Goal: Task Accomplishment & Management: Manage account settings

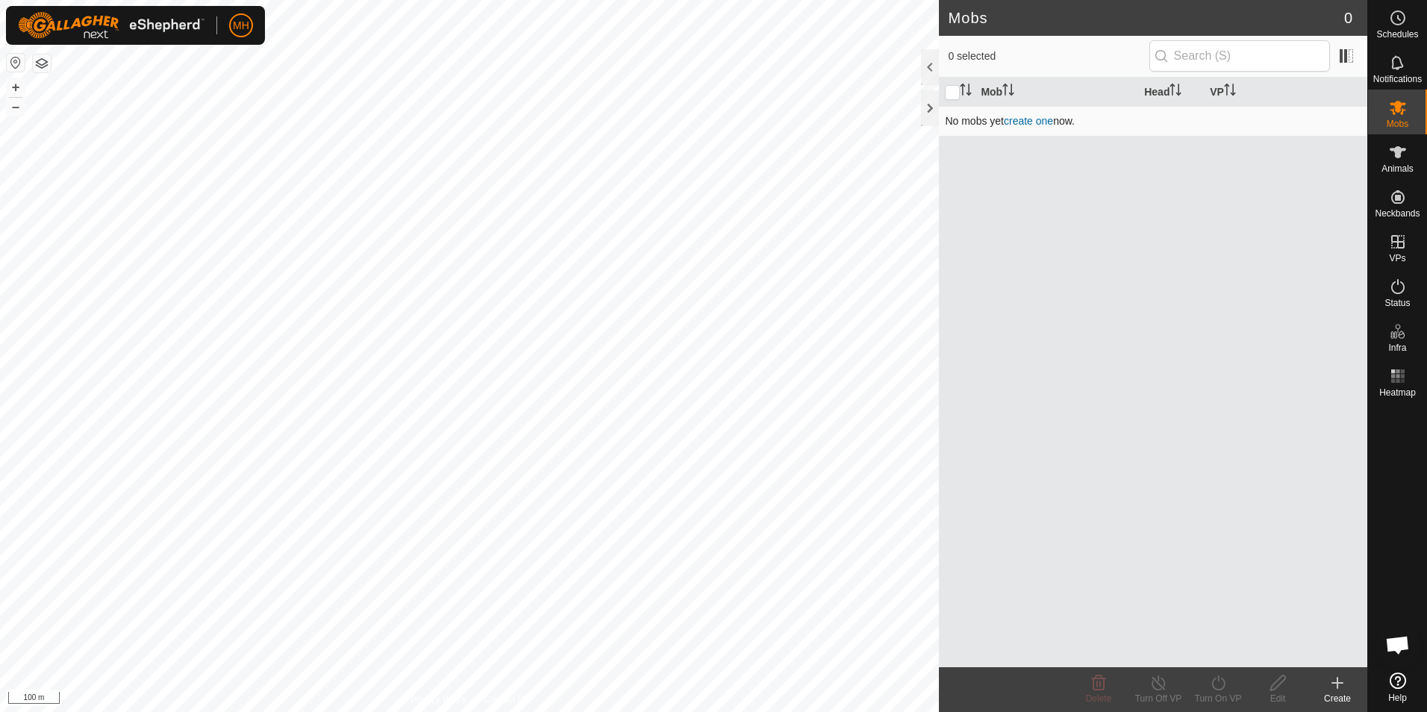
click at [1025, 122] on link "create one" at bounding box center [1028, 121] width 49 height 12
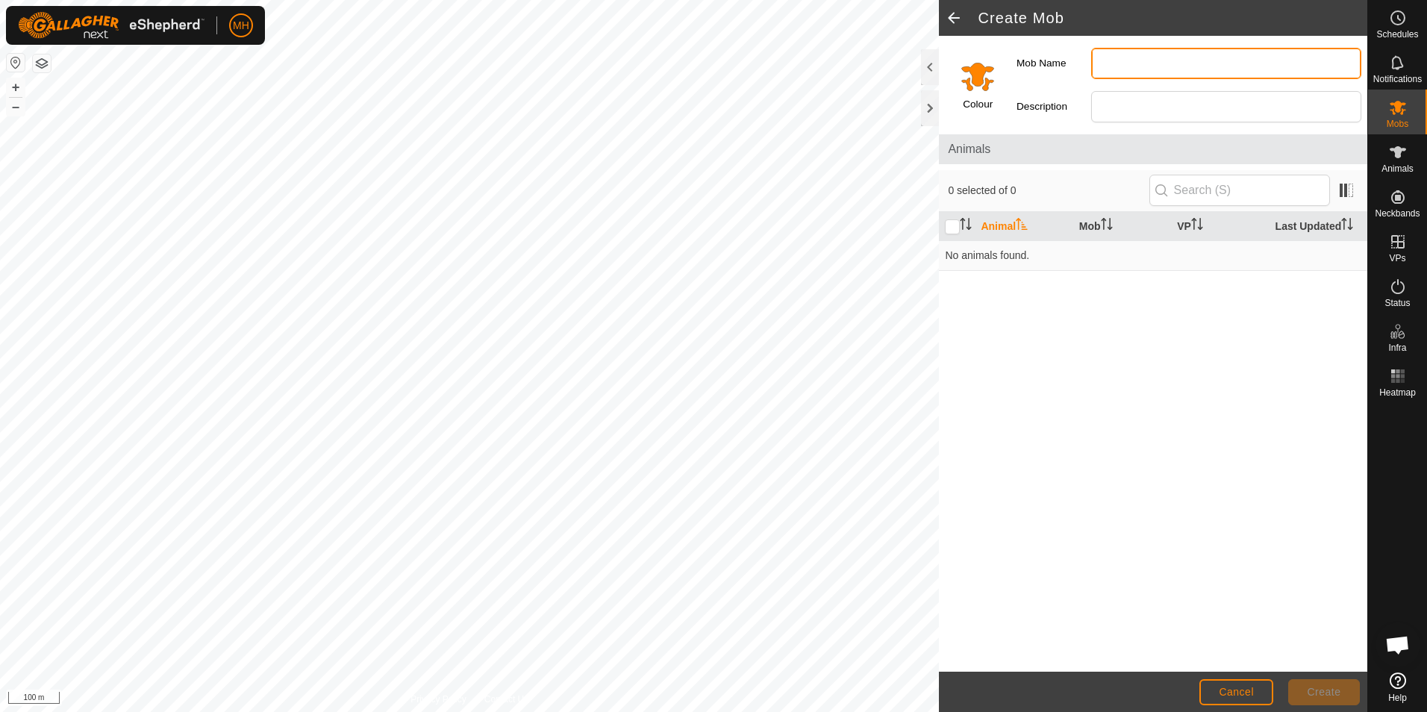
click at [1118, 59] on input "Mob Name" at bounding box center [1226, 63] width 270 height 31
type input "Breeding Cows"
click at [1319, 687] on span "Create" at bounding box center [1324, 692] width 34 height 12
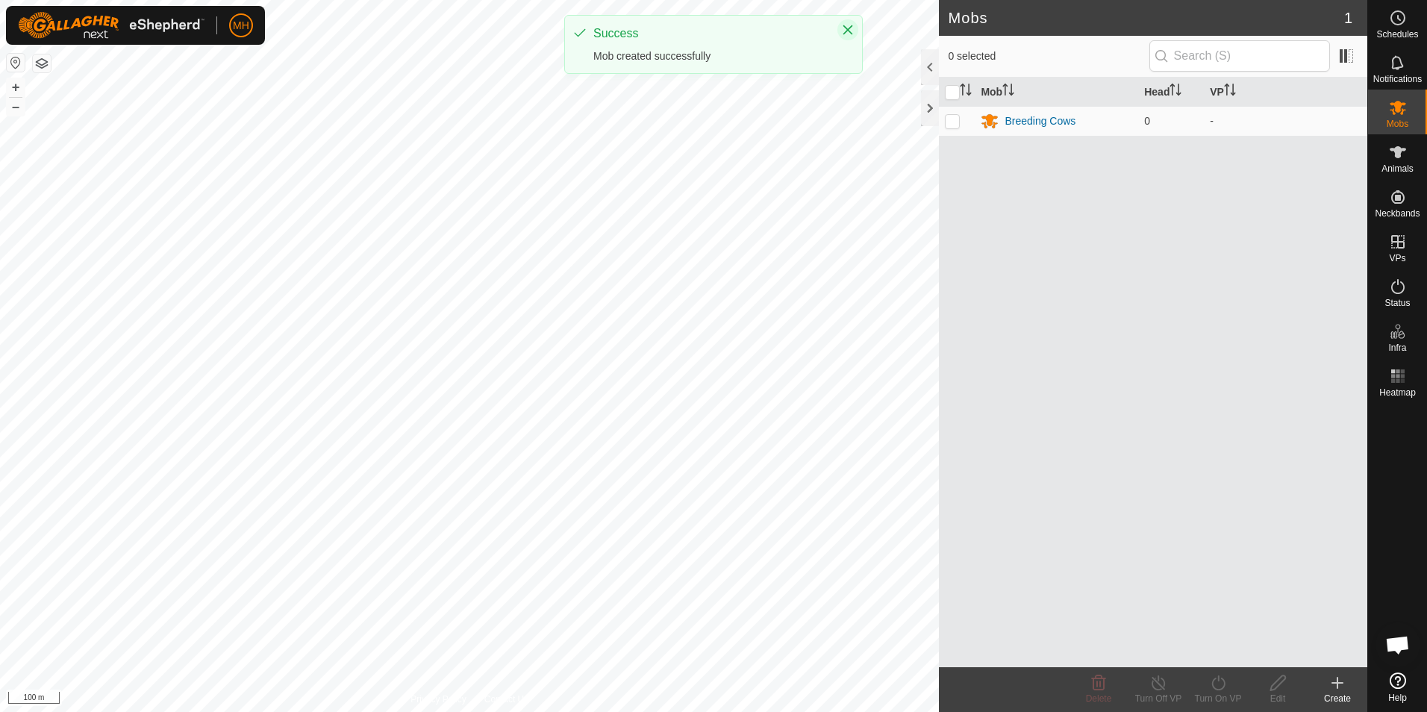
click at [851, 30] on icon "Close" at bounding box center [848, 30] width 12 height 12
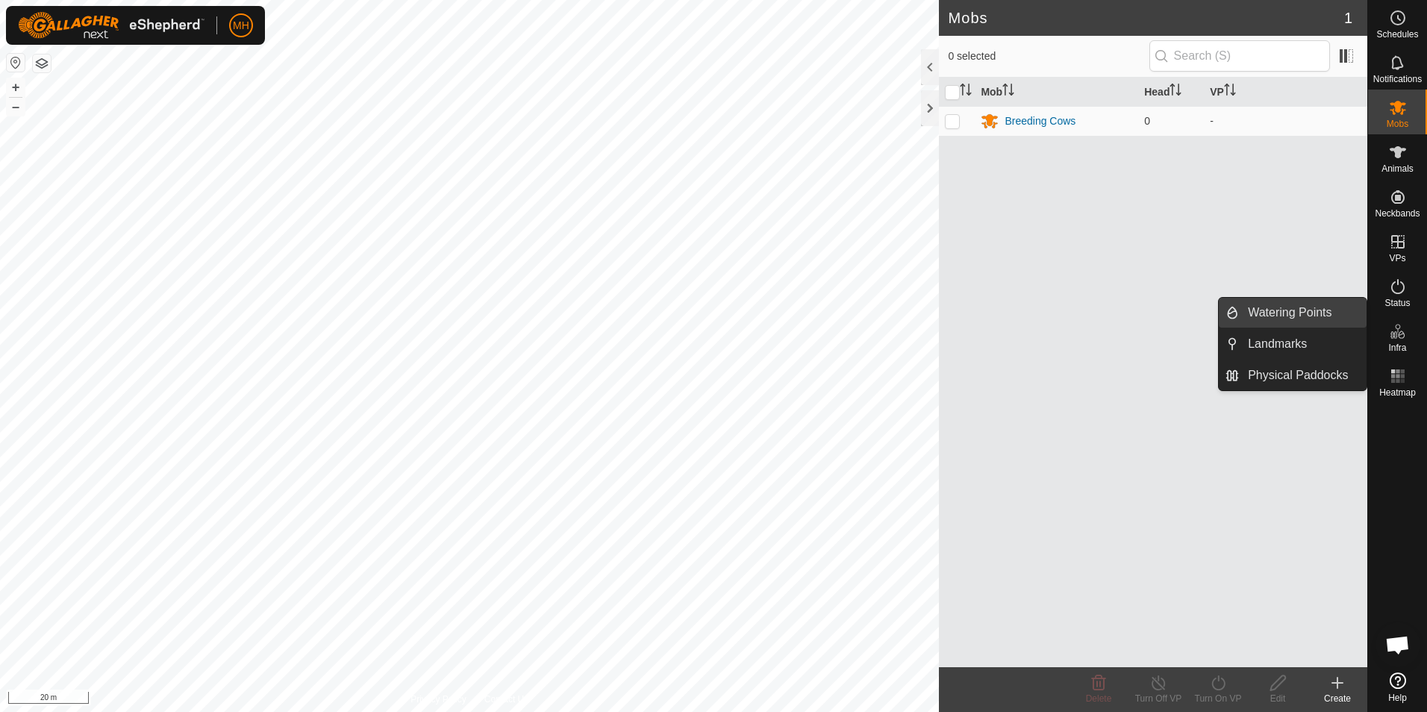
click at [1333, 312] on link "Watering Points" at bounding box center [1303, 313] width 128 height 30
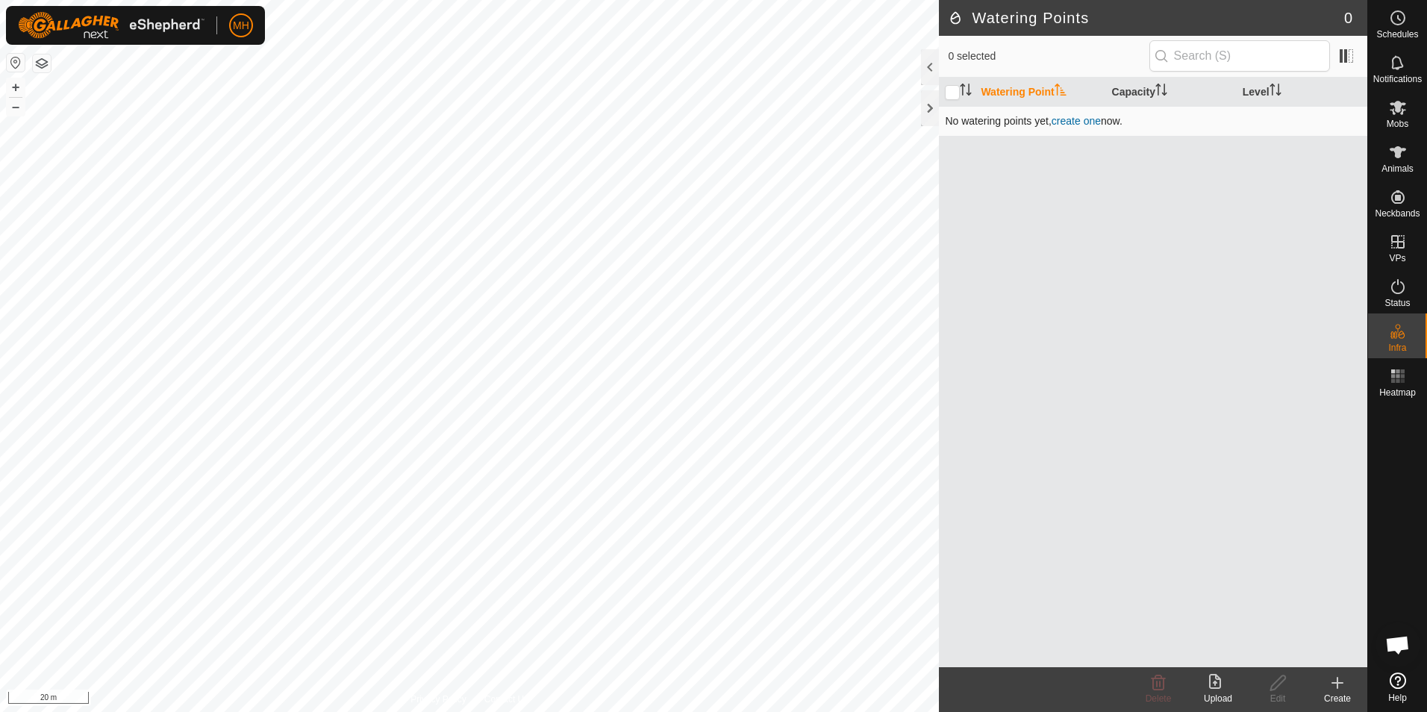
click at [1085, 119] on link "create one" at bounding box center [1075, 121] width 49 height 12
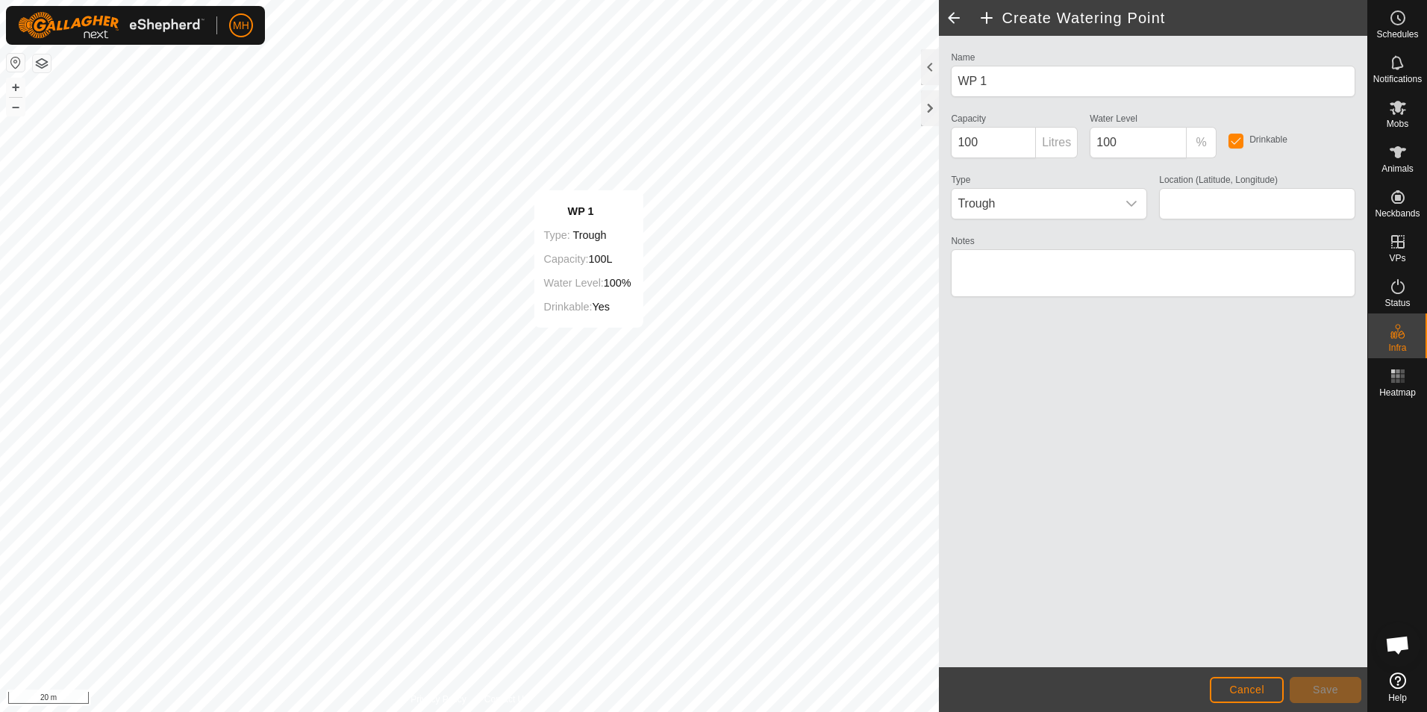
type input "-37.227931, 174.677592"
click at [1242, 141] on input "checkbox" at bounding box center [1235, 141] width 15 height 15
click at [1239, 142] on input "checkbox" at bounding box center [1235, 141] width 15 height 15
checkbox input "true"
click at [1313, 688] on span "Save" at bounding box center [1324, 689] width 25 height 12
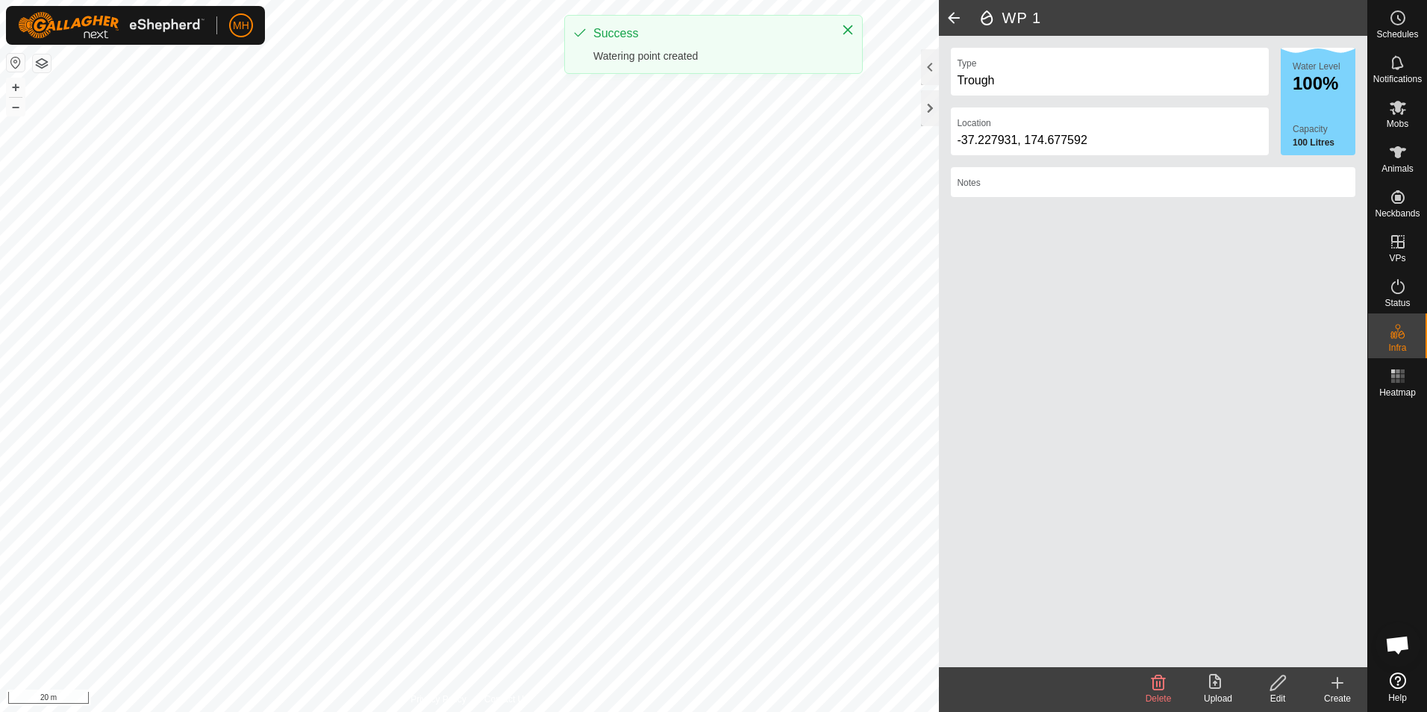
click at [1338, 691] on icon at bounding box center [1337, 683] width 18 height 18
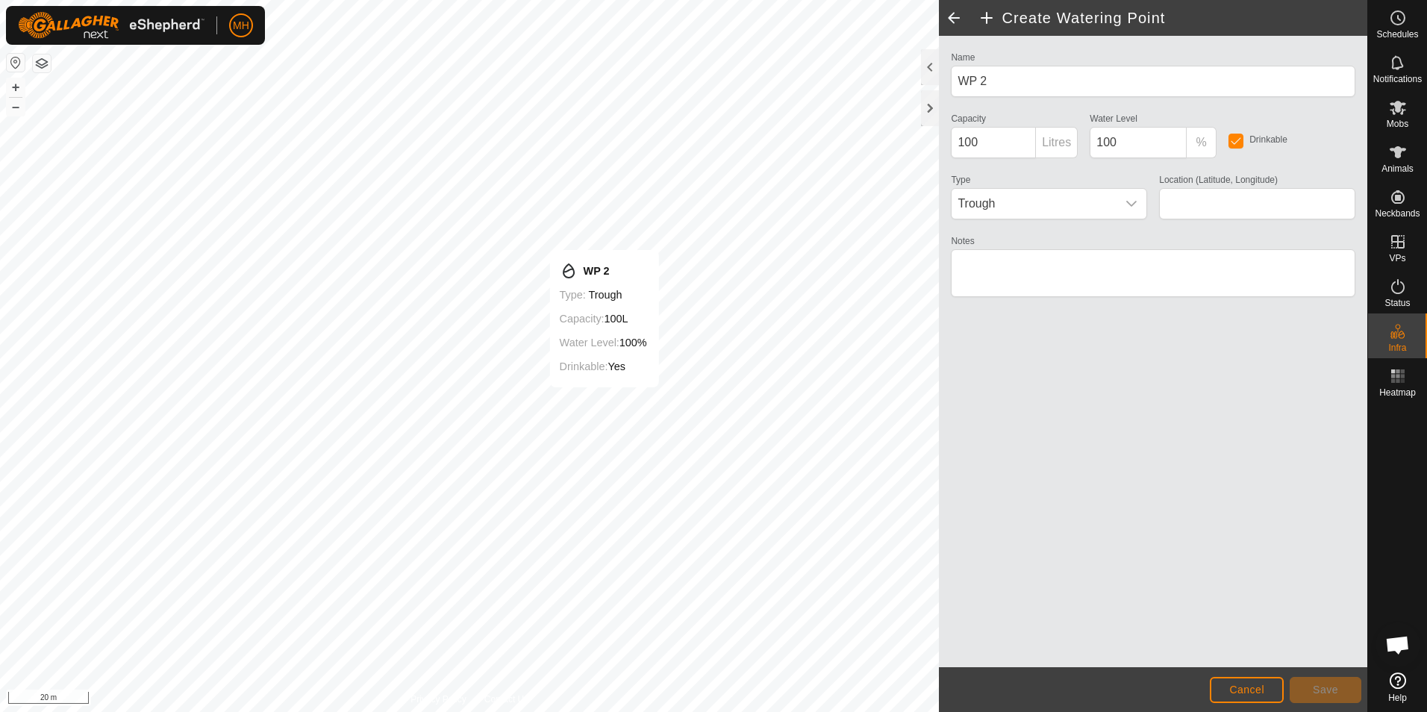
type input "-37.228064, 174.677636"
click at [1322, 688] on span "Save" at bounding box center [1324, 689] width 25 height 12
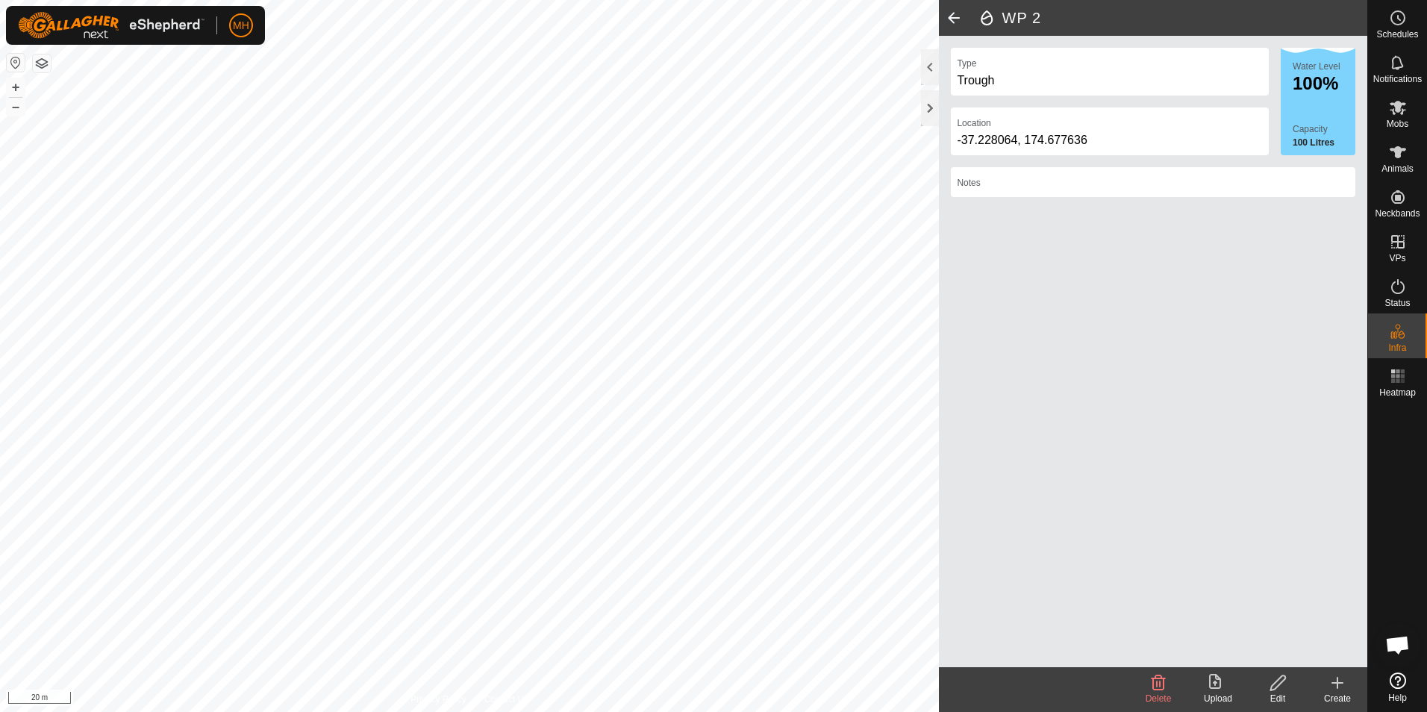
drag, startPoint x: 1338, startPoint y: 689, endPoint x: 1262, endPoint y: 664, distance: 79.5
click at [1338, 689] on icon at bounding box center [1337, 683] width 18 height 18
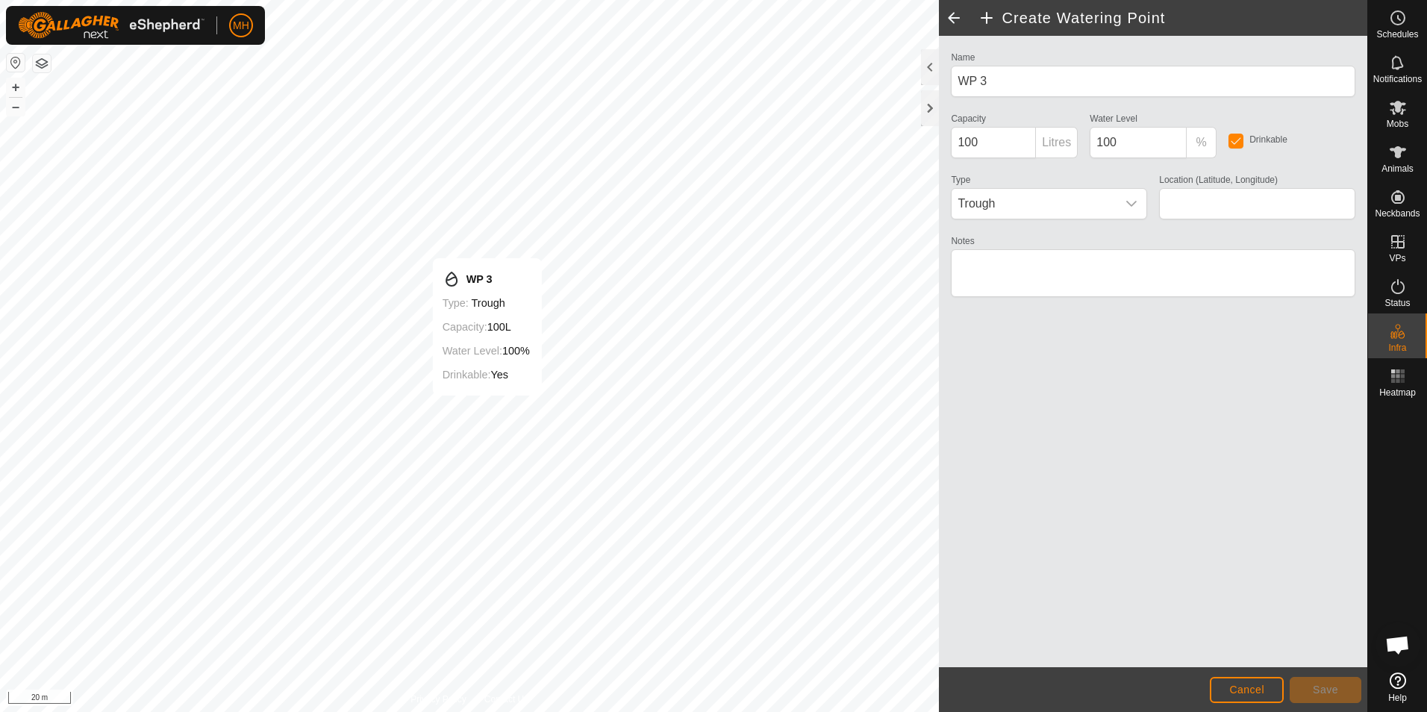
type input "-37.228814, 174.677665"
click at [1328, 692] on span "Save" at bounding box center [1324, 689] width 25 height 12
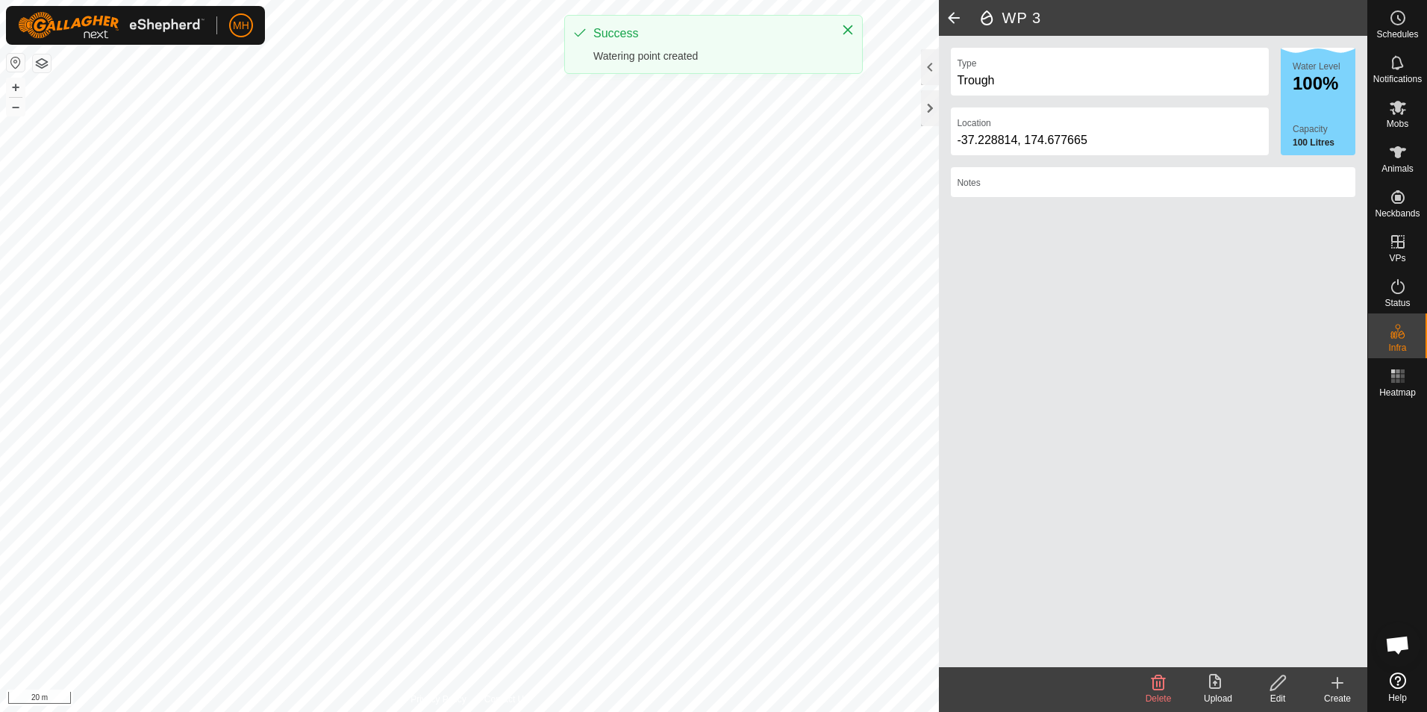
click at [1342, 686] on icon at bounding box center [1337, 683] width 18 height 18
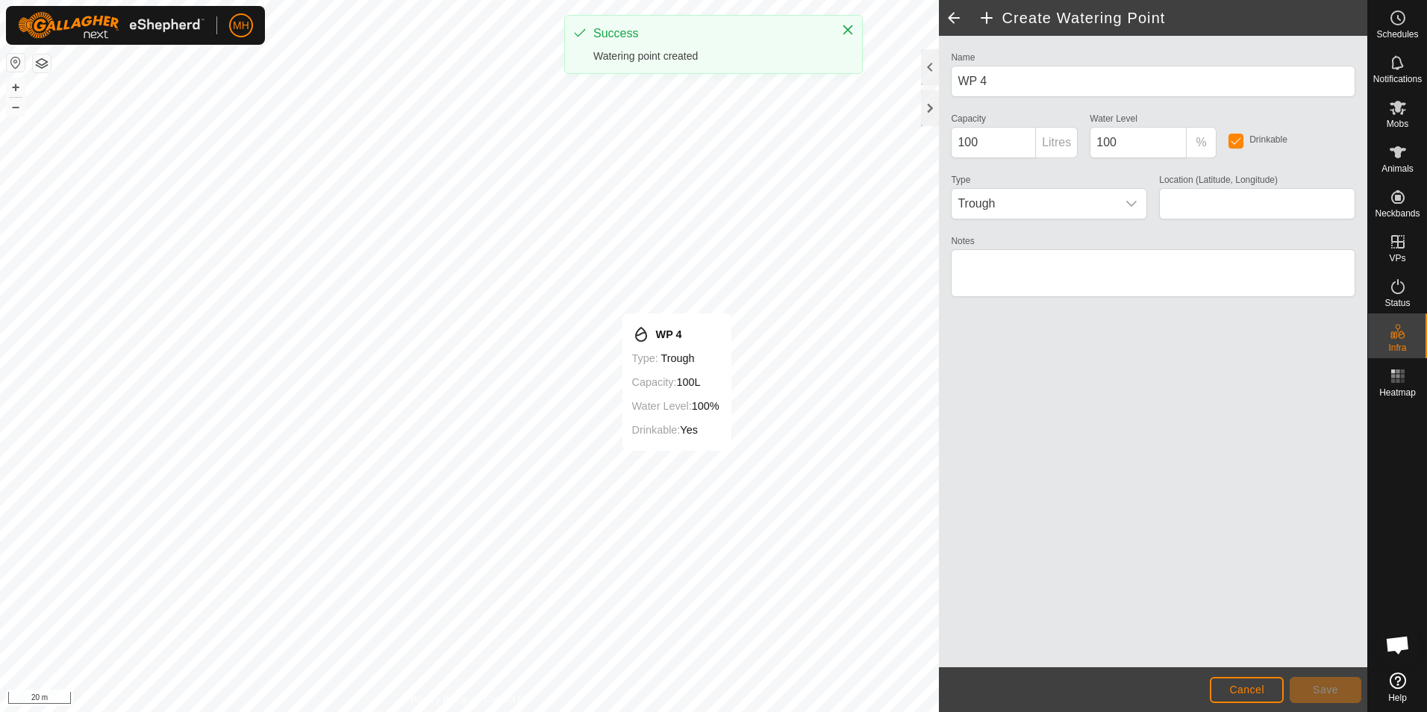
type input "-37.228971, 174.678343"
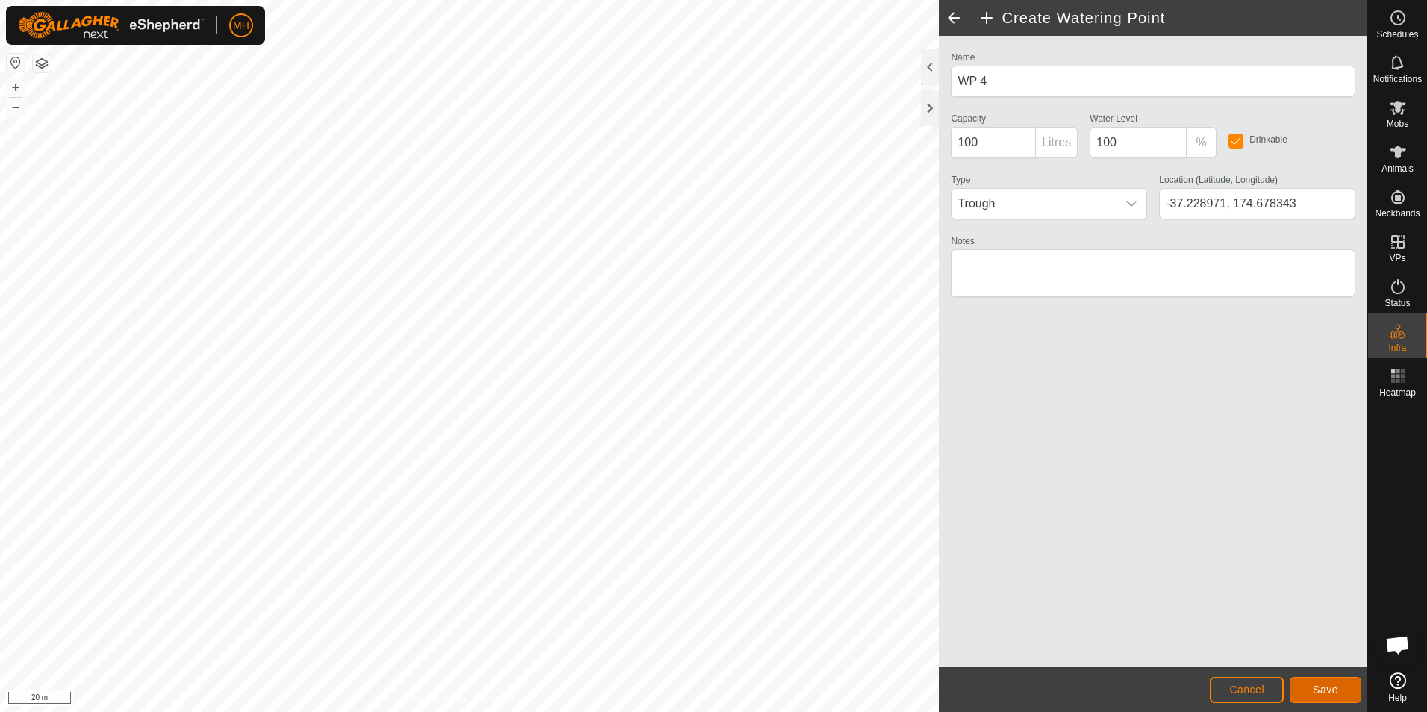
click at [1333, 685] on span "Save" at bounding box center [1324, 689] width 25 height 12
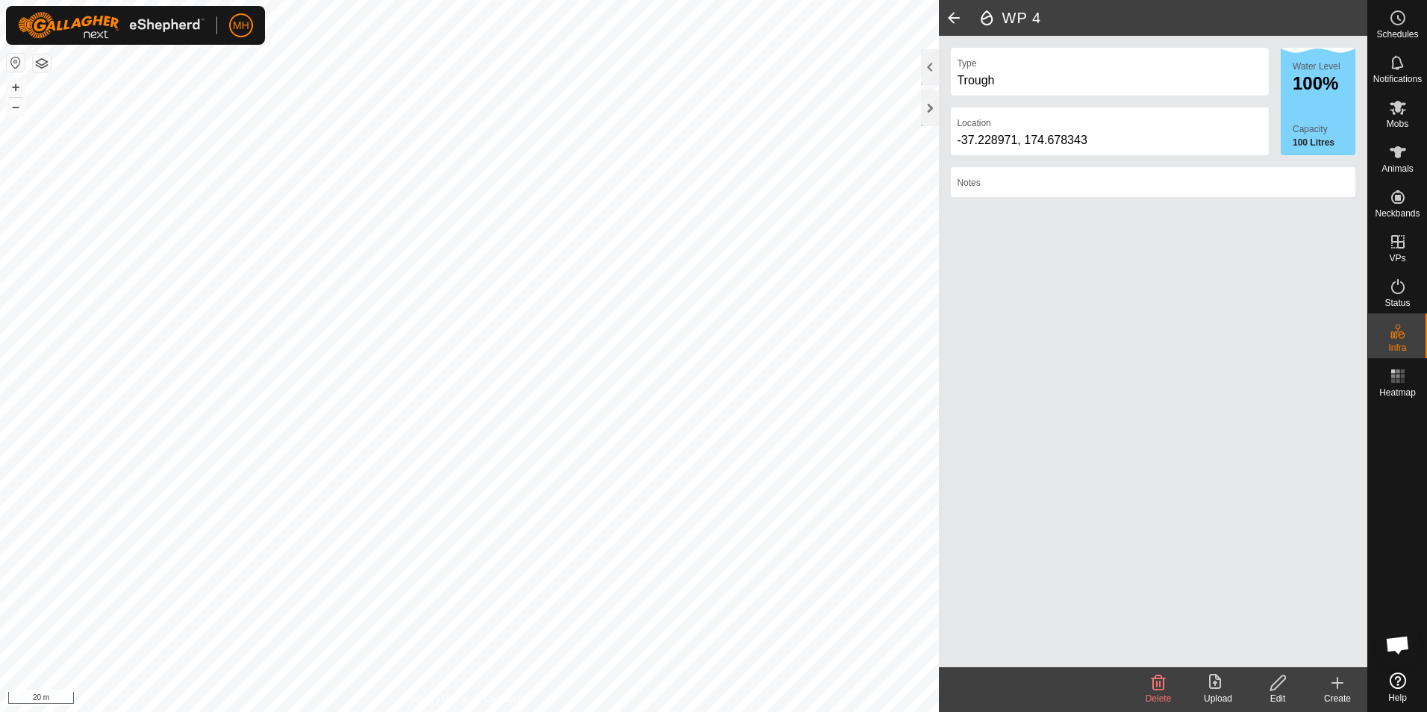
drag, startPoint x: 1337, startPoint y: 690, endPoint x: 1262, endPoint y: 645, distance: 87.0
click at [1337, 690] on icon at bounding box center [1337, 683] width 18 height 18
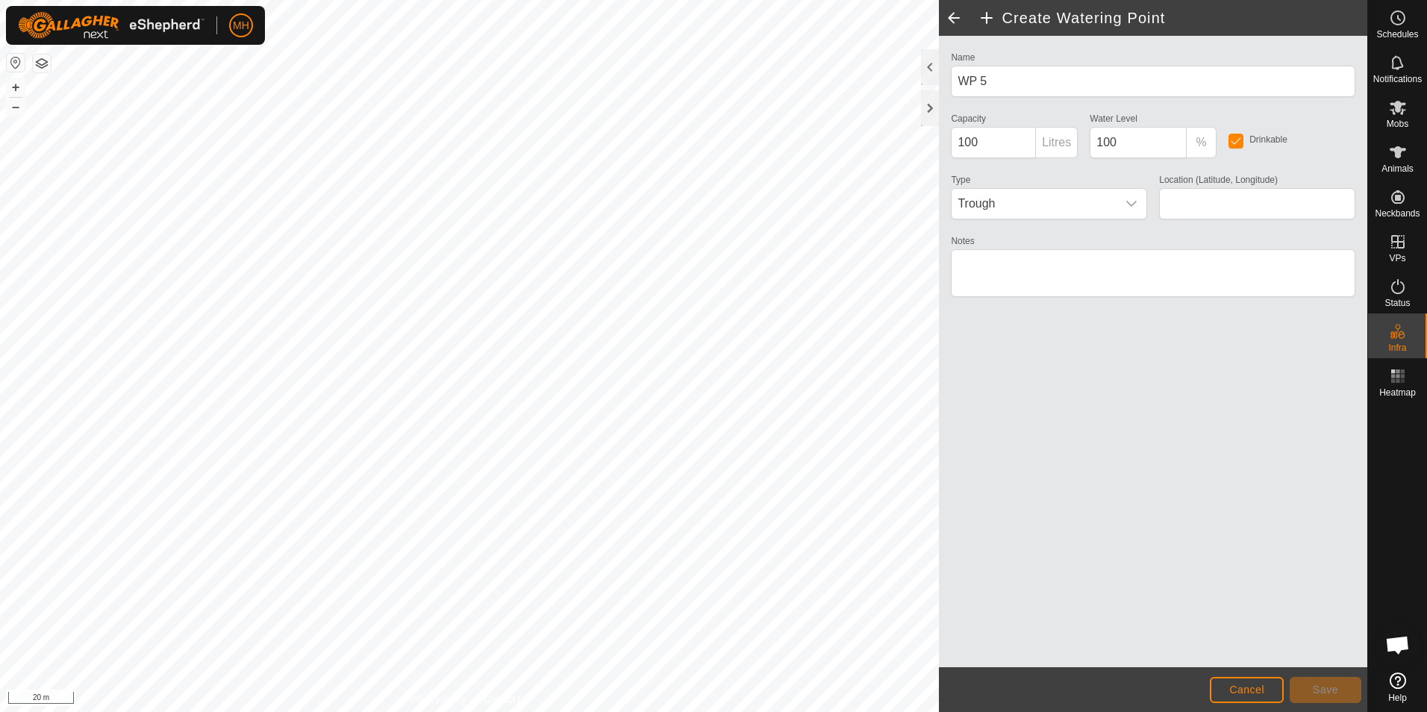
type input "-37.229409, 174.679191"
click at [1327, 702] on button "Save" at bounding box center [1325, 690] width 72 height 26
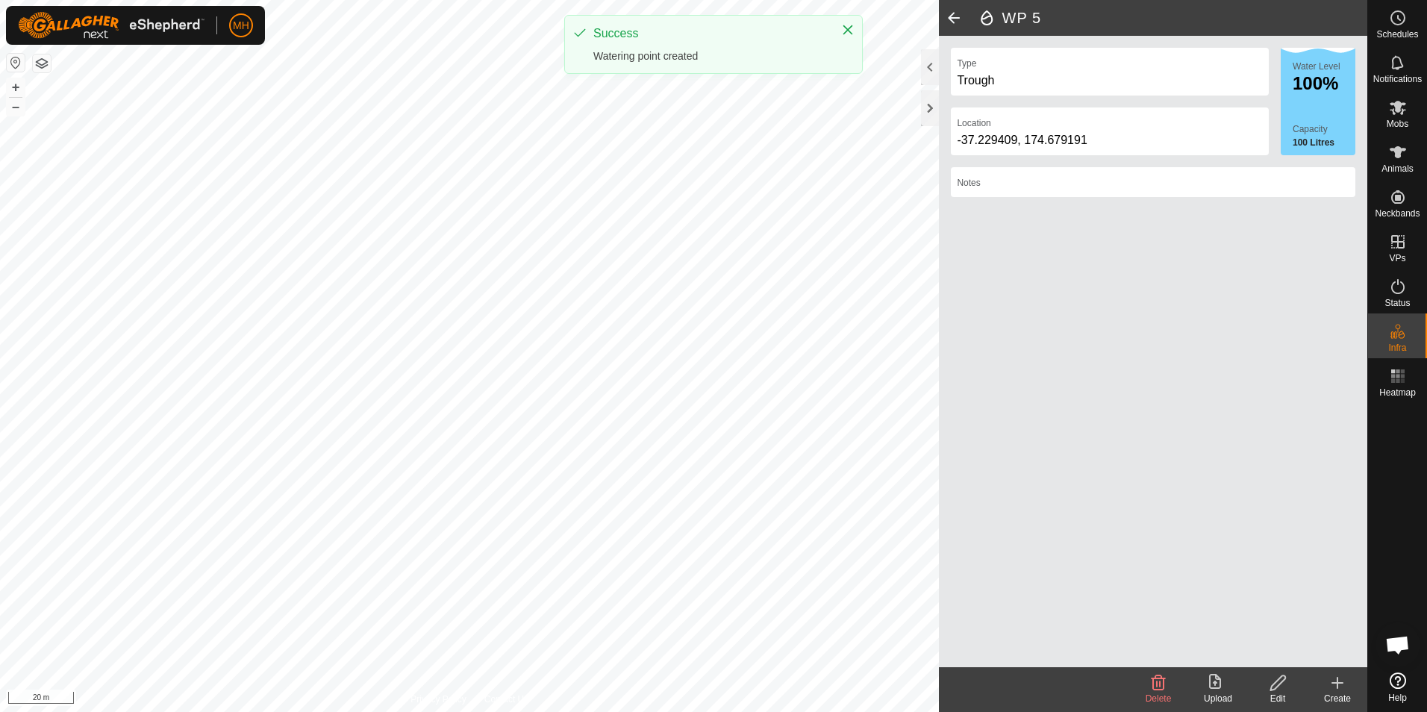
click at [1328, 692] on div "Create" at bounding box center [1337, 698] width 60 height 13
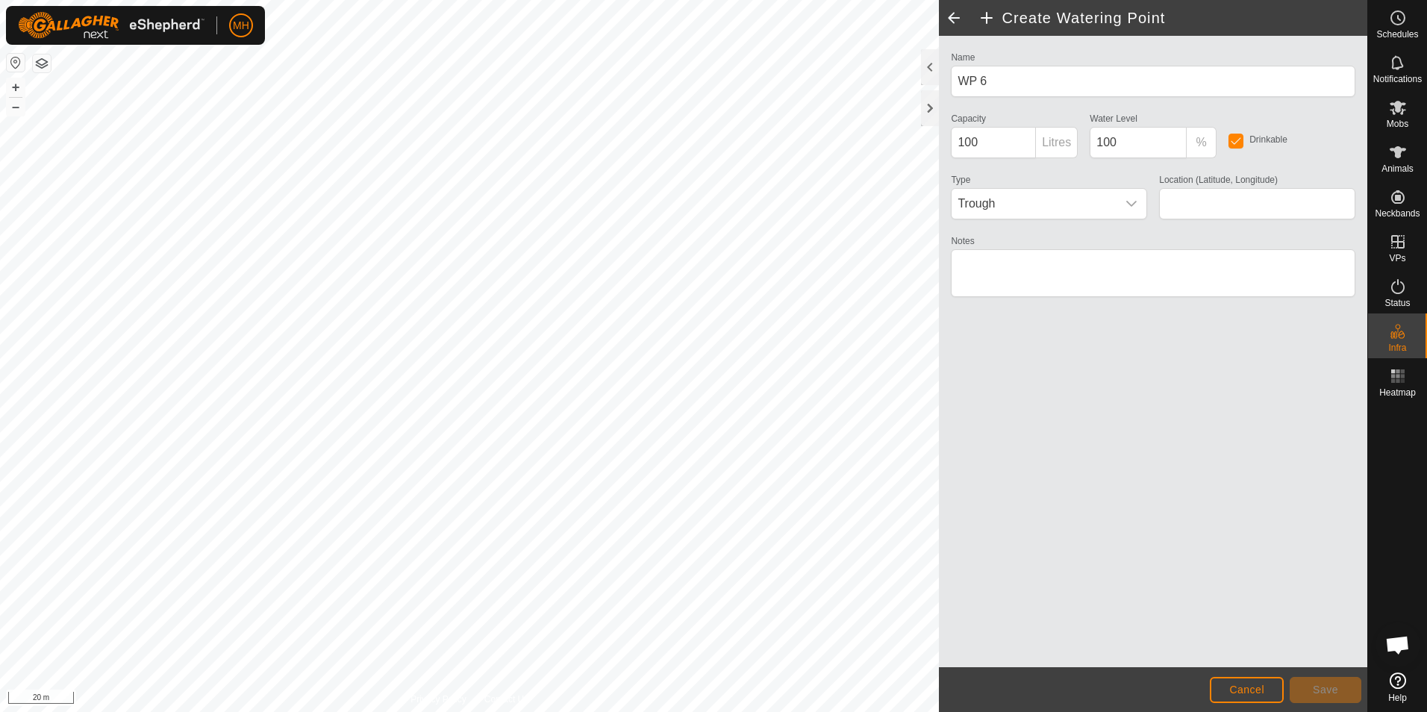
type input "-37.229604, 174.678834"
click at [1327, 691] on span "Save" at bounding box center [1324, 689] width 25 height 12
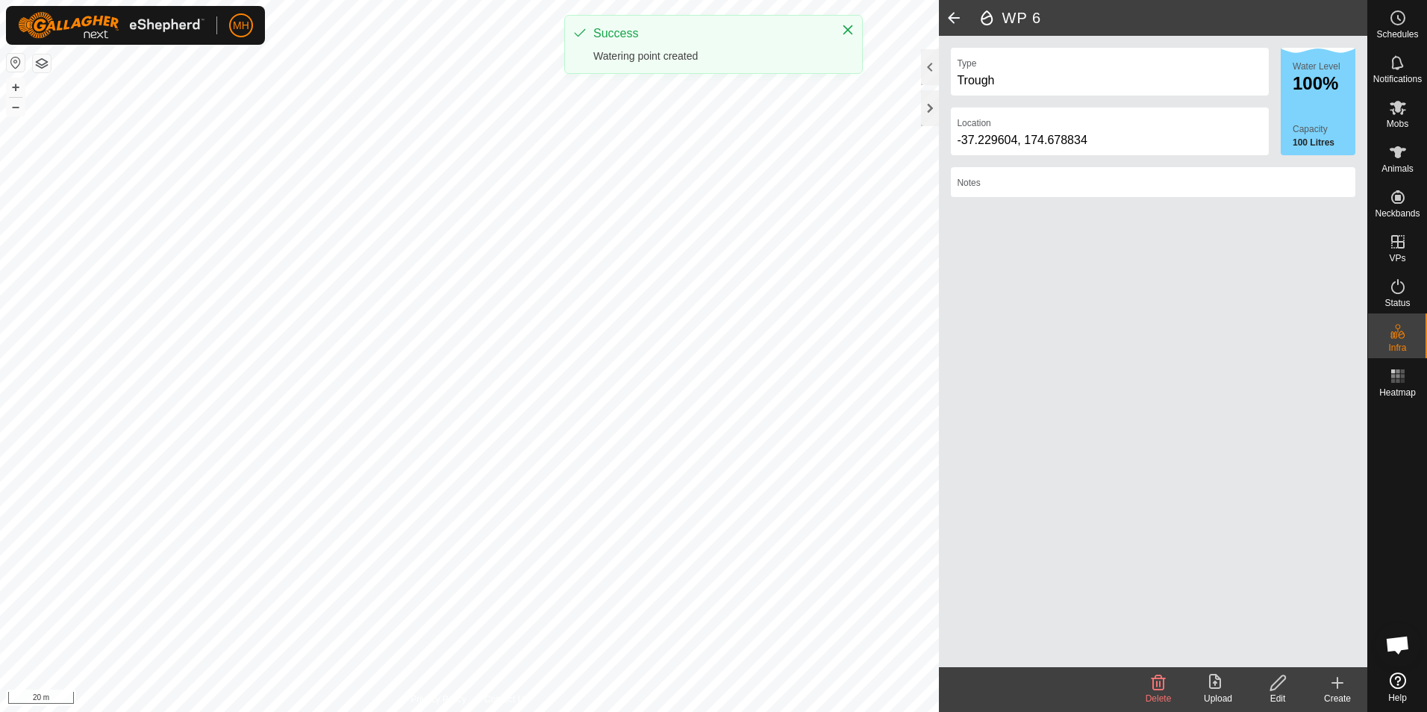
click at [1333, 683] on icon at bounding box center [1337, 683] width 10 height 0
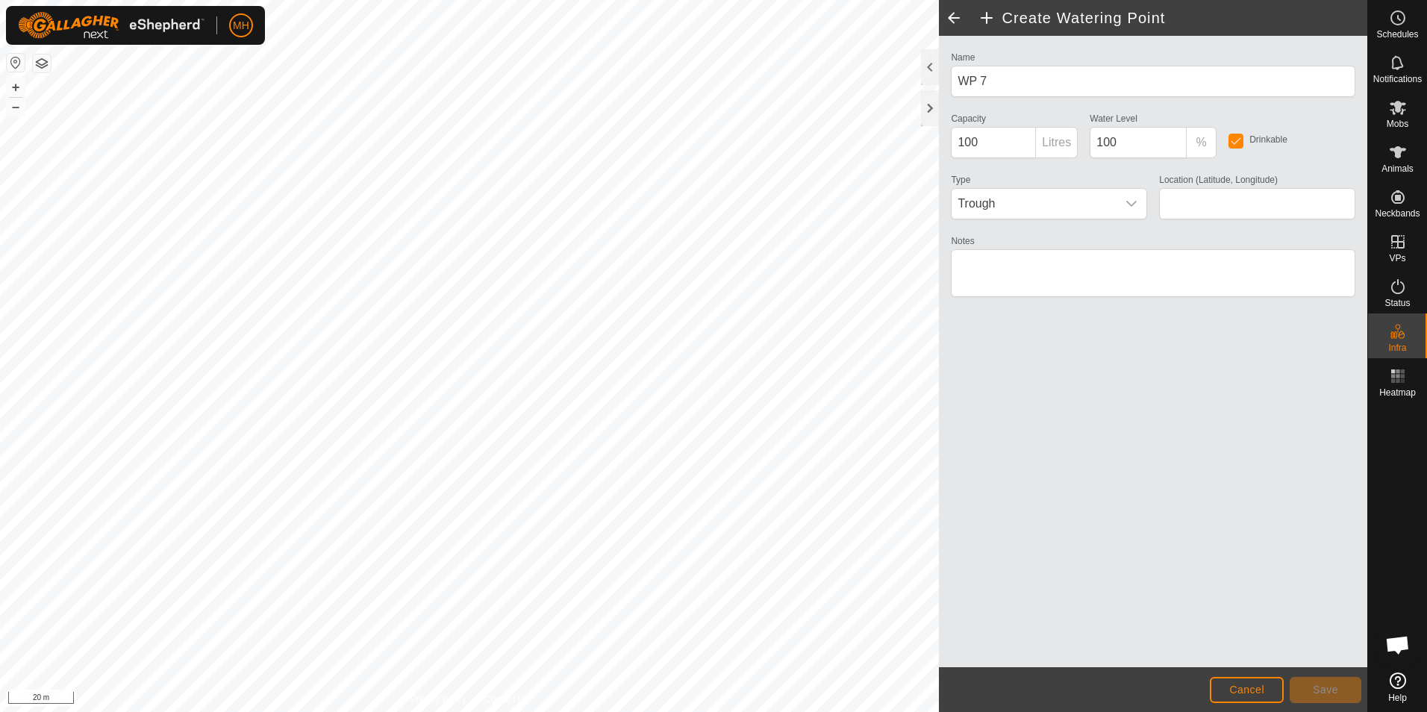
type input "-37.230527, 174.679708"
click at [1327, 686] on span "Save" at bounding box center [1324, 689] width 25 height 12
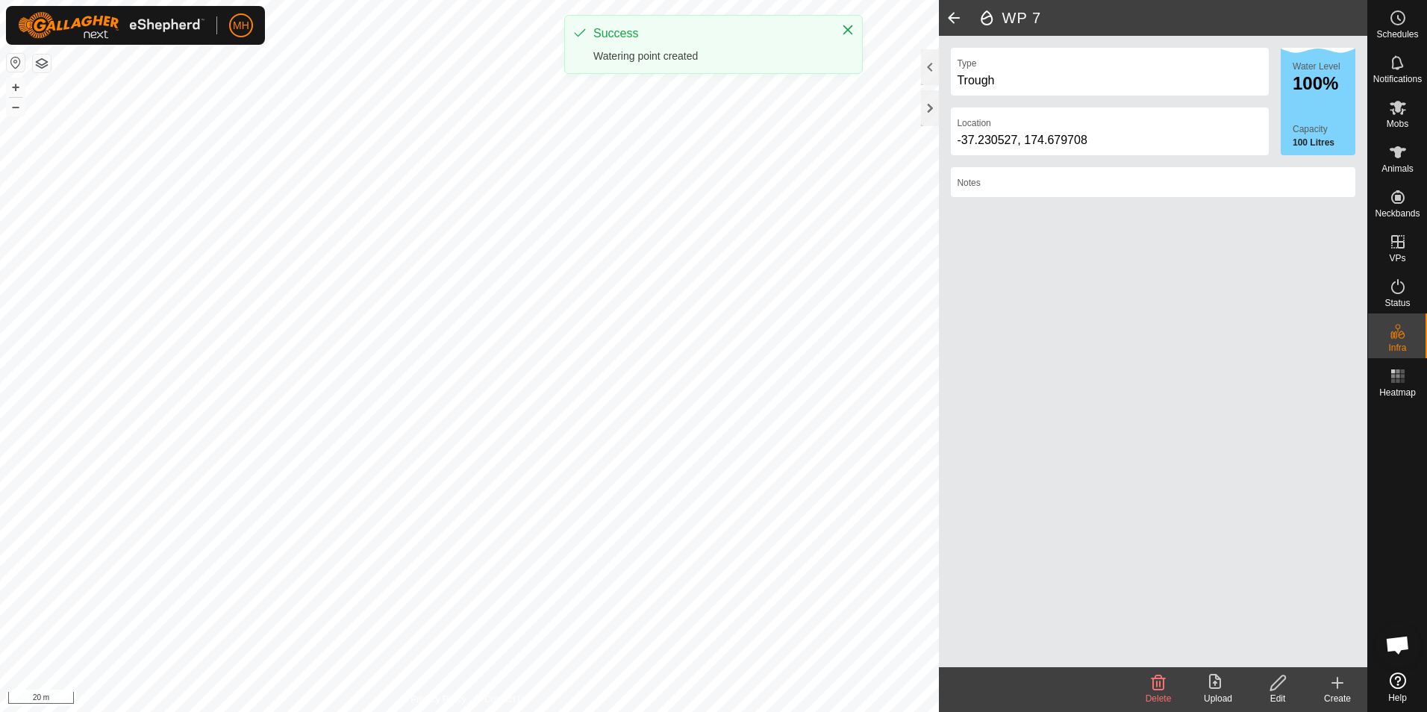
click at [1337, 685] on icon at bounding box center [1337, 682] width 0 height 10
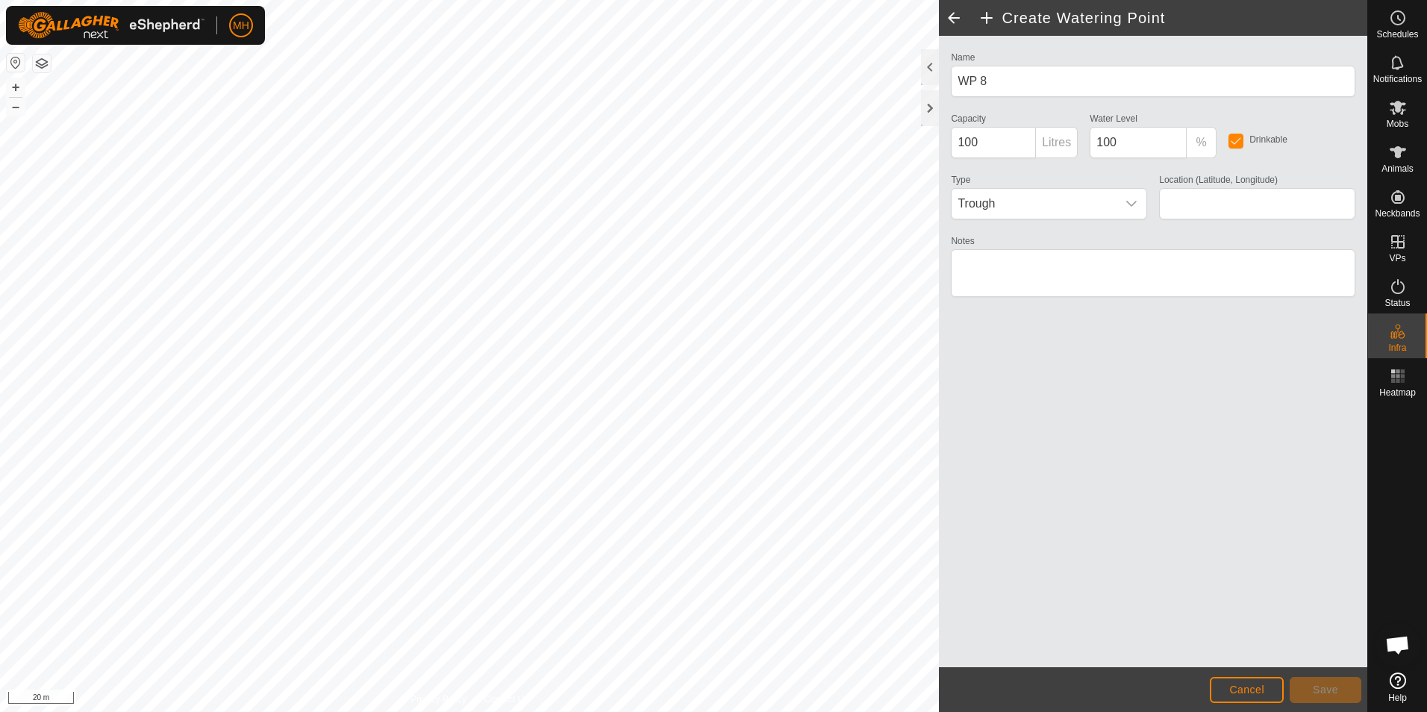
type input "-37.231021, 174.680050"
click at [1341, 689] on button "Save" at bounding box center [1325, 690] width 72 height 26
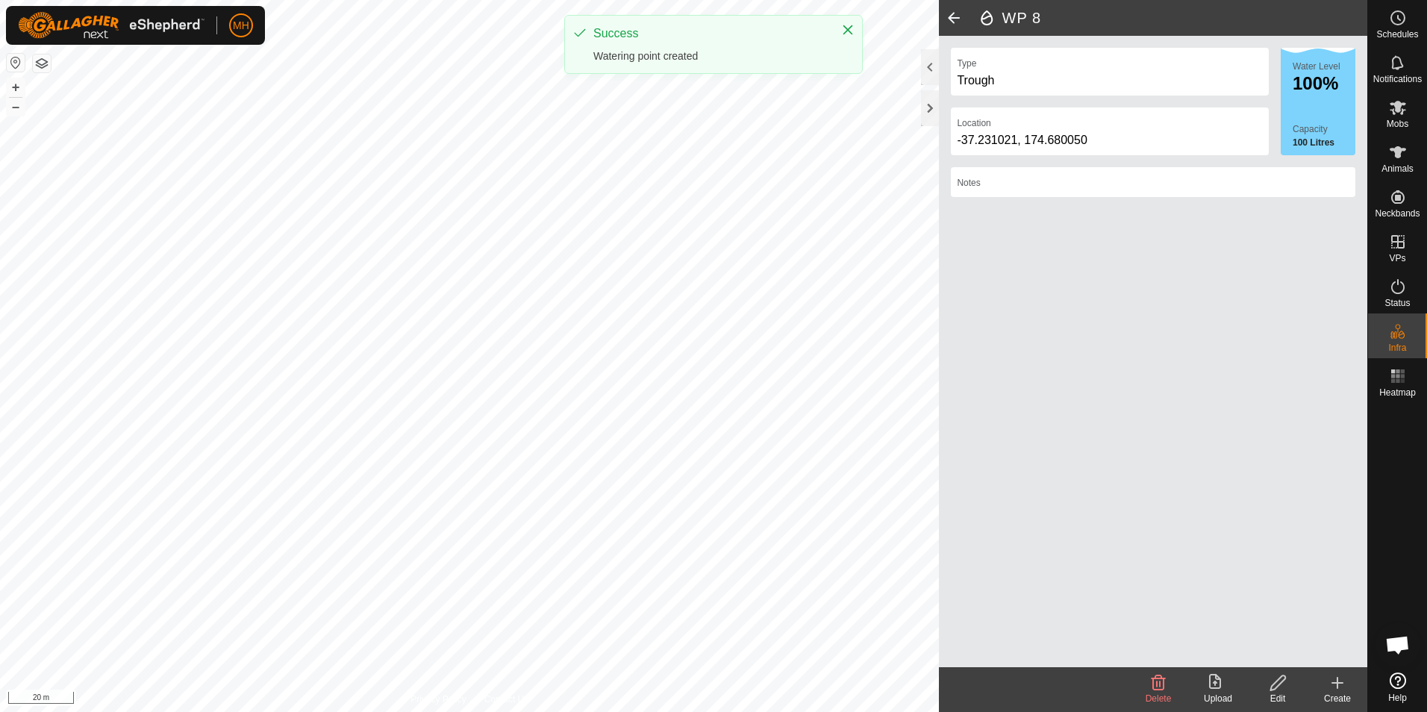
drag, startPoint x: 1332, startPoint y: 691, endPoint x: 997, endPoint y: 603, distance: 346.4
click at [1331, 691] on icon at bounding box center [1337, 683] width 18 height 18
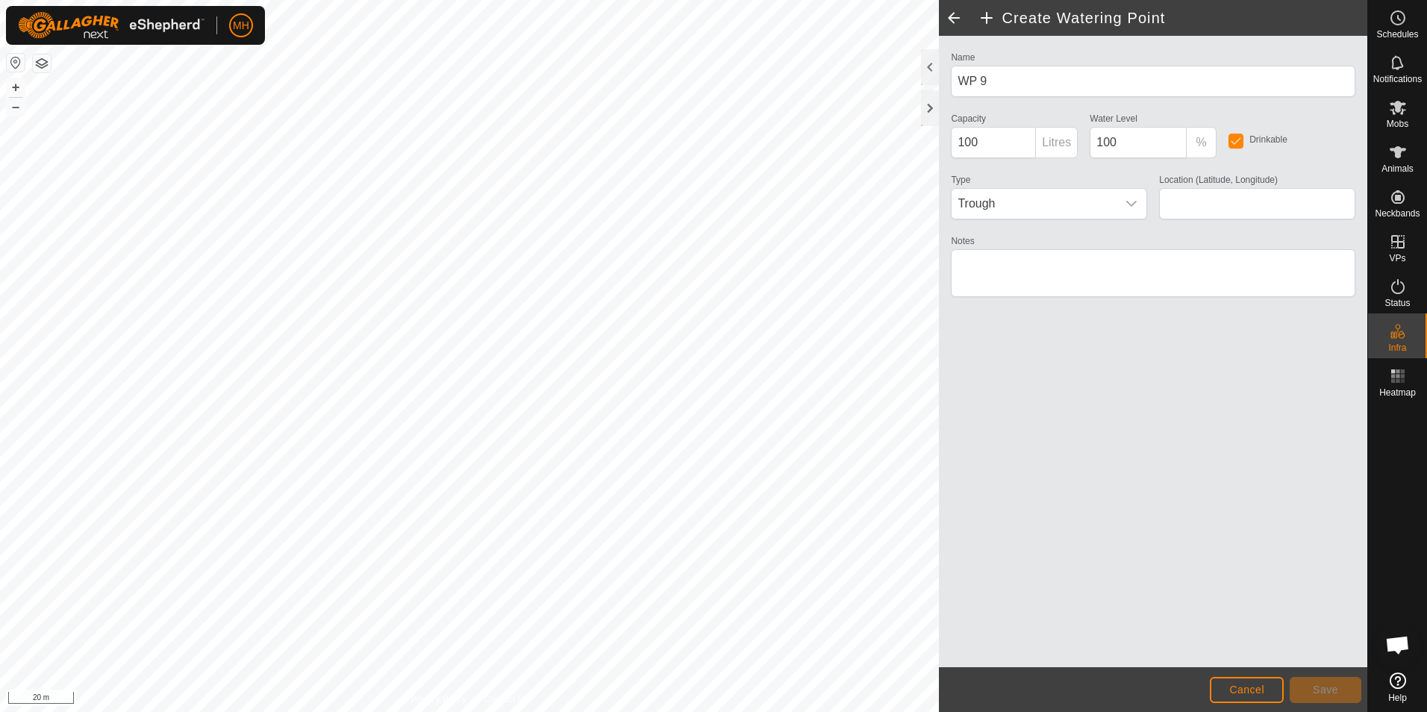
type input "-37.231496, 174.680307"
click at [1343, 686] on button "Save" at bounding box center [1325, 690] width 72 height 26
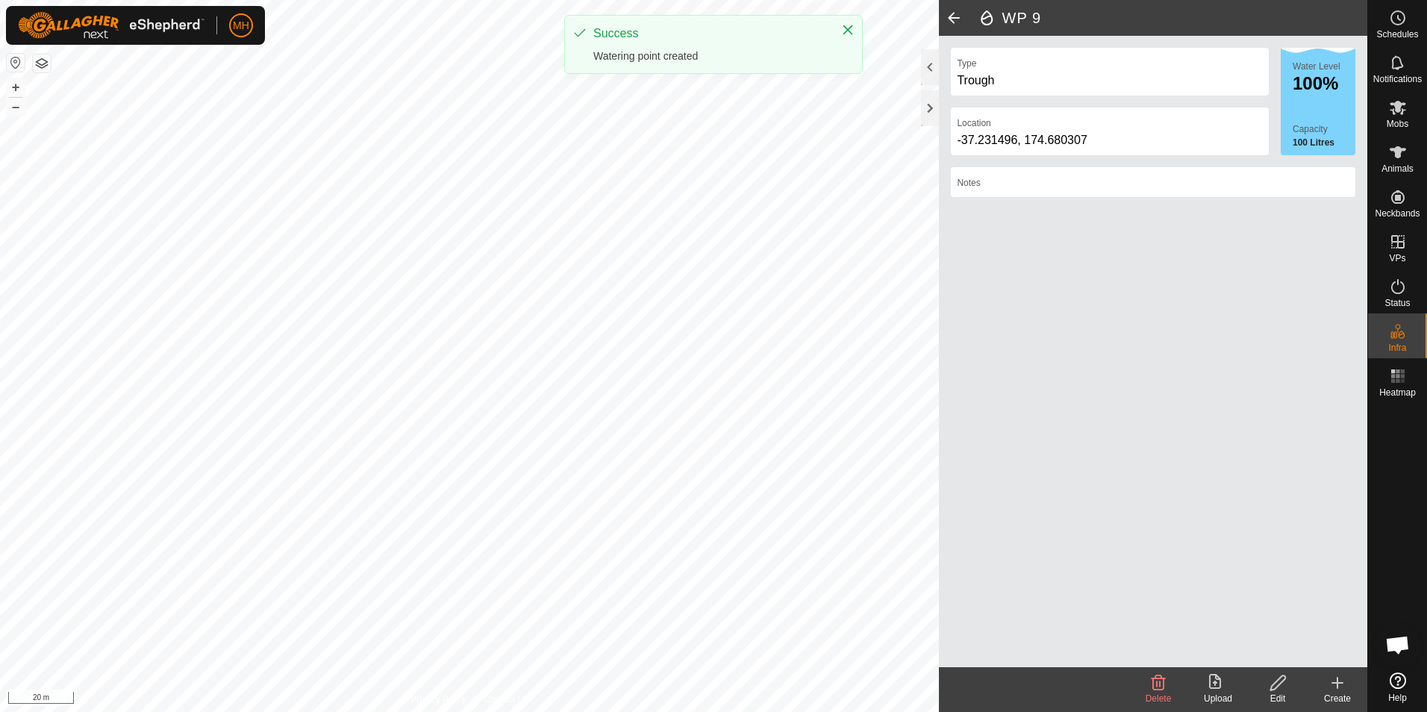
click at [1336, 686] on icon at bounding box center [1337, 683] width 18 height 18
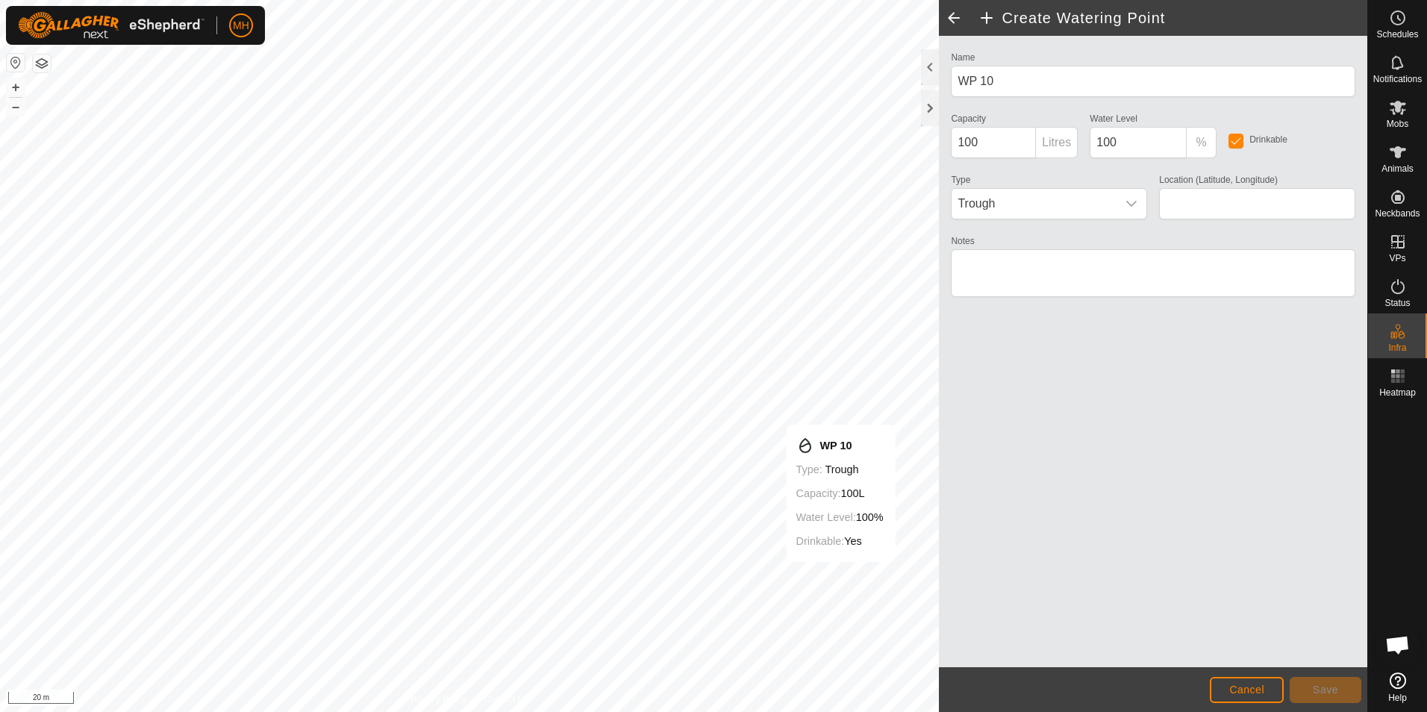
type input "-37.232120, 174.680603"
click at [1336, 689] on span "Save" at bounding box center [1324, 689] width 25 height 12
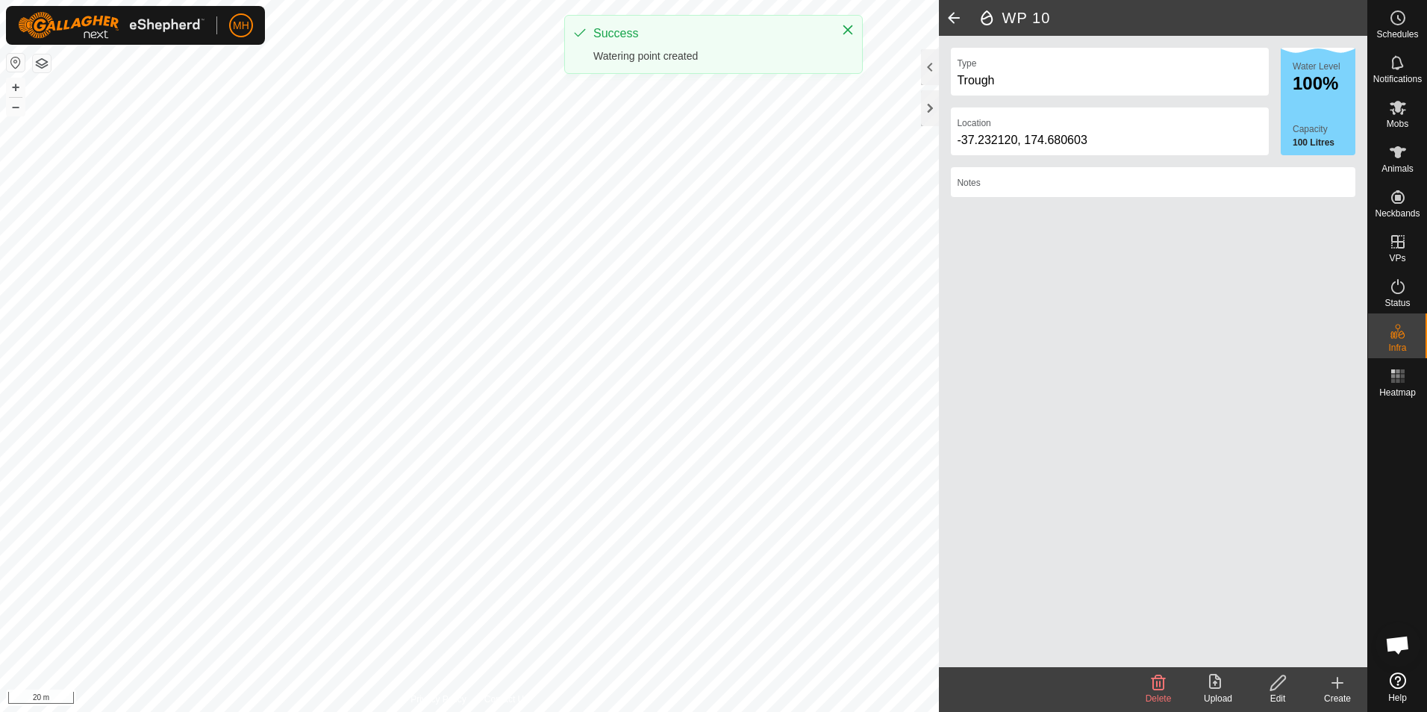
click at [1337, 685] on icon at bounding box center [1337, 682] width 0 height 10
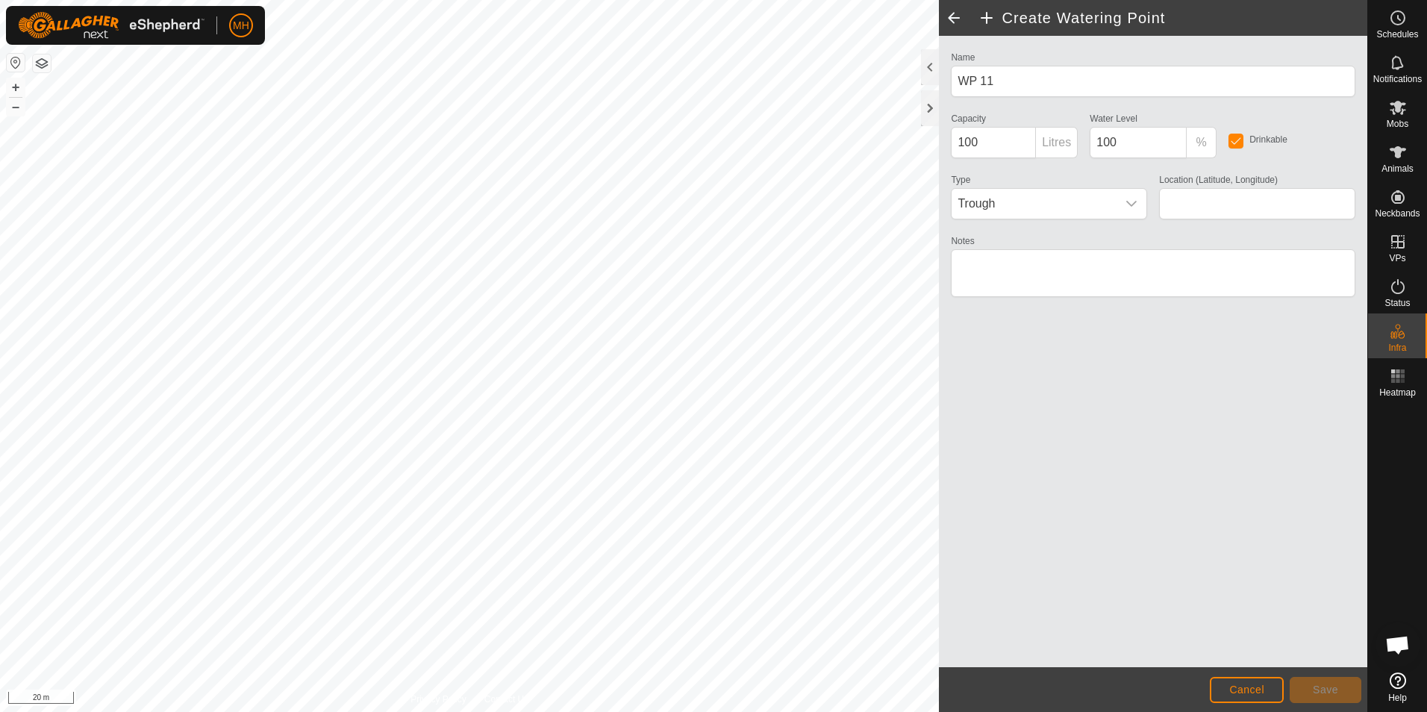
type input "-37.232635, 174.680785"
click at [1317, 684] on span "Save" at bounding box center [1324, 689] width 25 height 12
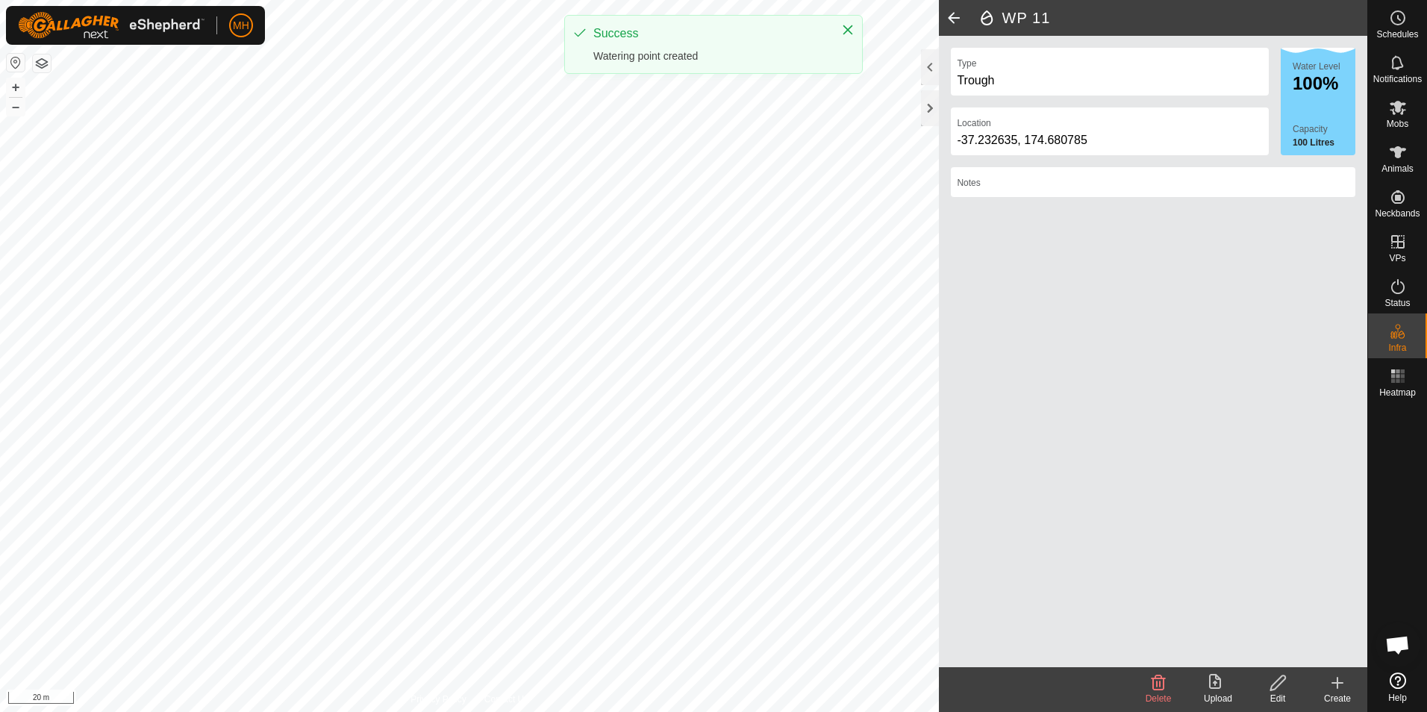
click at [1327, 683] on create-svg-icon at bounding box center [1337, 683] width 60 height 18
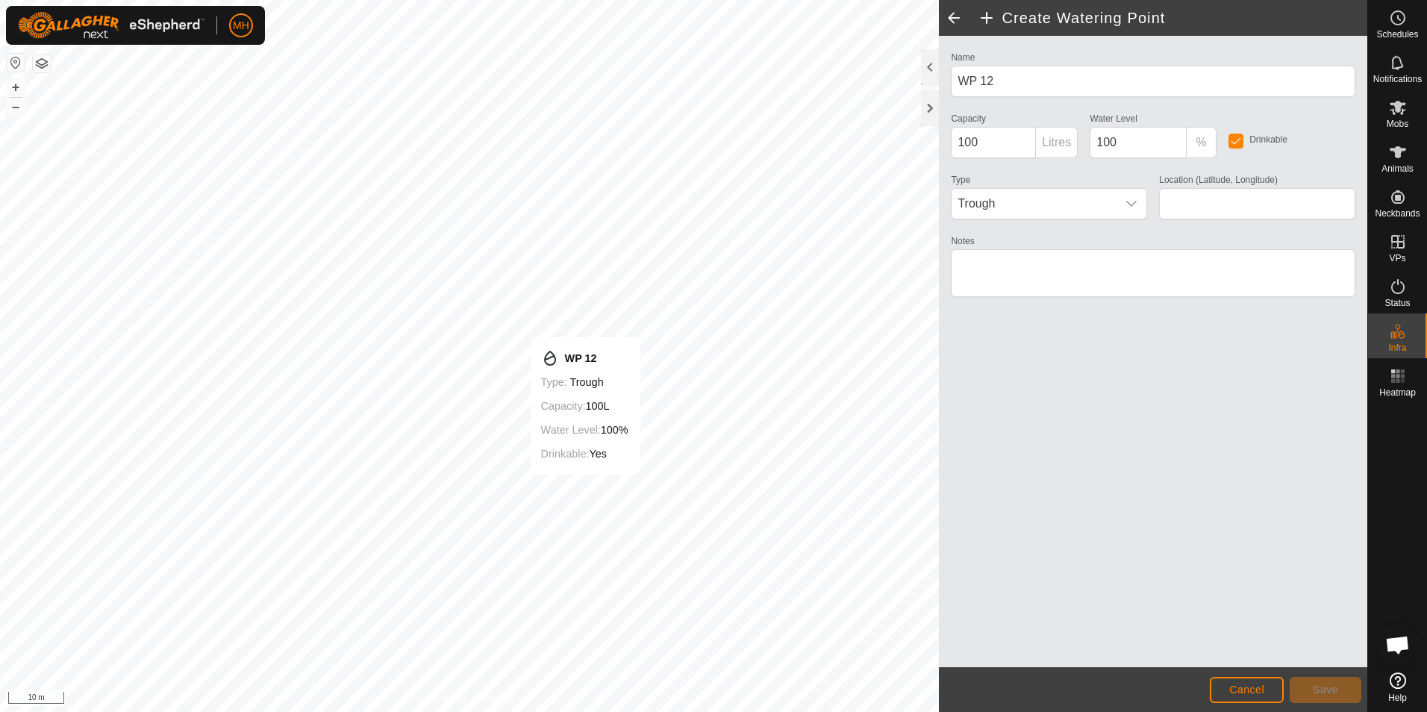
type input "-37.233500, 174.680965"
click at [1330, 689] on span "Save" at bounding box center [1324, 689] width 25 height 12
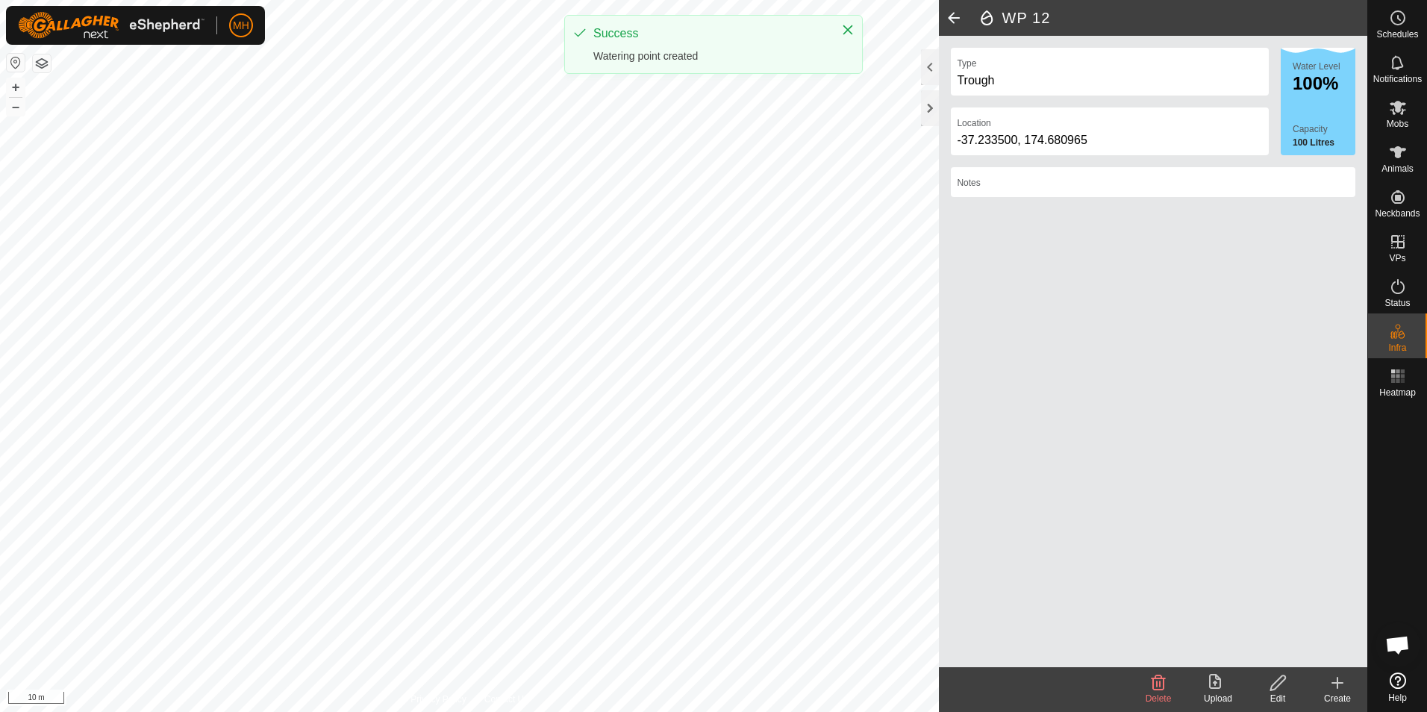
click at [1330, 689] on icon at bounding box center [1337, 683] width 18 height 18
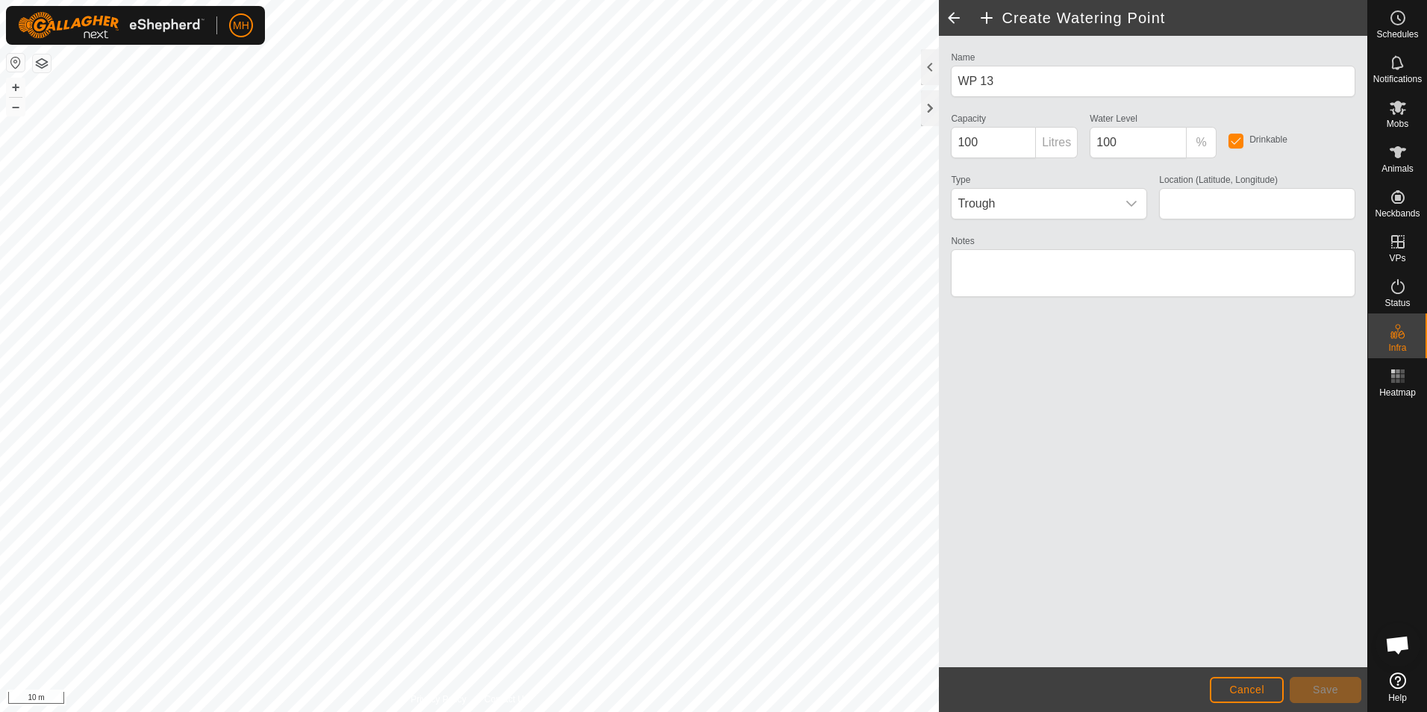
type input "-37.233517, 174.681372"
click at [1323, 685] on span "Save" at bounding box center [1324, 689] width 25 height 12
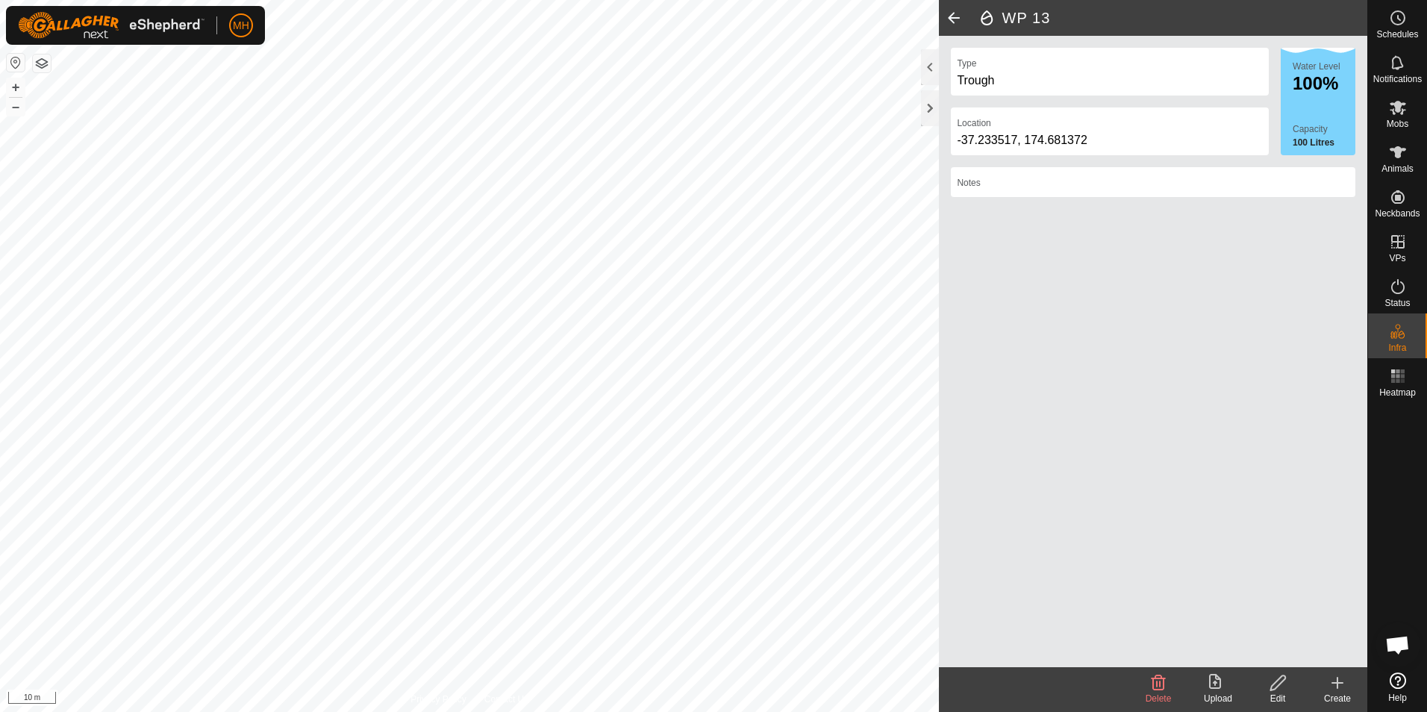
click at [1333, 692] on div "Create" at bounding box center [1337, 698] width 60 height 13
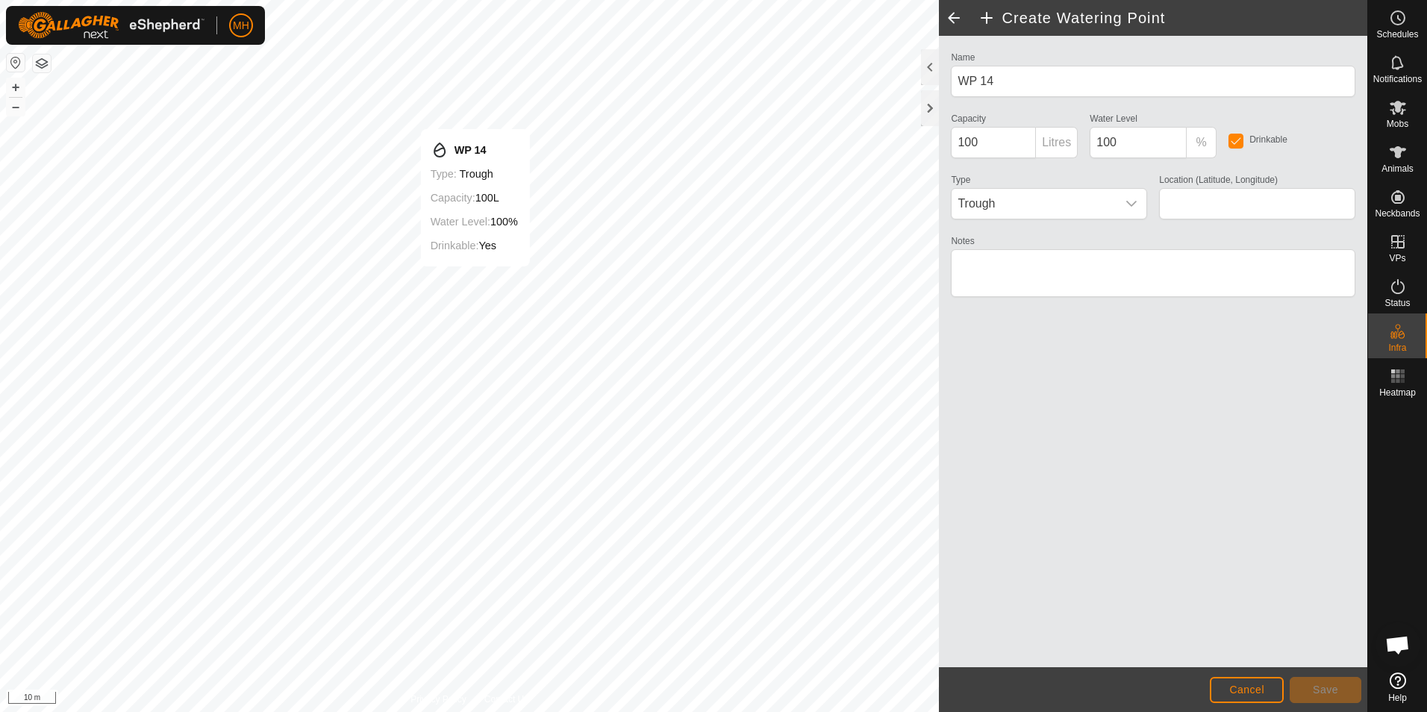
type input "-37.233512, 174.681689"
click at [1318, 685] on span "Save" at bounding box center [1324, 689] width 25 height 12
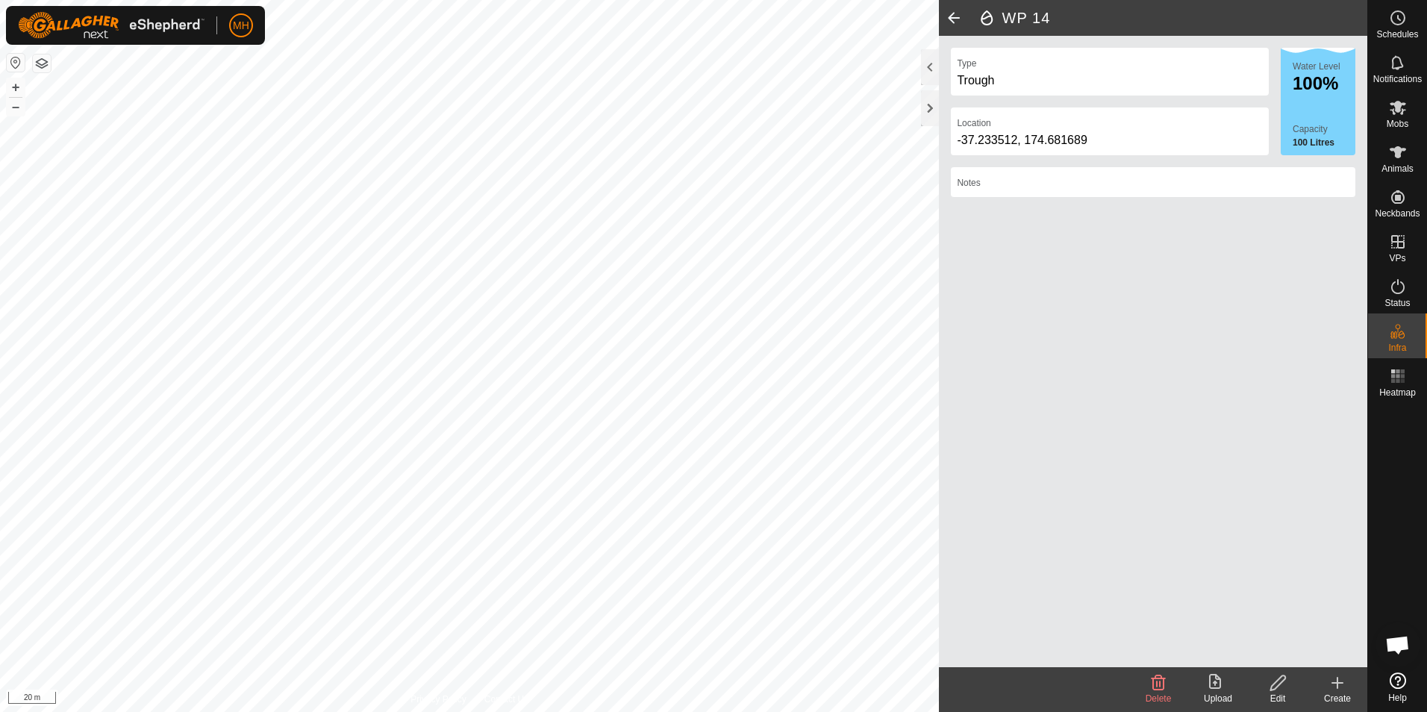
click at [1332, 690] on icon at bounding box center [1337, 683] width 18 height 18
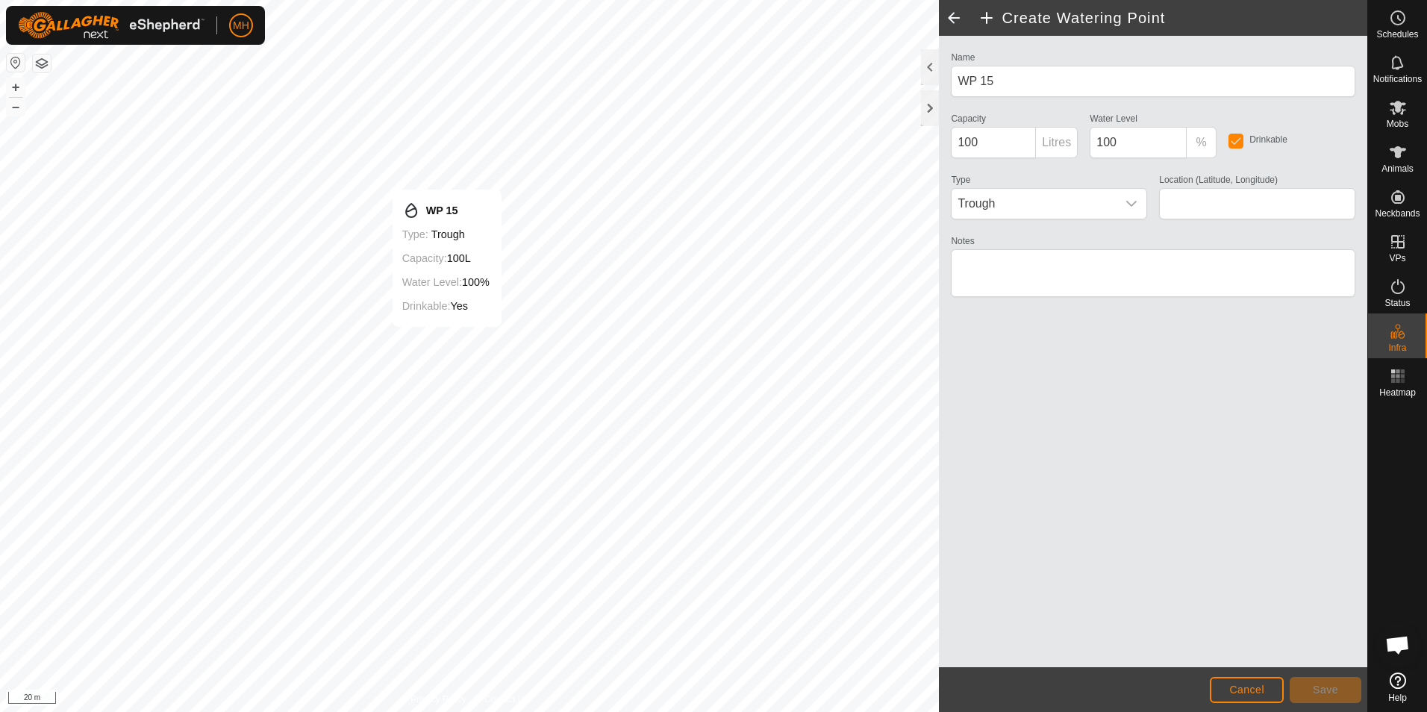
type input "-37.232704, 174.681151"
click at [1330, 688] on span "Save" at bounding box center [1324, 689] width 25 height 12
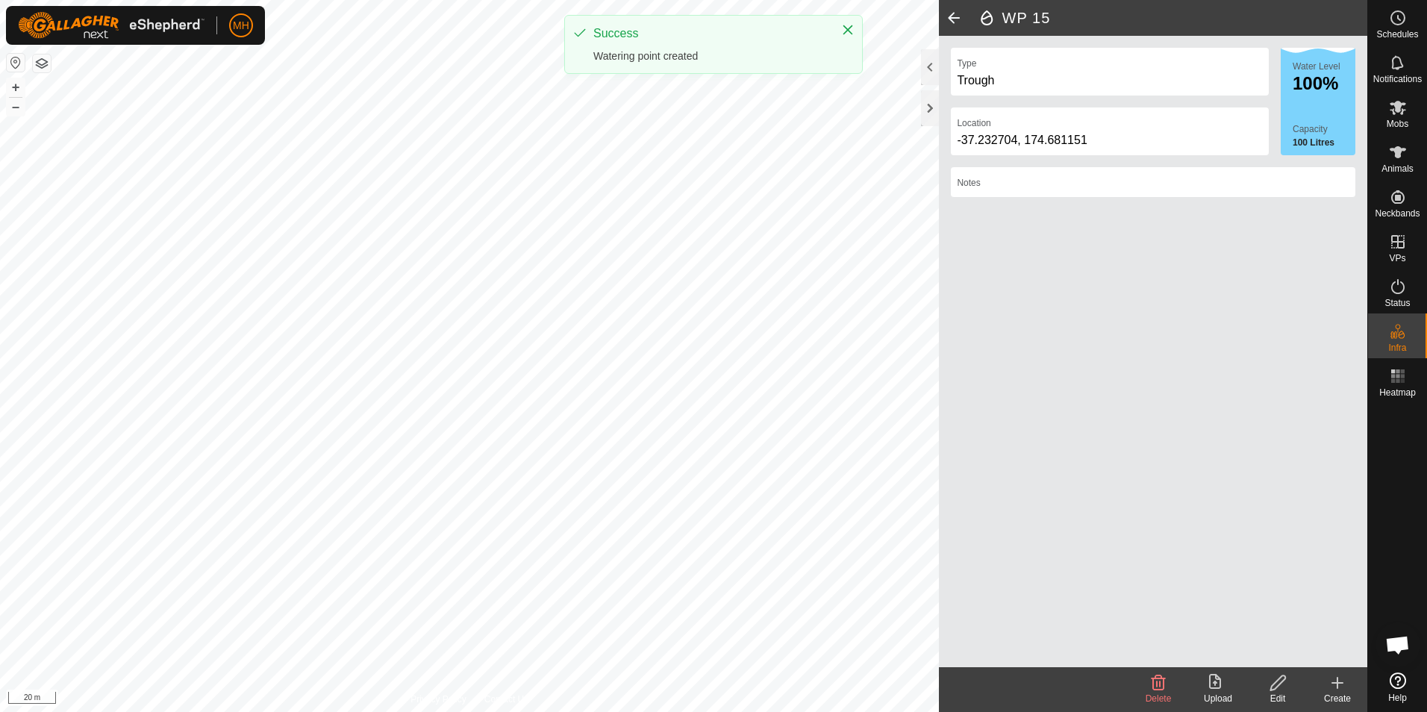
click at [1339, 683] on icon at bounding box center [1337, 683] width 10 height 0
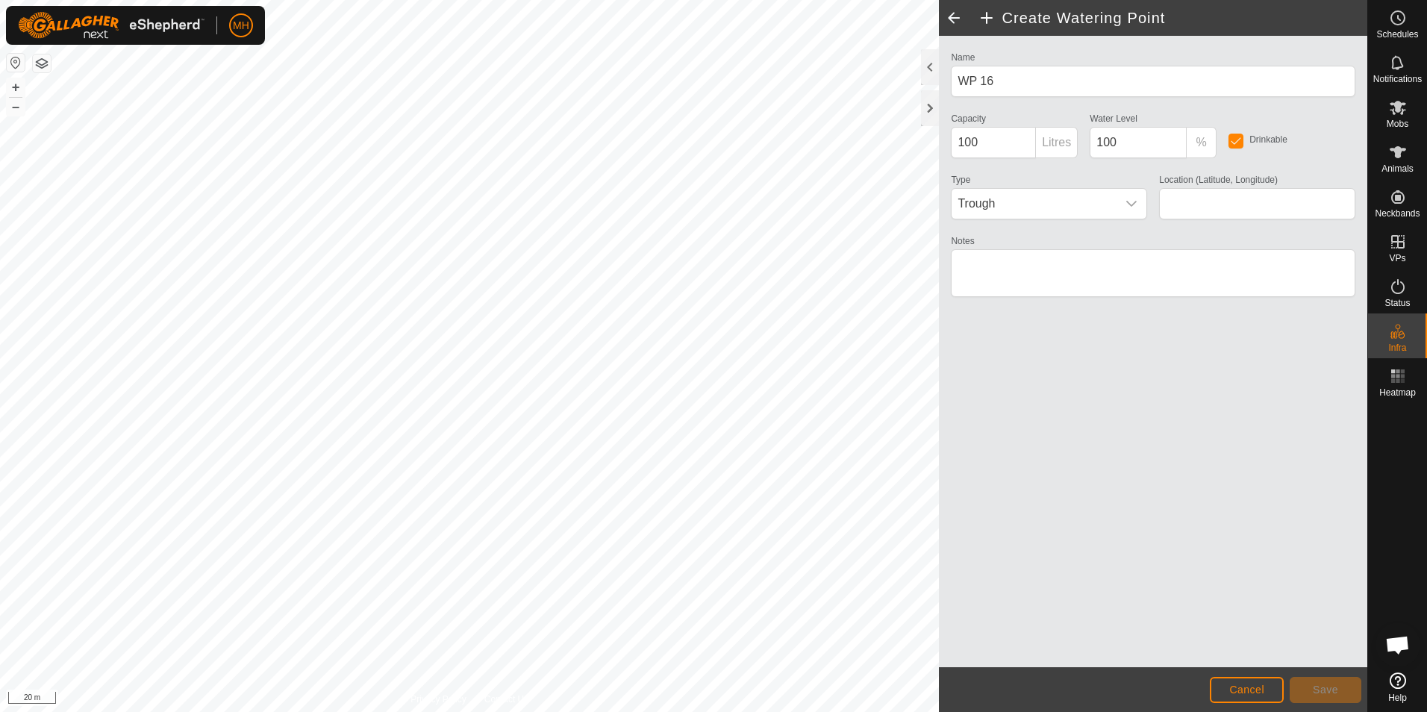
type input "-37.231902, 174.680920"
click at [1325, 700] on button "Save" at bounding box center [1325, 690] width 72 height 26
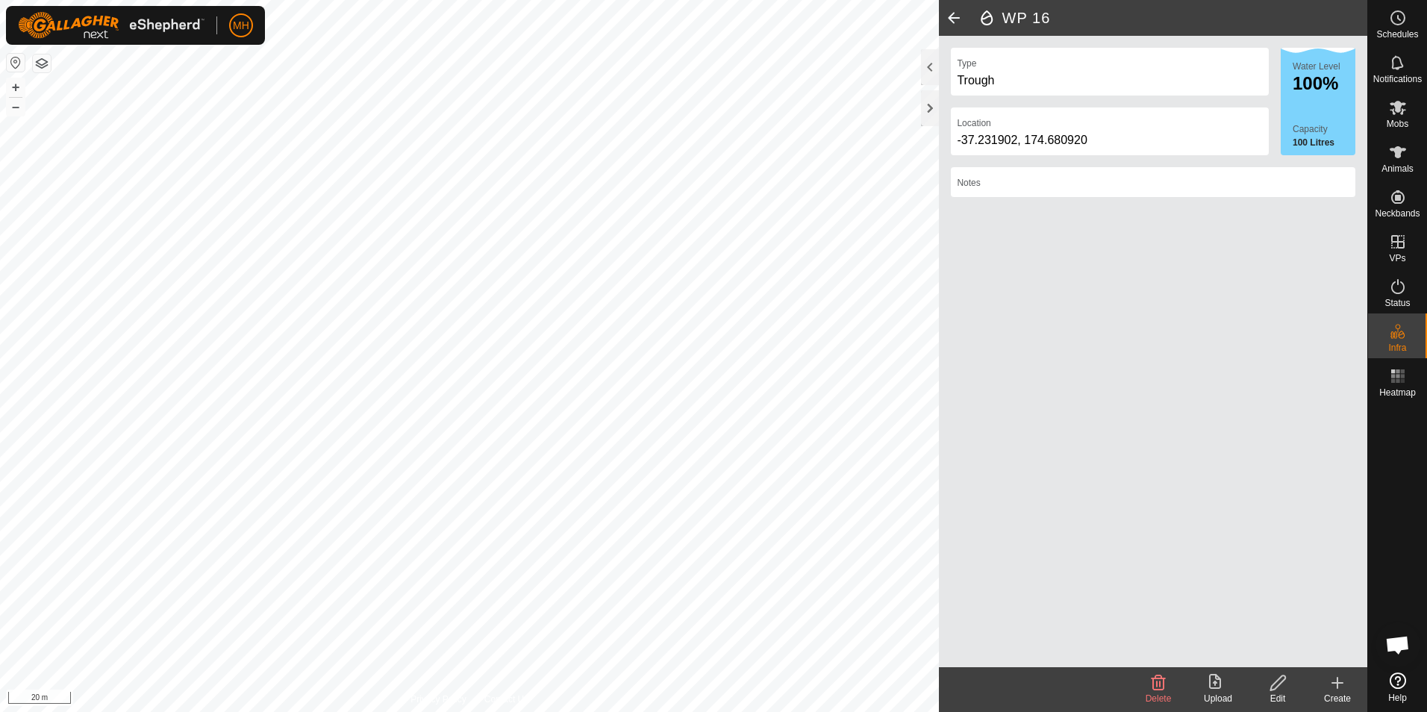
click at [1340, 683] on icon at bounding box center [1337, 683] width 10 height 0
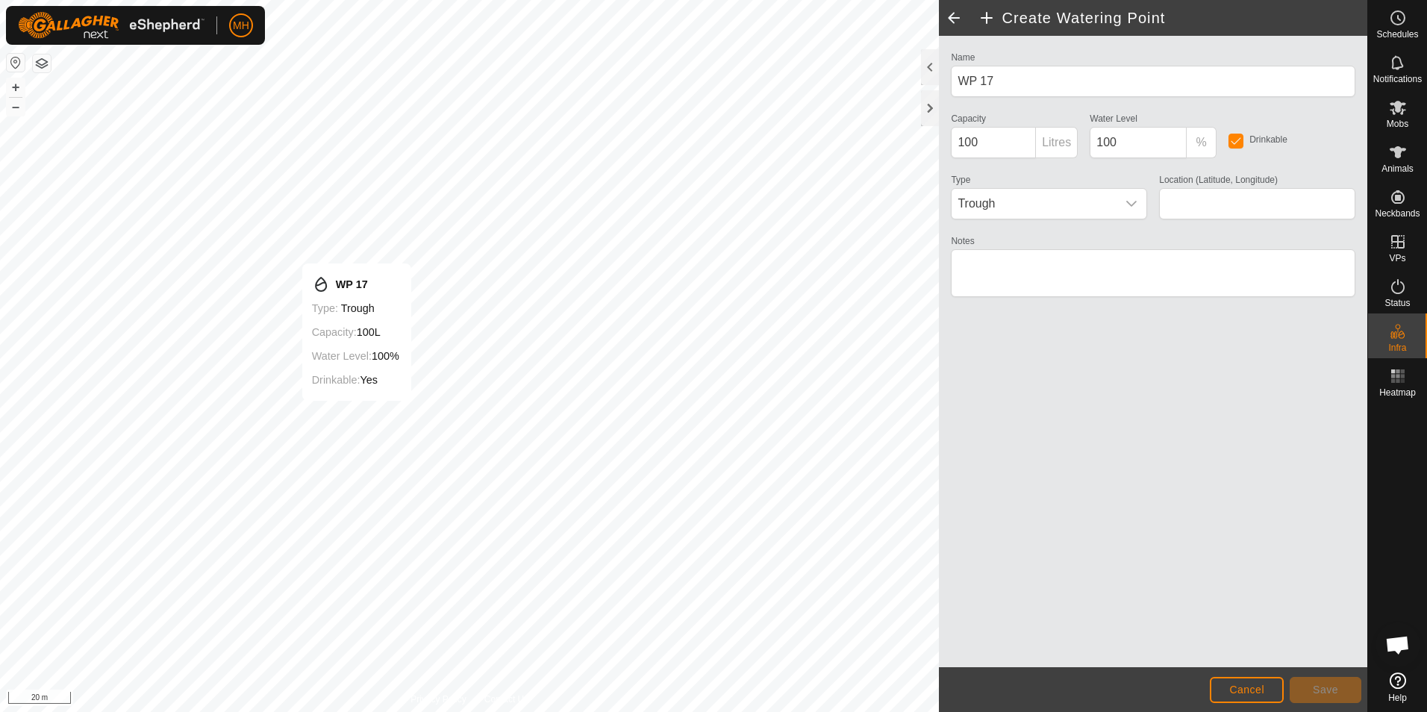
type input "-37.231560, 174.680652"
click at [1310, 686] on button "Save" at bounding box center [1325, 690] width 72 height 26
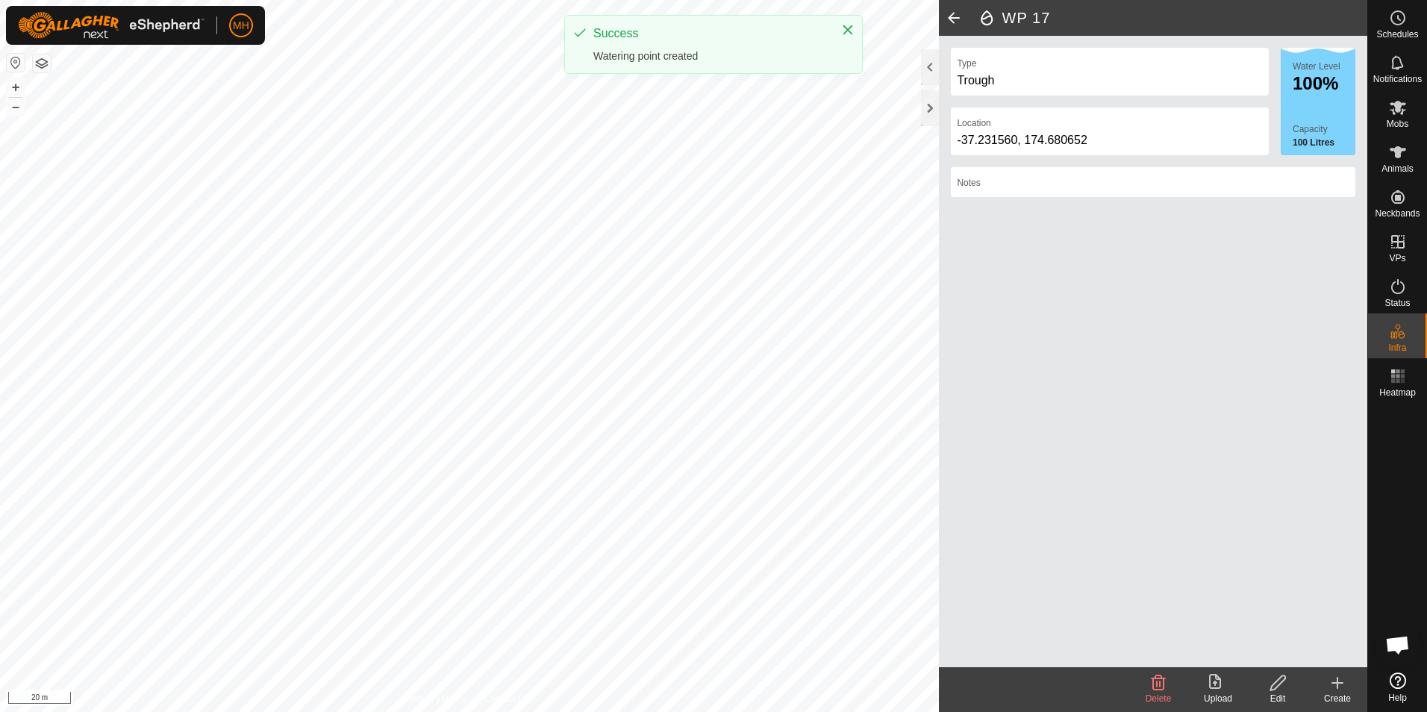
click at [1324, 677] on create-svg-icon at bounding box center [1337, 683] width 60 height 18
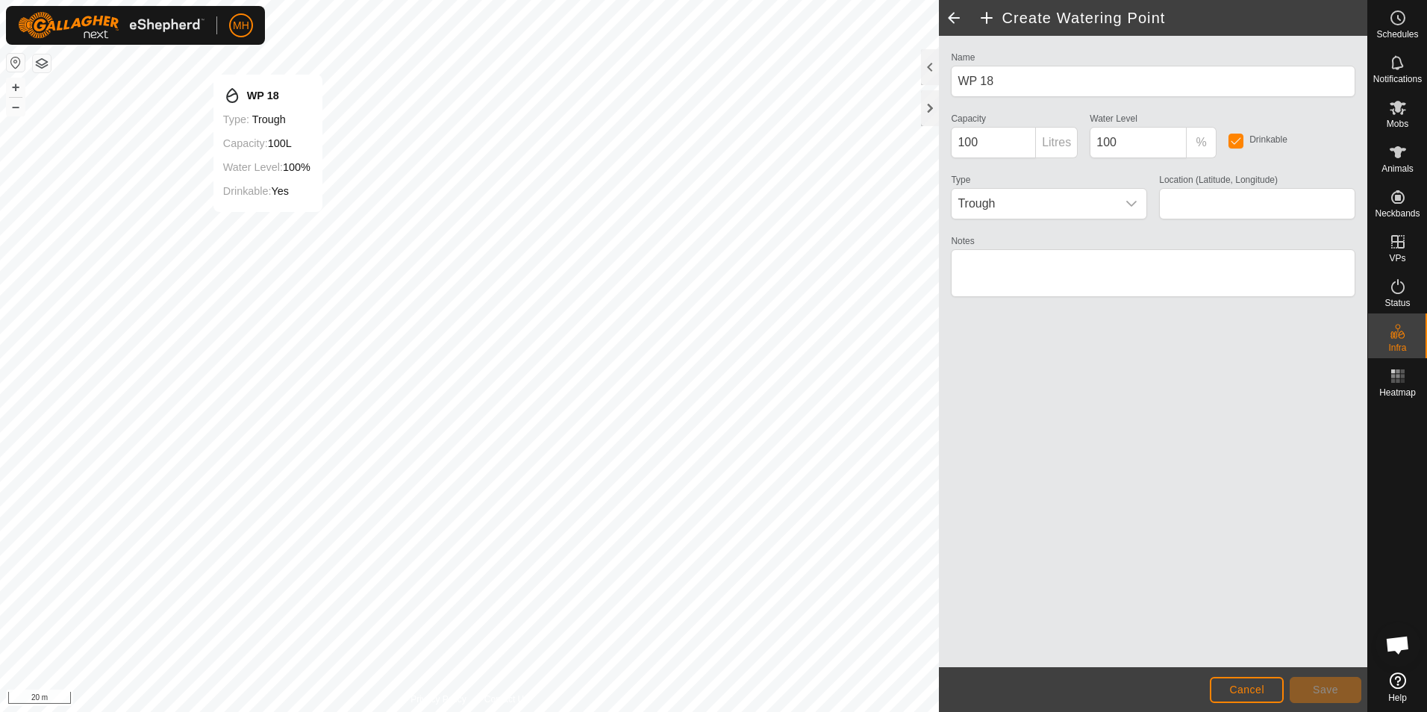
type input "-37.231021, 174.680334"
click at [1341, 691] on button "Save" at bounding box center [1325, 690] width 72 height 26
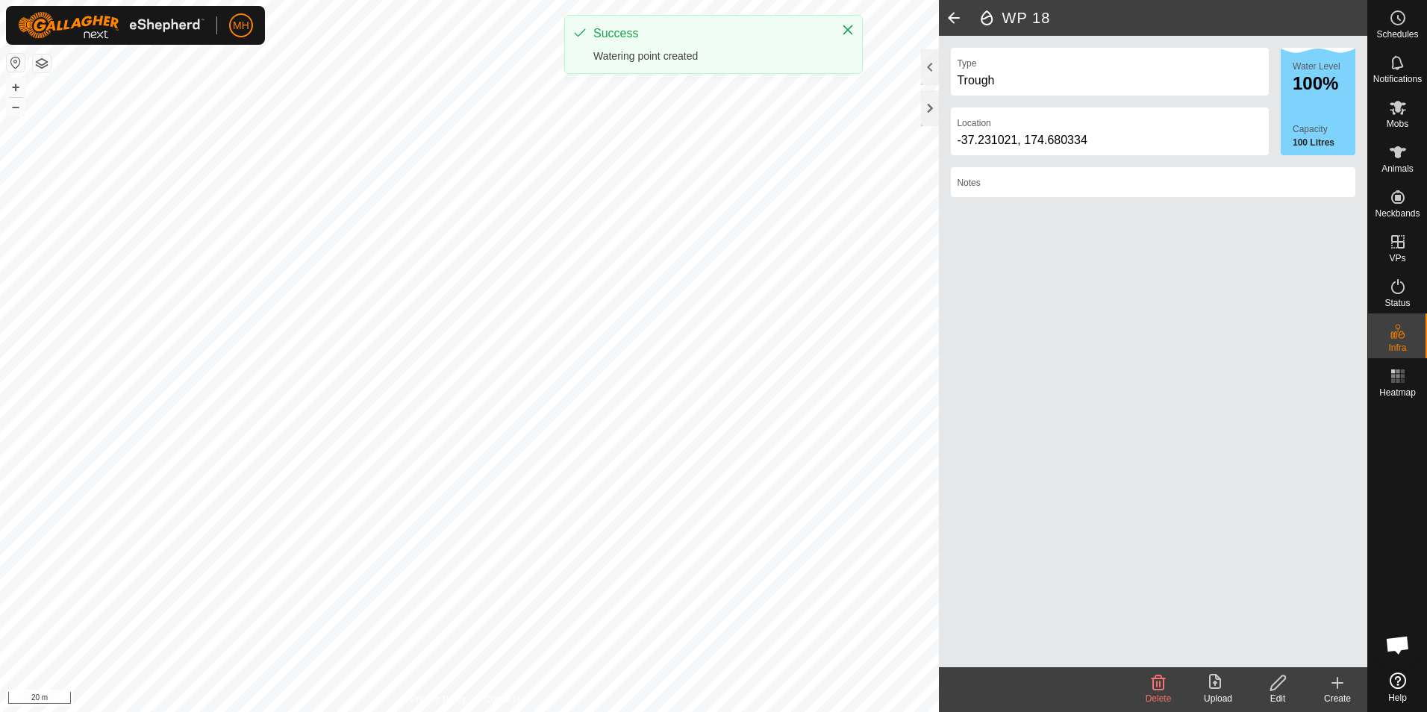
click at [1331, 682] on icon at bounding box center [1337, 683] width 18 height 18
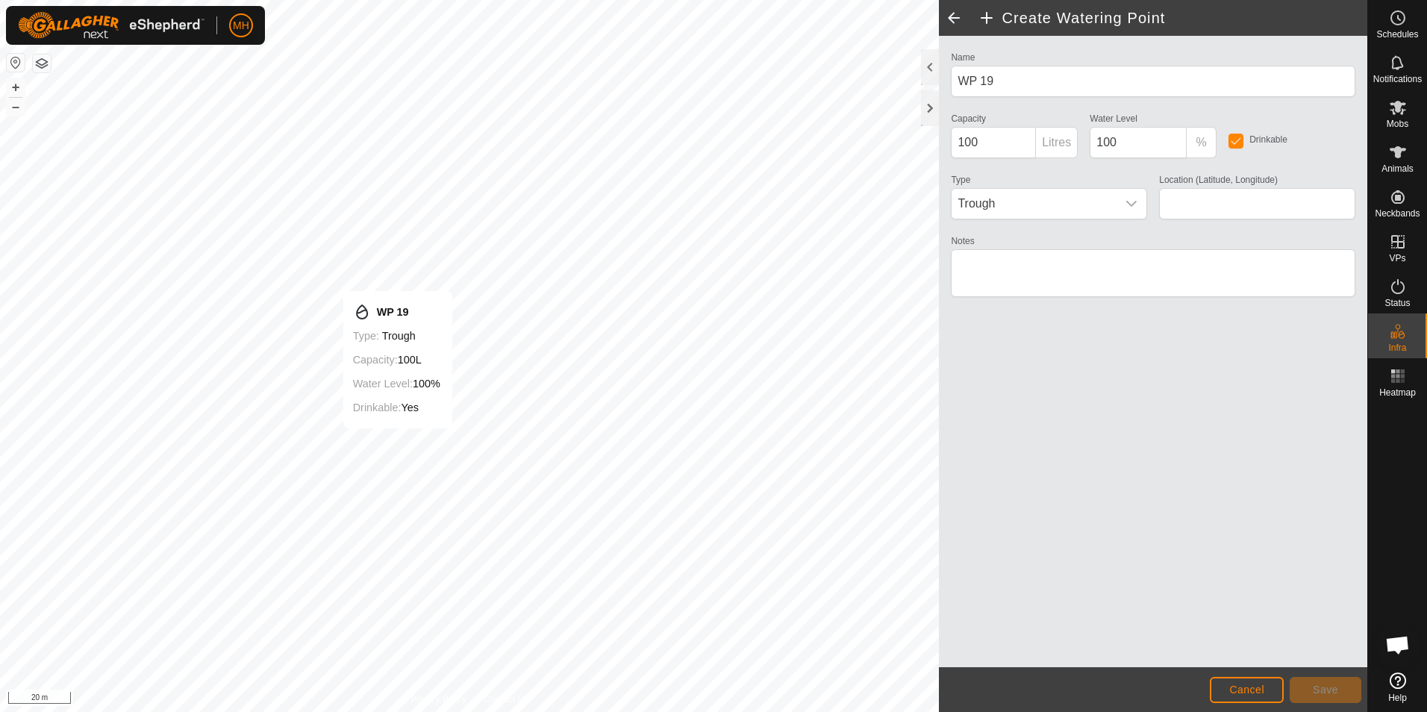
type input "-37.230706, 174.680141"
click at [1327, 685] on span "Save" at bounding box center [1324, 689] width 25 height 12
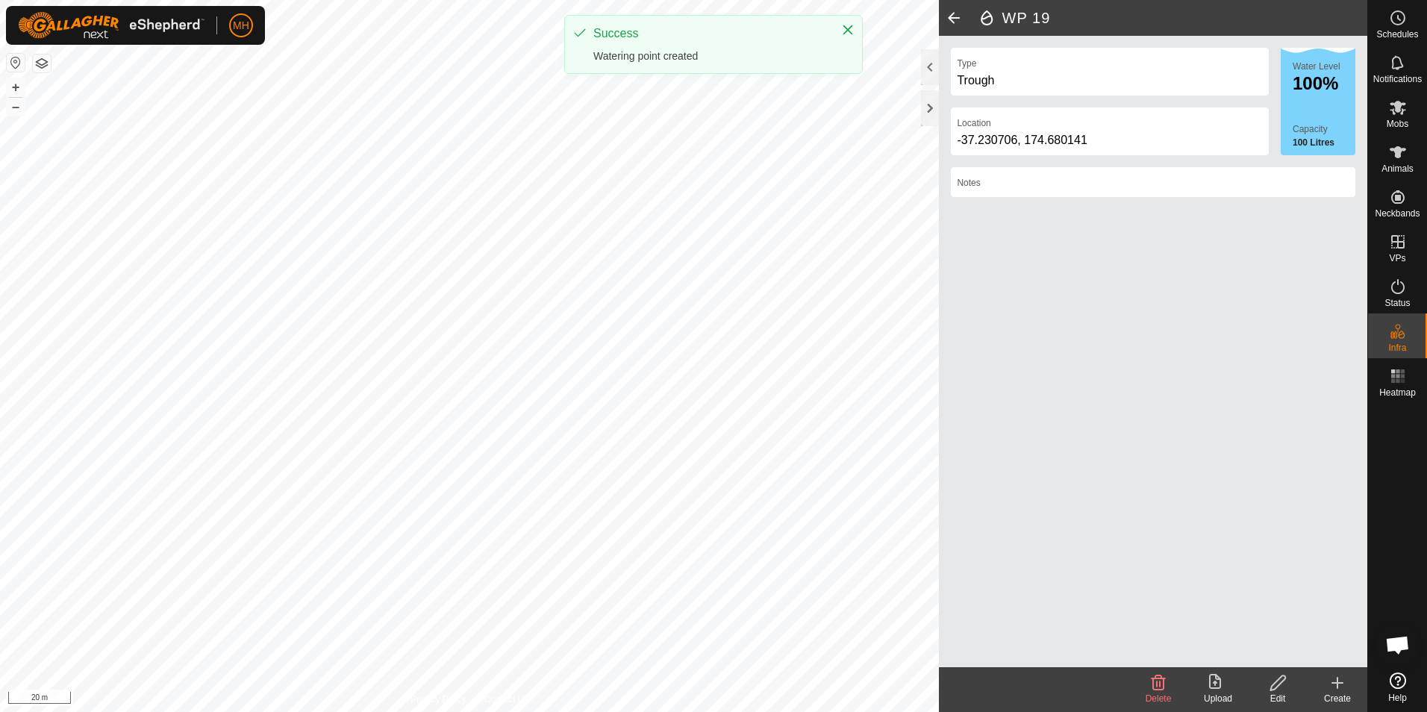
click at [1347, 681] on create-svg-icon at bounding box center [1337, 683] width 60 height 18
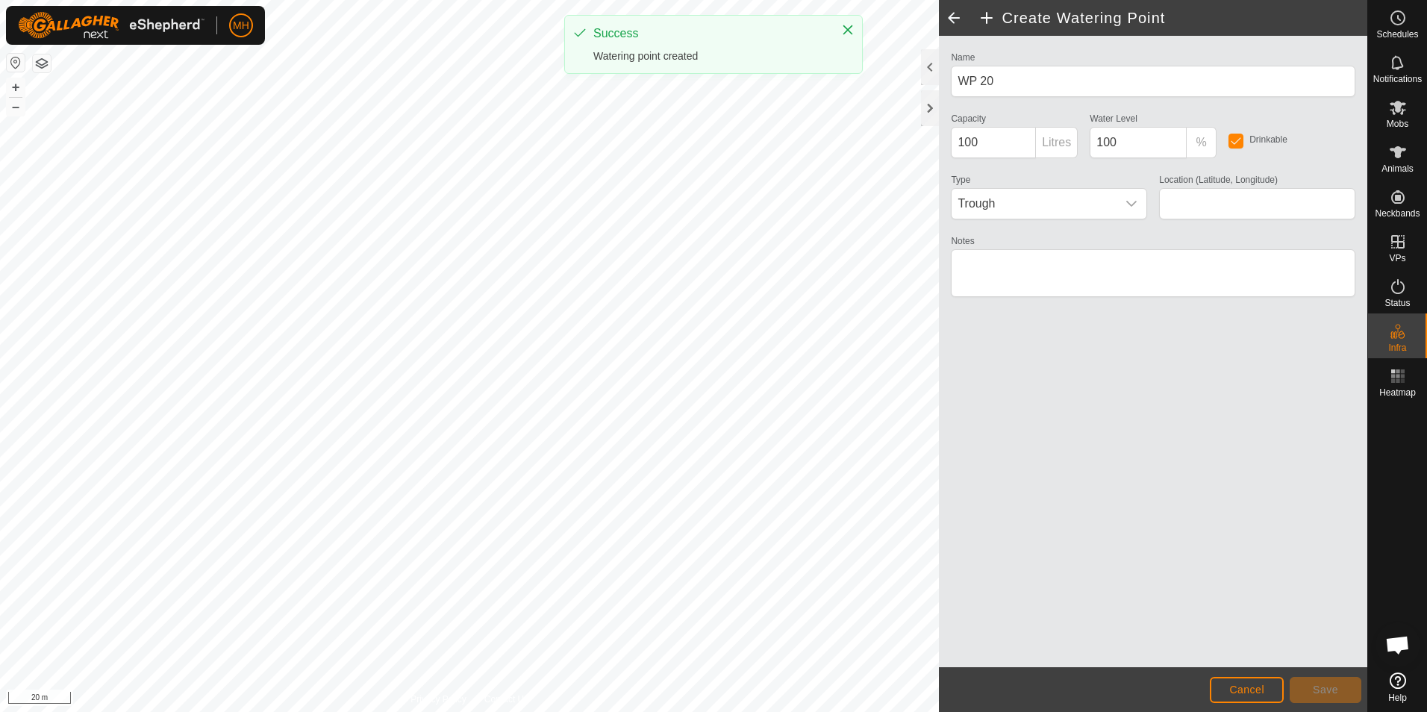
type input "-37.229981, 174.679919"
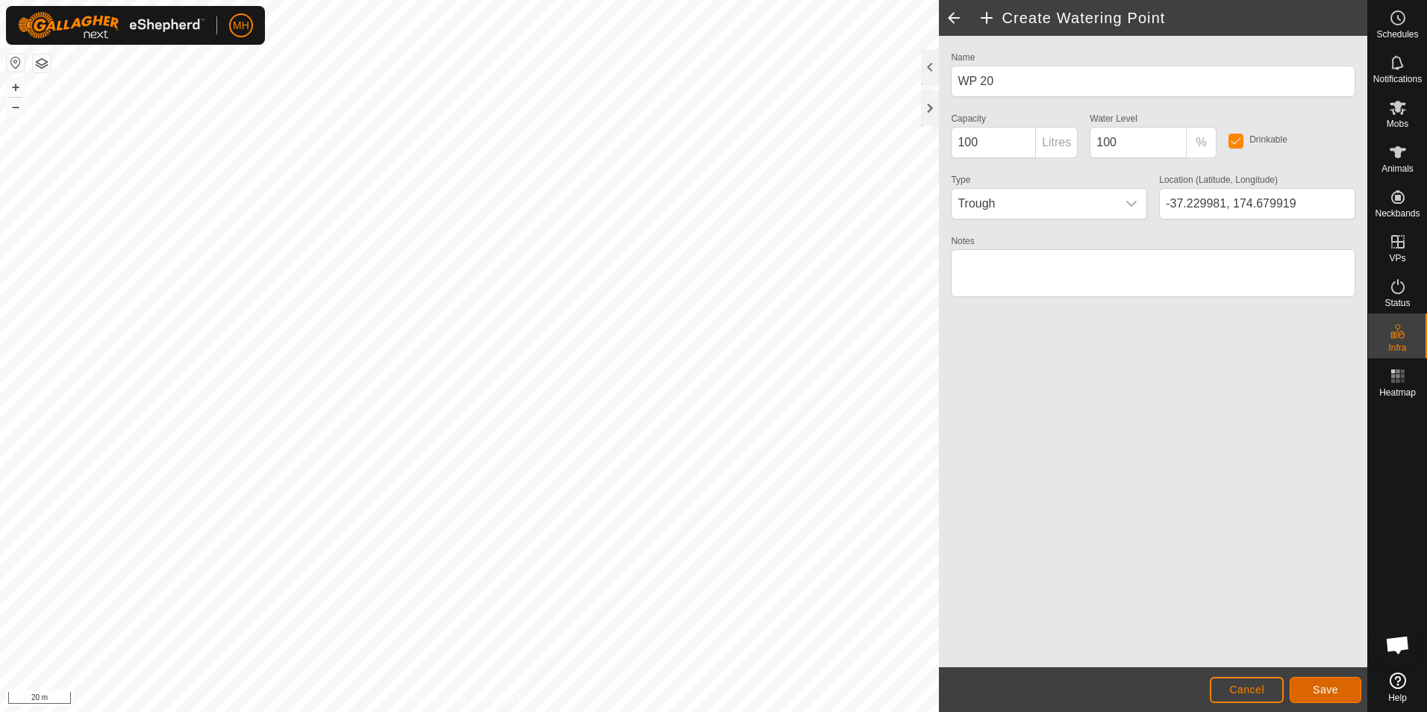
click at [1325, 685] on span "Save" at bounding box center [1324, 689] width 25 height 12
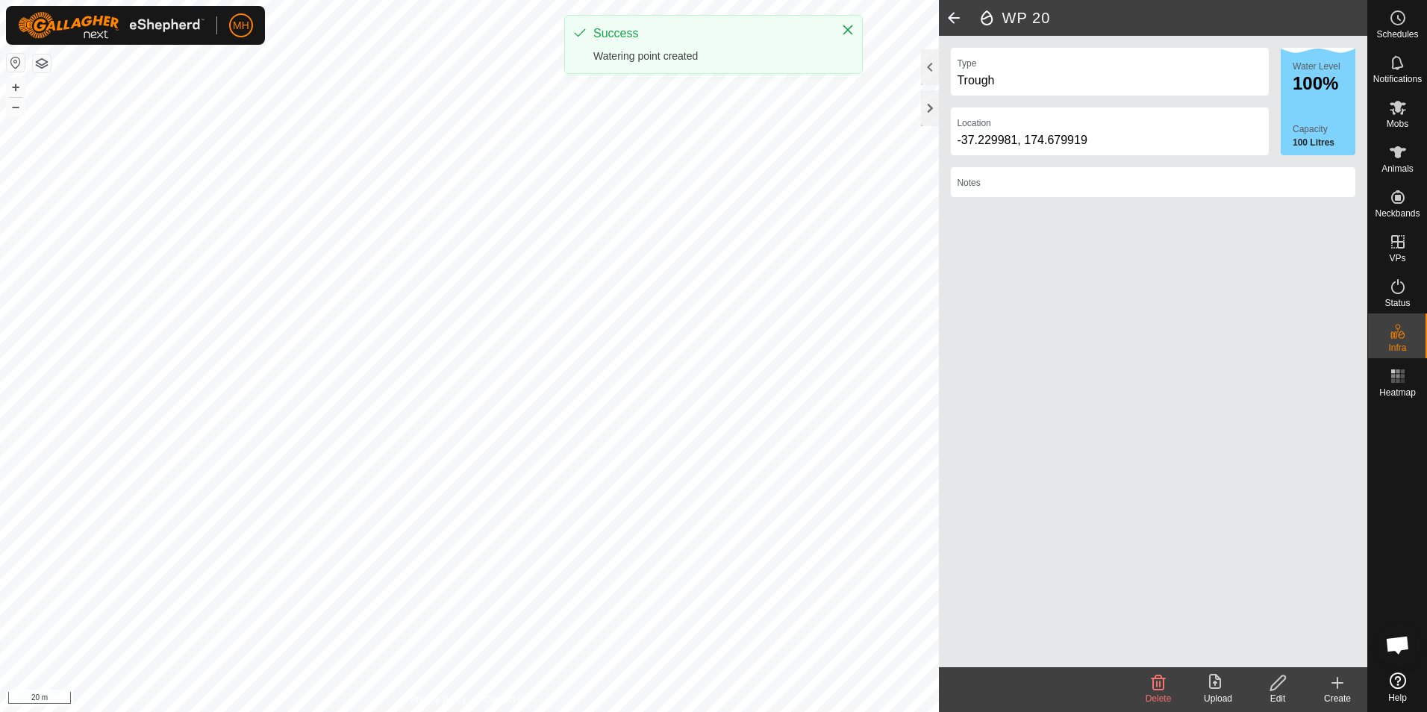
click at [1341, 690] on icon at bounding box center [1337, 683] width 18 height 18
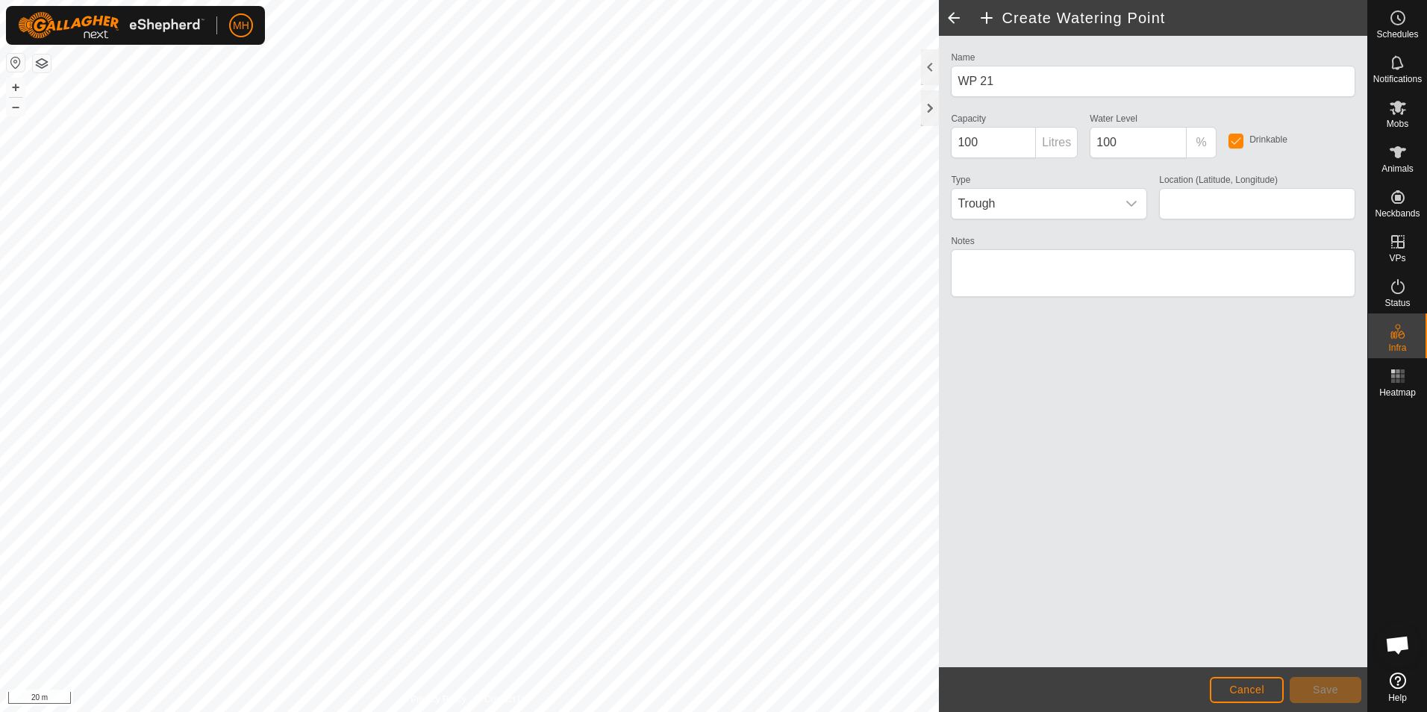
type input "-37.229328, 174.679249"
click at [1334, 691] on span "Save" at bounding box center [1324, 689] width 25 height 12
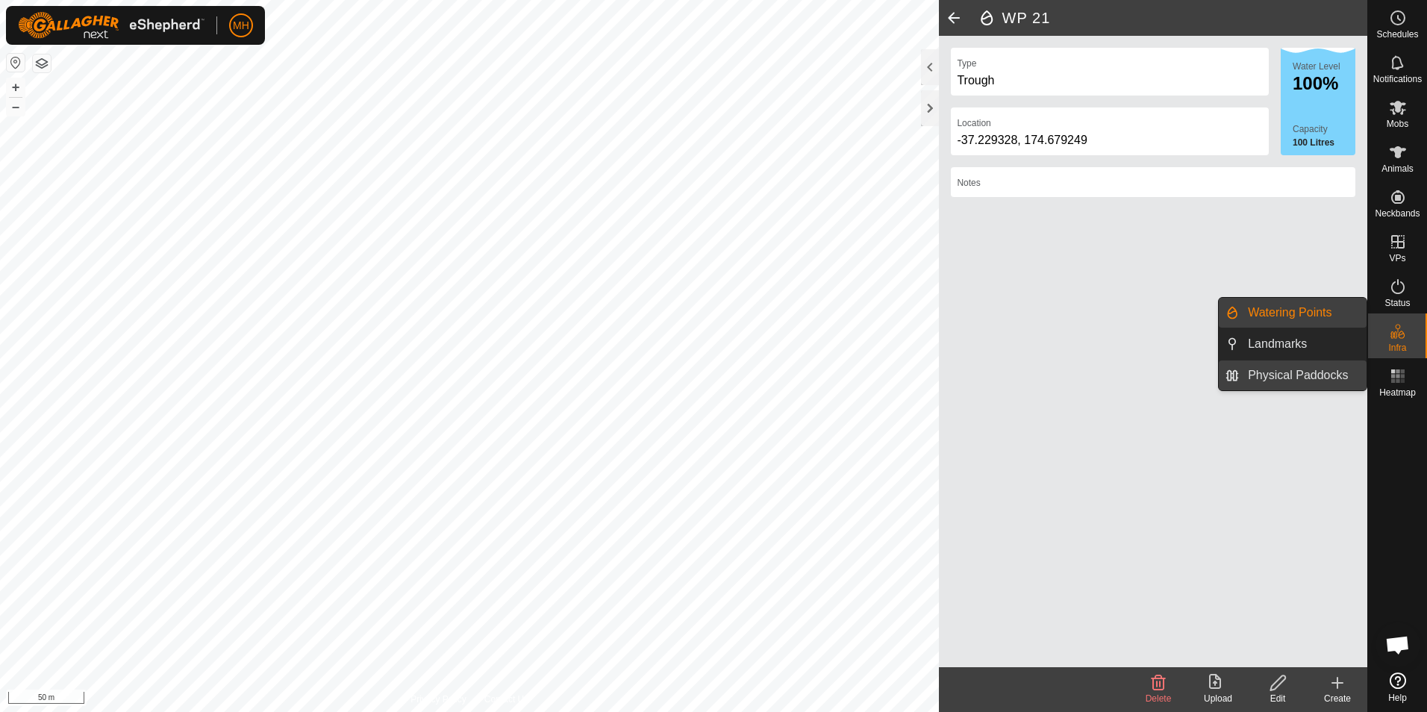
click at [1306, 375] on link "Physical Paddocks" at bounding box center [1303, 375] width 128 height 30
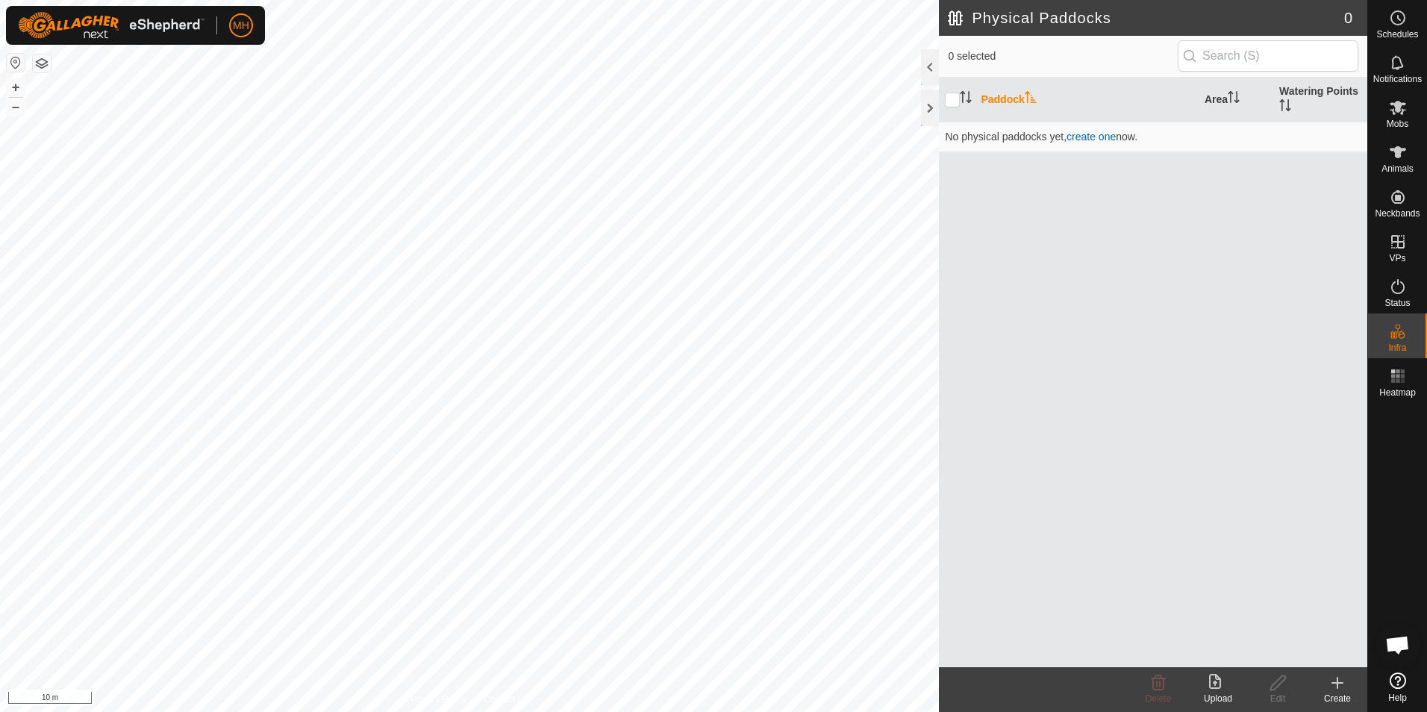
click at [1341, 691] on icon at bounding box center [1337, 683] width 18 height 18
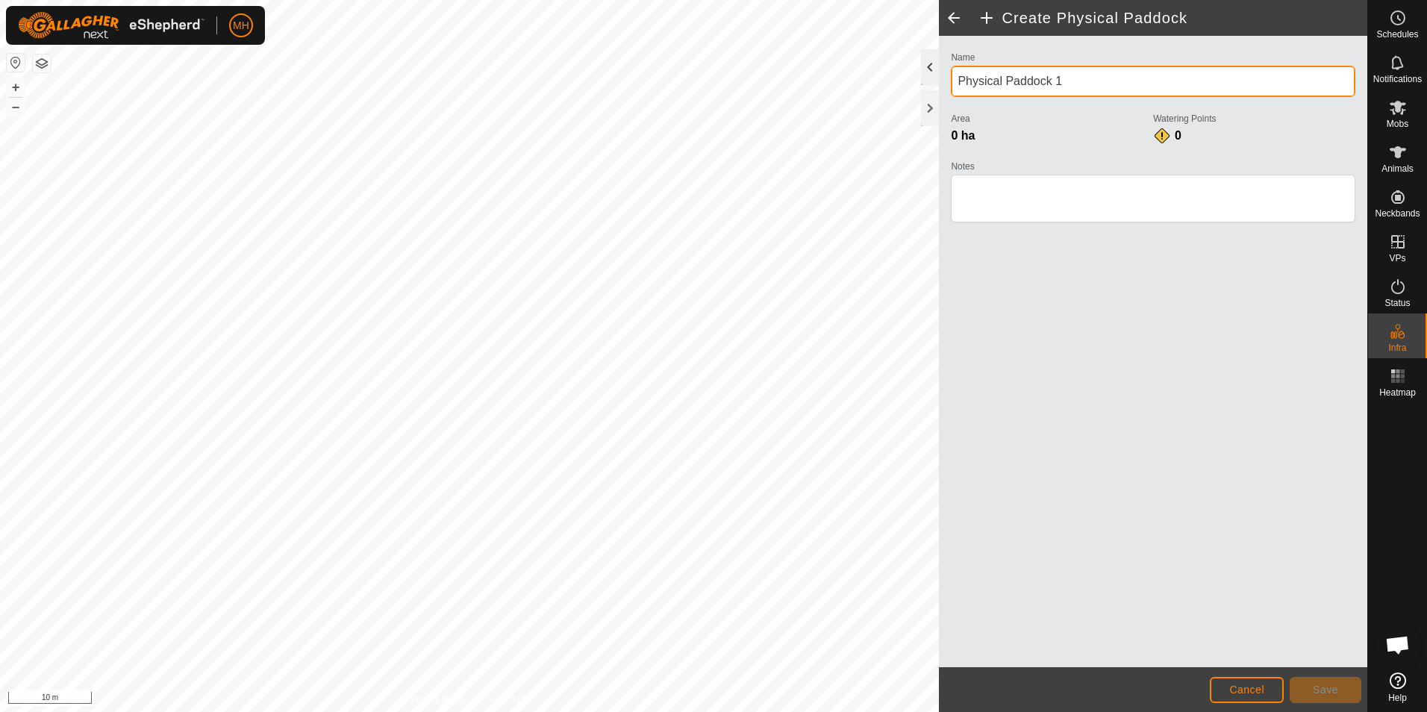
click at [919, 83] on div "Create Physical Paddock Name Physical Paddock 1 Area 0 ha Watering Points 0 Not…" at bounding box center [683, 356] width 1367 height 712
type input "Front Paddock"
click at [1086, 17] on h2 "Create Physical Paddock" at bounding box center [1171, 18] width 389 height 18
click at [999, 195] on textarea "Notes" at bounding box center [1153, 199] width 404 height 48
click at [980, 144] on div "0 ha" at bounding box center [1052, 136] width 202 height 18
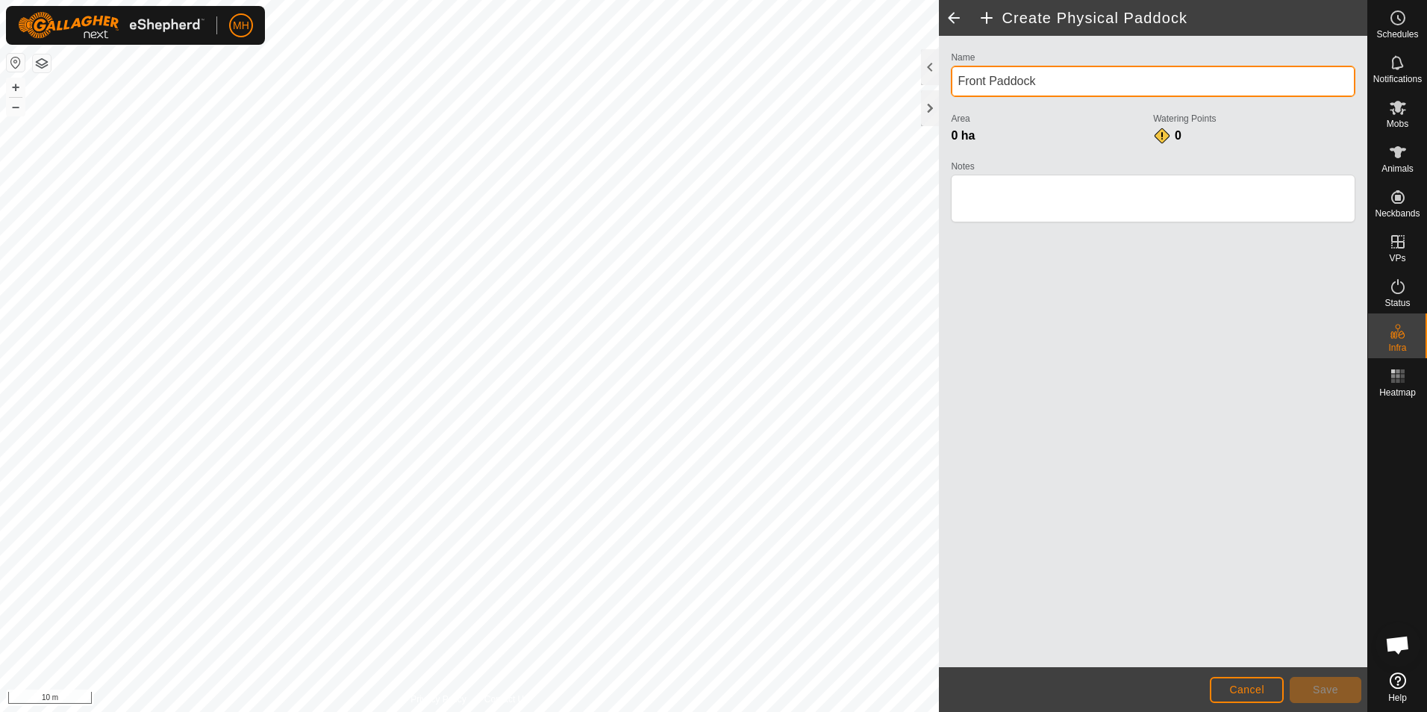
click at [974, 70] on input "Front Paddock" at bounding box center [1153, 81] width 404 height 31
click at [0, 401] on html "MH Schedules Notifications Mobs Animals Neckbands VPs Status Infra Heatmap Help…" at bounding box center [713, 356] width 1427 height 712
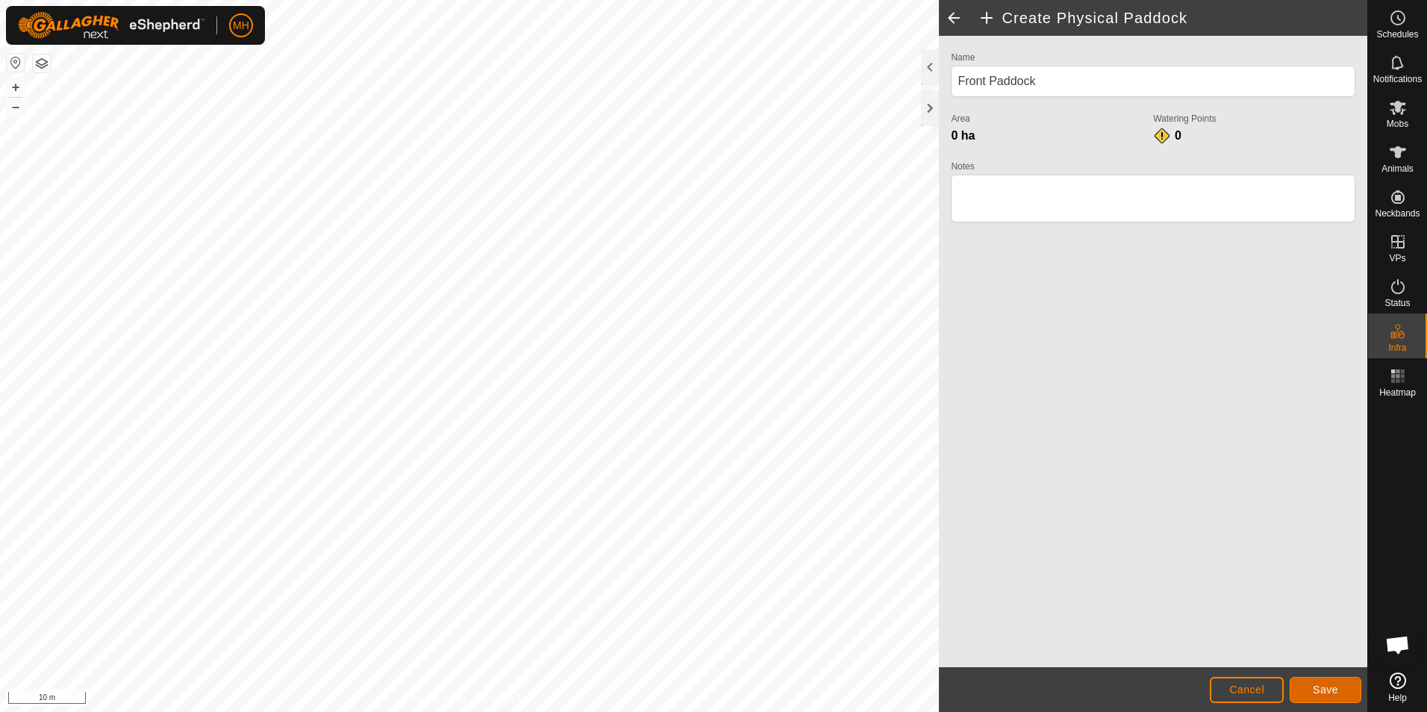
click at [1319, 690] on span "Save" at bounding box center [1324, 689] width 25 height 12
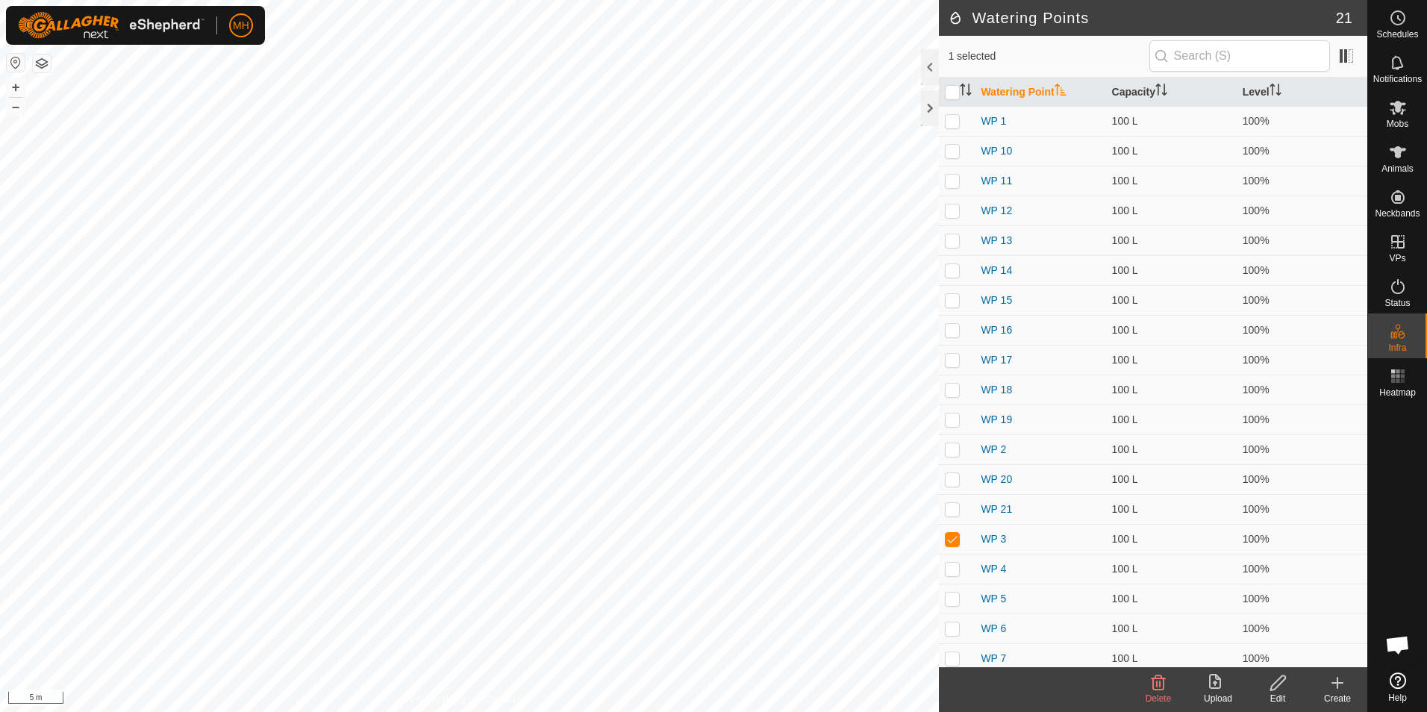
click at [1339, 695] on div "Create" at bounding box center [1337, 698] width 60 height 13
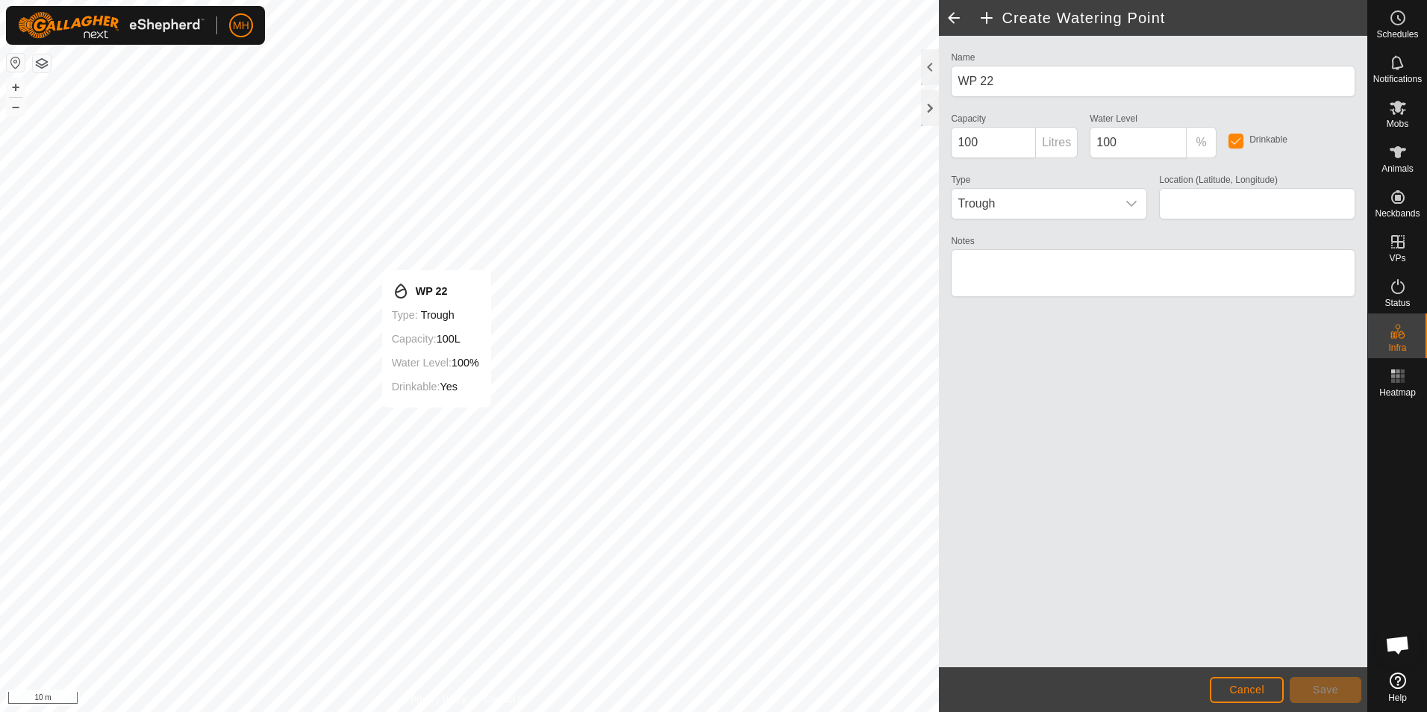
type input "-37.228651, 174.677282"
click at [1315, 687] on span "Save" at bounding box center [1324, 689] width 25 height 12
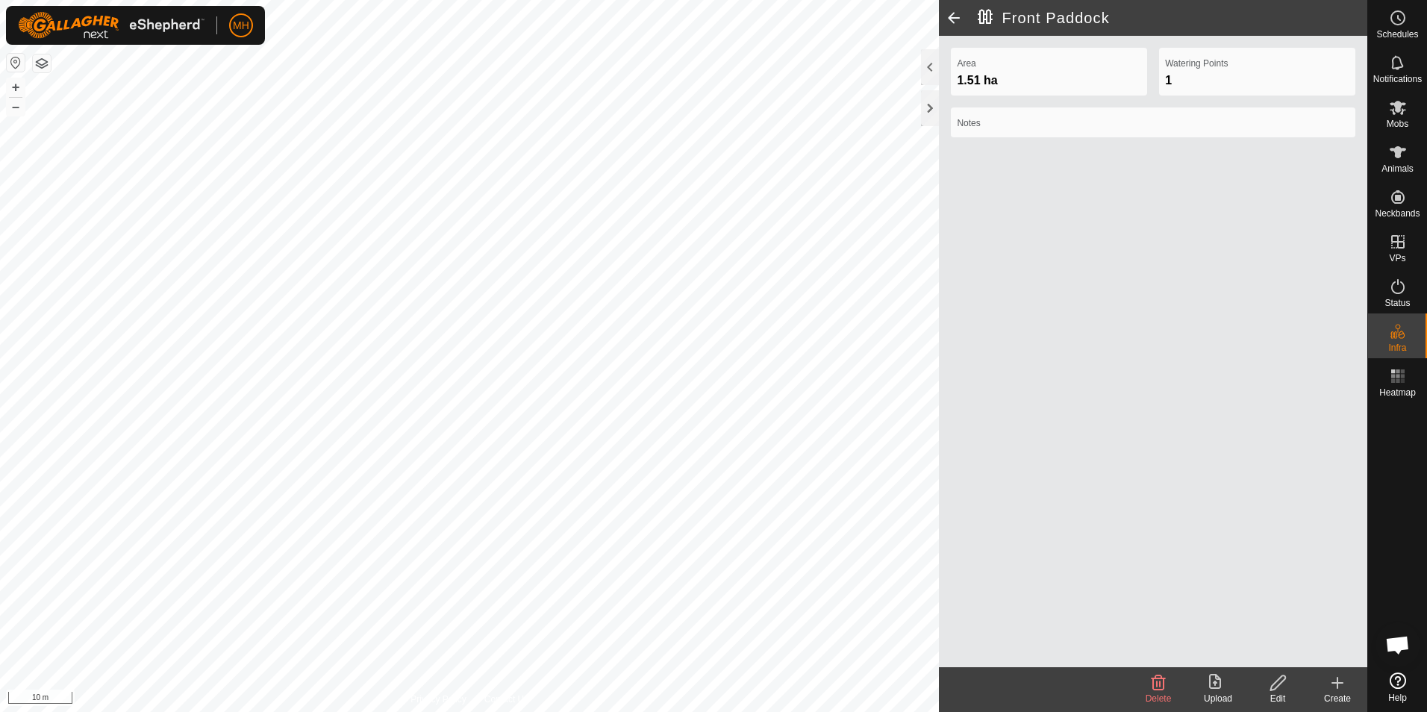
click at [1337, 688] on icon at bounding box center [1337, 682] width 0 height 10
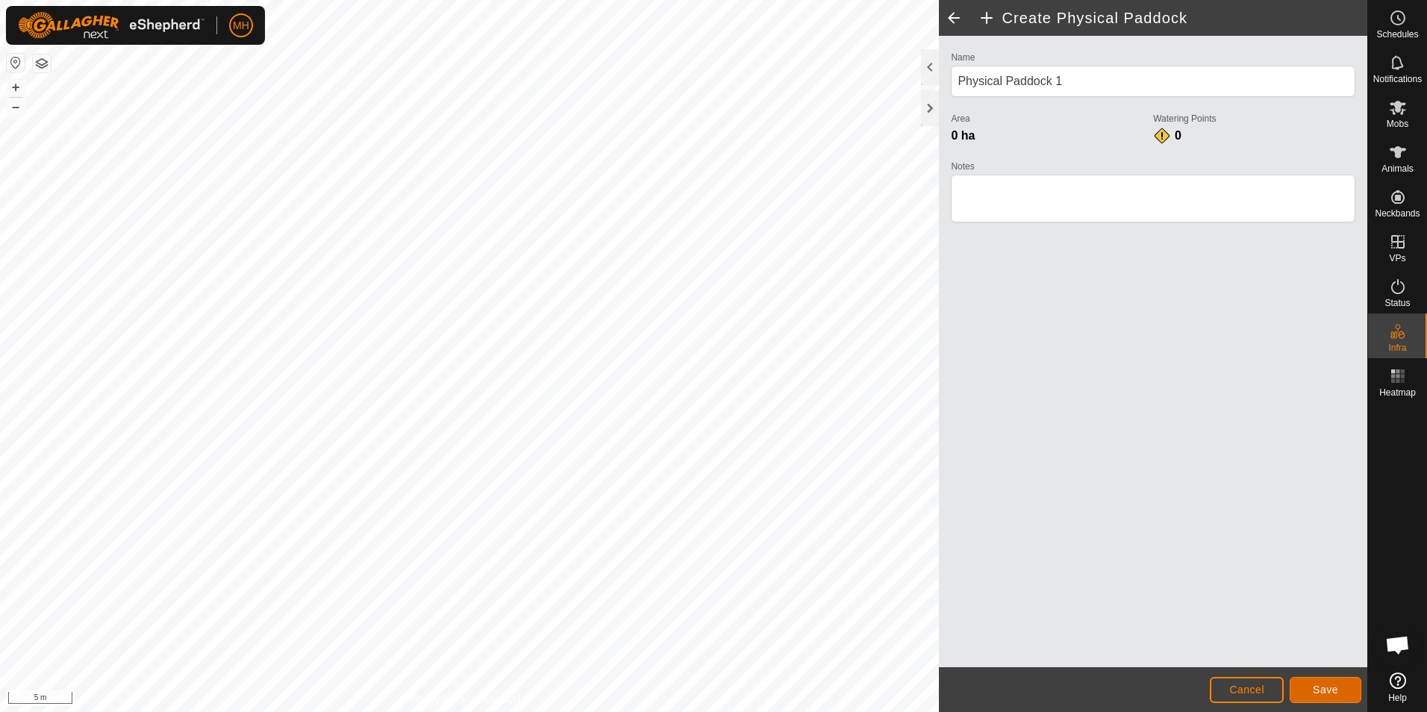
click at [1321, 680] on button "Save" at bounding box center [1325, 690] width 72 height 26
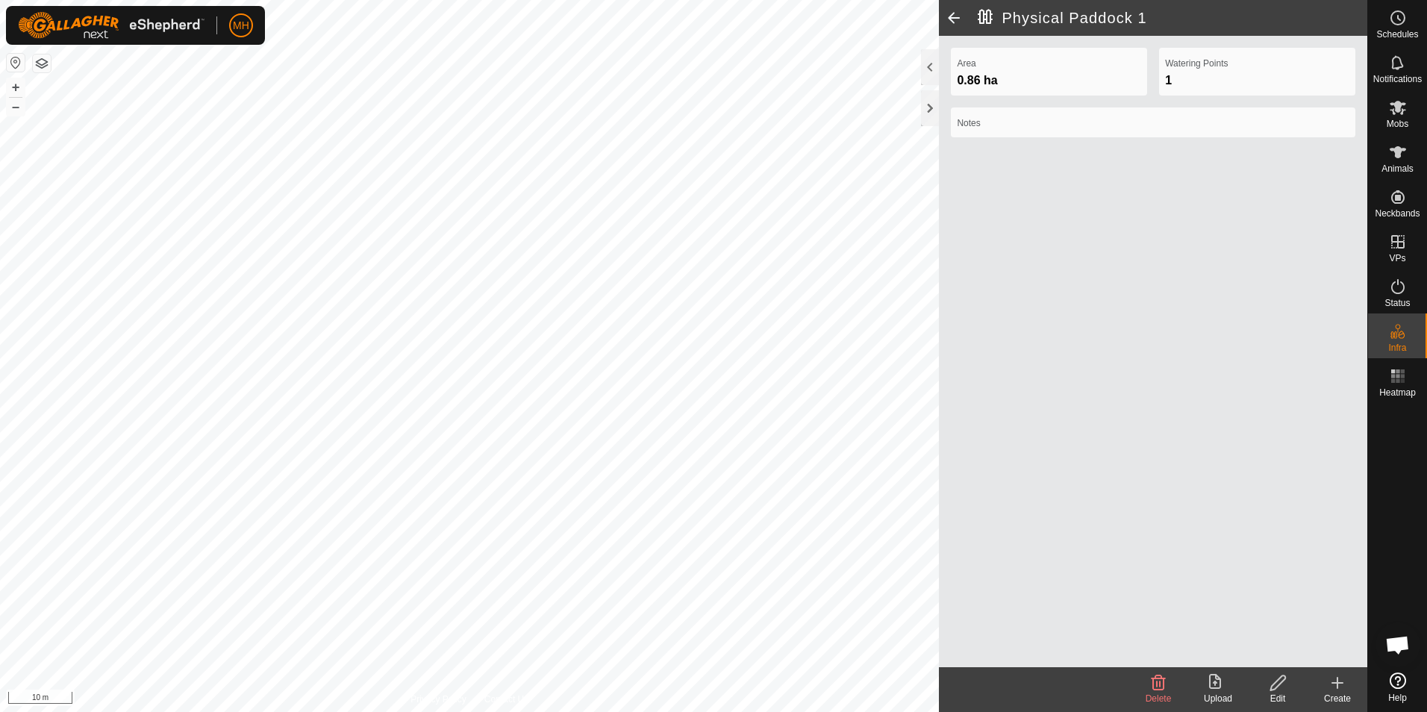
click at [1341, 683] on icon at bounding box center [1337, 683] width 10 height 0
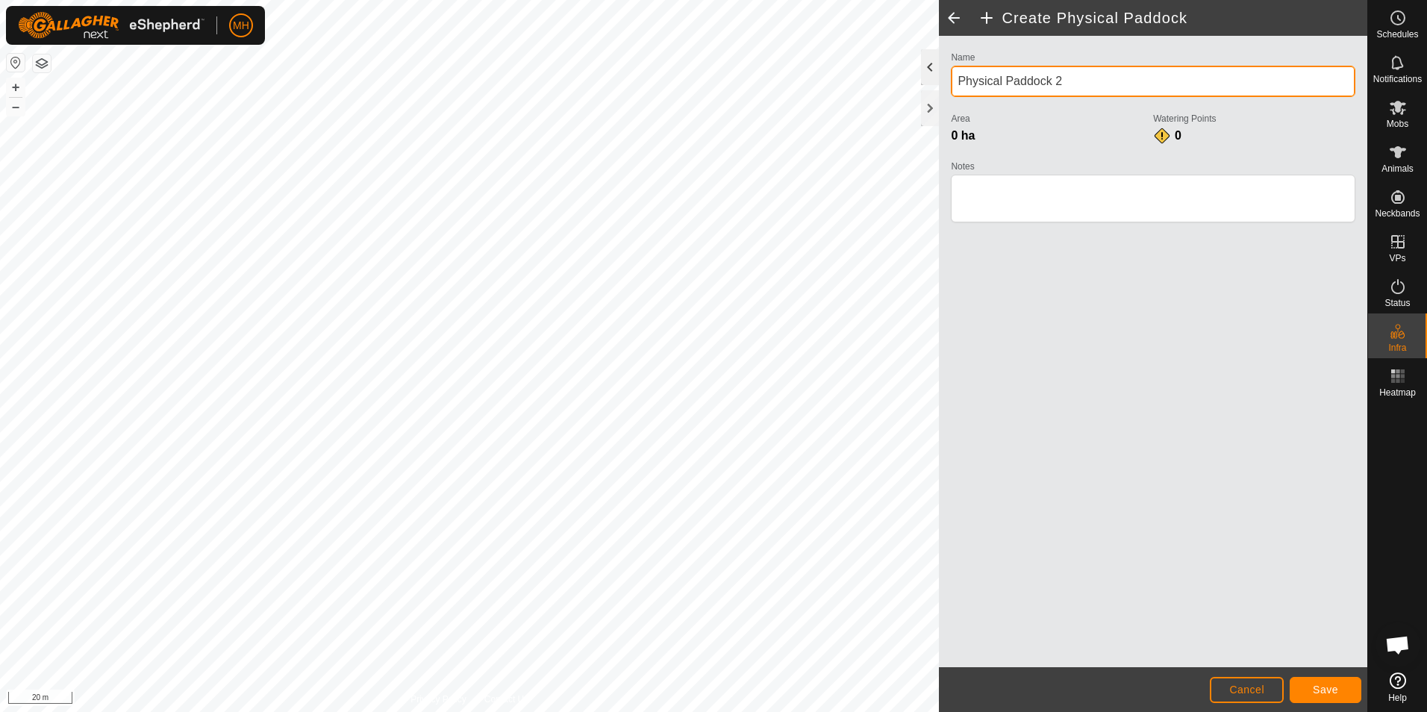
drag, startPoint x: 1080, startPoint y: 86, endPoint x: 936, endPoint y: 78, distance: 144.9
click at [939, 78] on div "Create Physical Paddock Name Physical Paddock 2 Area 0 ha Watering Points 0 Not…" at bounding box center [1153, 356] width 428 height 712
type input "Front Swamp"
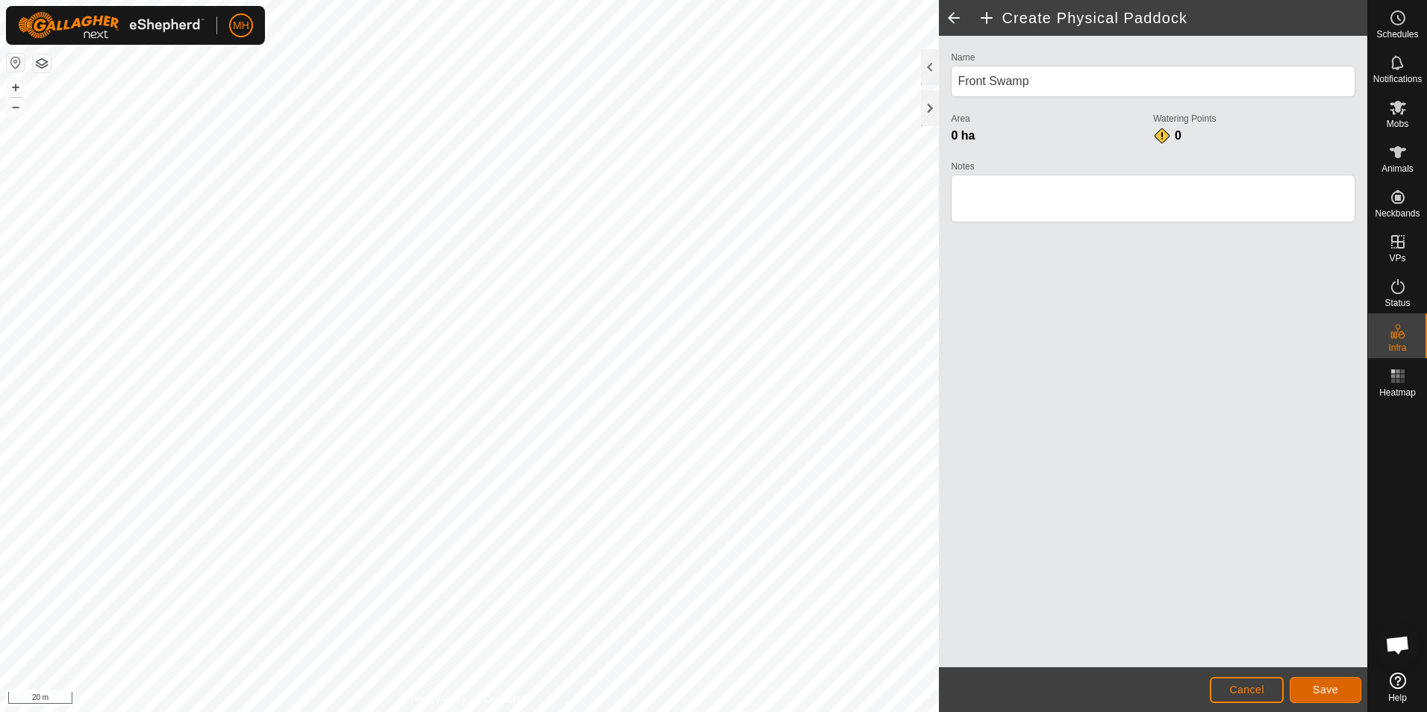
click at [1320, 687] on span "Save" at bounding box center [1324, 689] width 25 height 12
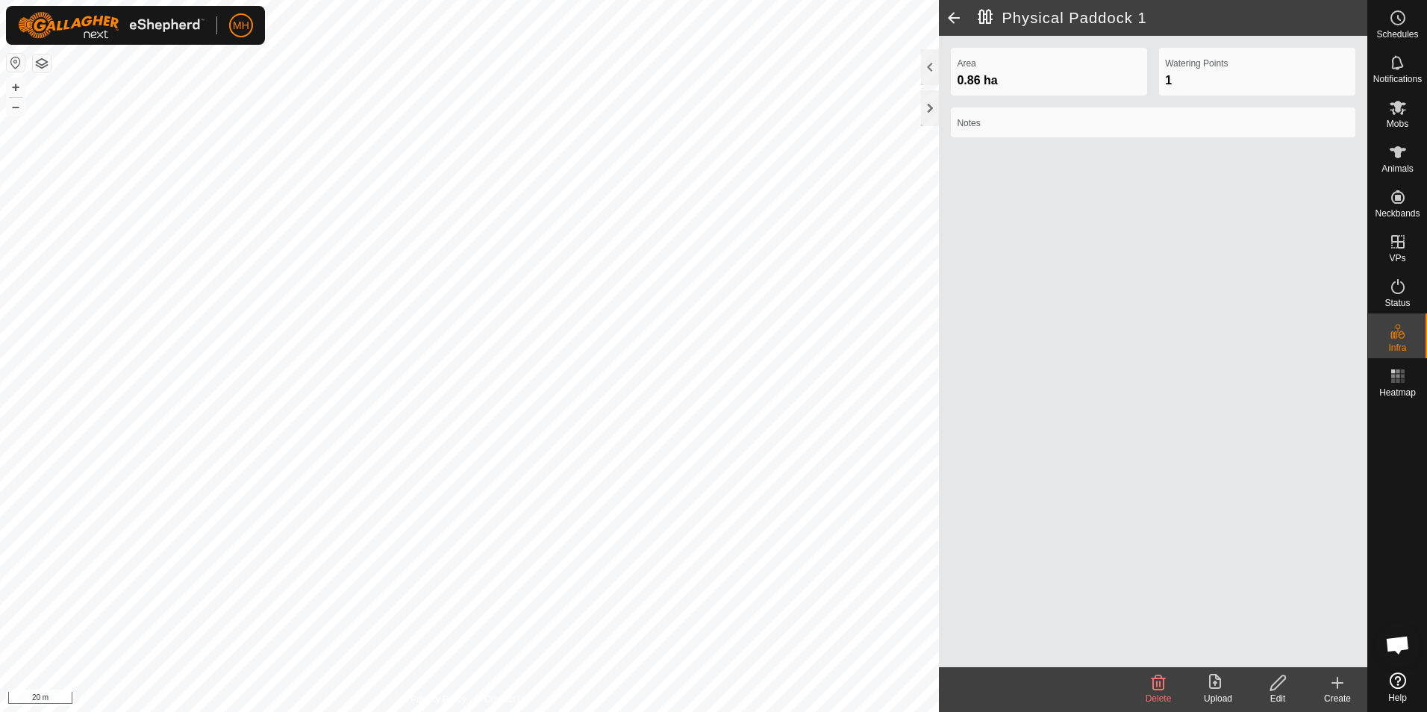
click at [1180, 86] on div "1" at bounding box center [1257, 81] width 184 height 18
click at [1176, 82] on div "1" at bounding box center [1257, 81] width 184 height 18
click at [1267, 686] on edit-svg-icon at bounding box center [1278, 683] width 60 height 18
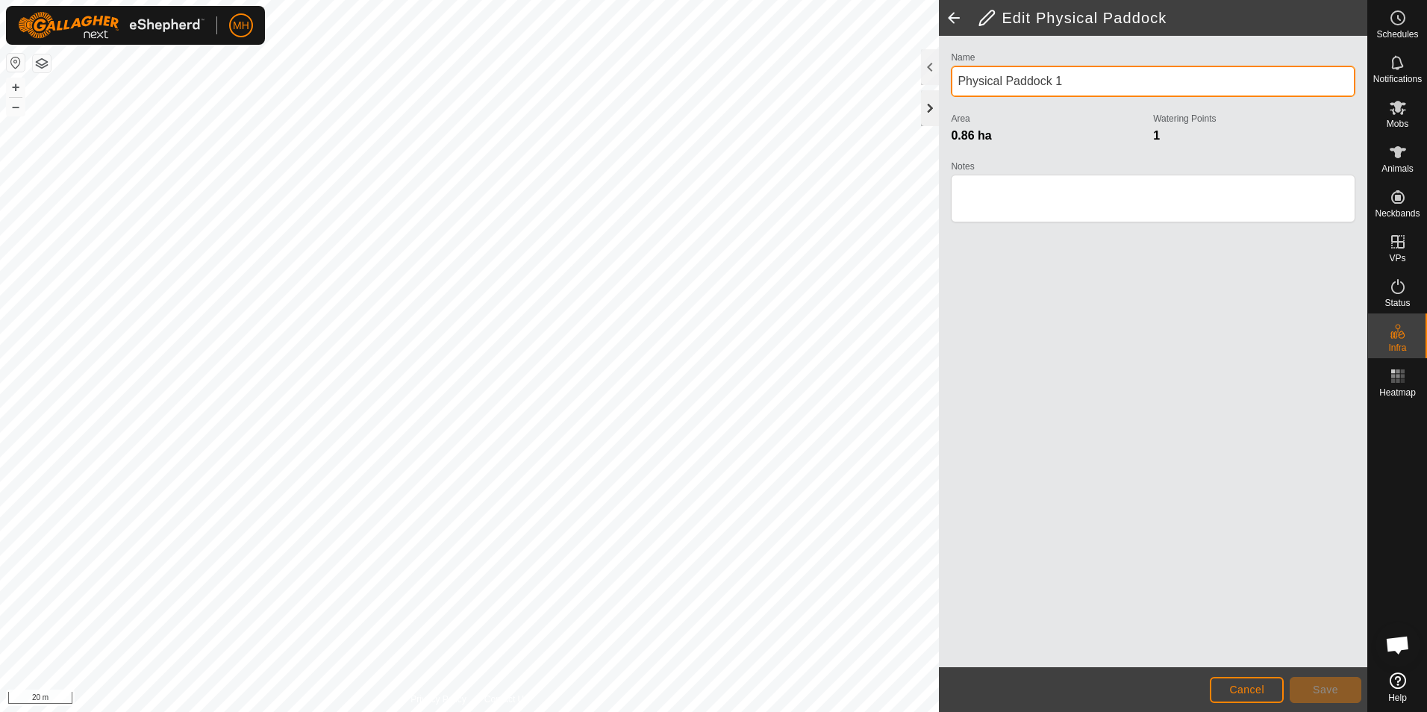
click at [909, 92] on div "Edit Physical Paddock Name Physical Paddock 1 Area 0.86 ha Watering Points 1 No…" at bounding box center [683, 356] width 1367 height 712
type input "Second Paddock"
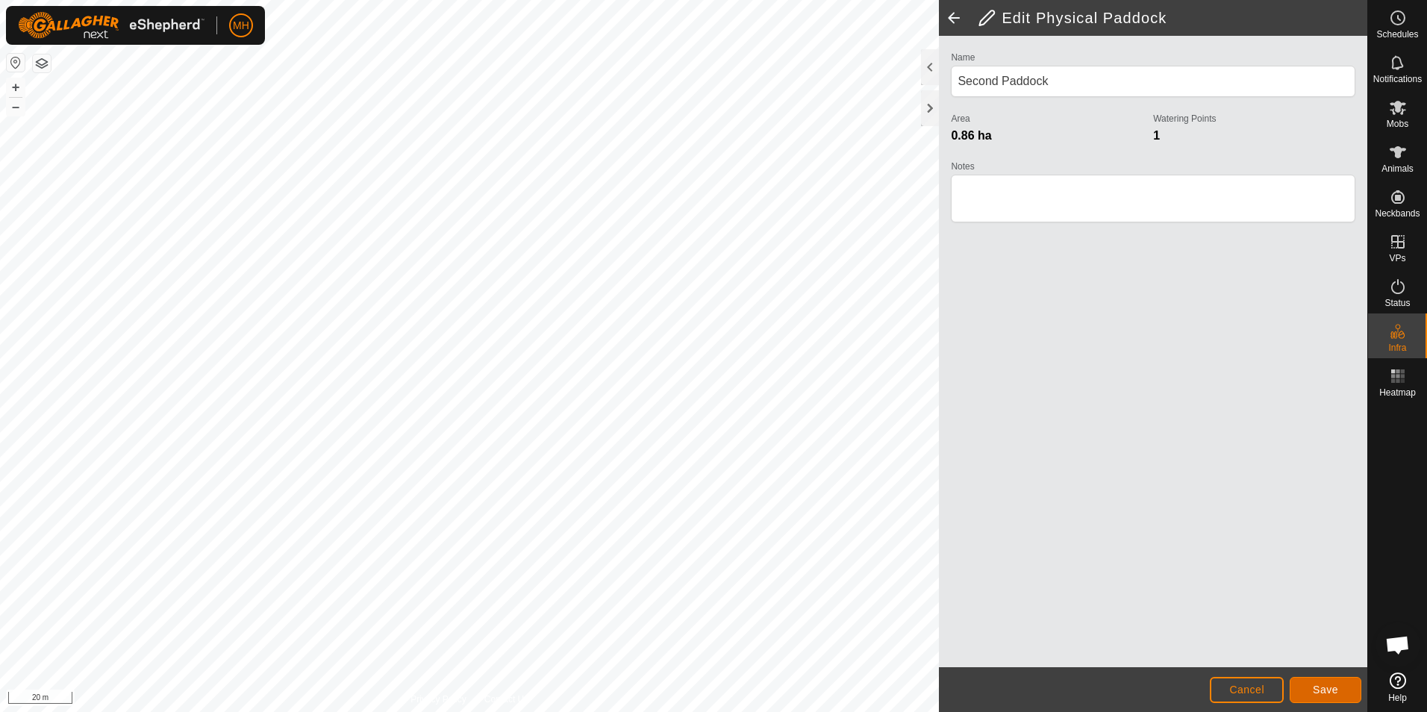
click at [1332, 685] on span "Save" at bounding box center [1324, 689] width 25 height 12
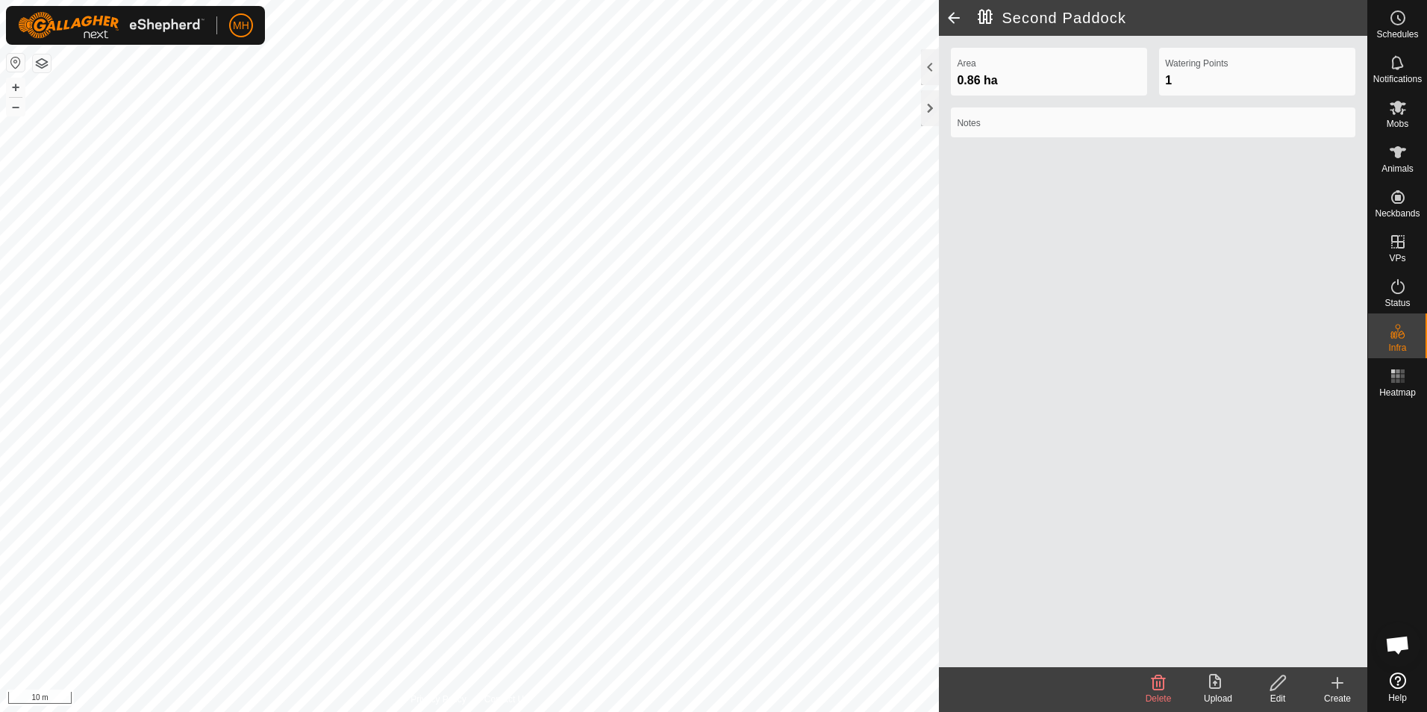
click at [1342, 691] on icon at bounding box center [1337, 683] width 18 height 18
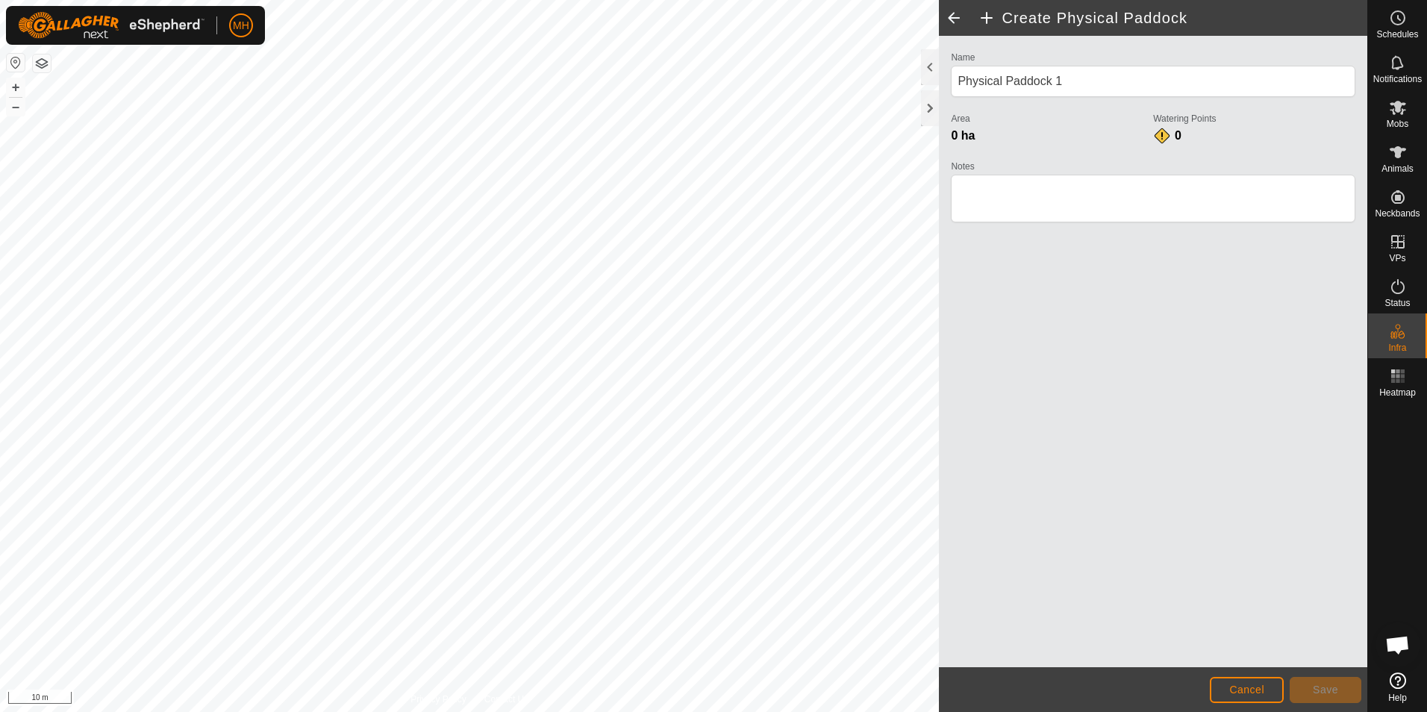
click at [1074, 123] on div "Create Physical Paddock Name Physical Paddock 1 Area 0 ha Watering Points 0 Not…" at bounding box center [683, 356] width 1367 height 712
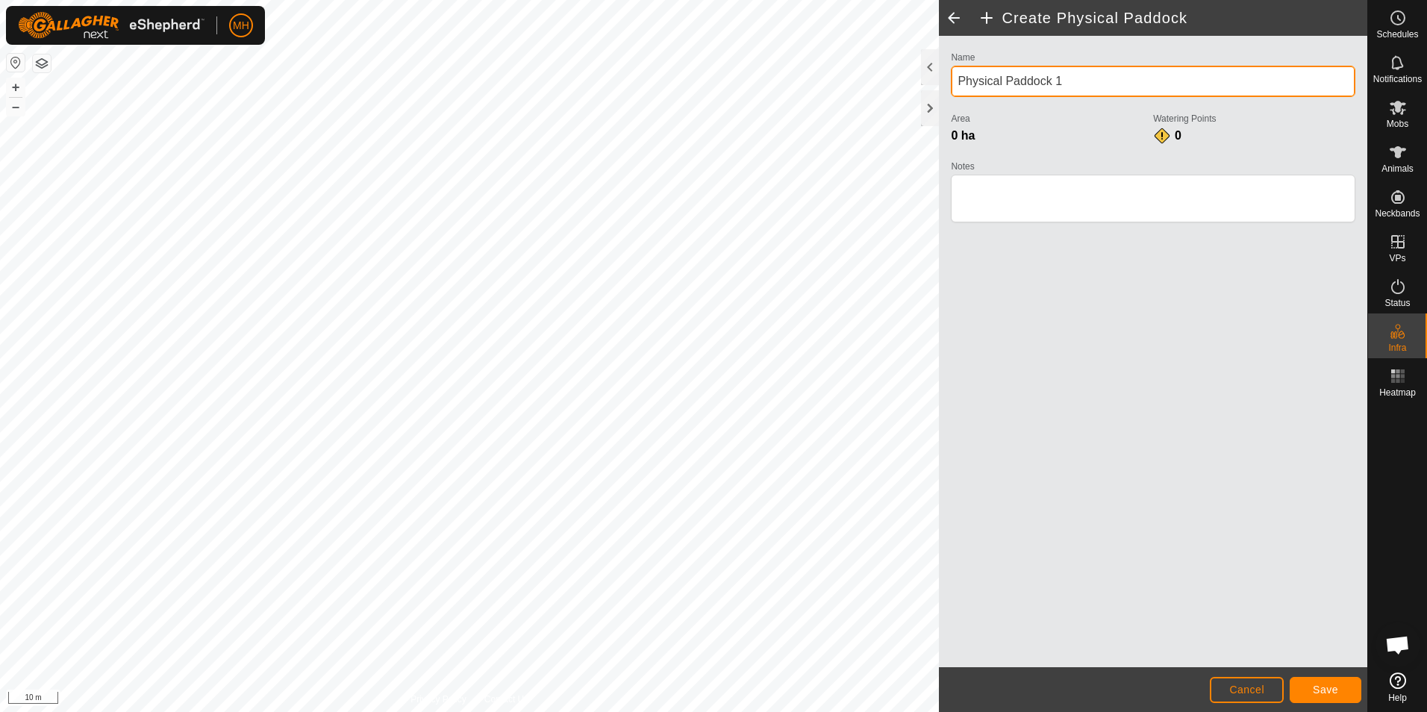
drag, startPoint x: 1086, startPoint y: 78, endPoint x: 945, endPoint y: 84, distance: 141.1
click at [945, 84] on div "Name Physical Paddock 1 Area 0 ha Watering Points 0 Notes" at bounding box center [1153, 144] width 416 height 192
type input "House Paddock"
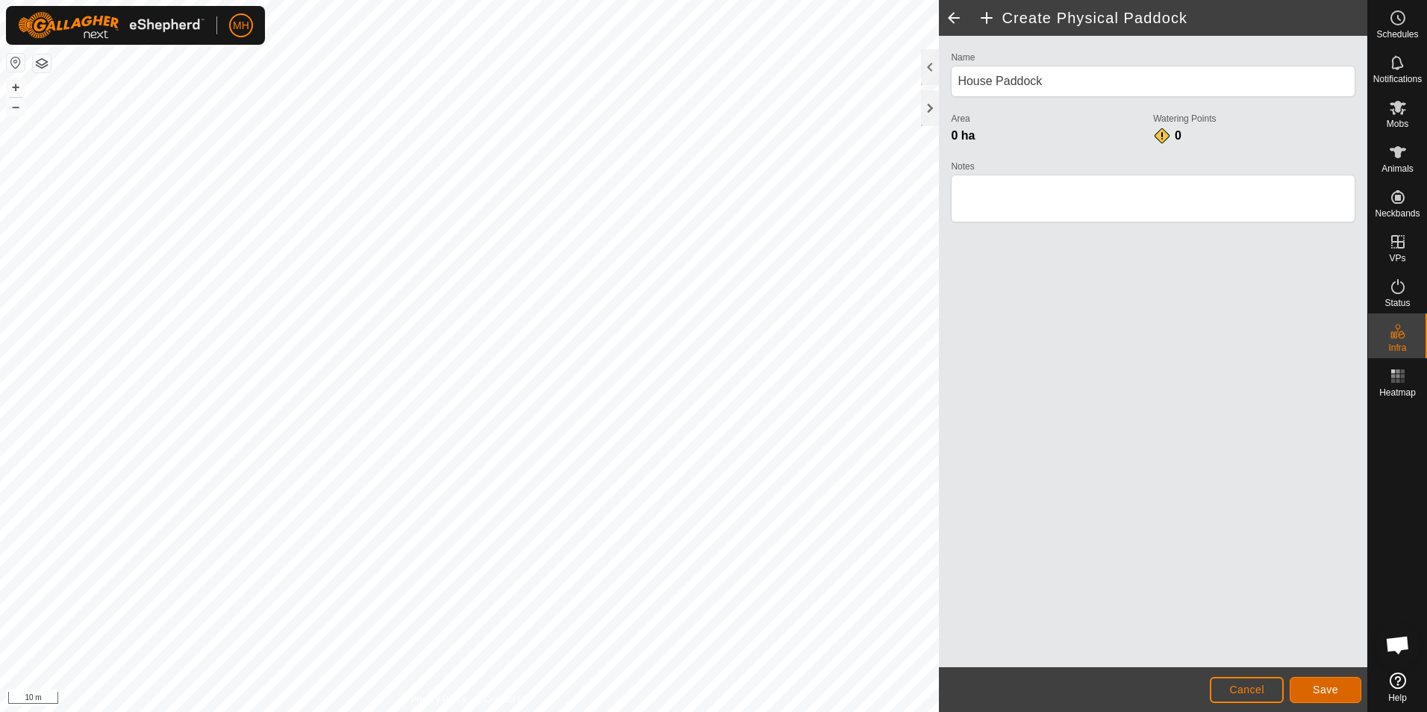
click at [1327, 692] on span "Save" at bounding box center [1324, 689] width 25 height 12
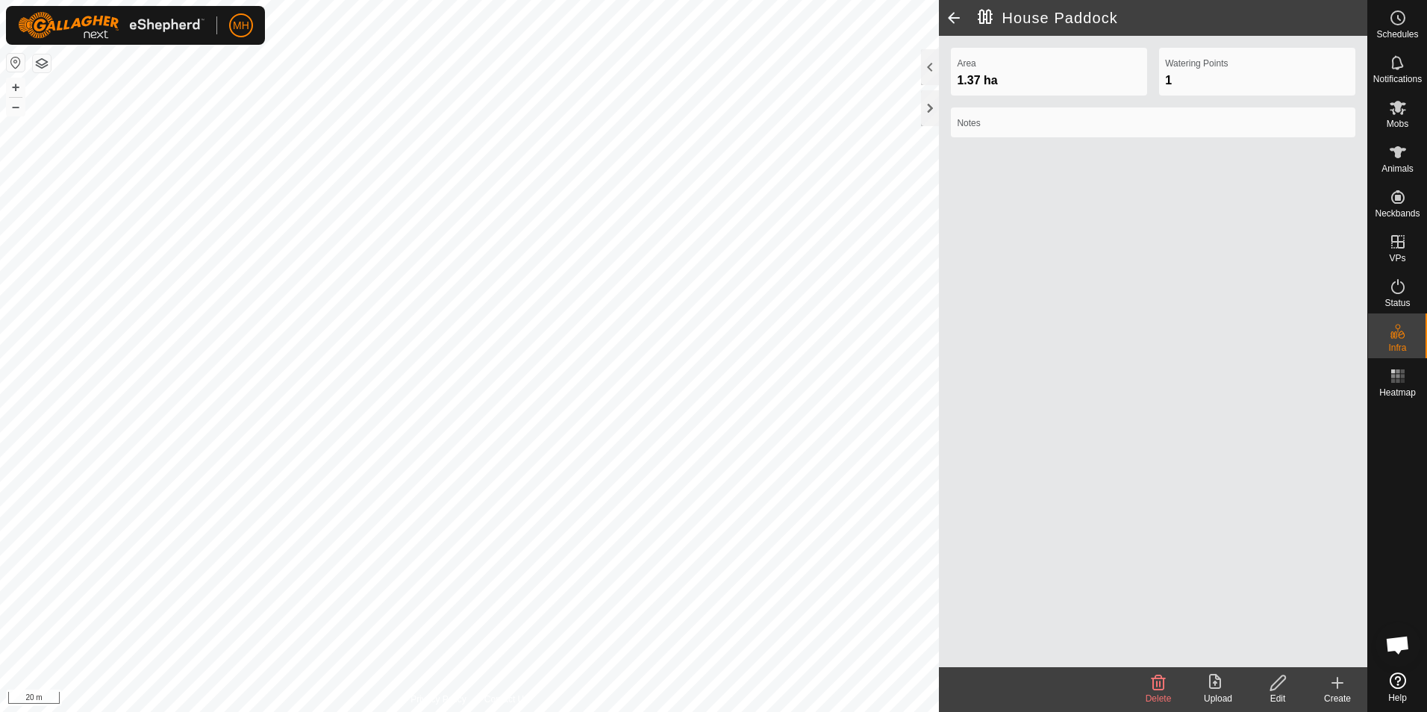
click at [1339, 687] on icon at bounding box center [1337, 683] width 18 height 18
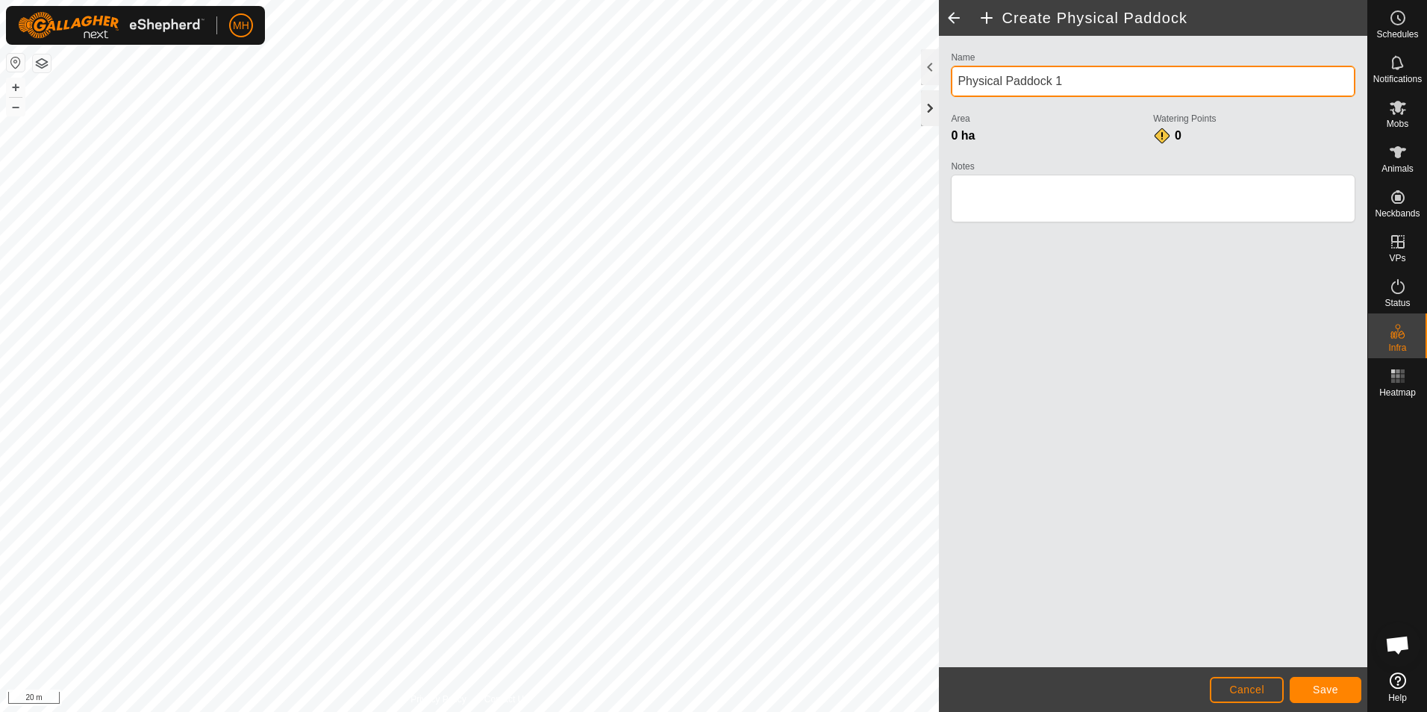
drag, startPoint x: 1101, startPoint y: 84, endPoint x: 933, endPoint y: 95, distance: 168.2
click at [939, 95] on div "Create Physical Paddock Name Physical Paddock 1 Area 0 ha Watering Points 0 Not…" at bounding box center [1153, 356] width 428 height 712
type input "Tree Paddock"
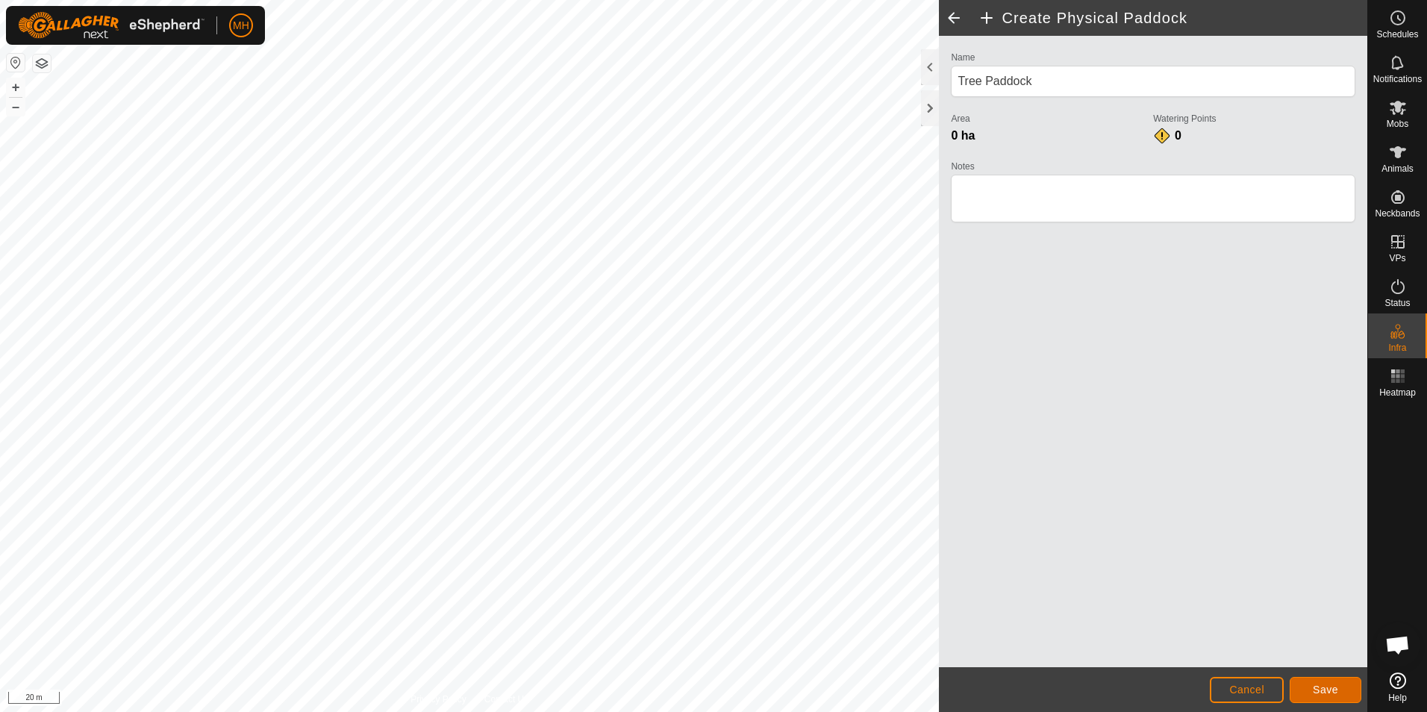
click at [1330, 683] on span "Save" at bounding box center [1324, 689] width 25 height 12
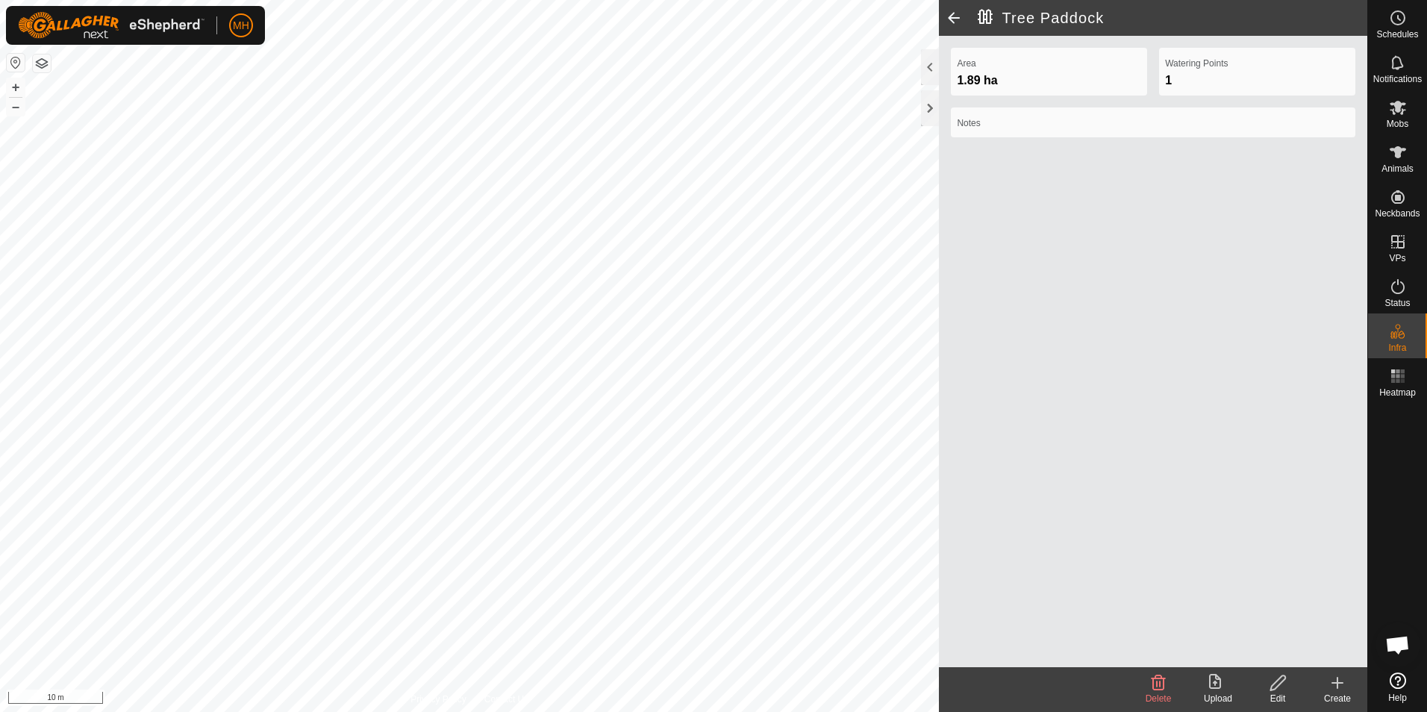
click at [1334, 683] on icon at bounding box center [1337, 683] width 10 height 0
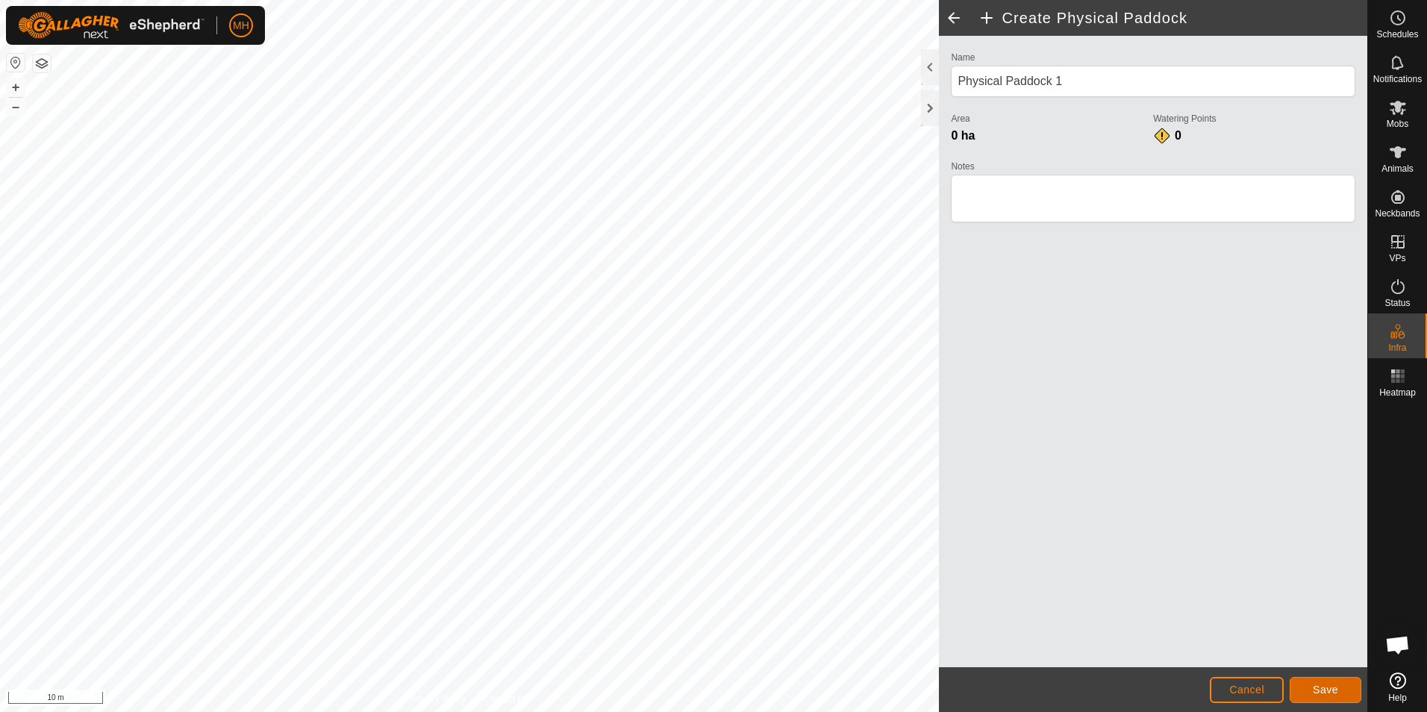
click at [1322, 692] on span "Save" at bounding box center [1324, 689] width 25 height 12
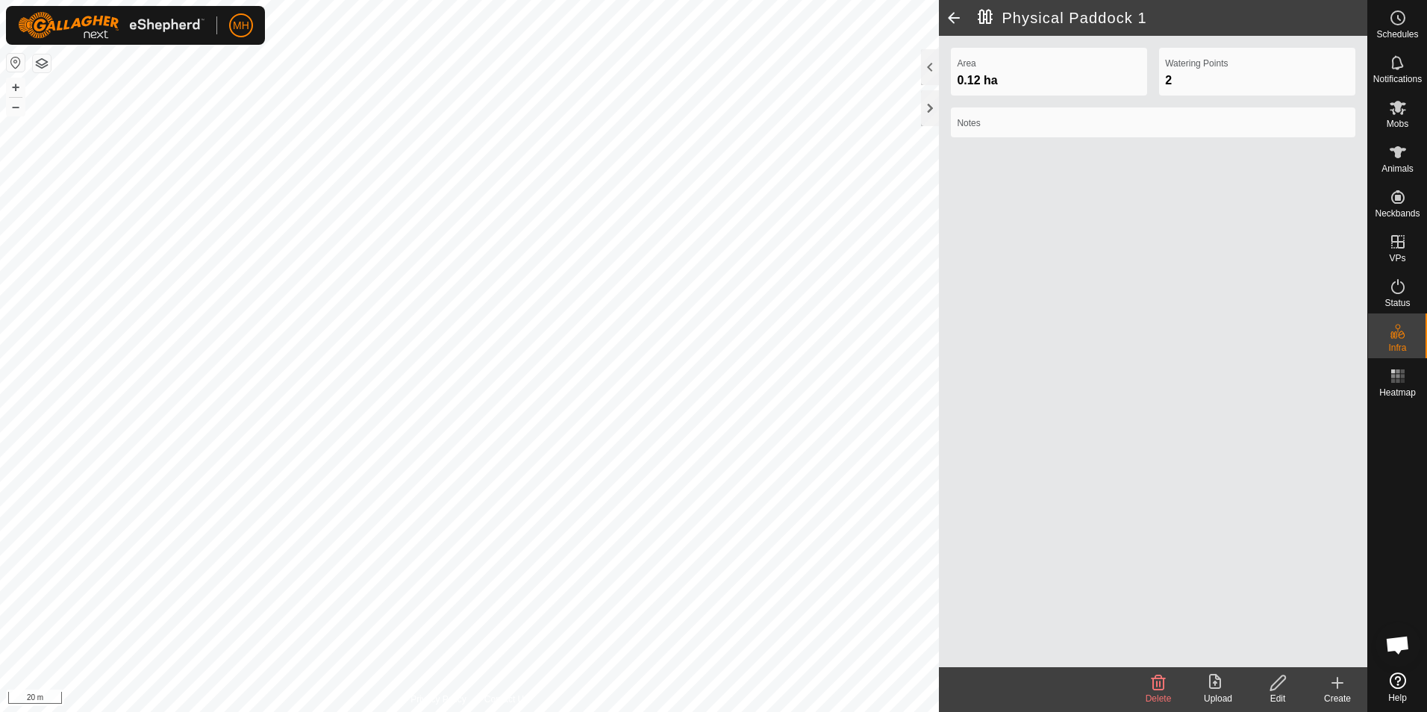
click at [1331, 692] on div "Create" at bounding box center [1337, 698] width 60 height 13
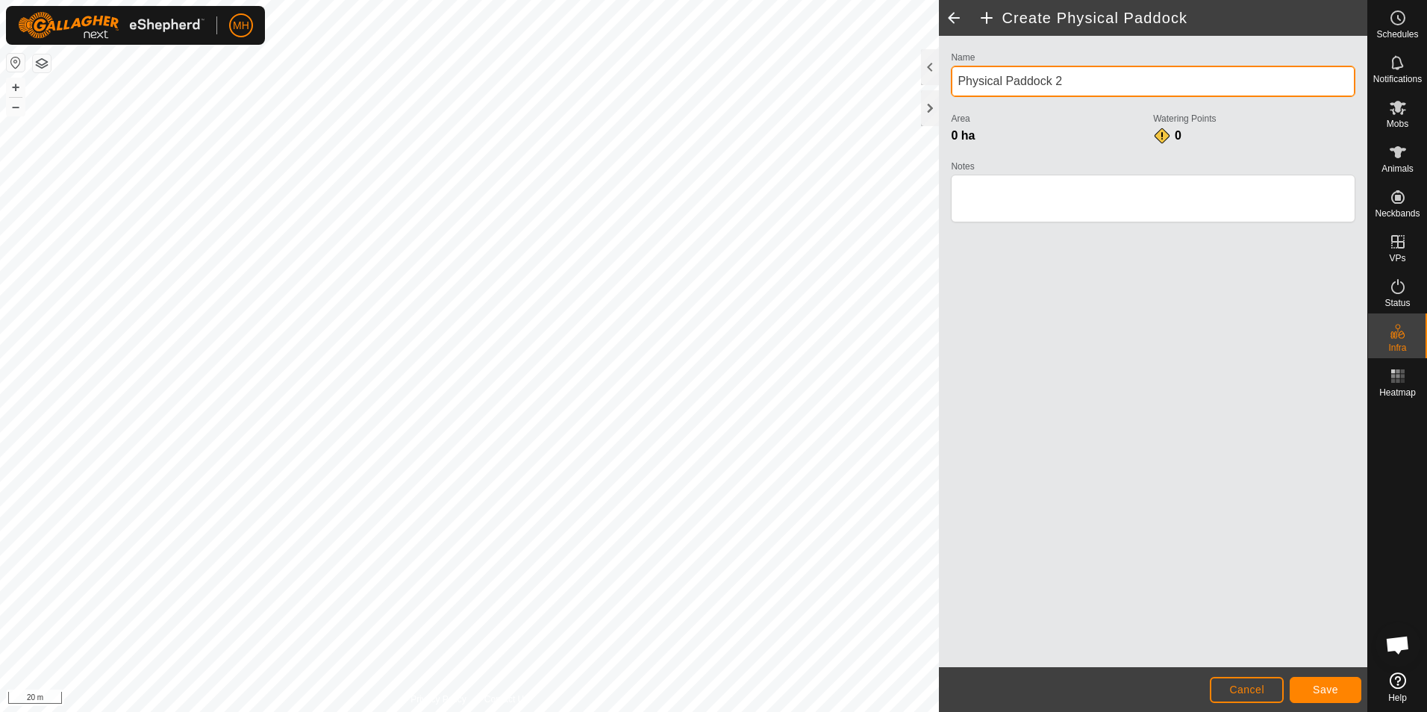
click at [1091, 81] on input "Physical Paddock 2" at bounding box center [1153, 81] width 404 height 31
click at [1106, 81] on input "Physical Paddock 2" at bounding box center [1153, 81] width 404 height 31
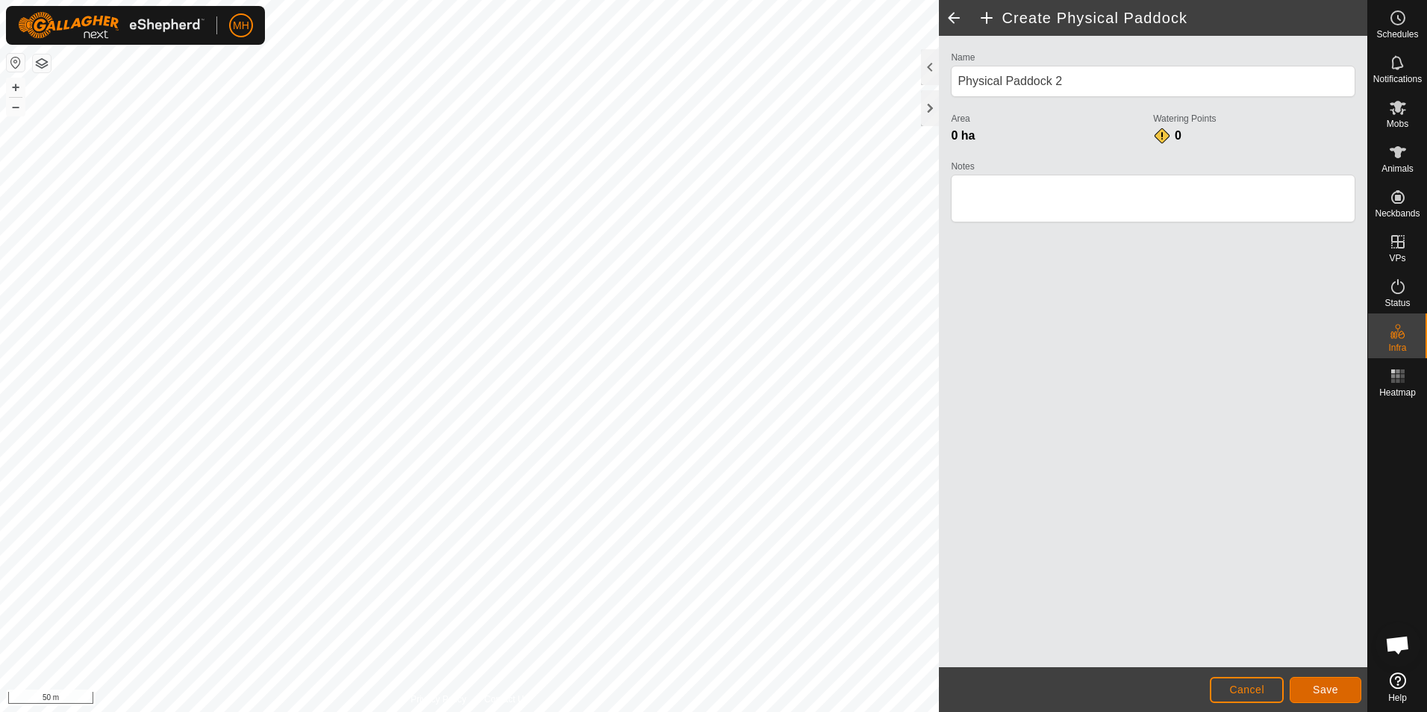
click at [1334, 686] on span "Save" at bounding box center [1324, 689] width 25 height 12
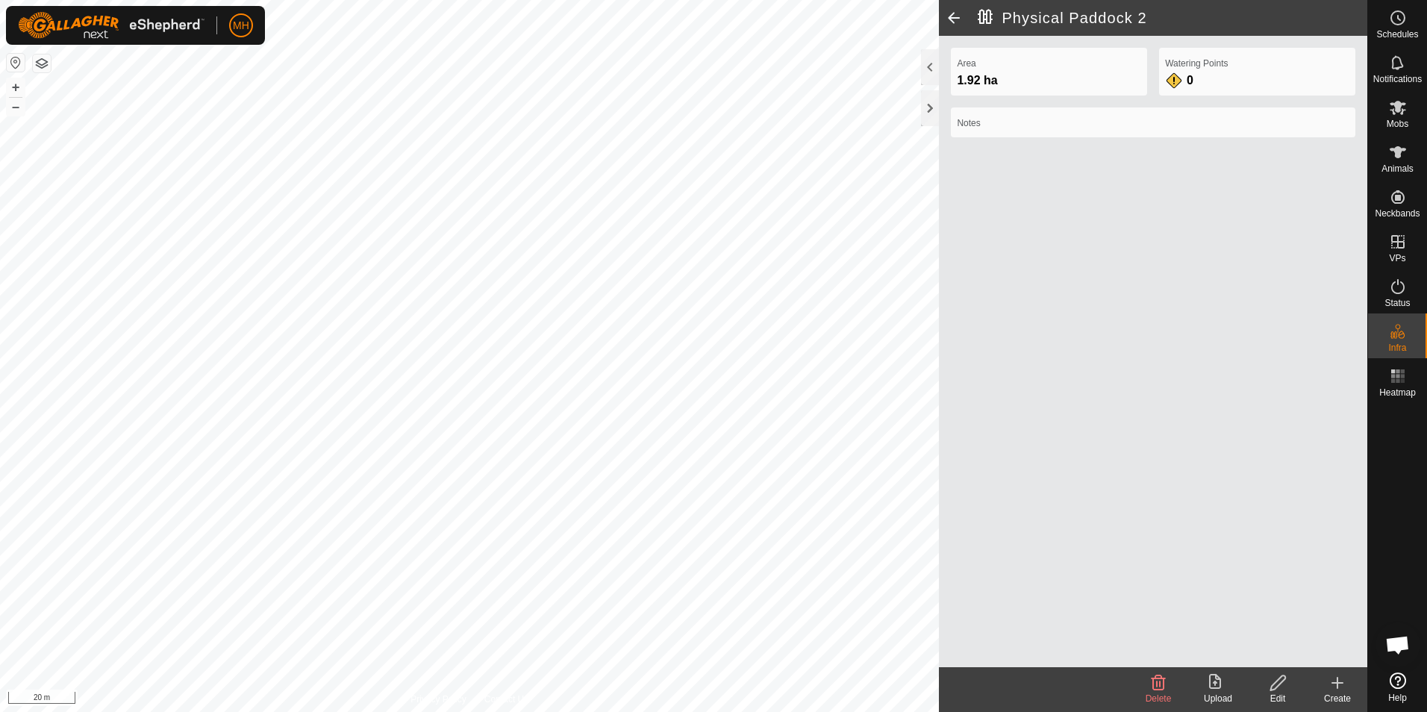
click at [1333, 691] on icon at bounding box center [1337, 683] width 18 height 18
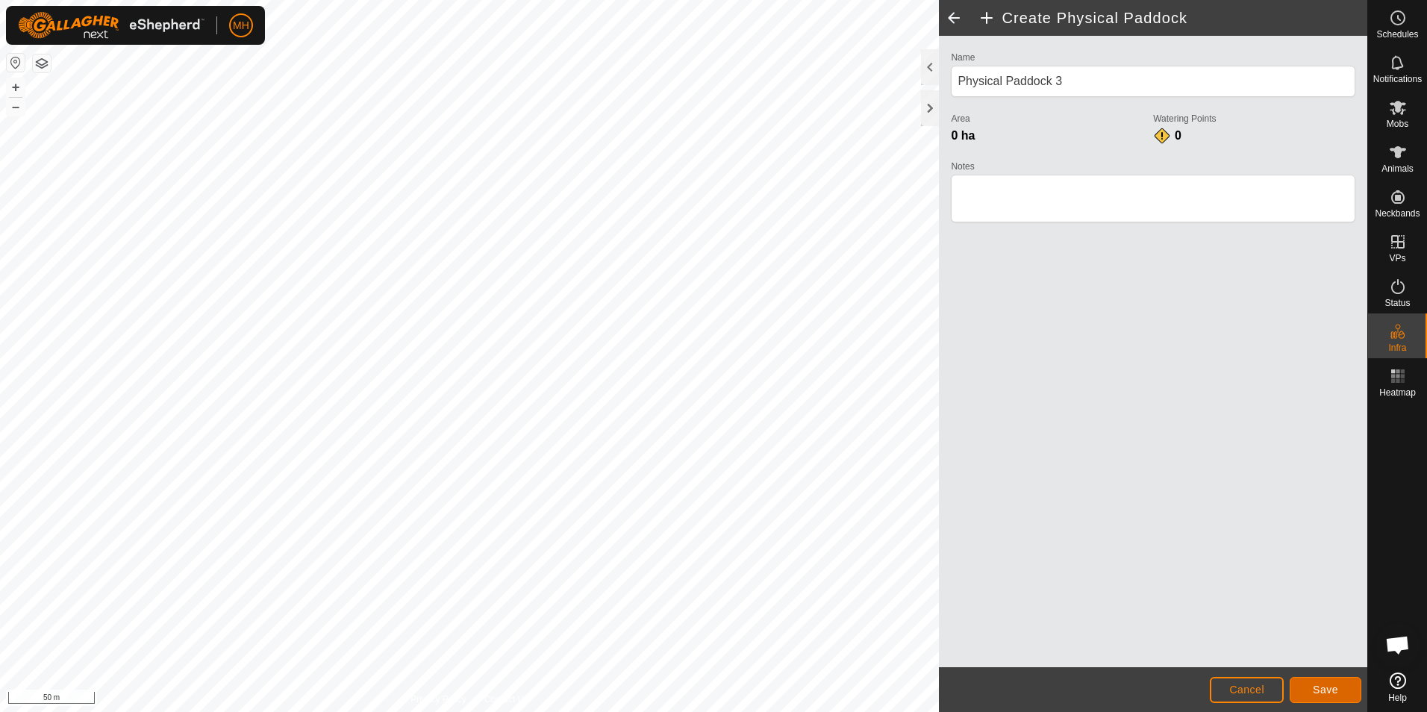
click at [1312, 692] on button "Save" at bounding box center [1325, 690] width 72 height 26
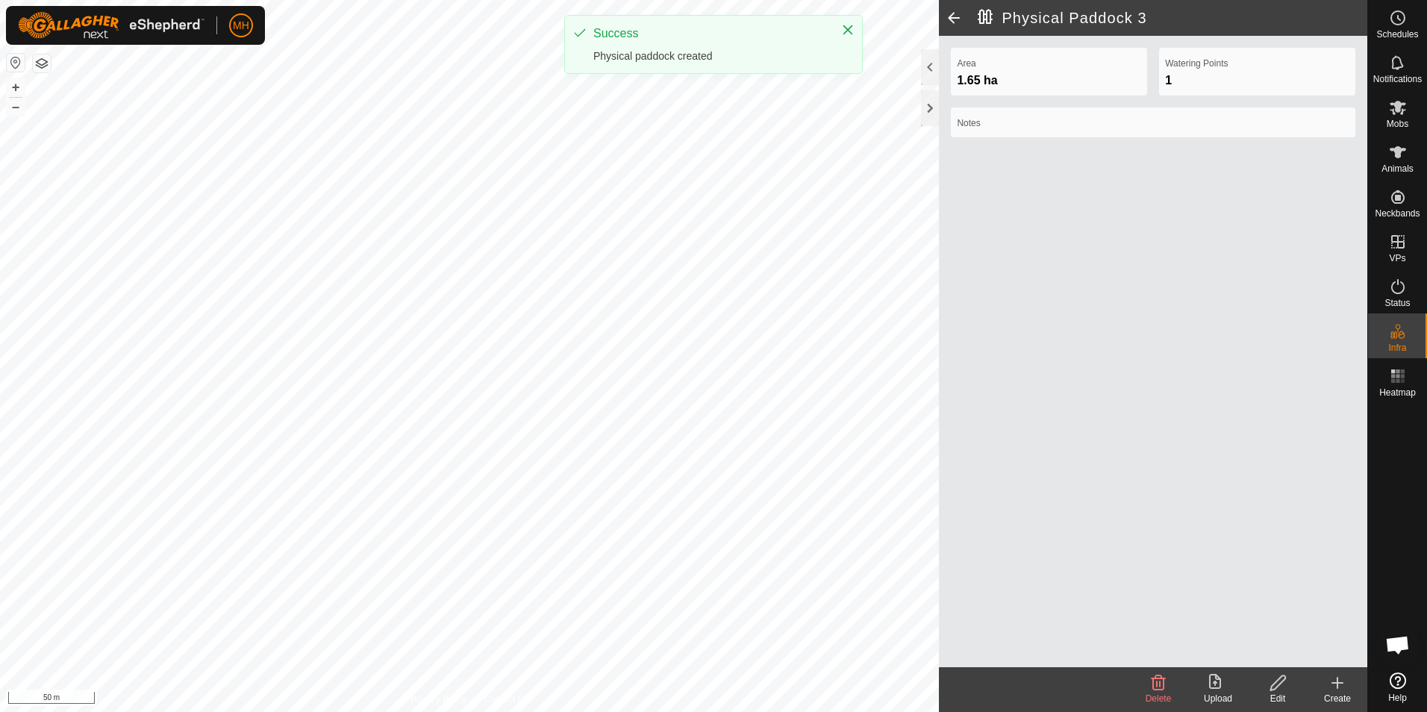
click at [1331, 686] on icon at bounding box center [1337, 683] width 18 height 18
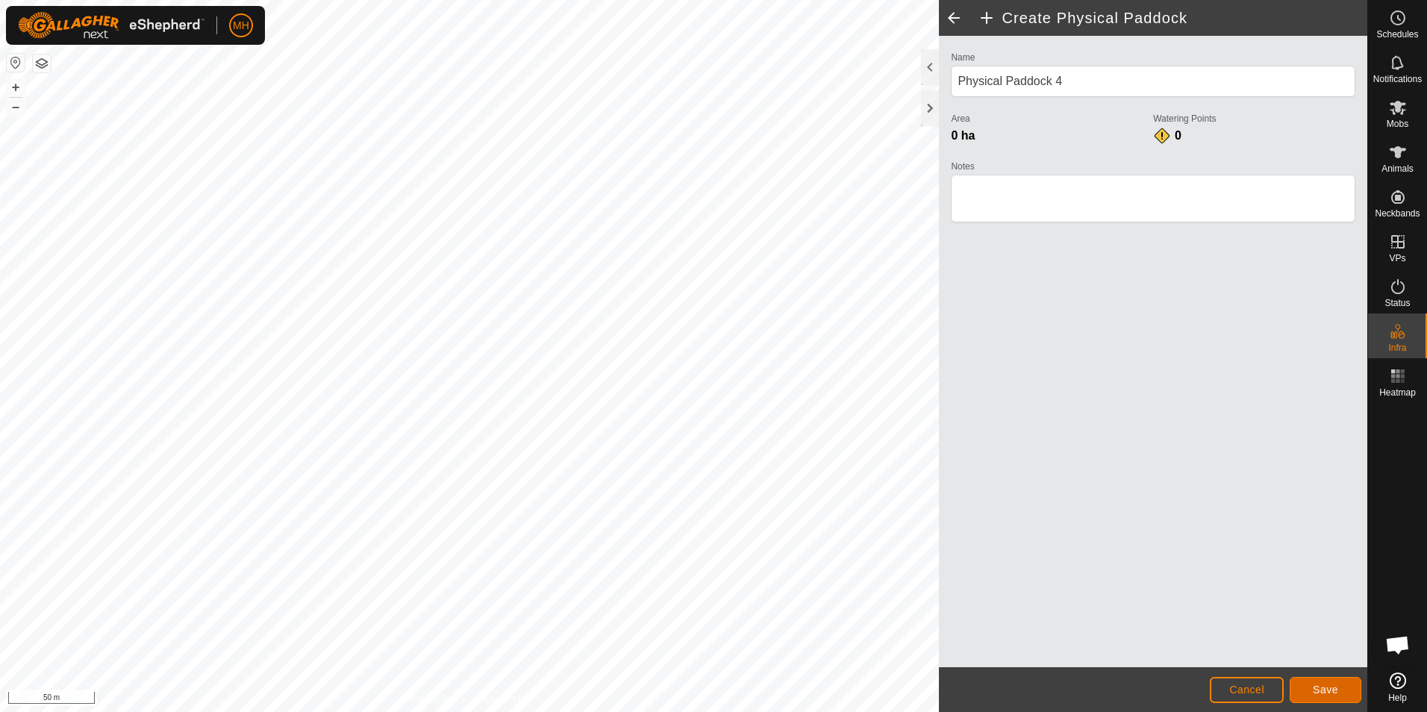
click at [1331, 690] on span "Save" at bounding box center [1324, 689] width 25 height 12
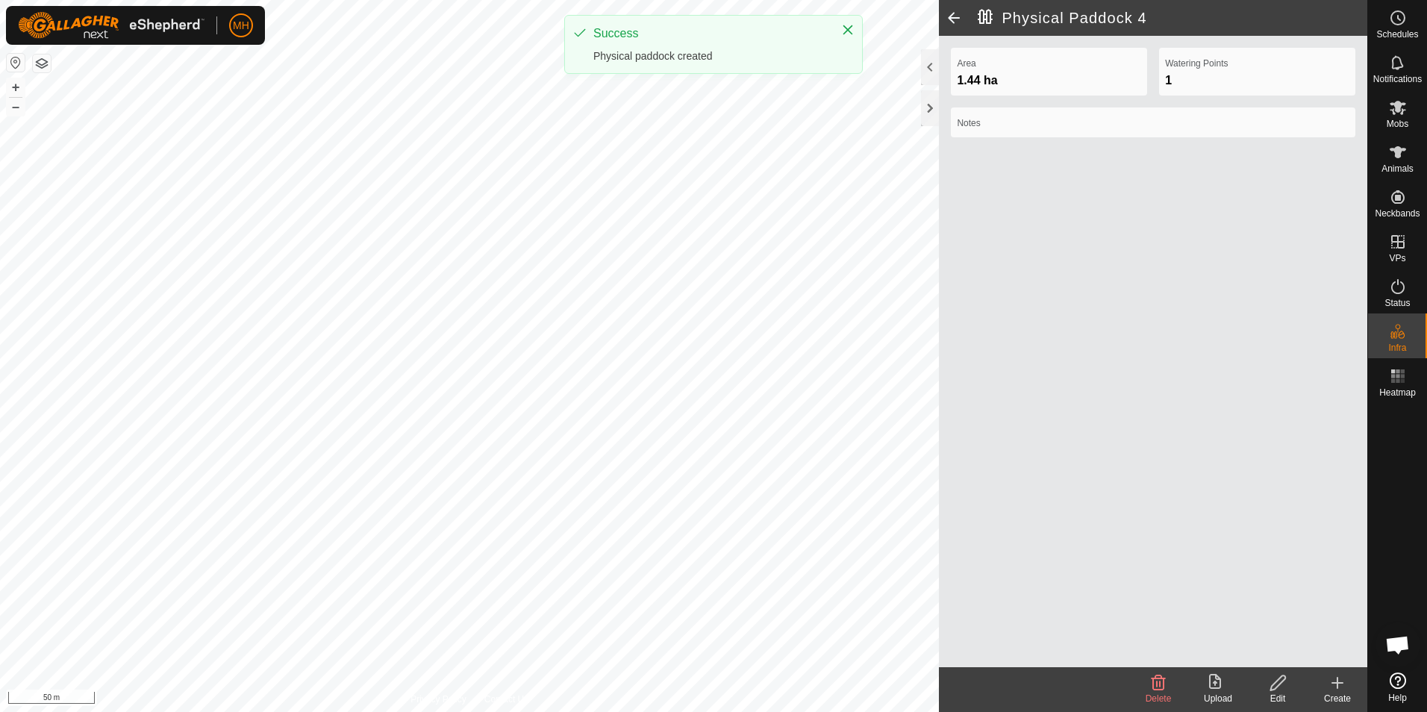
click at [1337, 688] on icon at bounding box center [1337, 682] width 0 height 10
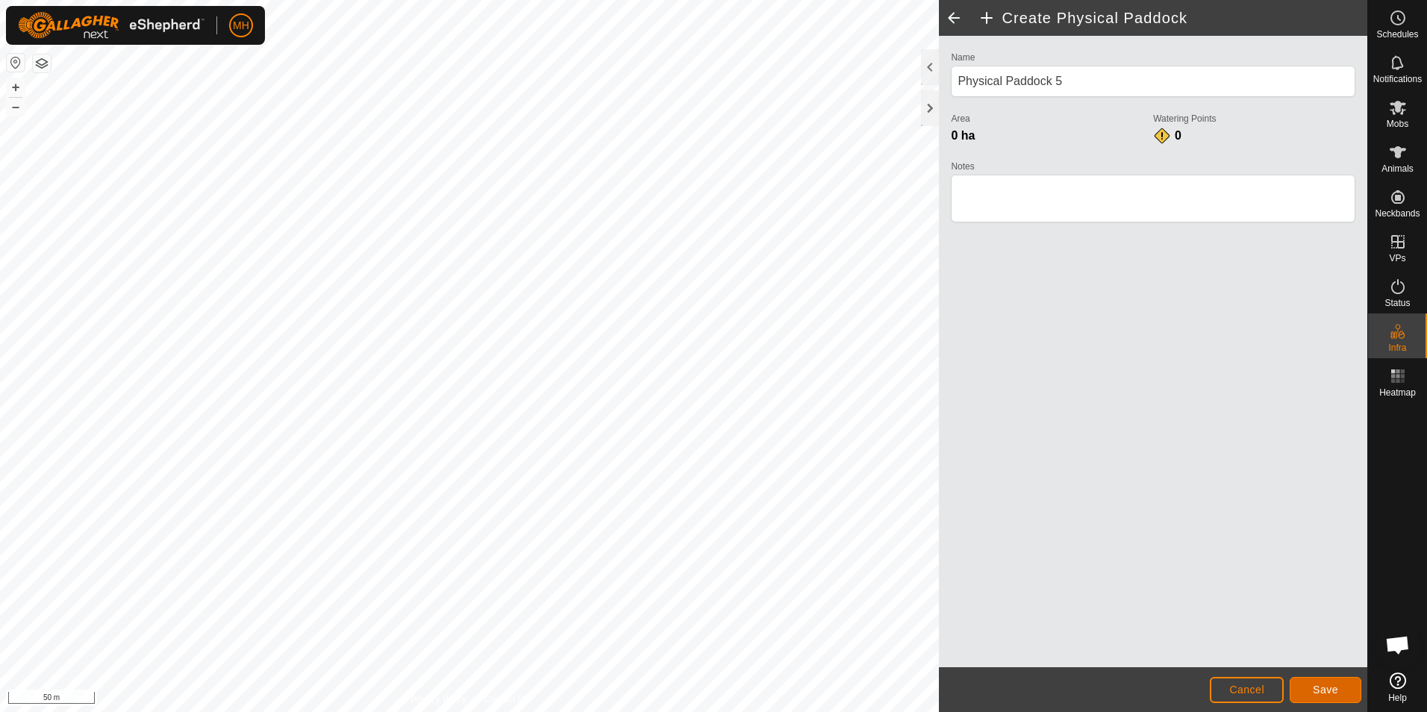
click at [1336, 691] on span "Save" at bounding box center [1324, 689] width 25 height 12
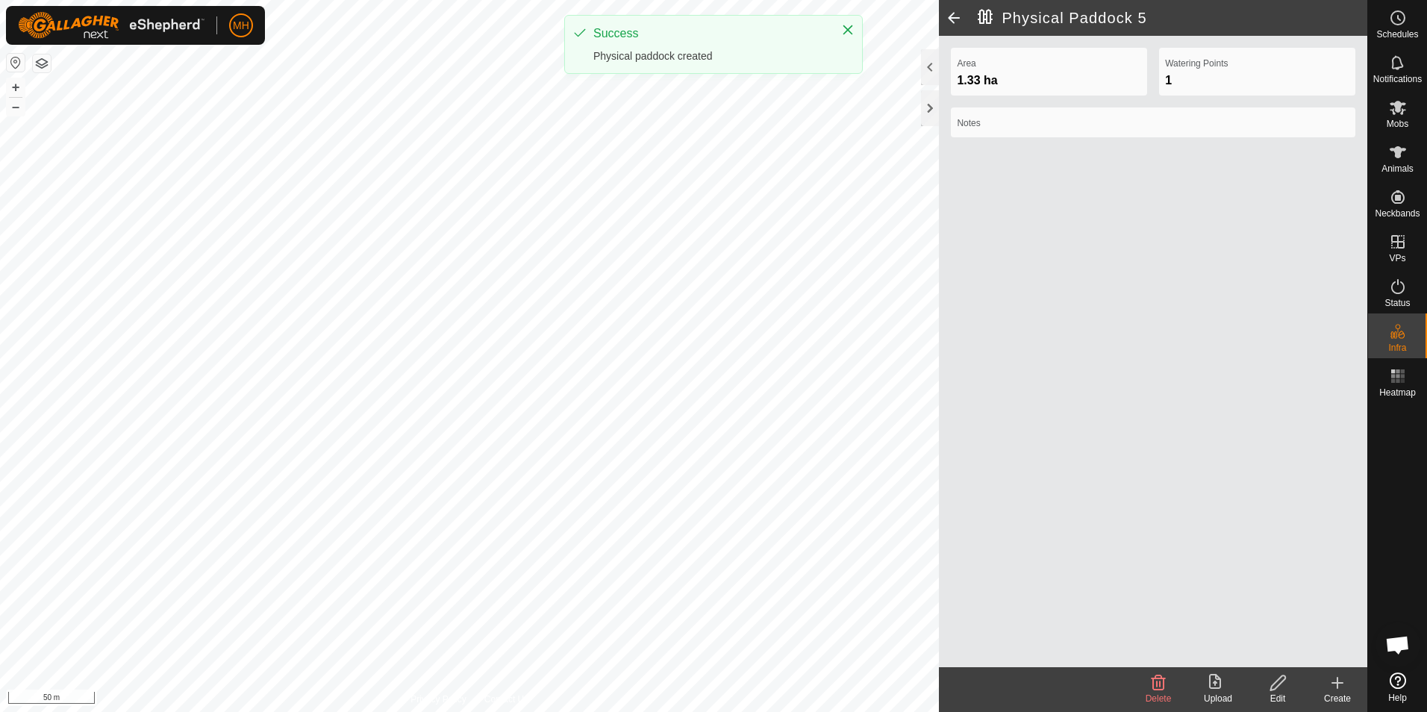
click at [1337, 687] on icon at bounding box center [1337, 682] width 0 height 10
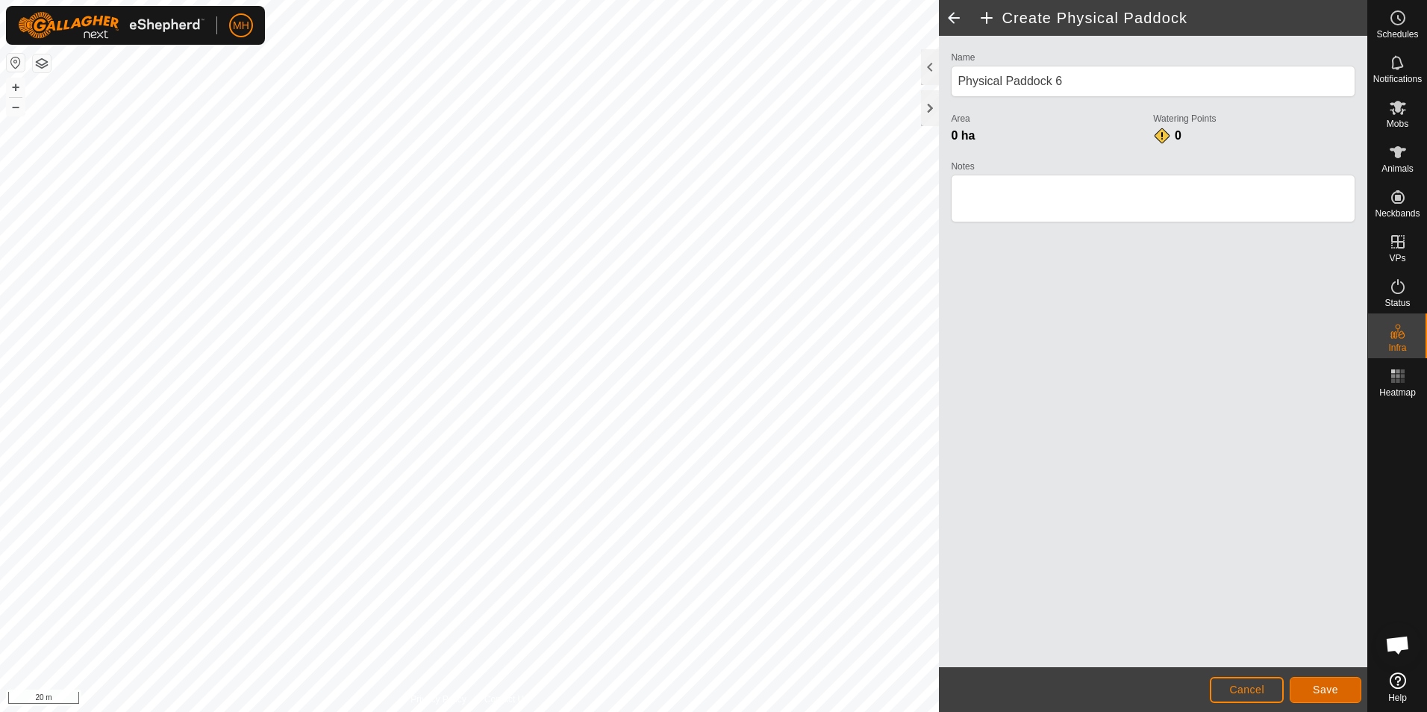
click at [1324, 688] on span "Save" at bounding box center [1324, 689] width 25 height 12
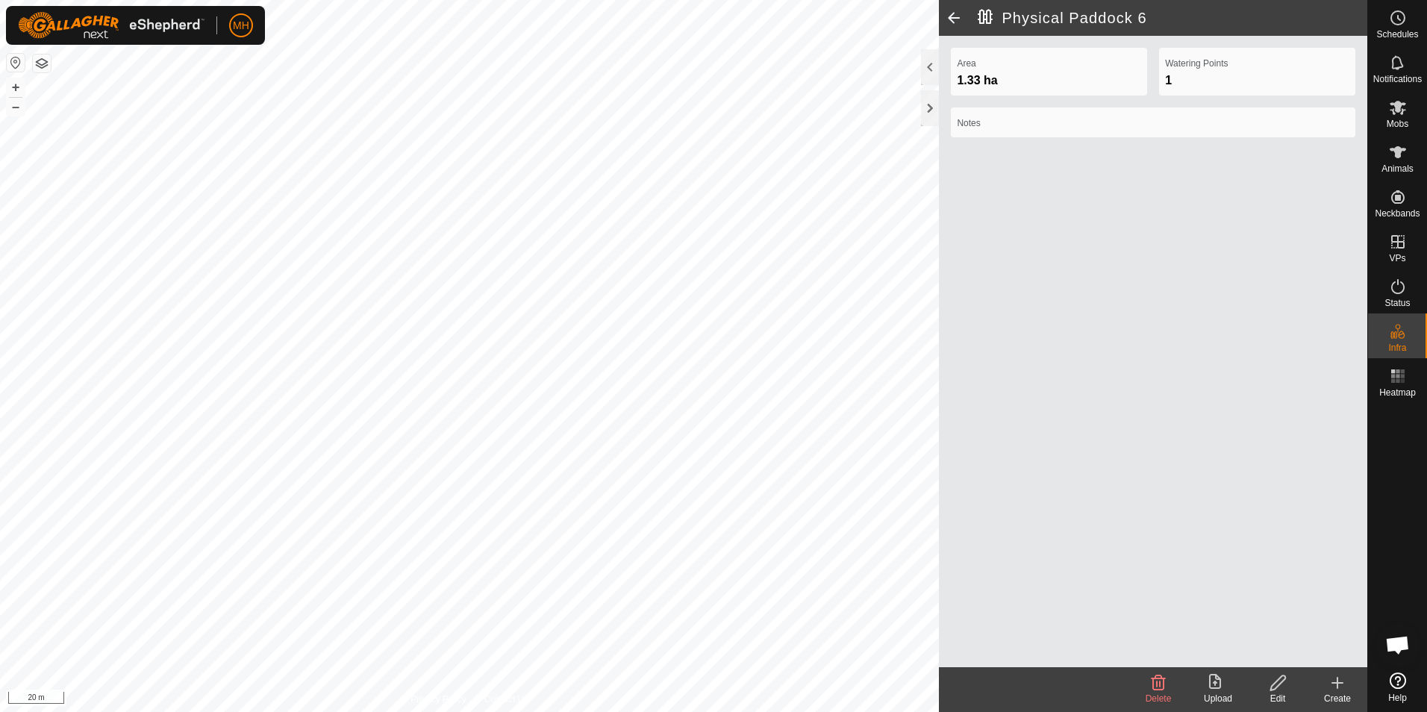
click at [1338, 693] on div "Create" at bounding box center [1337, 698] width 60 height 13
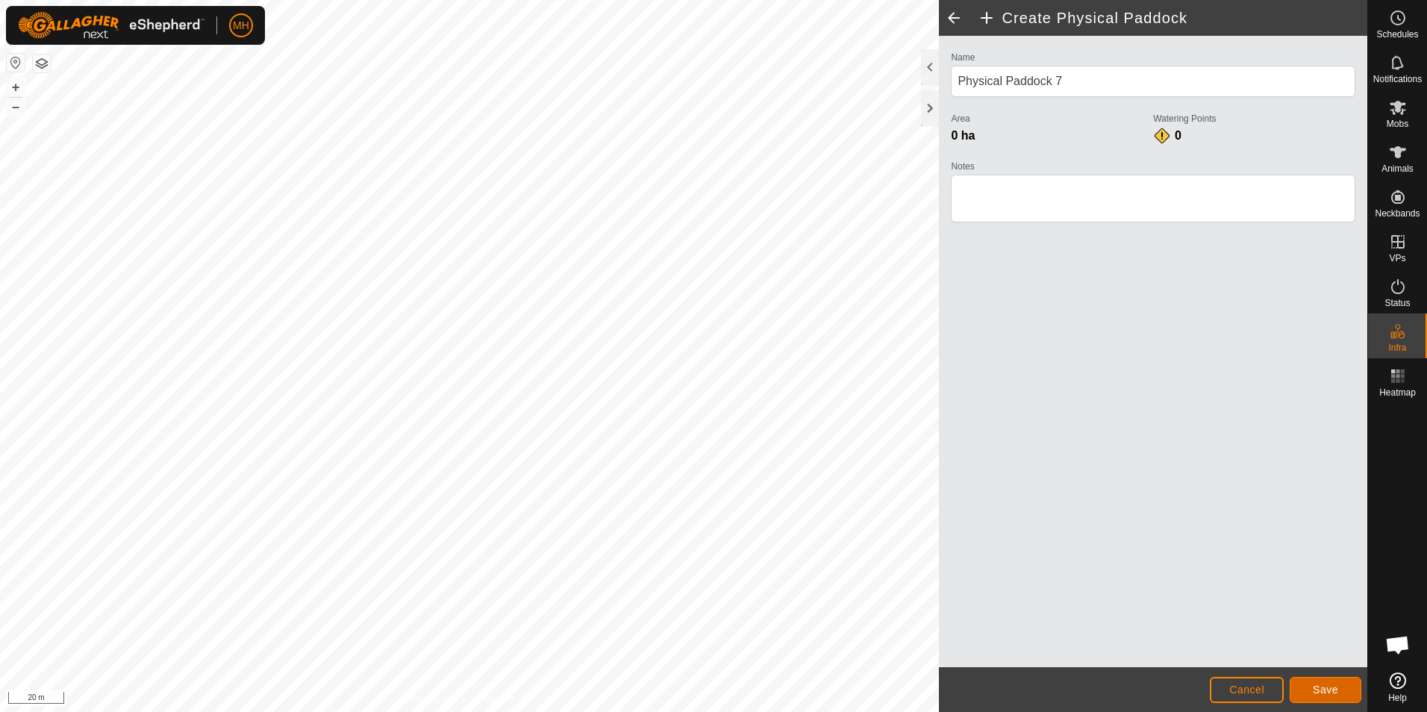
click at [1312, 687] on button "Save" at bounding box center [1325, 690] width 72 height 26
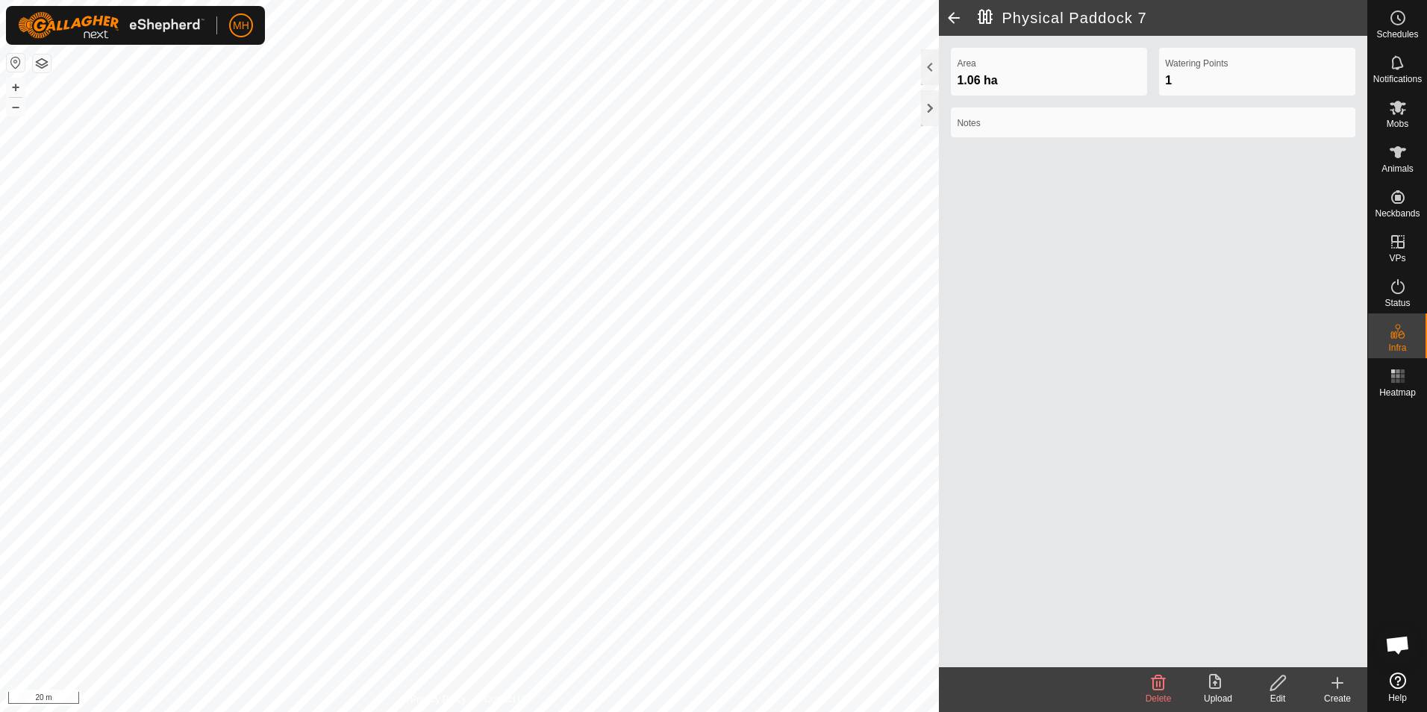
click at [1336, 689] on icon at bounding box center [1337, 683] width 18 height 18
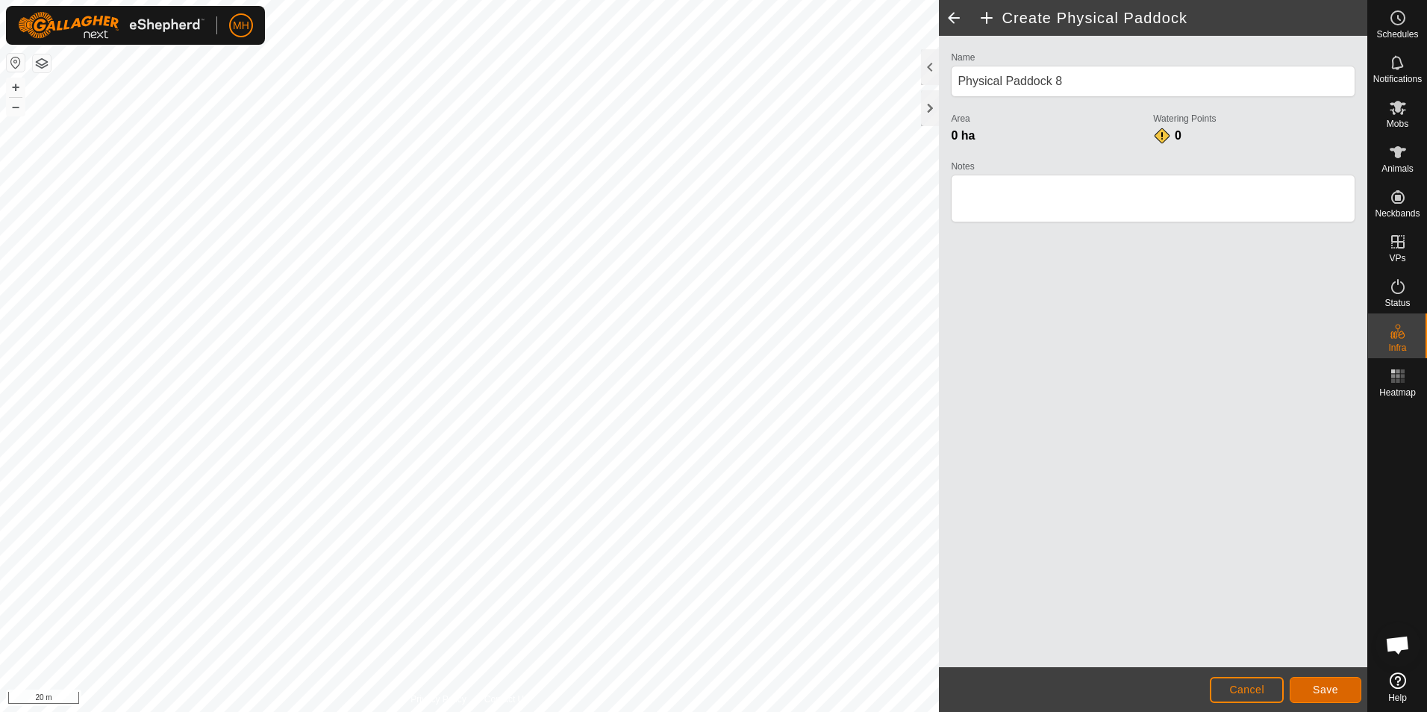
click at [1324, 687] on span "Save" at bounding box center [1324, 689] width 25 height 12
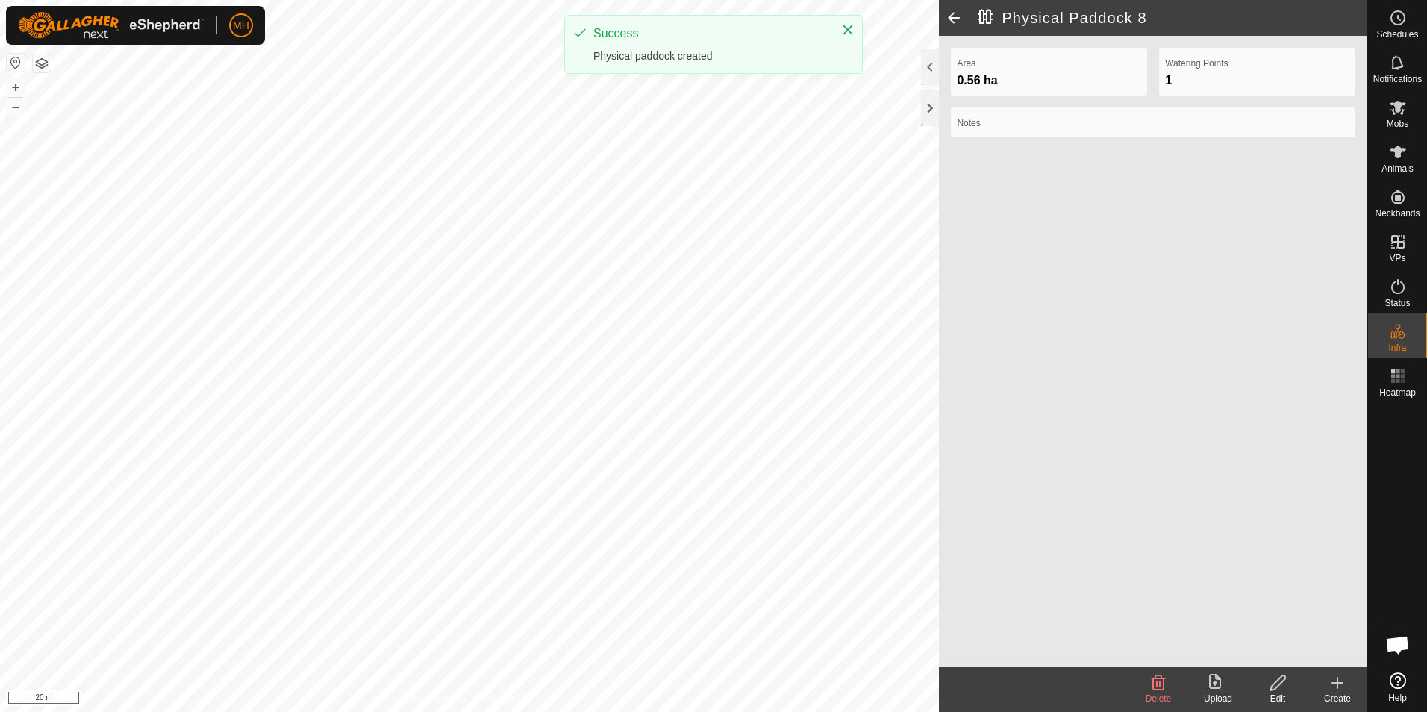
click at [1336, 690] on icon at bounding box center [1337, 683] width 18 height 18
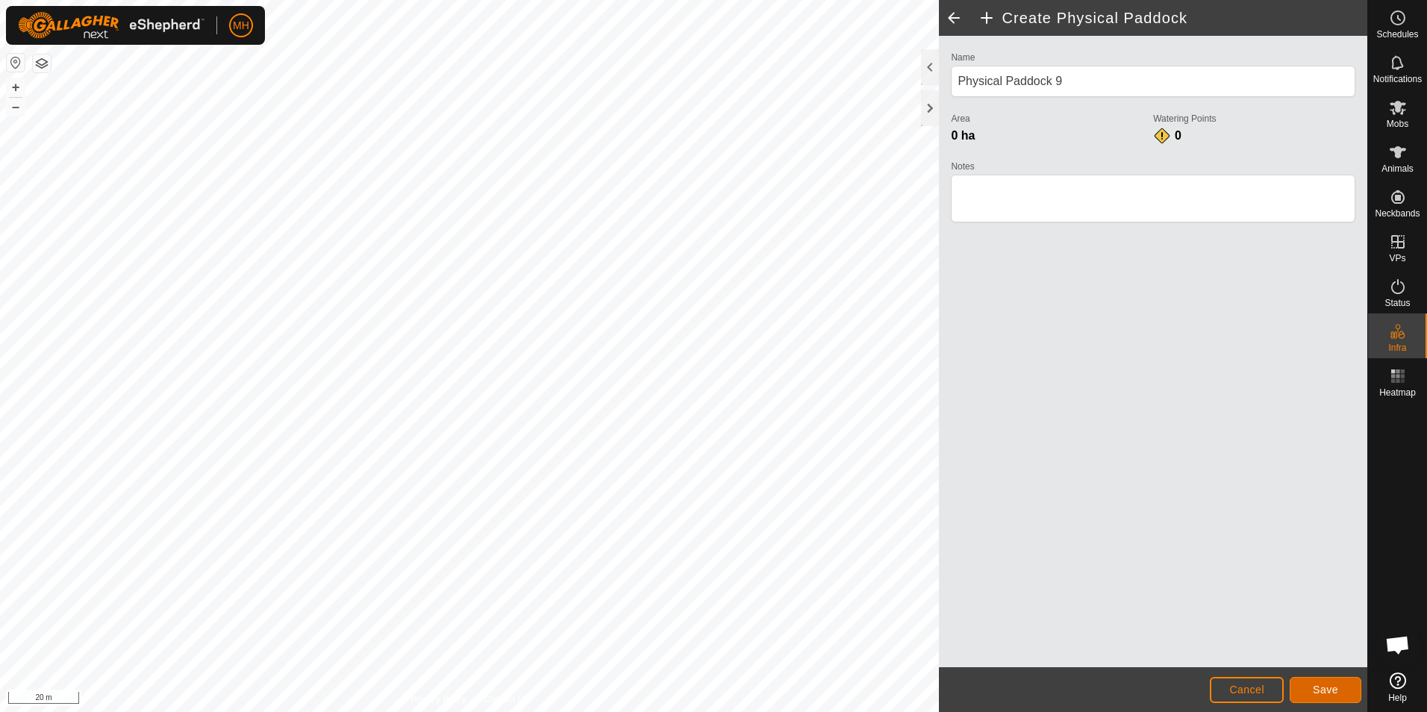
click at [1318, 678] on button "Save" at bounding box center [1325, 690] width 72 height 26
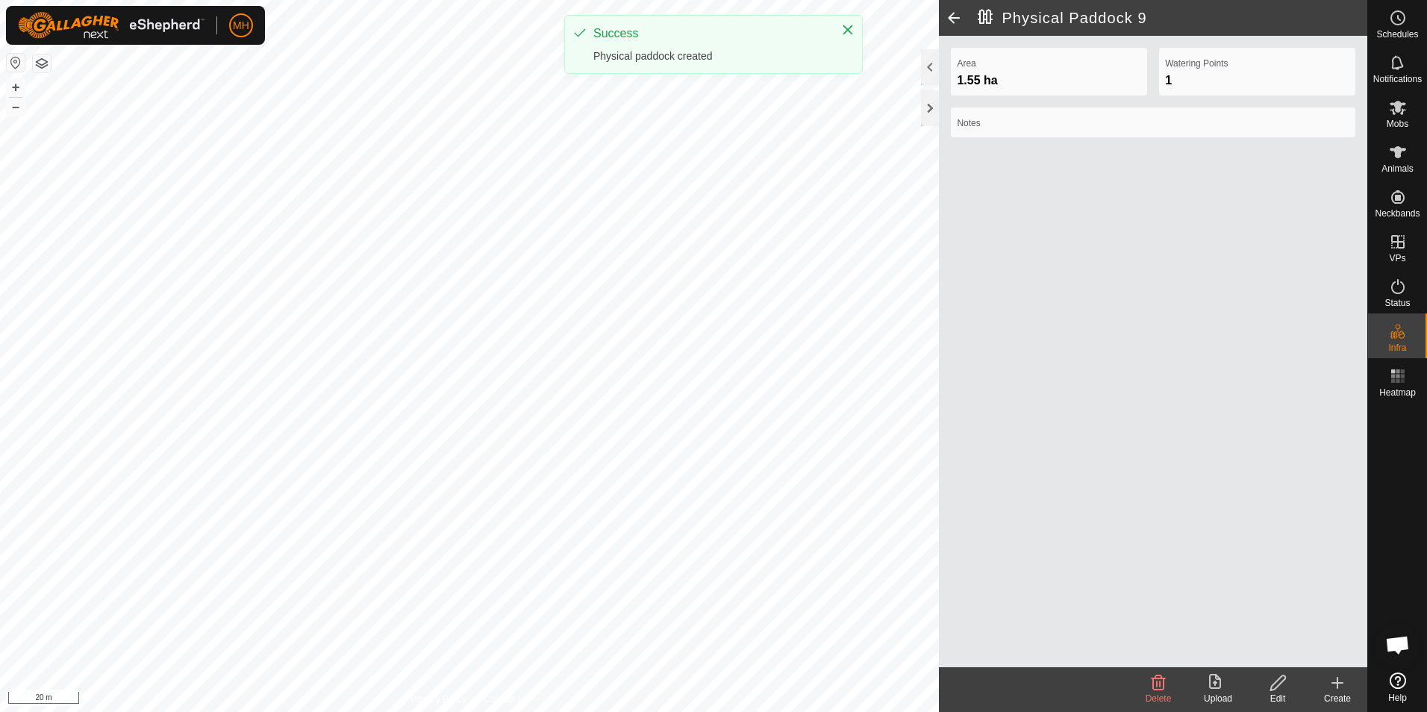
click at [1330, 687] on icon at bounding box center [1337, 683] width 18 height 18
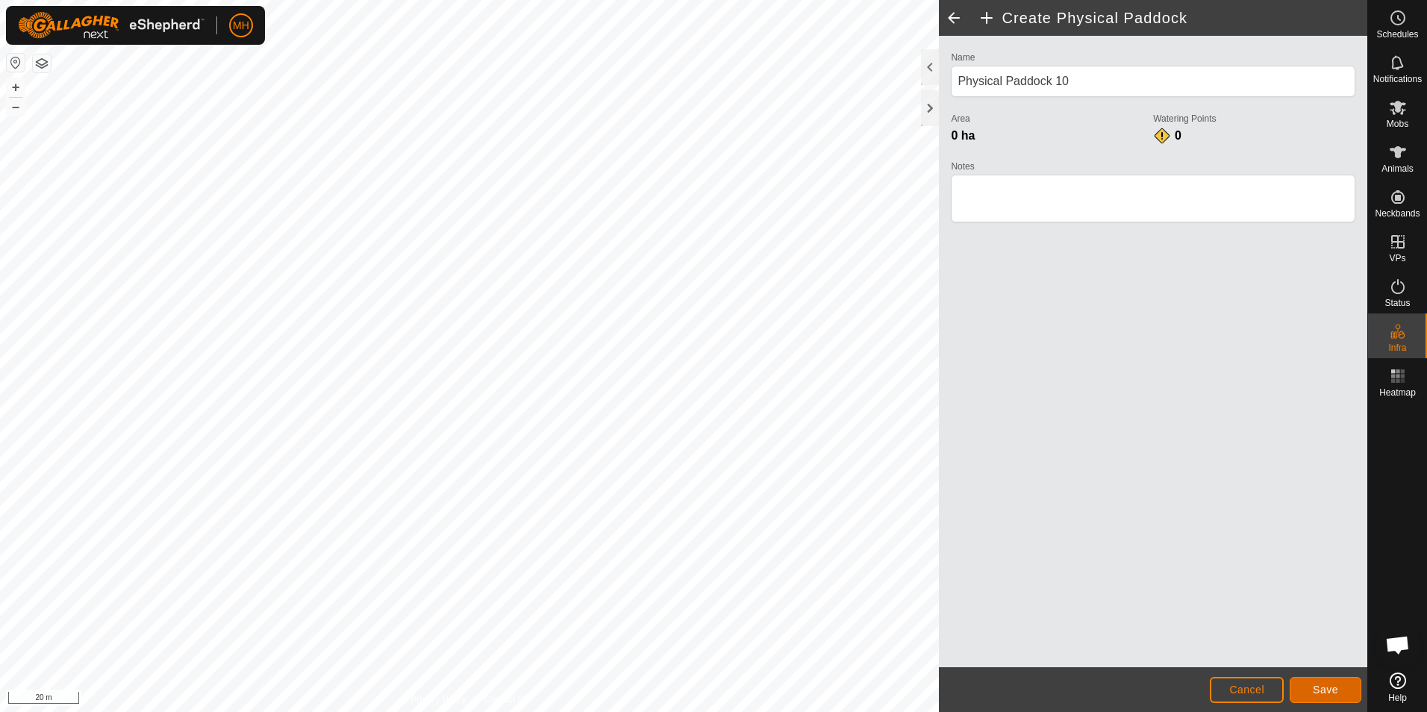
click at [1327, 690] on span "Save" at bounding box center [1324, 689] width 25 height 12
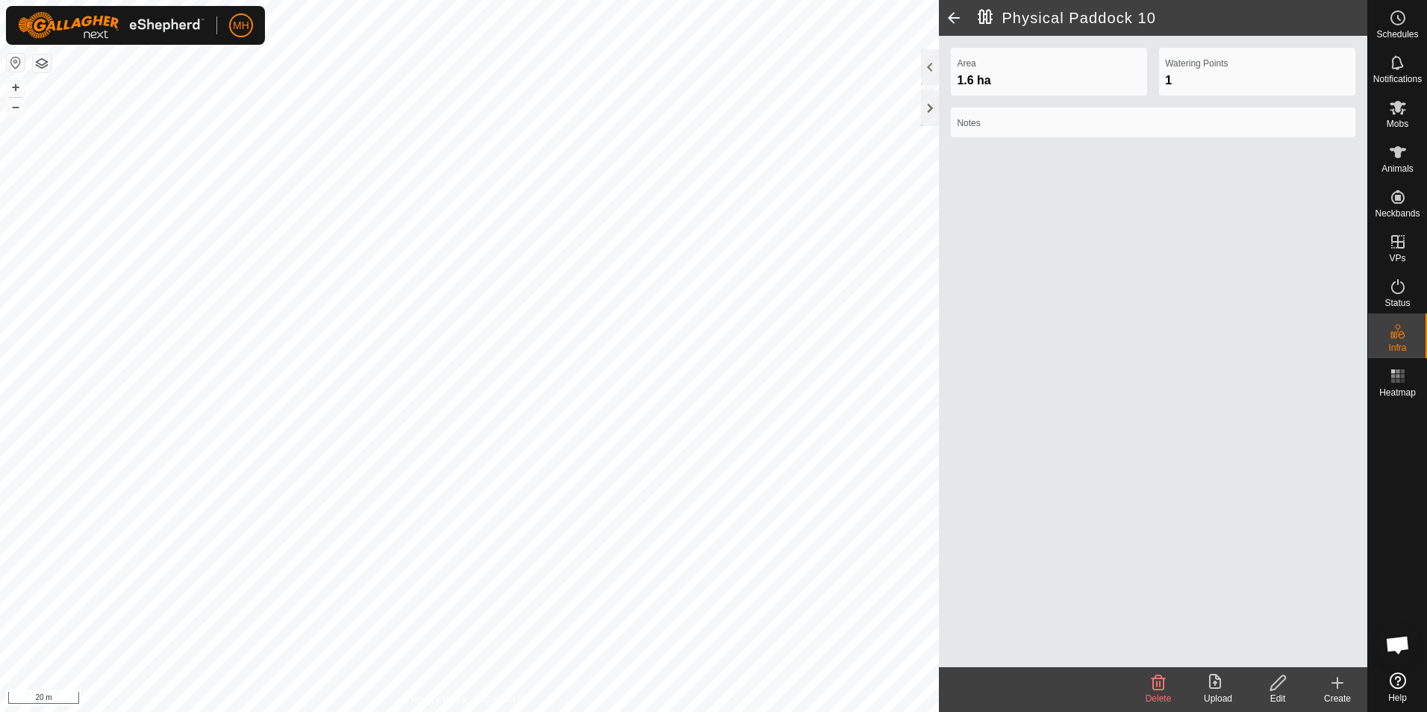
click at [1343, 686] on icon at bounding box center [1337, 683] width 18 height 18
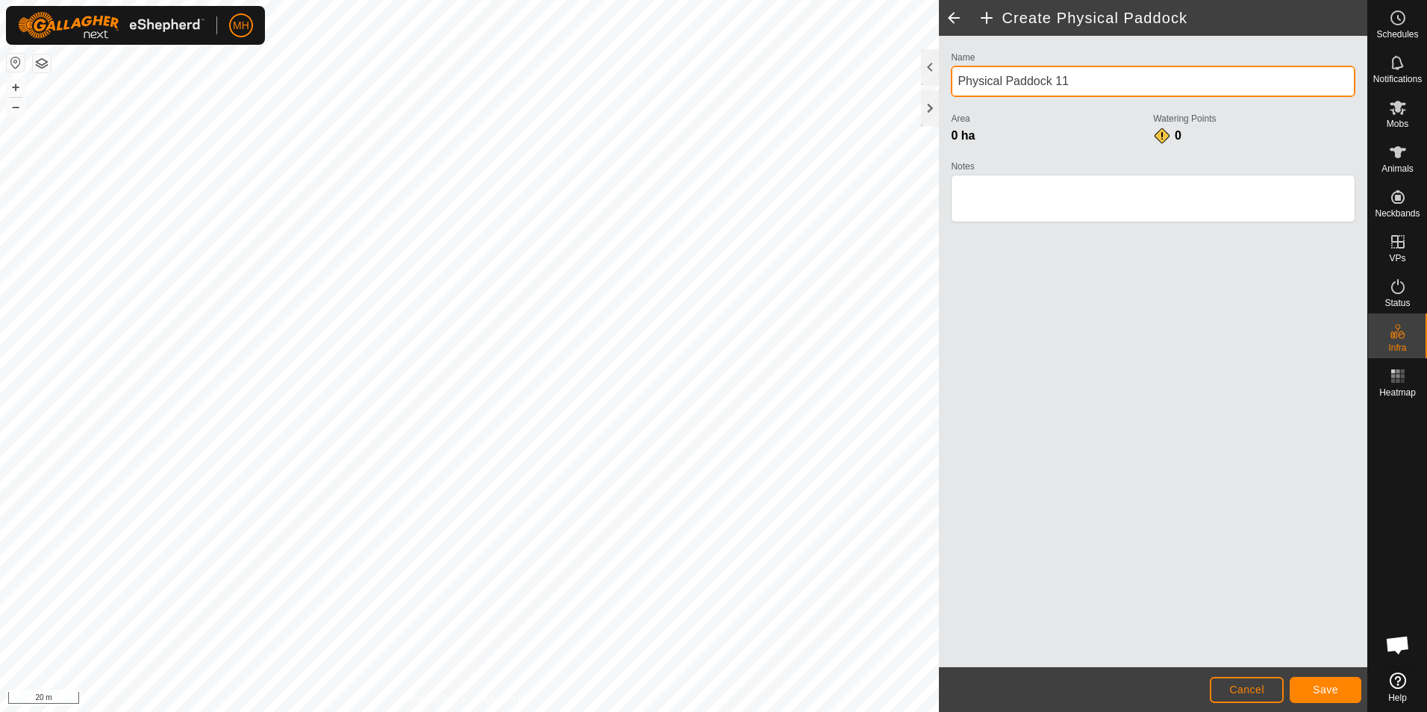
drag, startPoint x: 1086, startPoint y: 82, endPoint x: 967, endPoint y: 83, distance: 119.4
click at [967, 83] on input "Physical Paddock 11" at bounding box center [1153, 81] width 404 height 31
type input "P"
type input "Triangle"
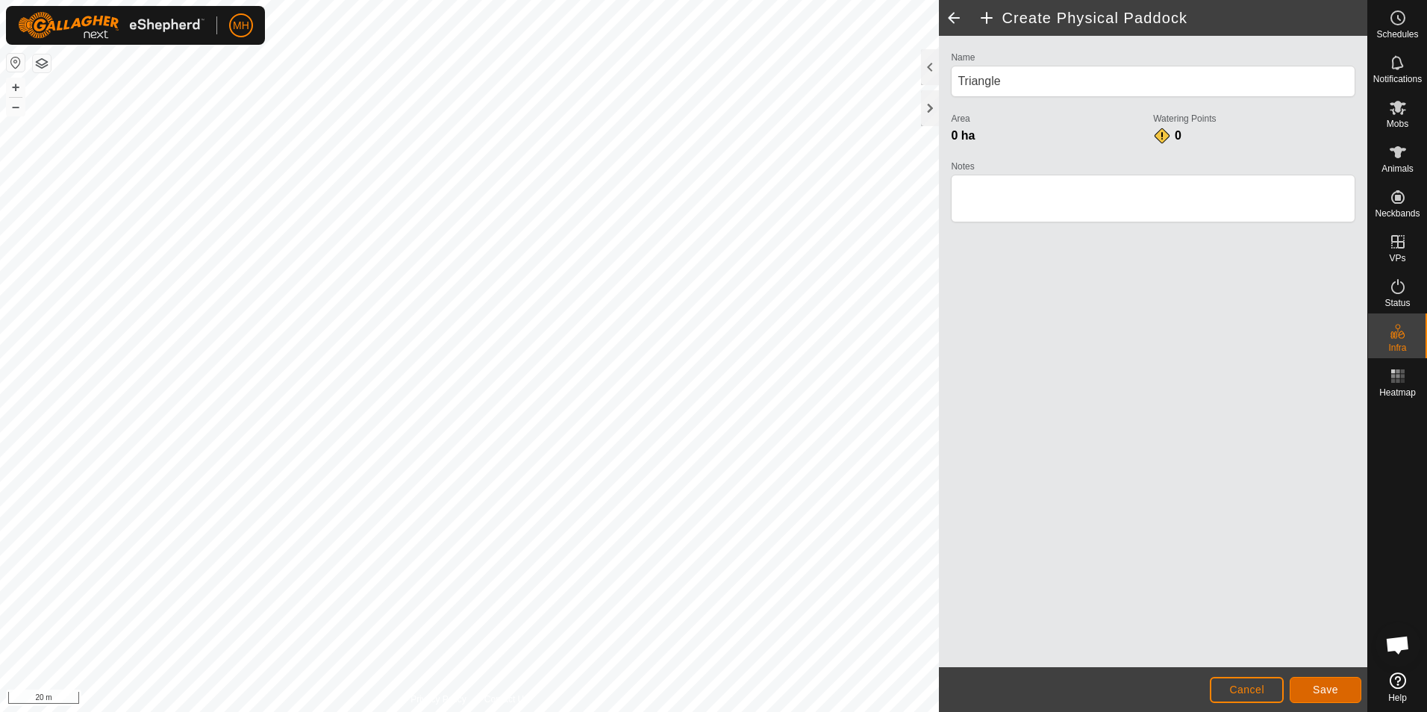
click at [1327, 692] on span "Save" at bounding box center [1324, 689] width 25 height 12
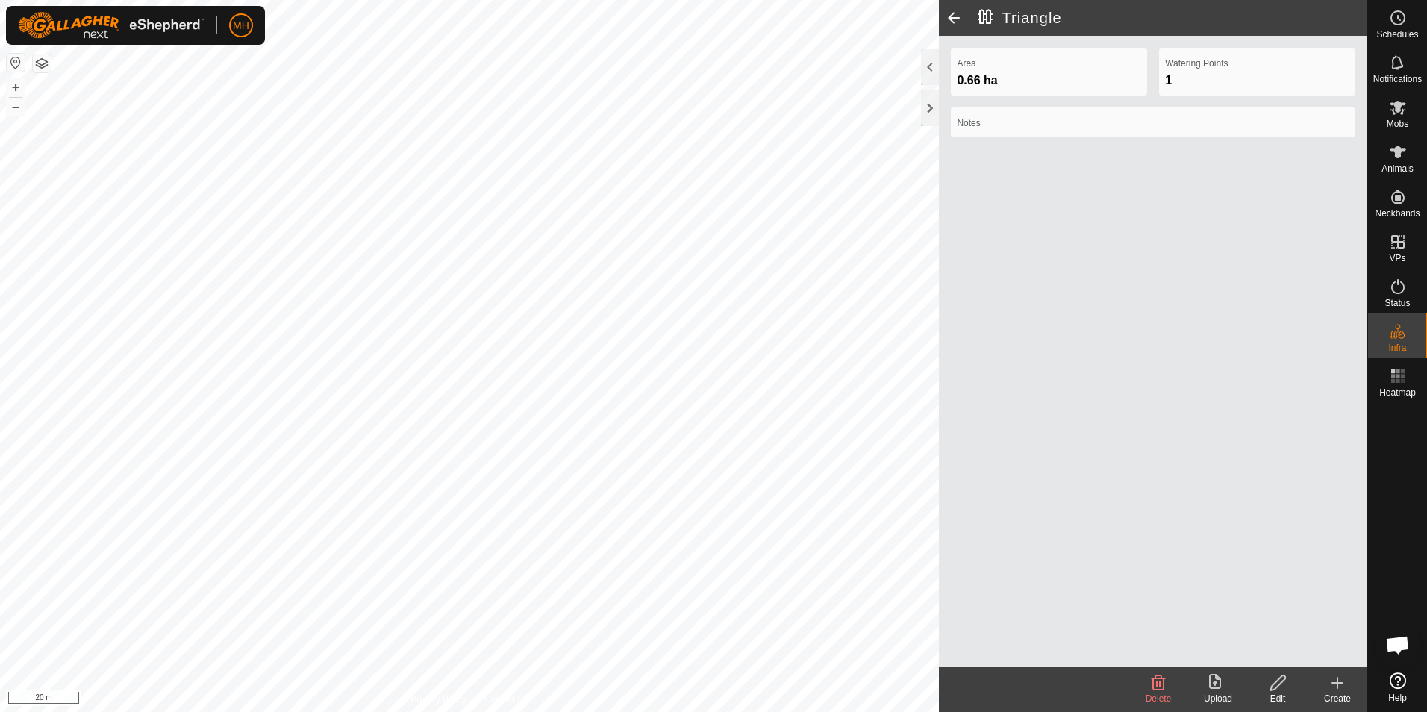
click at [1340, 683] on icon at bounding box center [1337, 683] width 10 height 0
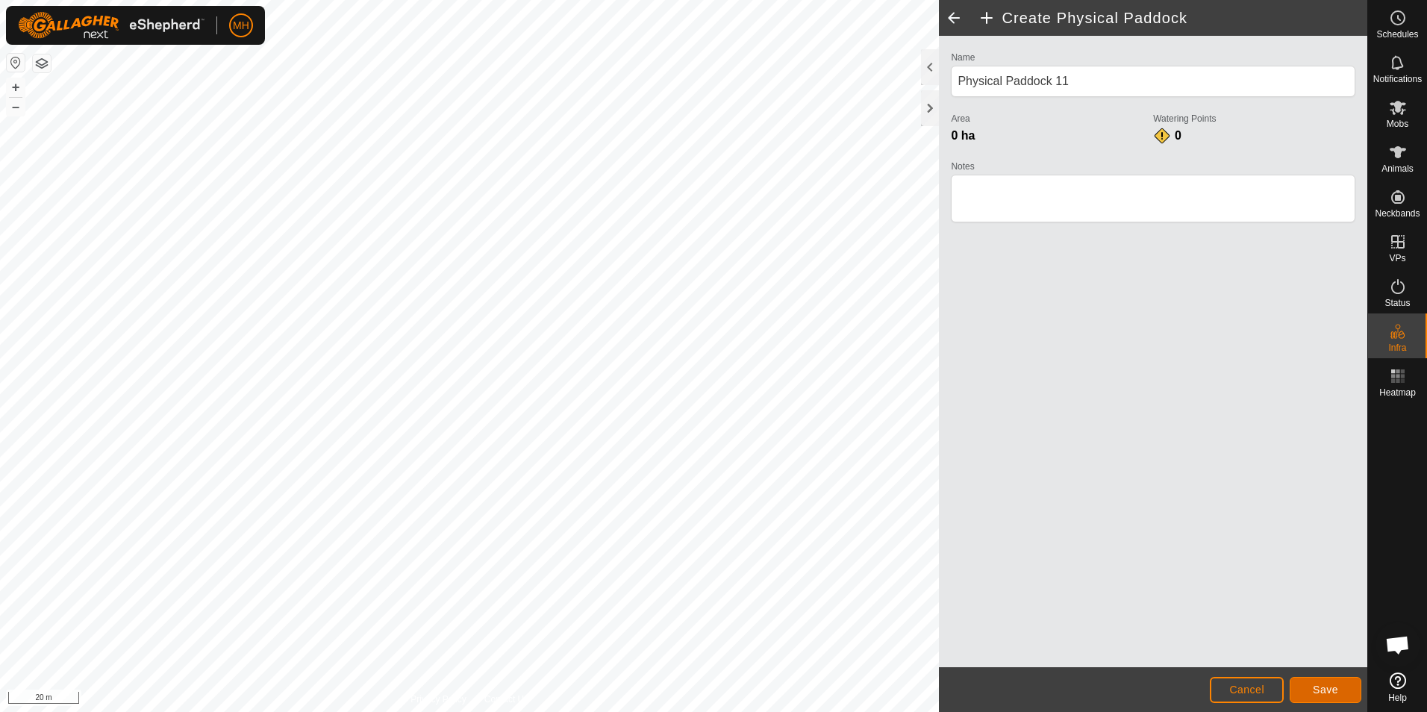
click at [1324, 684] on span "Save" at bounding box center [1324, 689] width 25 height 12
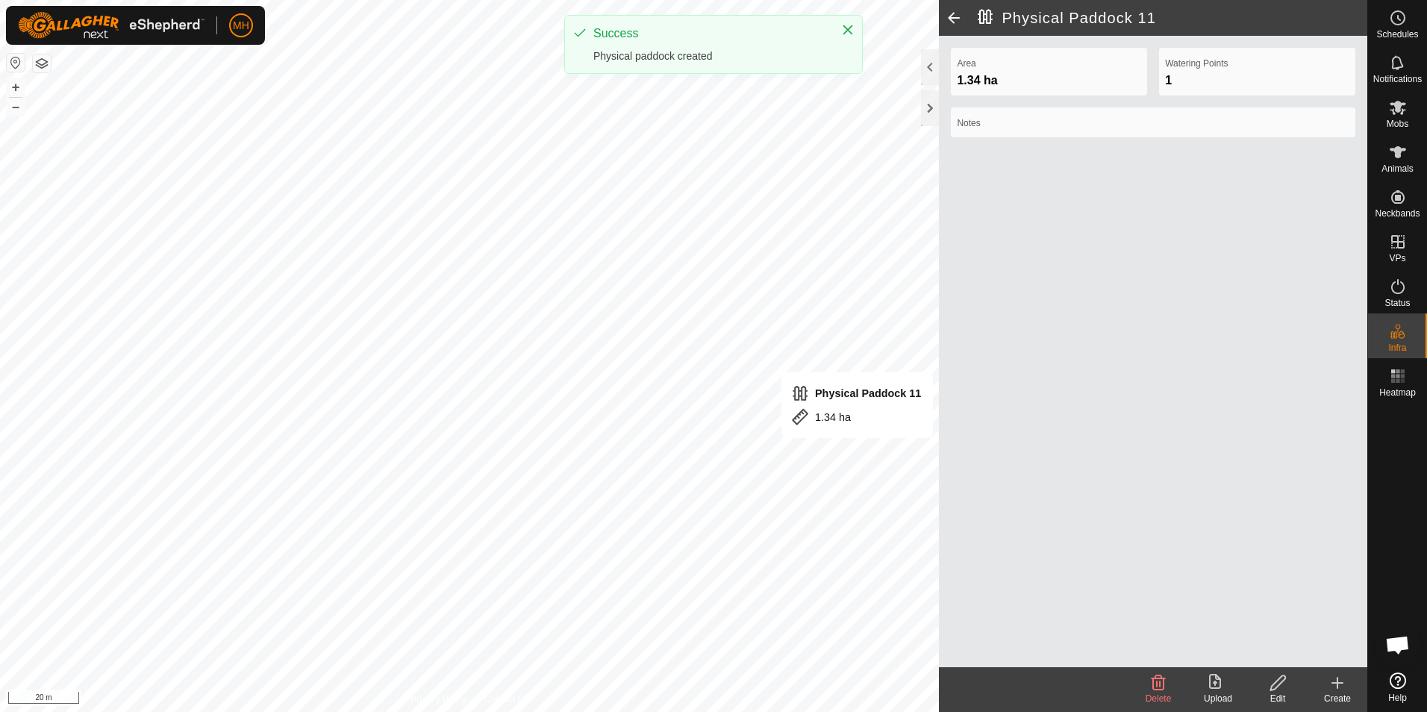
click at [1341, 675] on icon at bounding box center [1337, 683] width 18 height 18
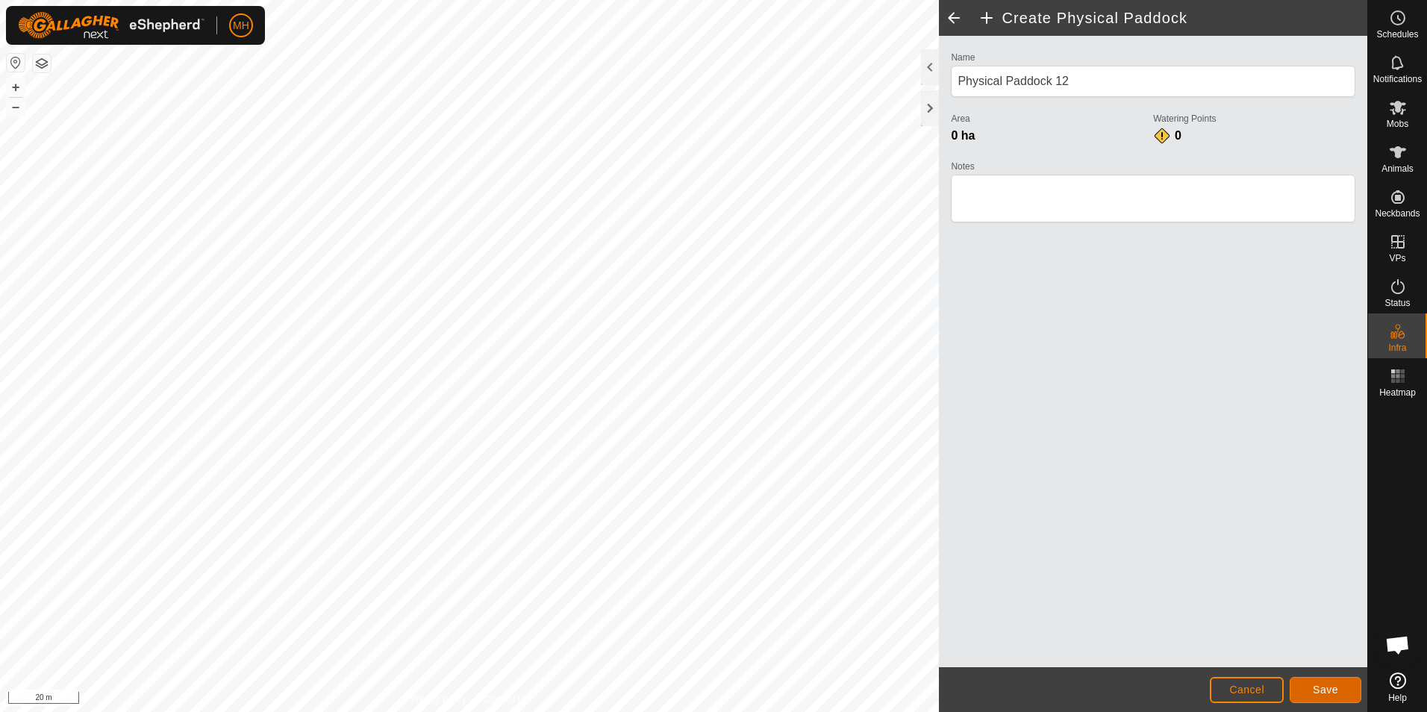
click at [1318, 688] on span "Save" at bounding box center [1324, 689] width 25 height 12
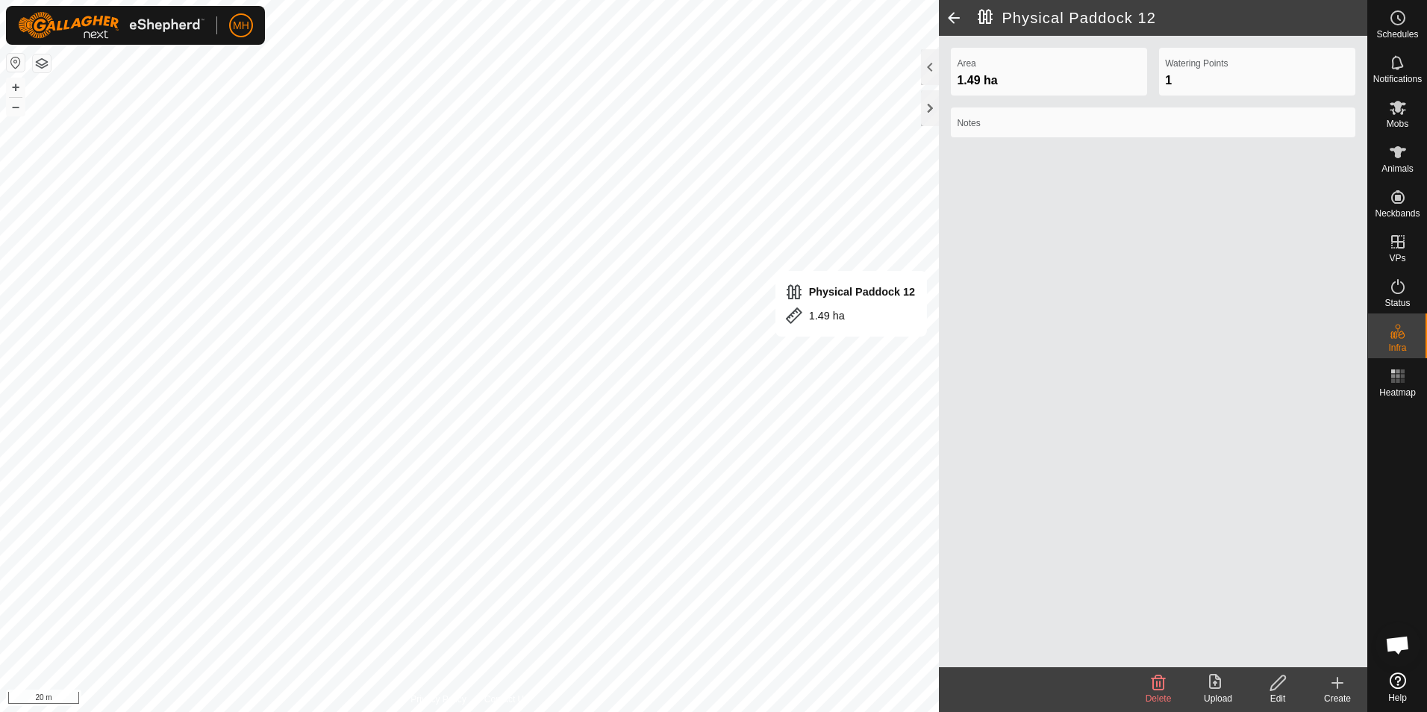
click at [1345, 683] on icon at bounding box center [1337, 683] width 18 height 18
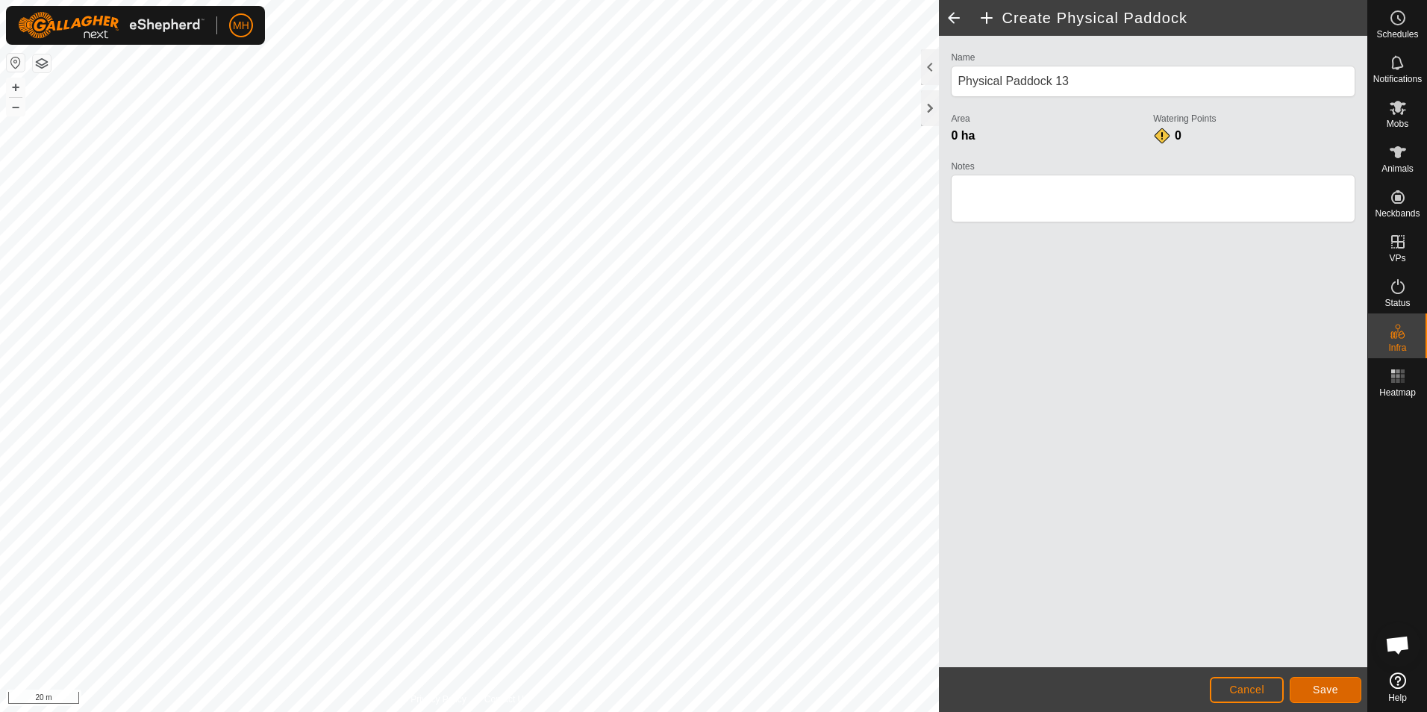
click at [1336, 690] on span "Save" at bounding box center [1324, 689] width 25 height 12
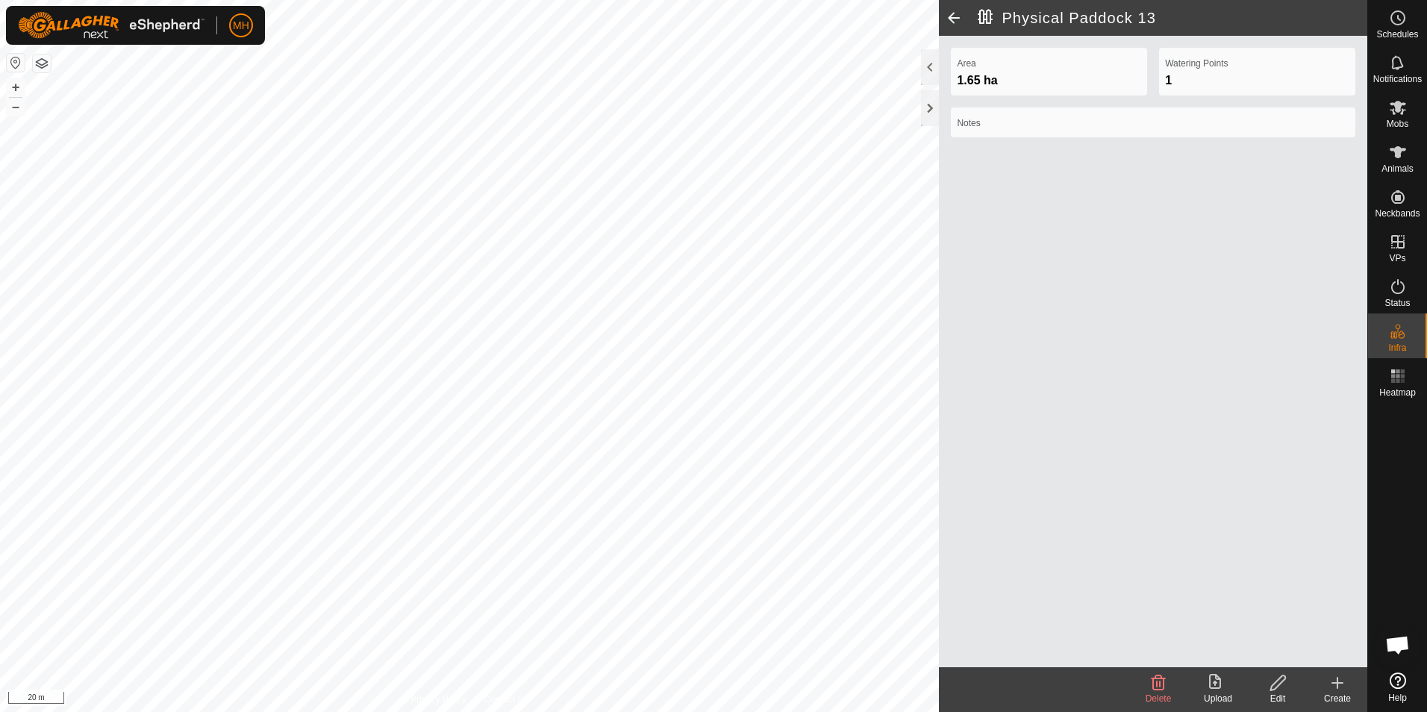
click at [1337, 686] on icon at bounding box center [1337, 682] width 0 height 10
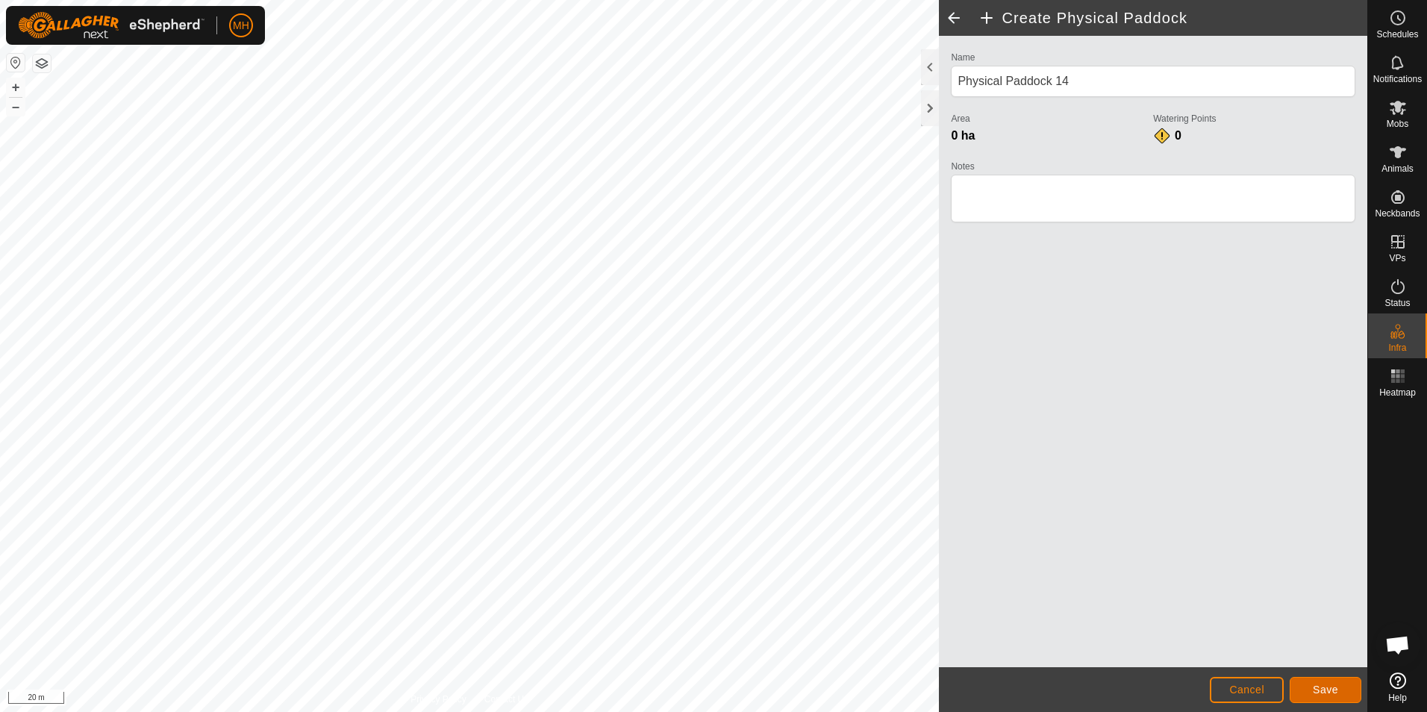
click at [1332, 689] on span "Save" at bounding box center [1324, 689] width 25 height 12
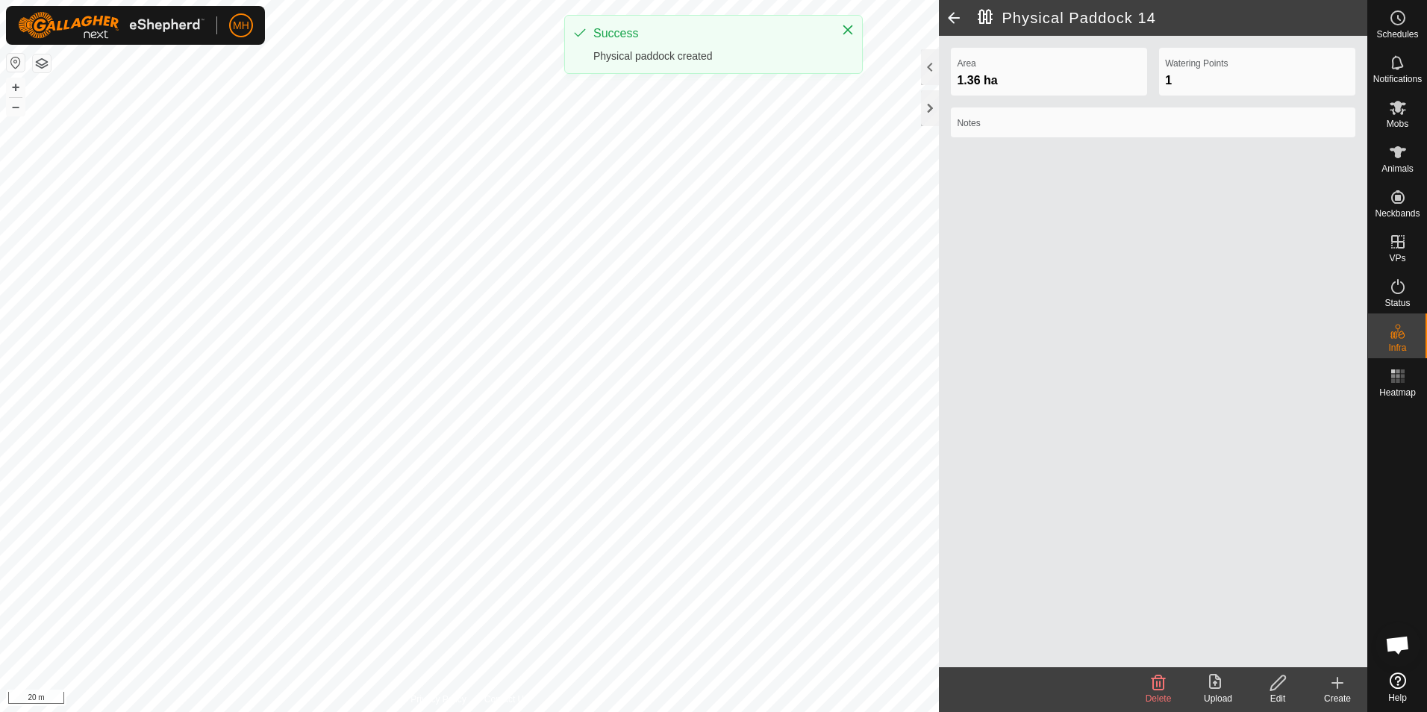
click at [1336, 683] on icon at bounding box center [1337, 683] width 10 height 0
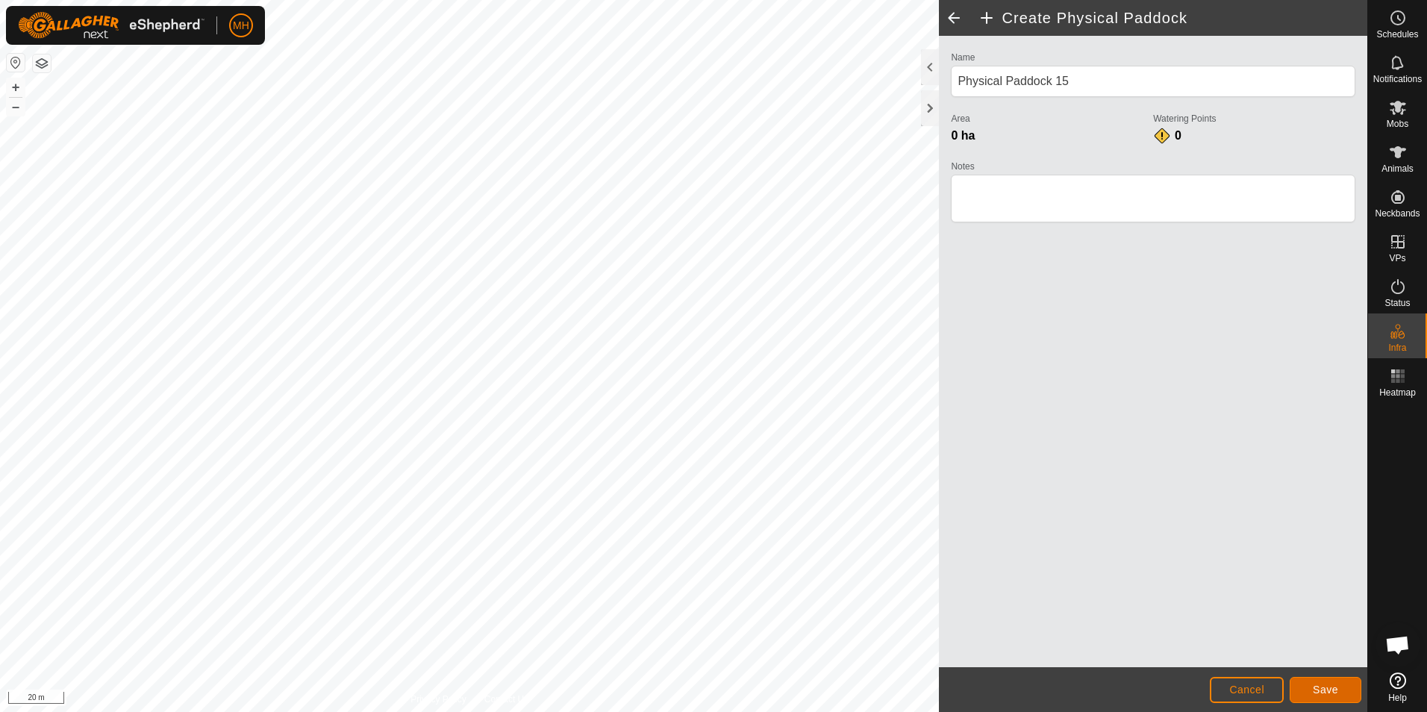
click at [1342, 690] on button "Save" at bounding box center [1325, 690] width 72 height 26
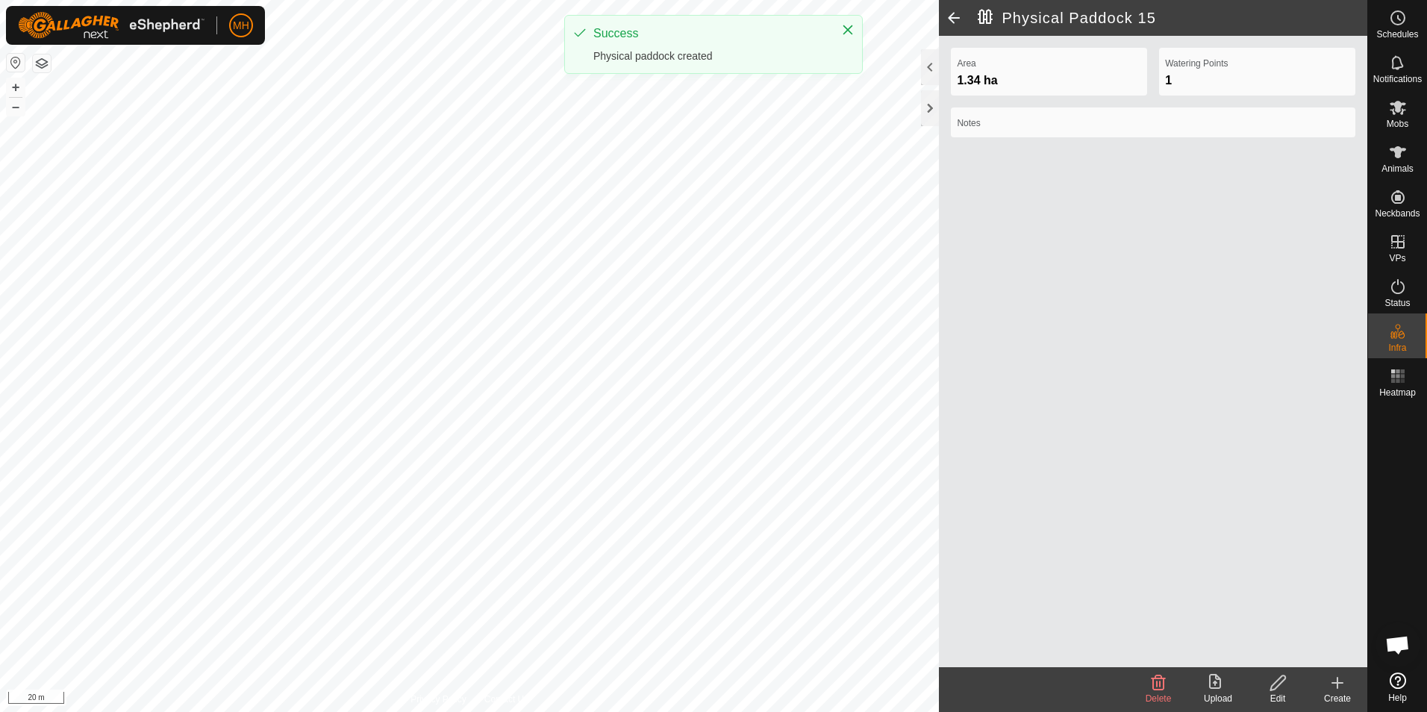
click at [1343, 689] on icon at bounding box center [1337, 683] width 18 height 18
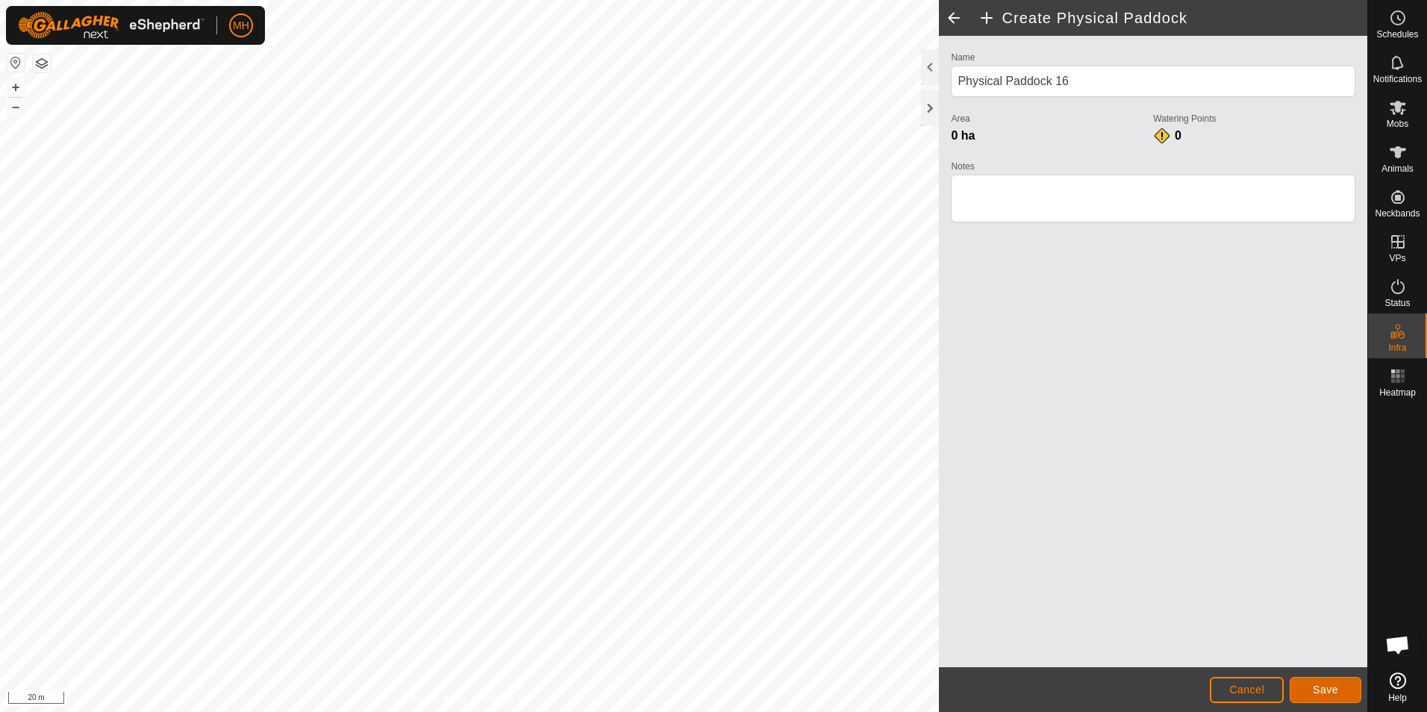
click at [1330, 684] on span "Save" at bounding box center [1324, 689] width 25 height 12
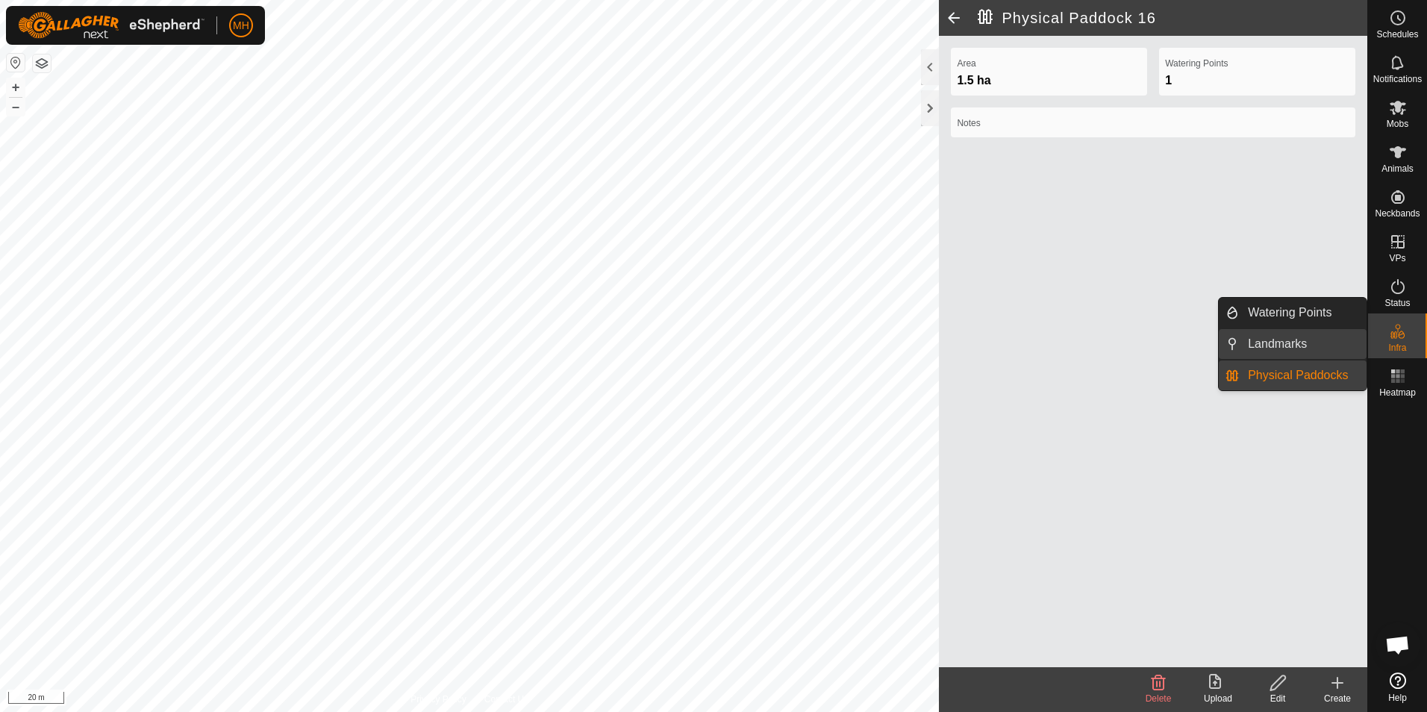
click at [1304, 344] on link "Landmarks" at bounding box center [1303, 344] width 128 height 30
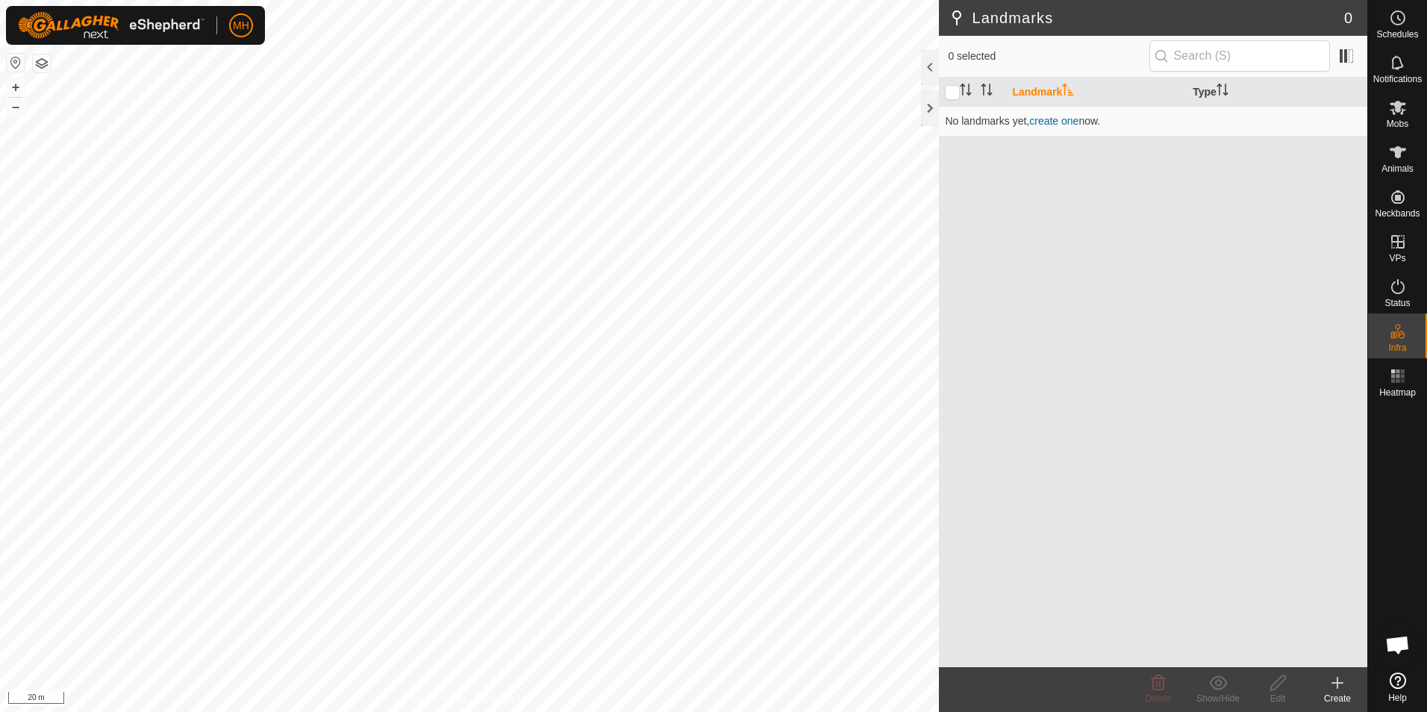
click at [1340, 688] on icon at bounding box center [1337, 683] width 18 height 18
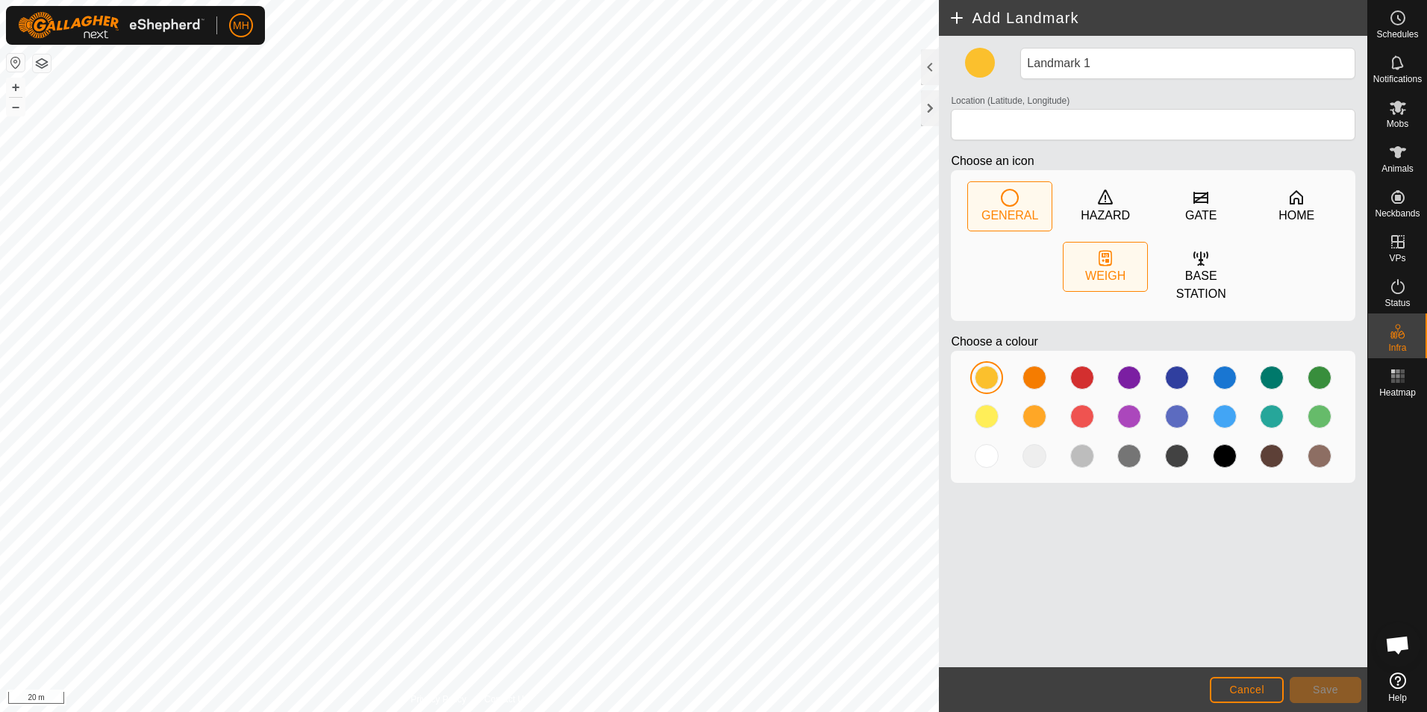
click at [1120, 271] on div "WEIGH" at bounding box center [1105, 276] width 40 height 18
type input "-37.229243, 174.678776"
click at [1327, 690] on span "Save" at bounding box center [1324, 689] width 25 height 12
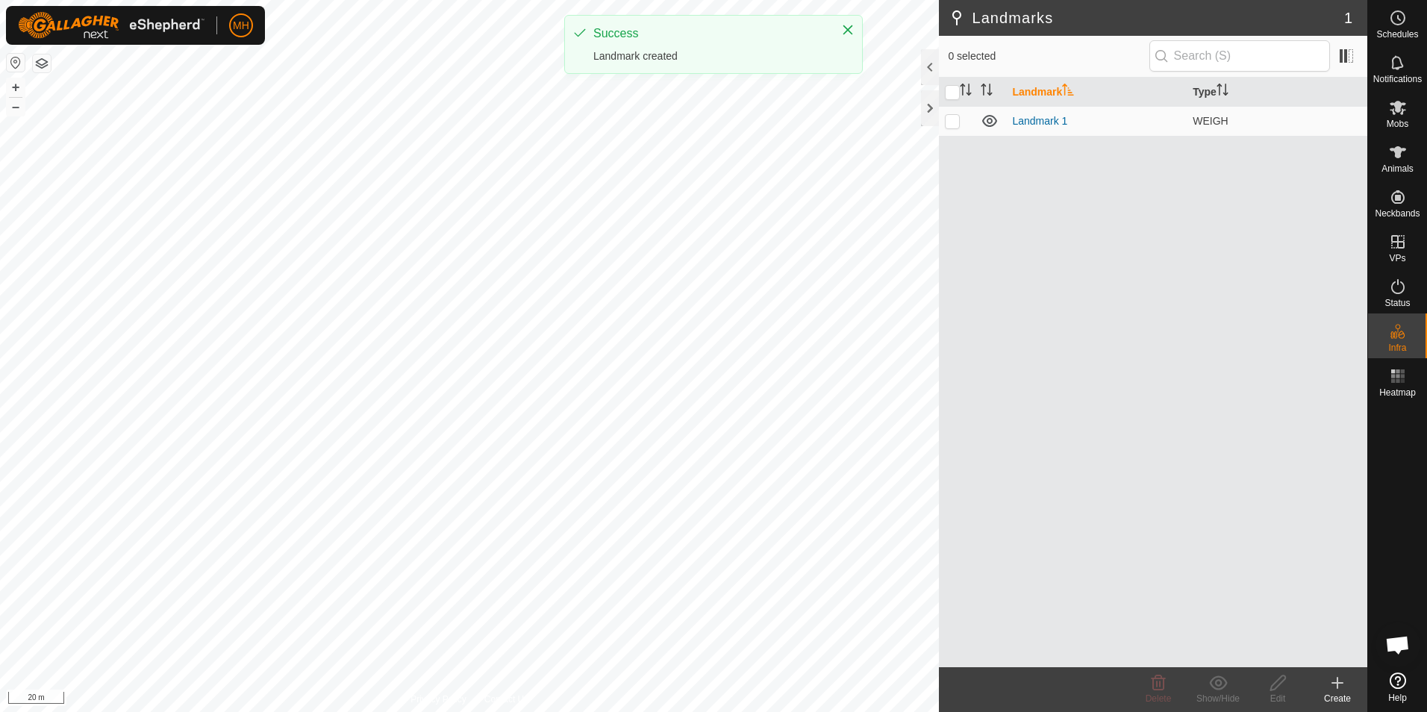
click at [1333, 684] on icon at bounding box center [1337, 683] width 18 height 18
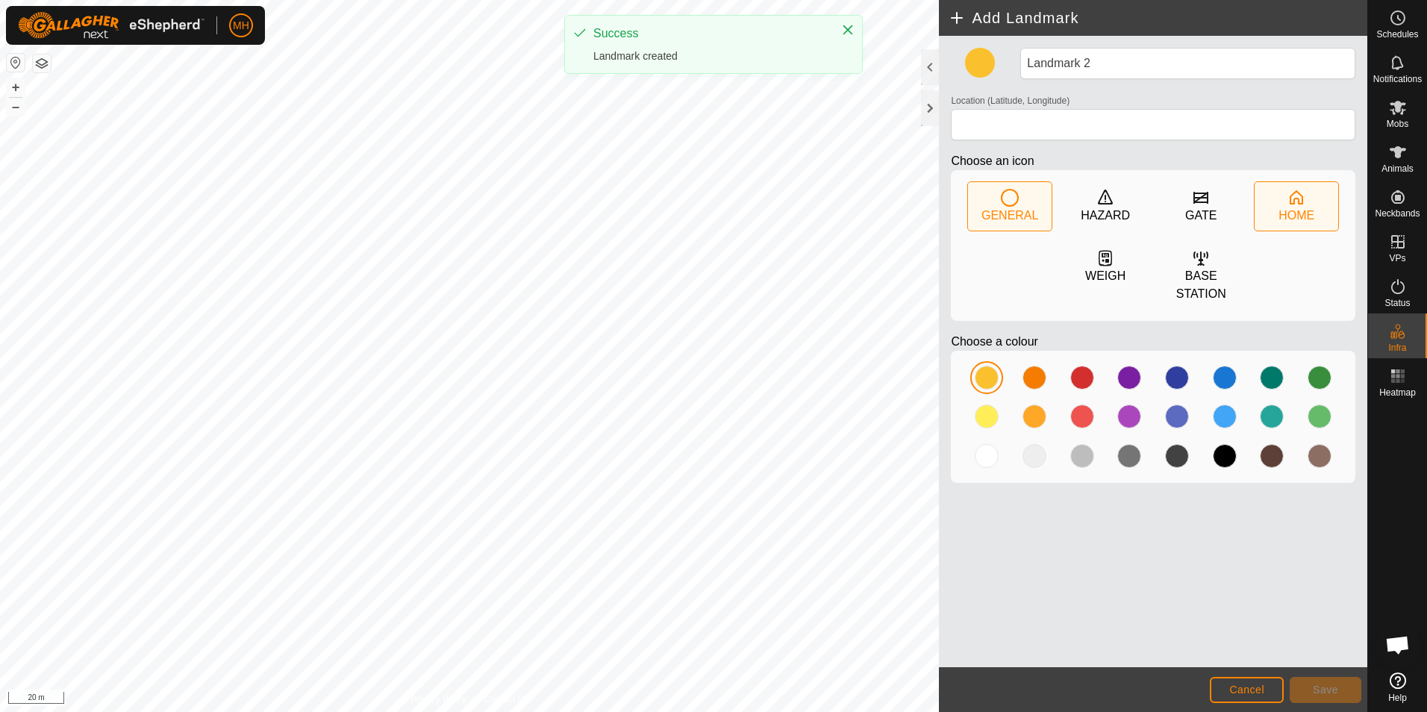
click at [1292, 224] on div "HOME" at bounding box center [1296, 216] width 36 height 18
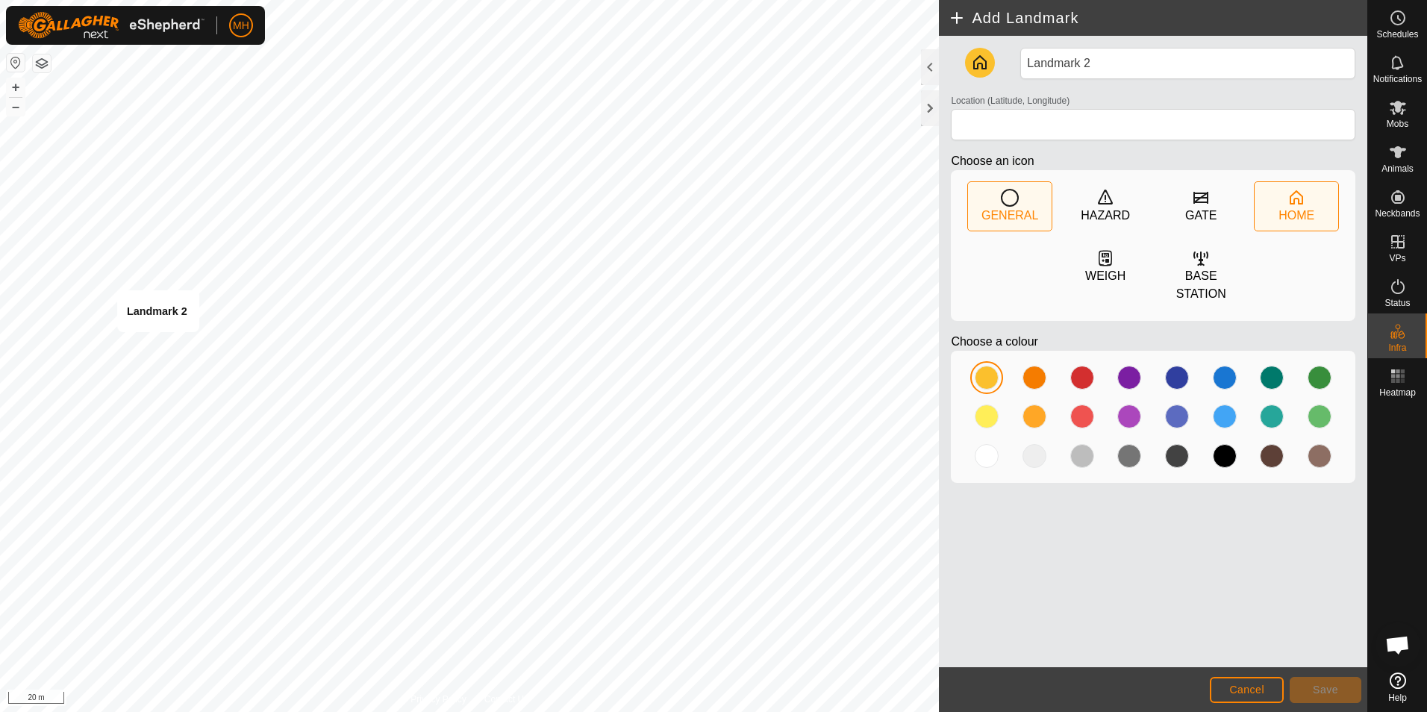
type input "-37.229196, 174.677424"
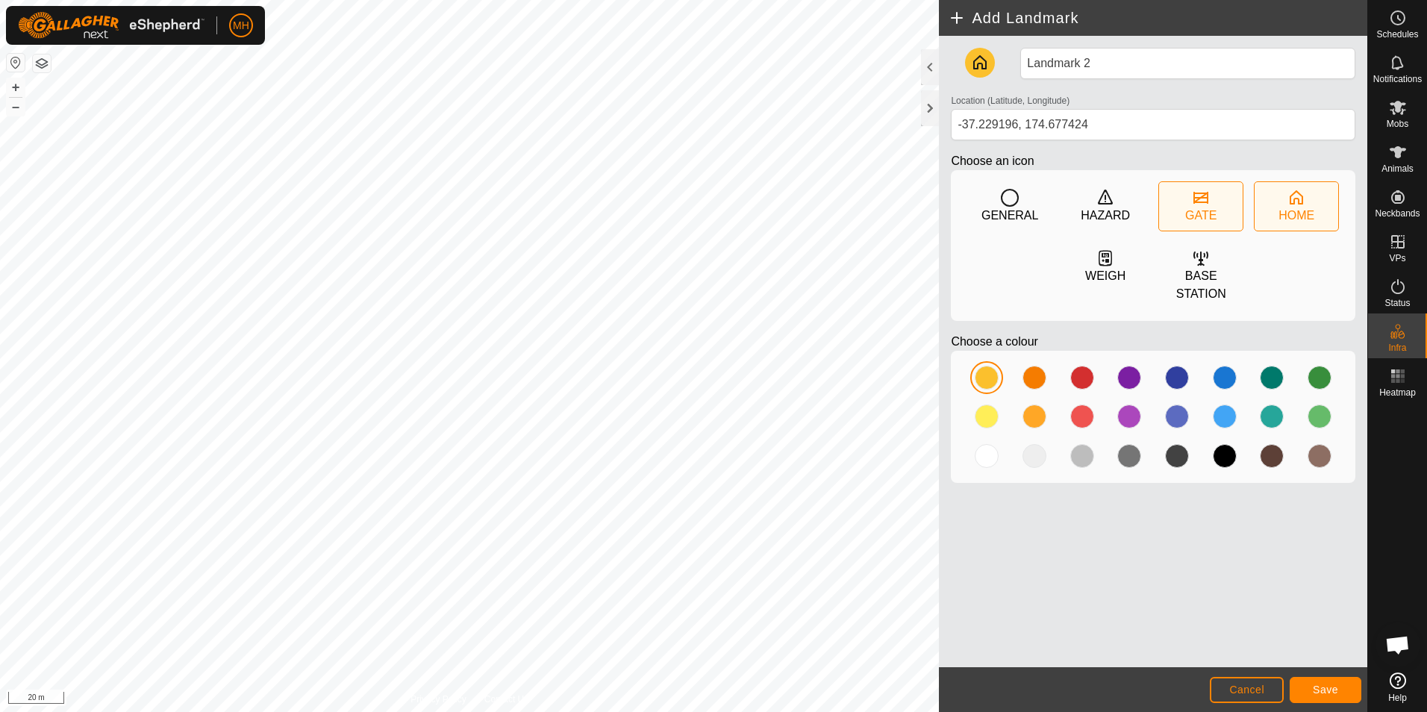
click at [1207, 212] on div "GATE" at bounding box center [1200, 216] width 31 height 18
click at [1213, 212] on div "GATE" at bounding box center [1200, 216] width 31 height 18
drag, startPoint x: 949, startPoint y: 475, endPoint x: 1254, endPoint y: 686, distance: 370.5
click at [1254, 686] on span "Cancel" at bounding box center [1246, 689] width 35 height 12
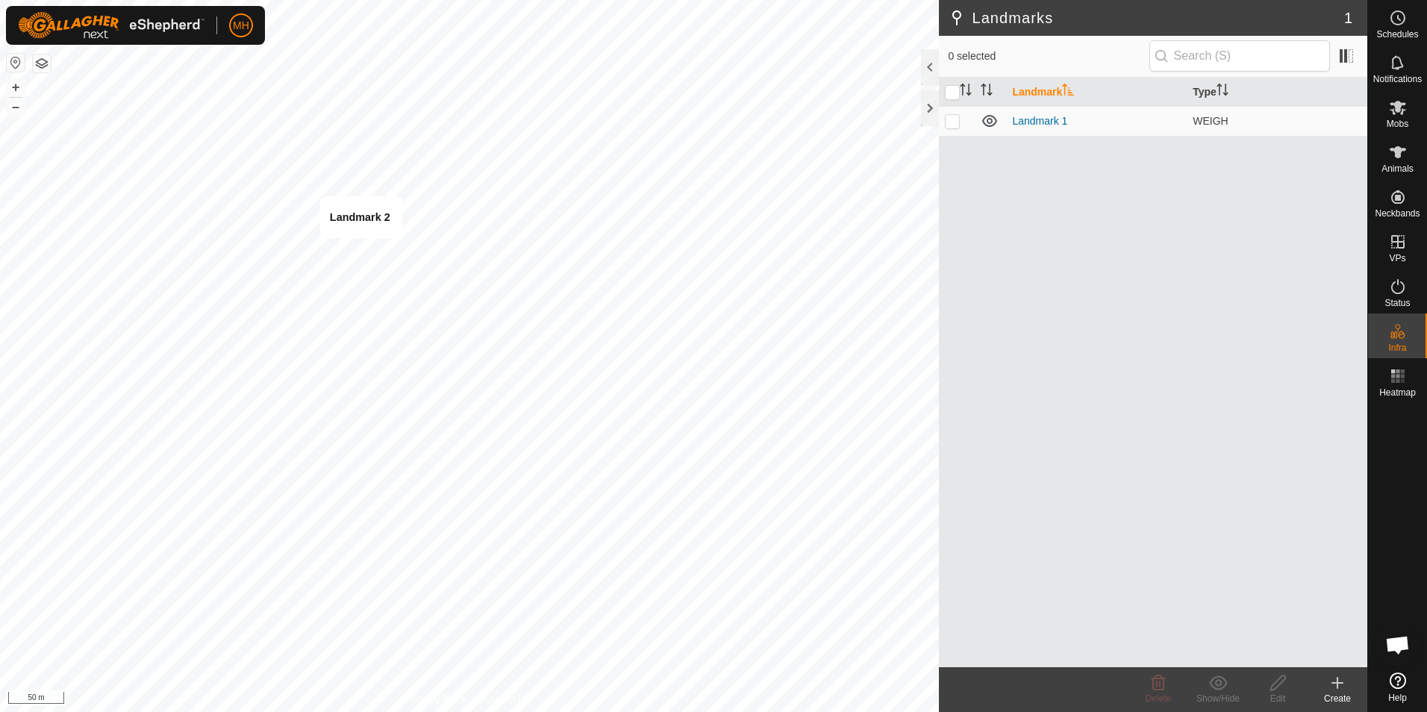
click at [1338, 683] on icon at bounding box center [1337, 683] width 10 height 0
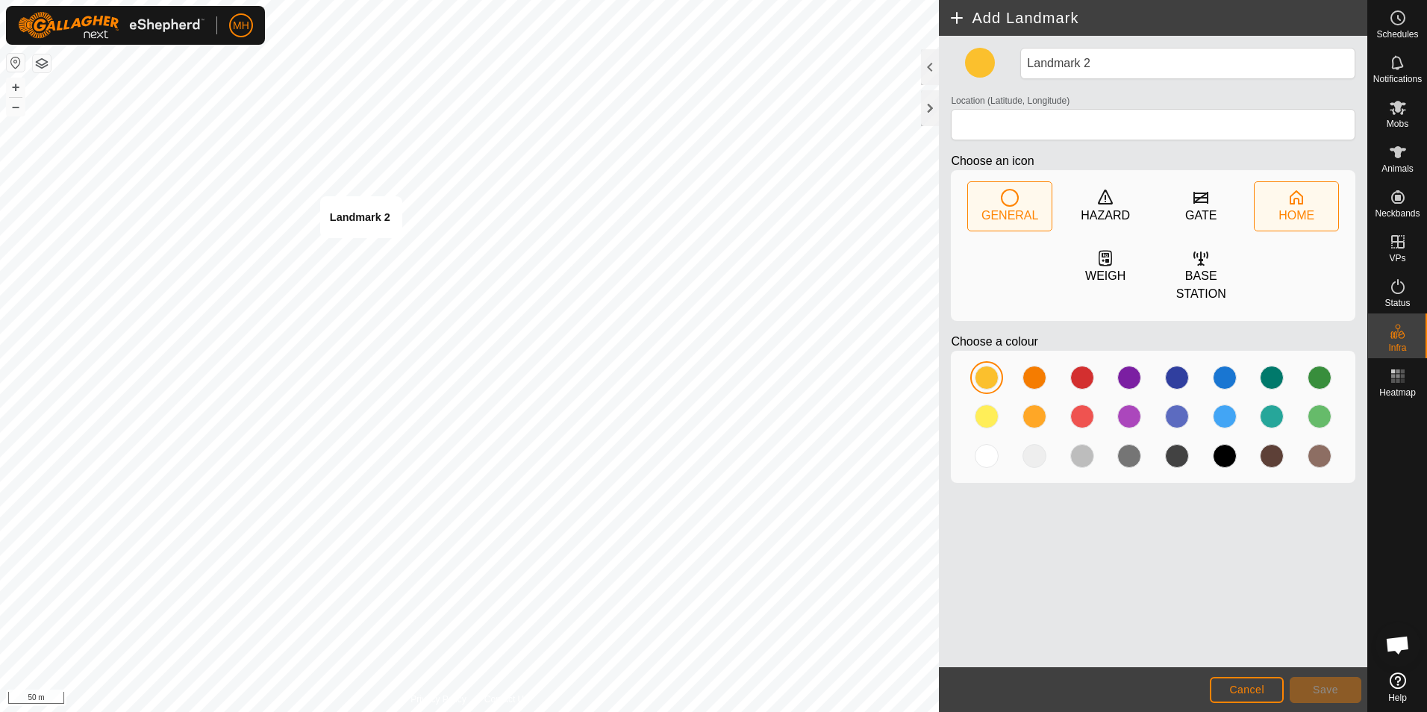
click at [1307, 207] on div "HOME" at bounding box center [1296, 216] width 36 height 18
type input "-37.229176, 174.677437"
click at [1304, 686] on button "Save" at bounding box center [1325, 690] width 72 height 26
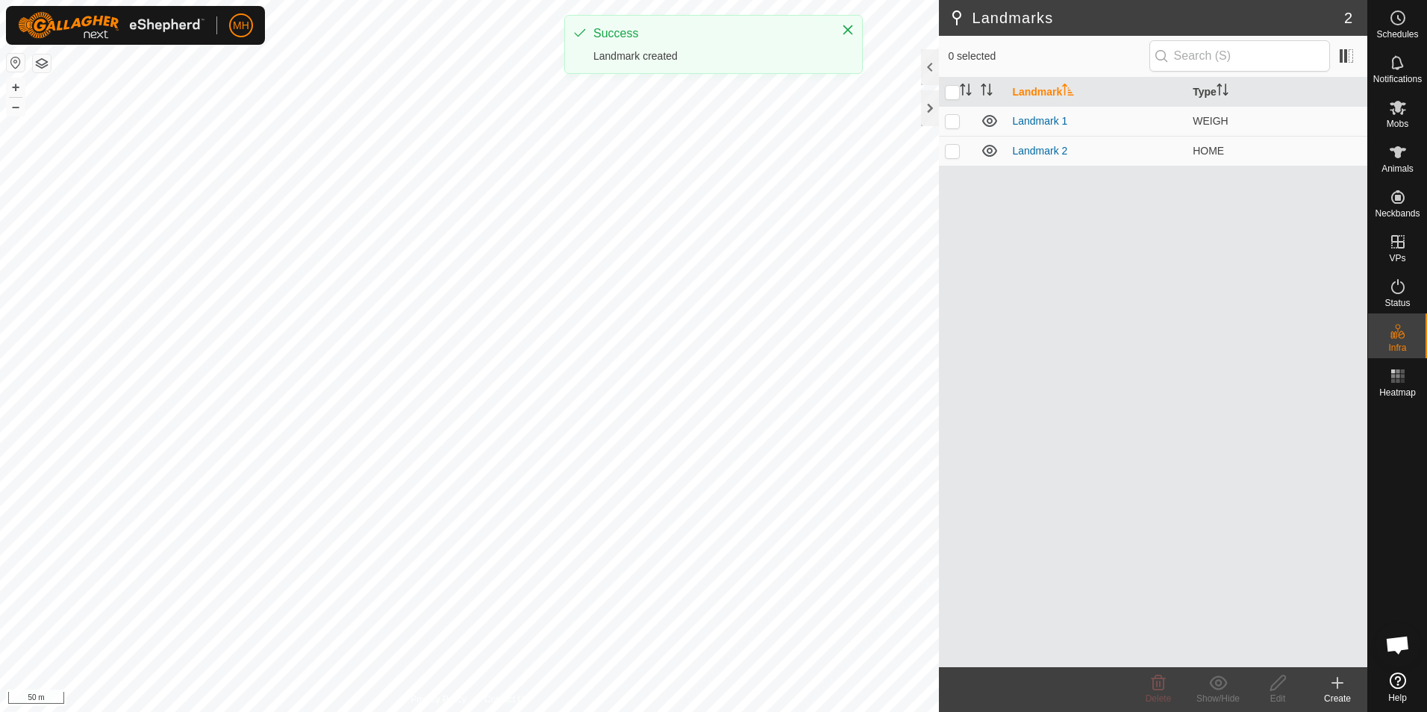
click at [1339, 686] on icon at bounding box center [1337, 683] width 18 height 18
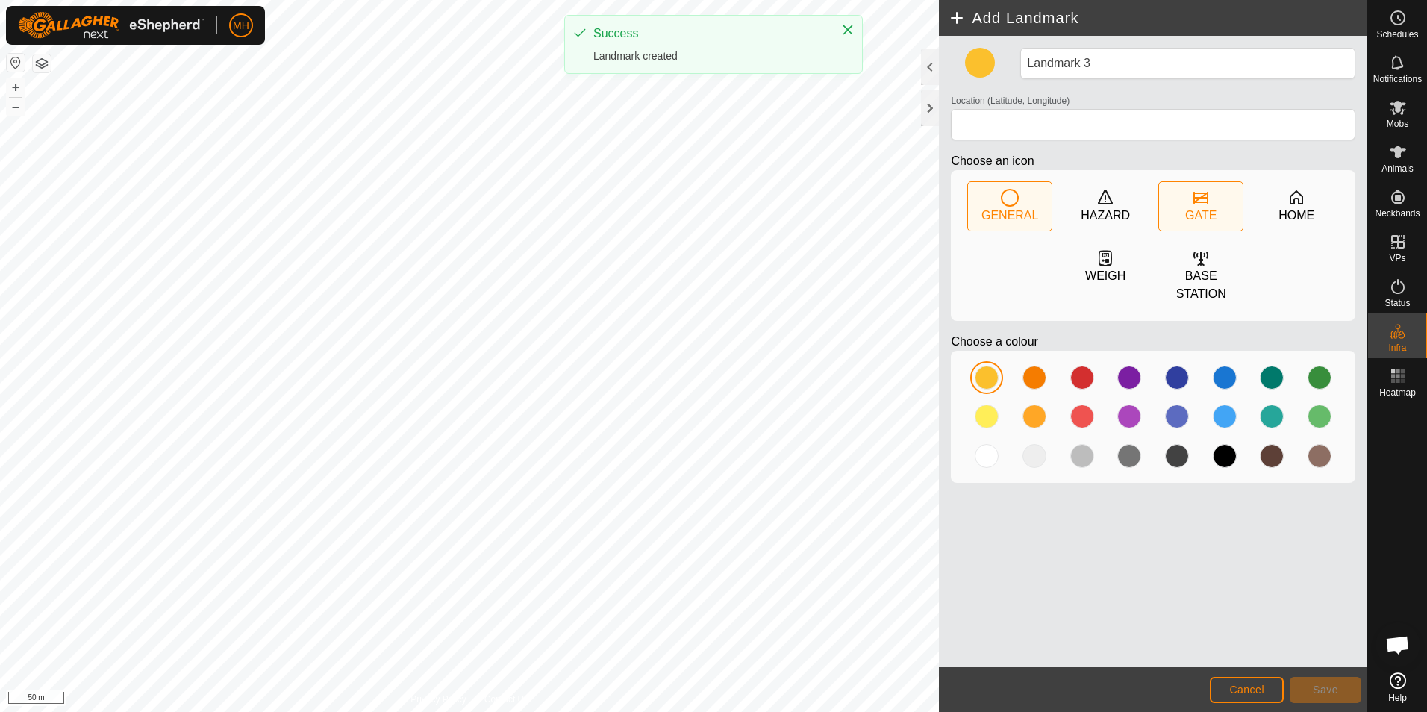
click at [1195, 208] on div "GATE" at bounding box center [1200, 216] width 31 height 18
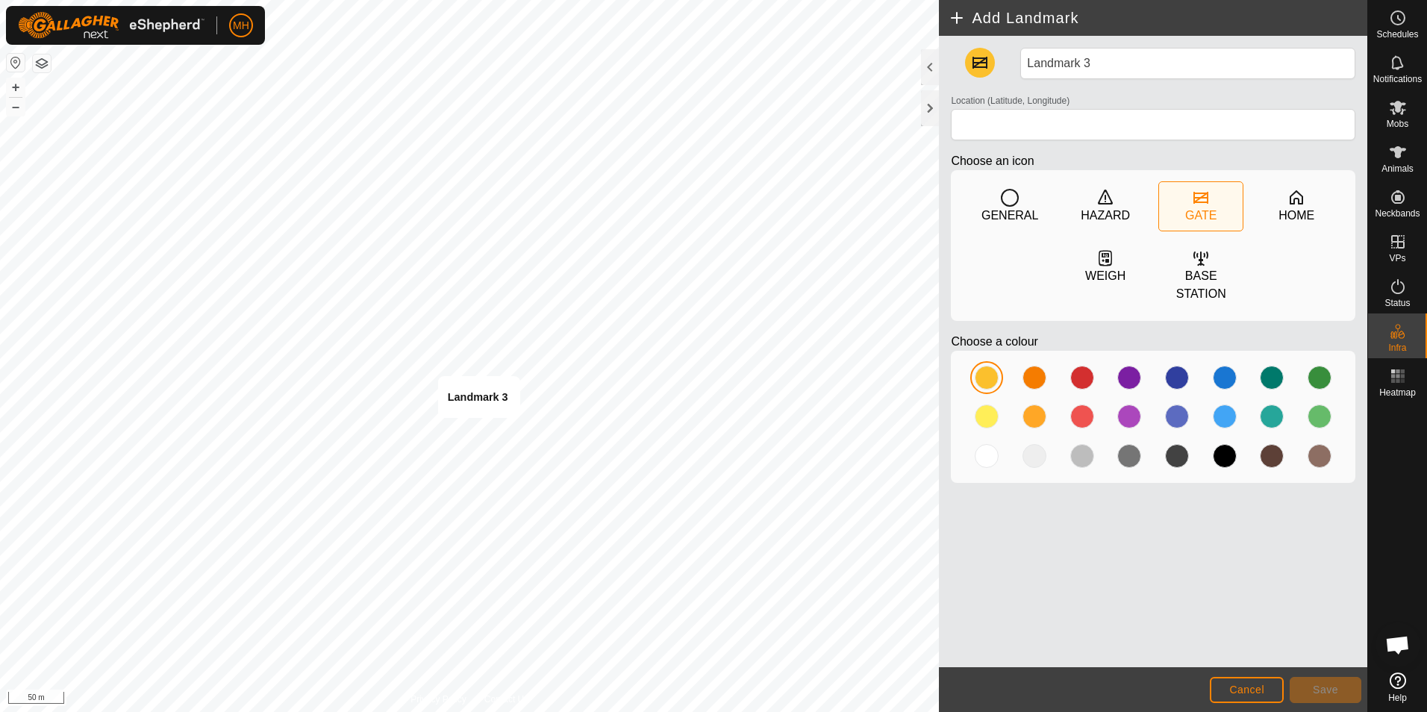
type input "-37.230487, 174.678608"
click at [1344, 695] on button "Save" at bounding box center [1325, 690] width 72 height 26
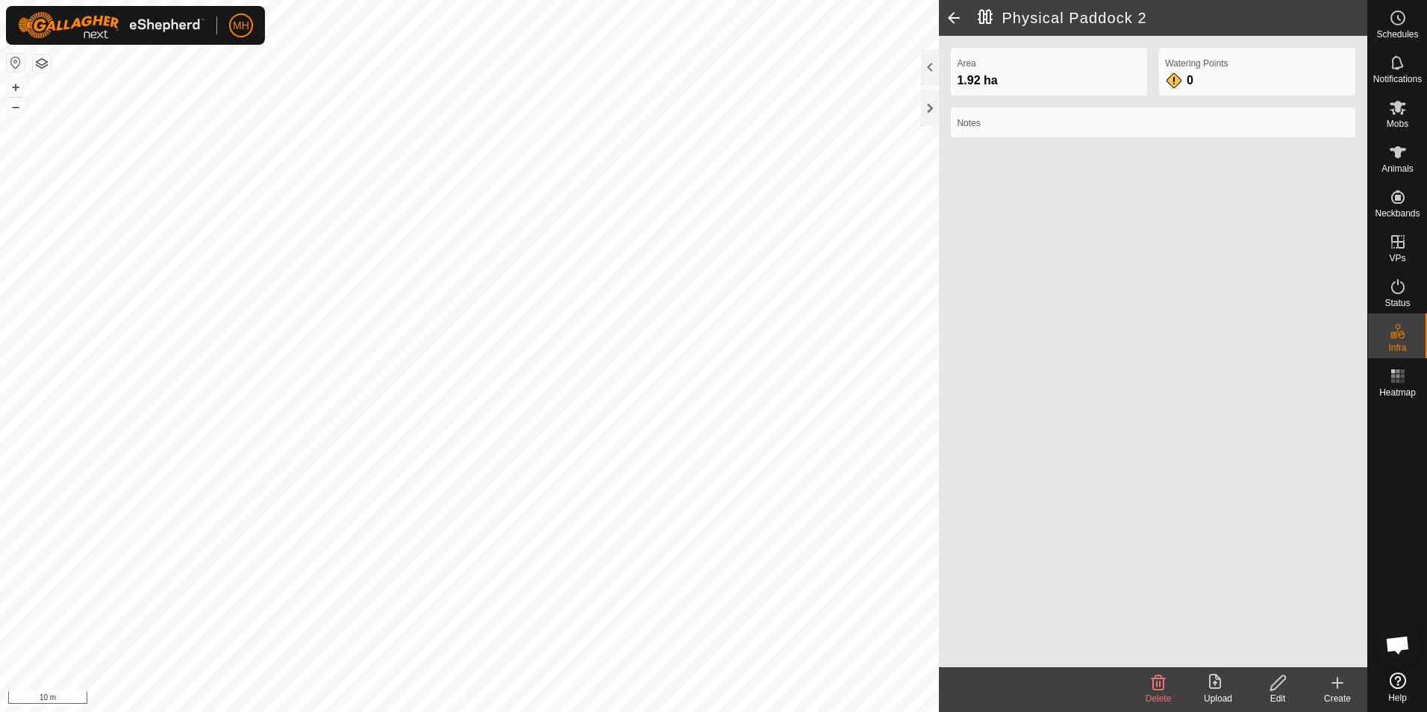
click at [1334, 691] on icon at bounding box center [1337, 683] width 18 height 18
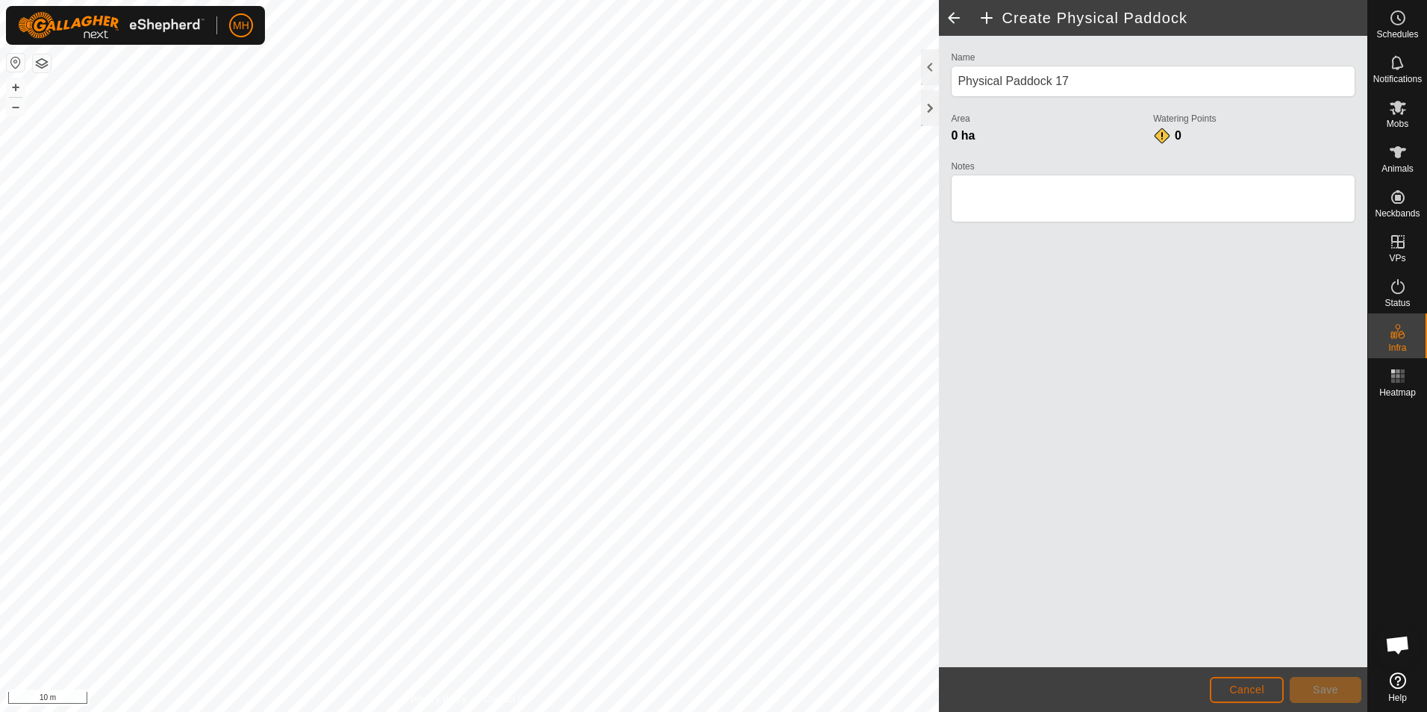
click at [1255, 683] on span "Cancel" at bounding box center [1246, 689] width 35 height 12
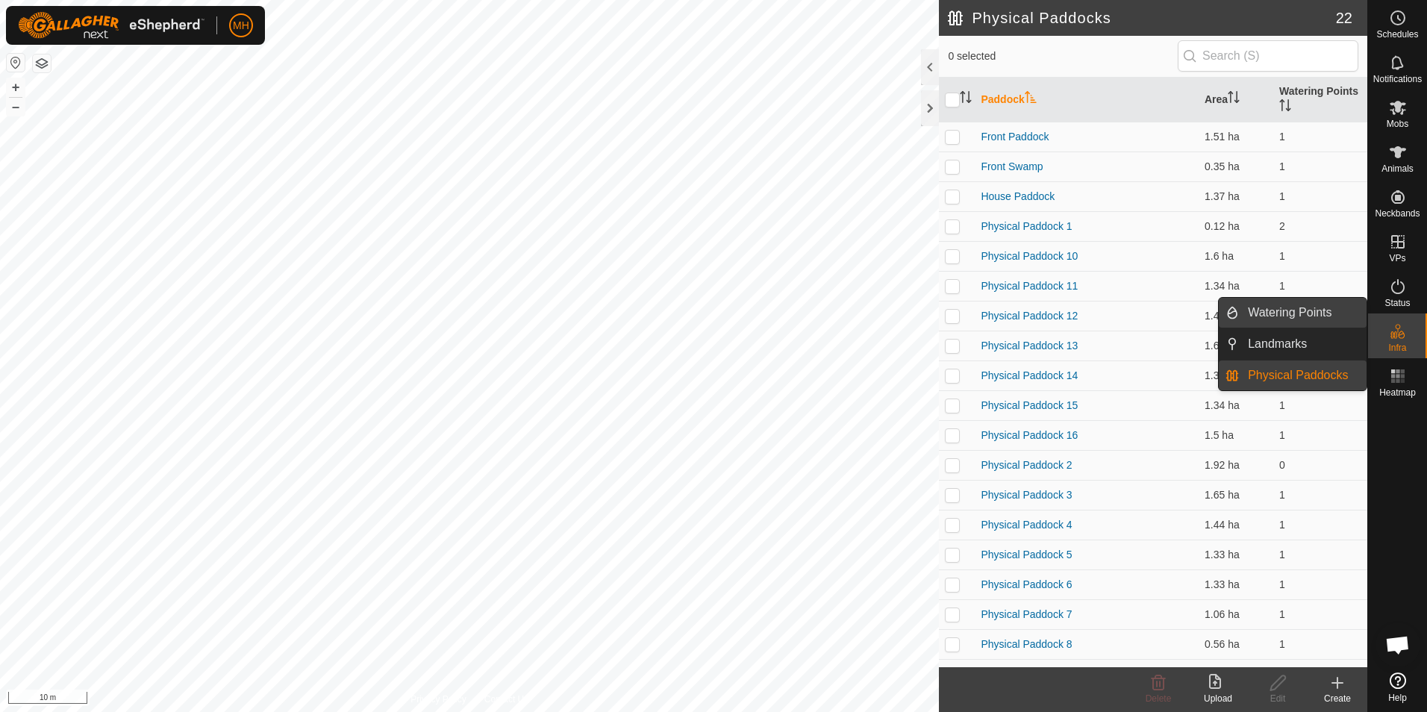
click at [1336, 309] on link "Watering Points" at bounding box center [1303, 313] width 128 height 30
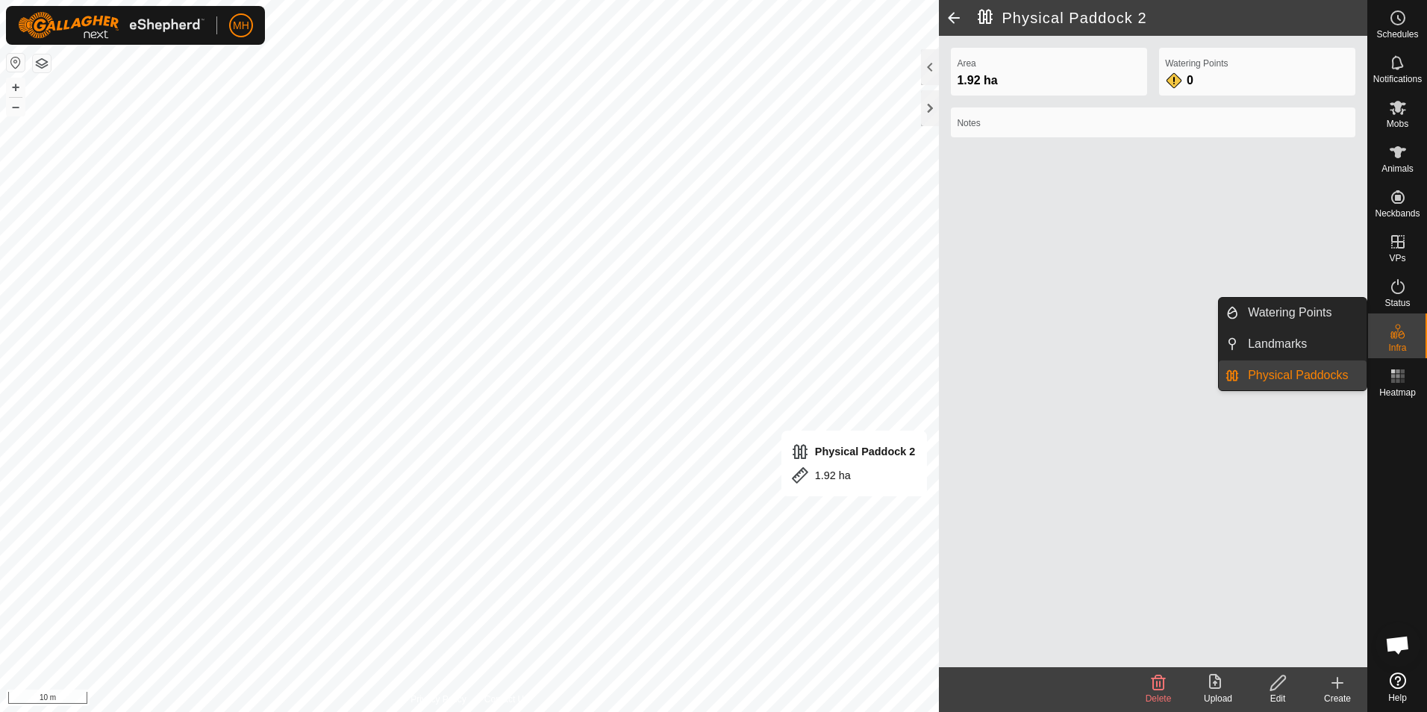
click at [1395, 338] on icon at bounding box center [1392, 334] width 7 height 7
click at [1288, 312] on link "Watering Points" at bounding box center [1303, 313] width 128 height 30
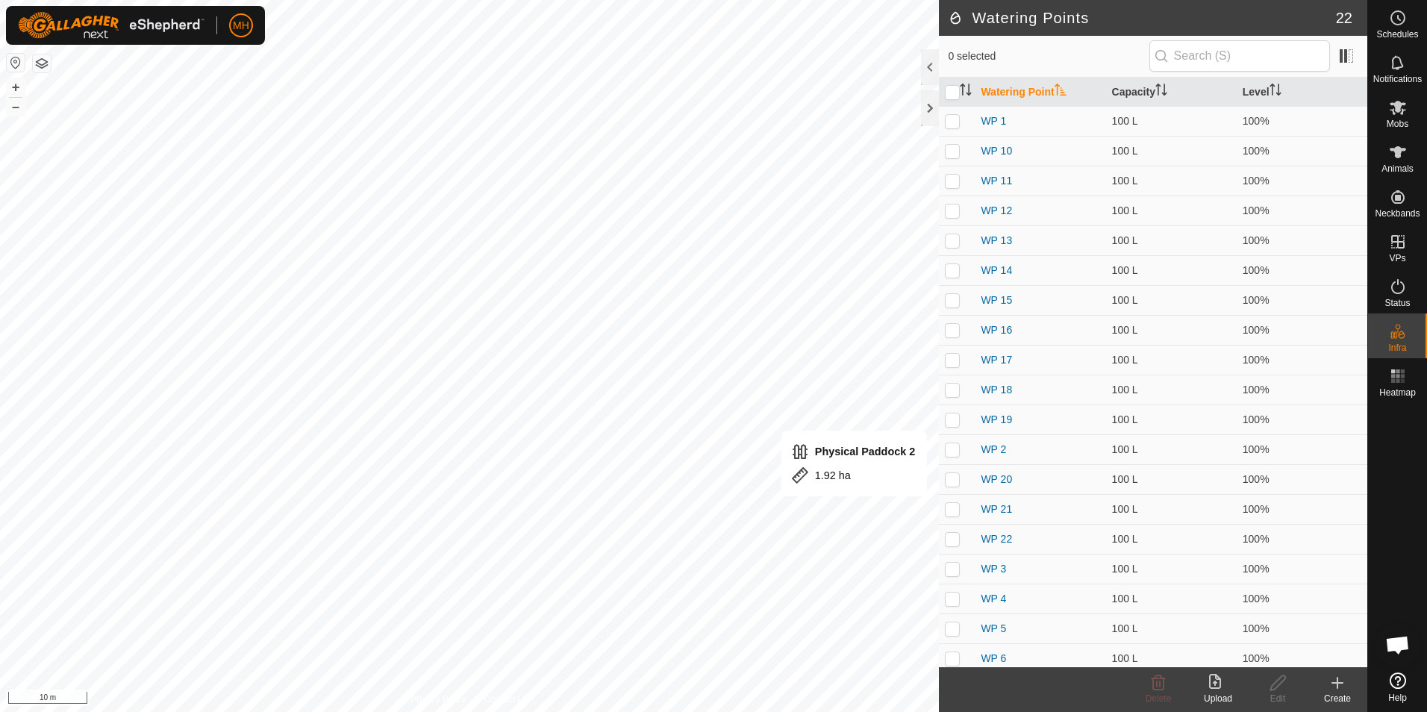
click at [1336, 689] on icon at bounding box center [1337, 683] width 18 height 18
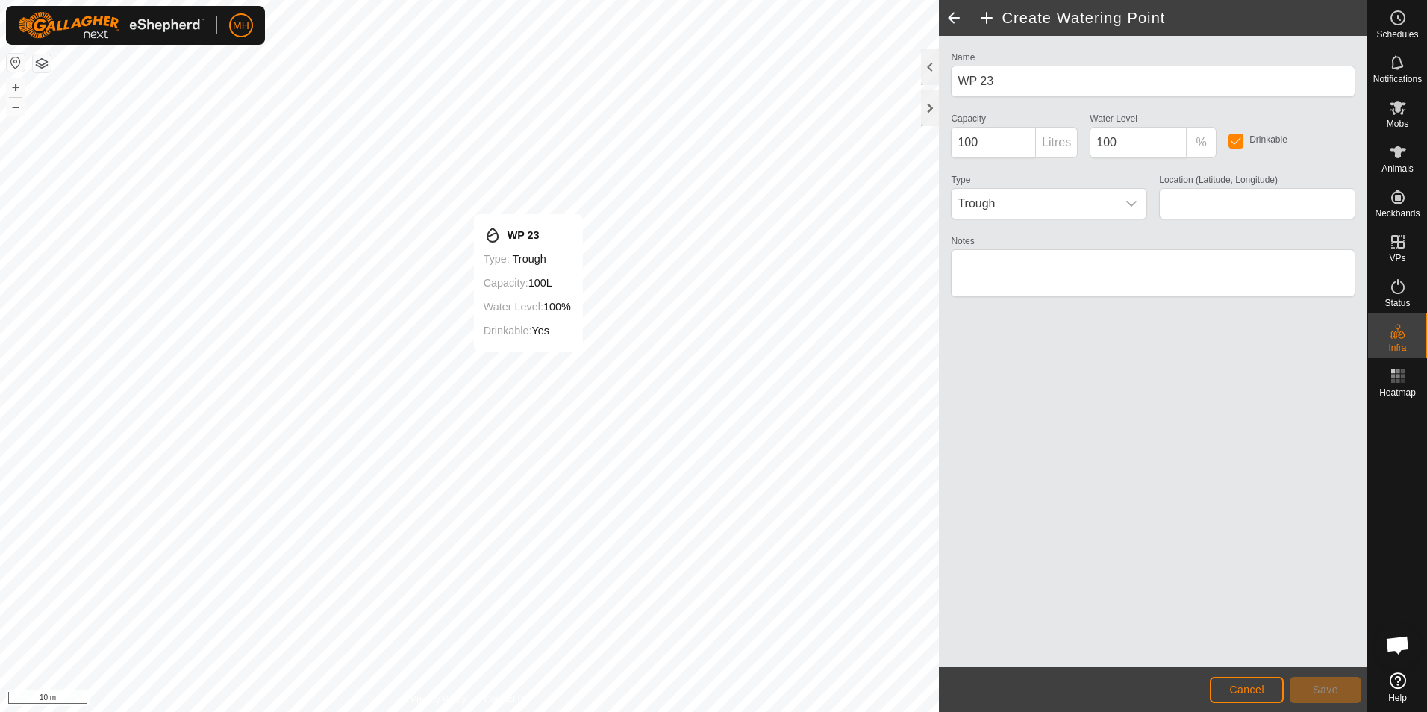
type input "-37.229619, 174.678838"
click at [1334, 686] on span "Save" at bounding box center [1324, 689] width 25 height 12
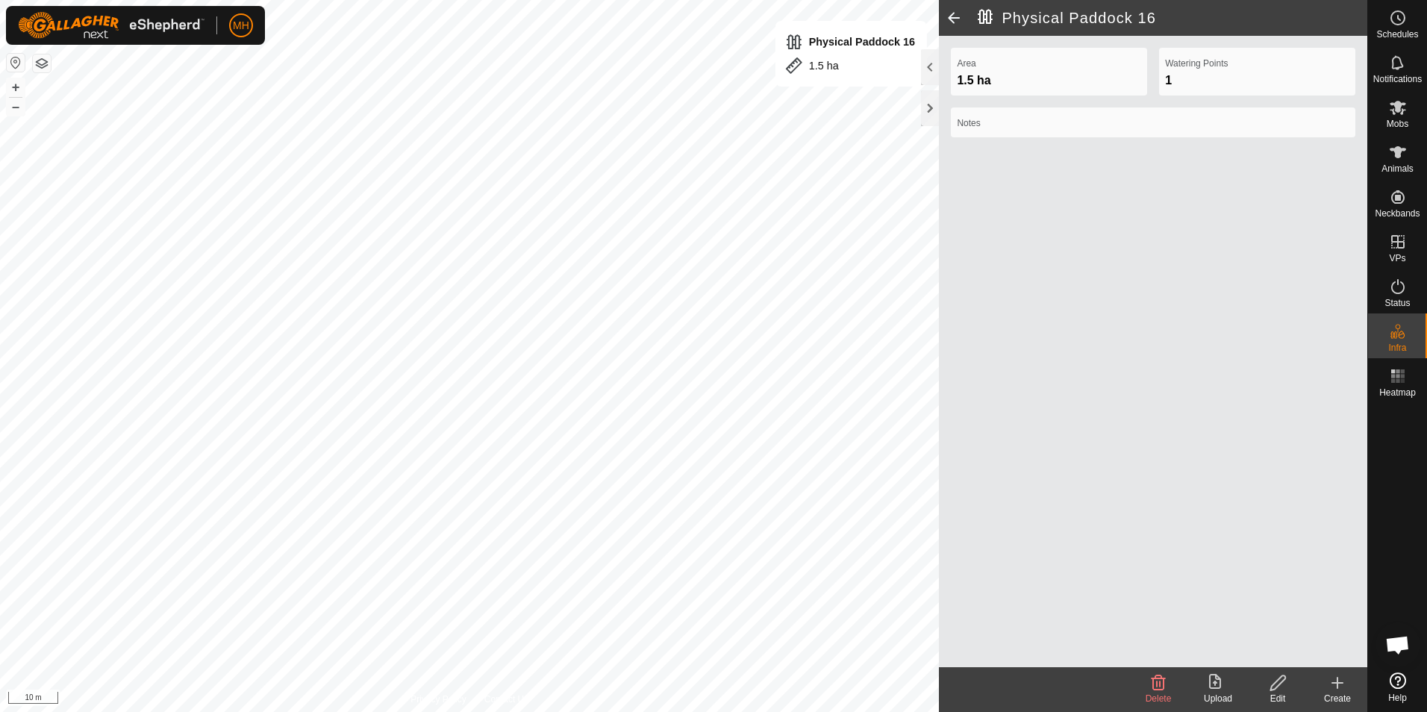
click at [940, 16] on span at bounding box center [954, 18] width 30 height 36
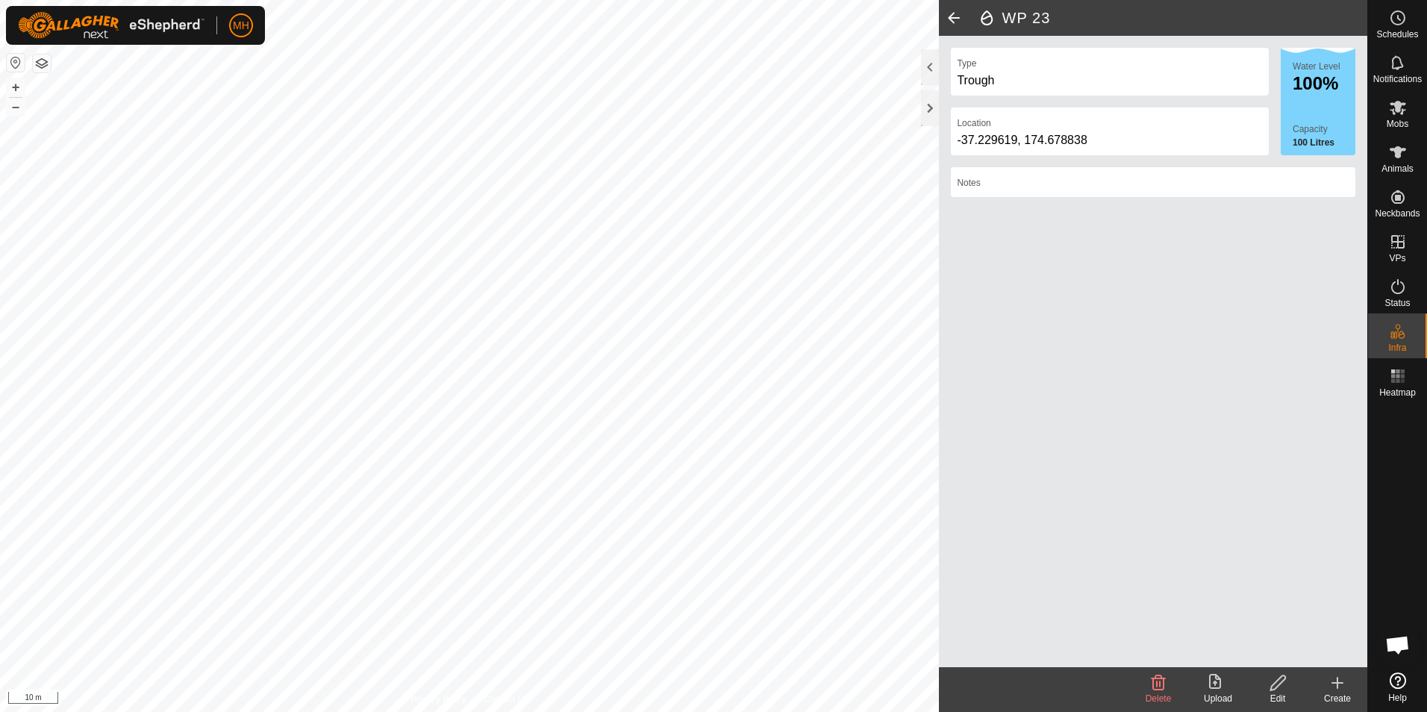
click at [946, 25] on span at bounding box center [954, 18] width 30 height 36
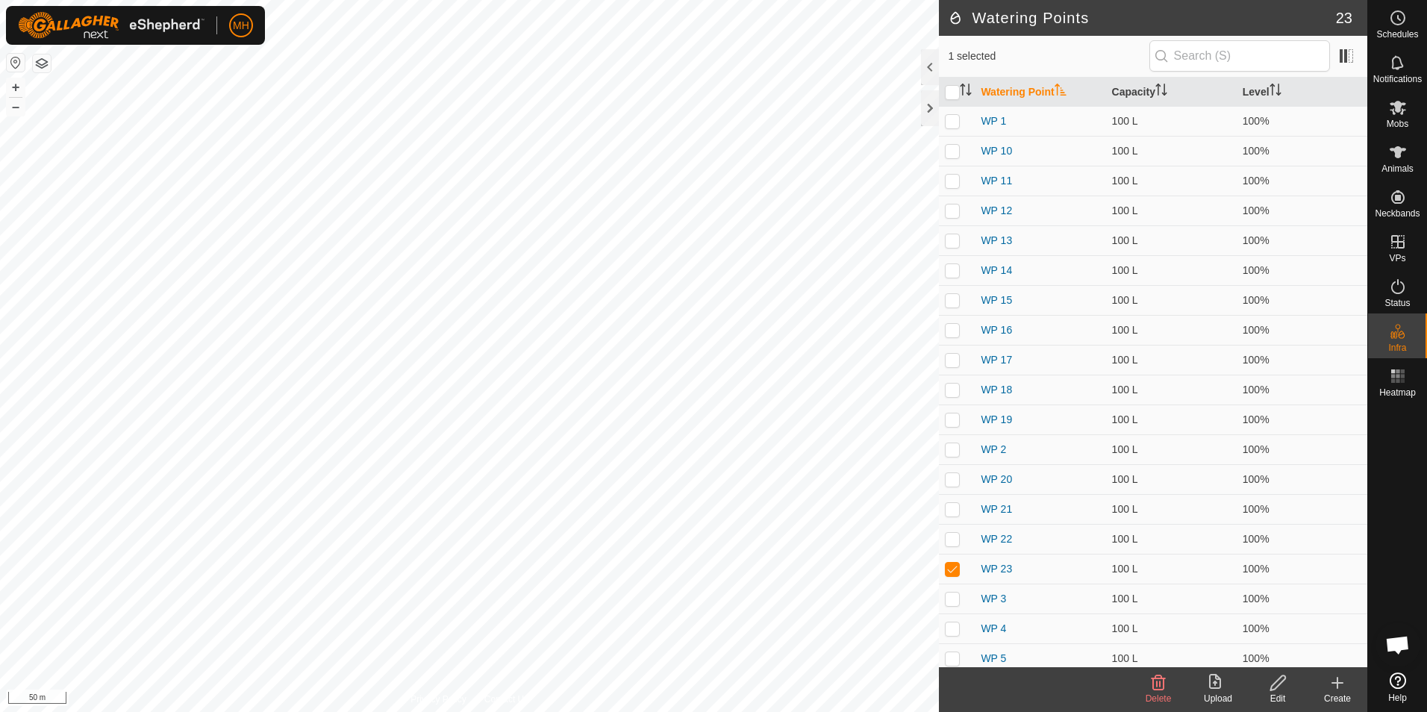
click at [955, 17] on h2 "Watering Points" at bounding box center [1141, 18] width 387 height 18
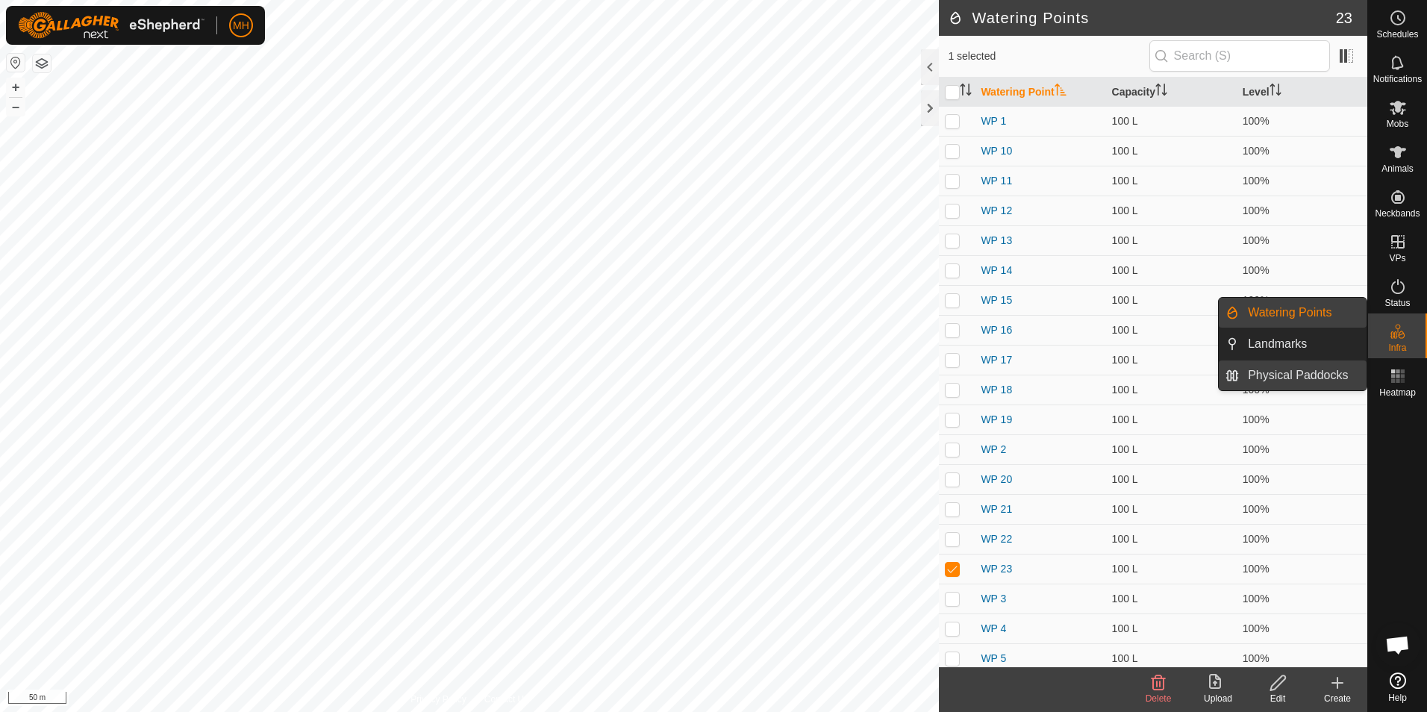
click at [1344, 378] on link "Physical Paddocks" at bounding box center [1303, 375] width 128 height 30
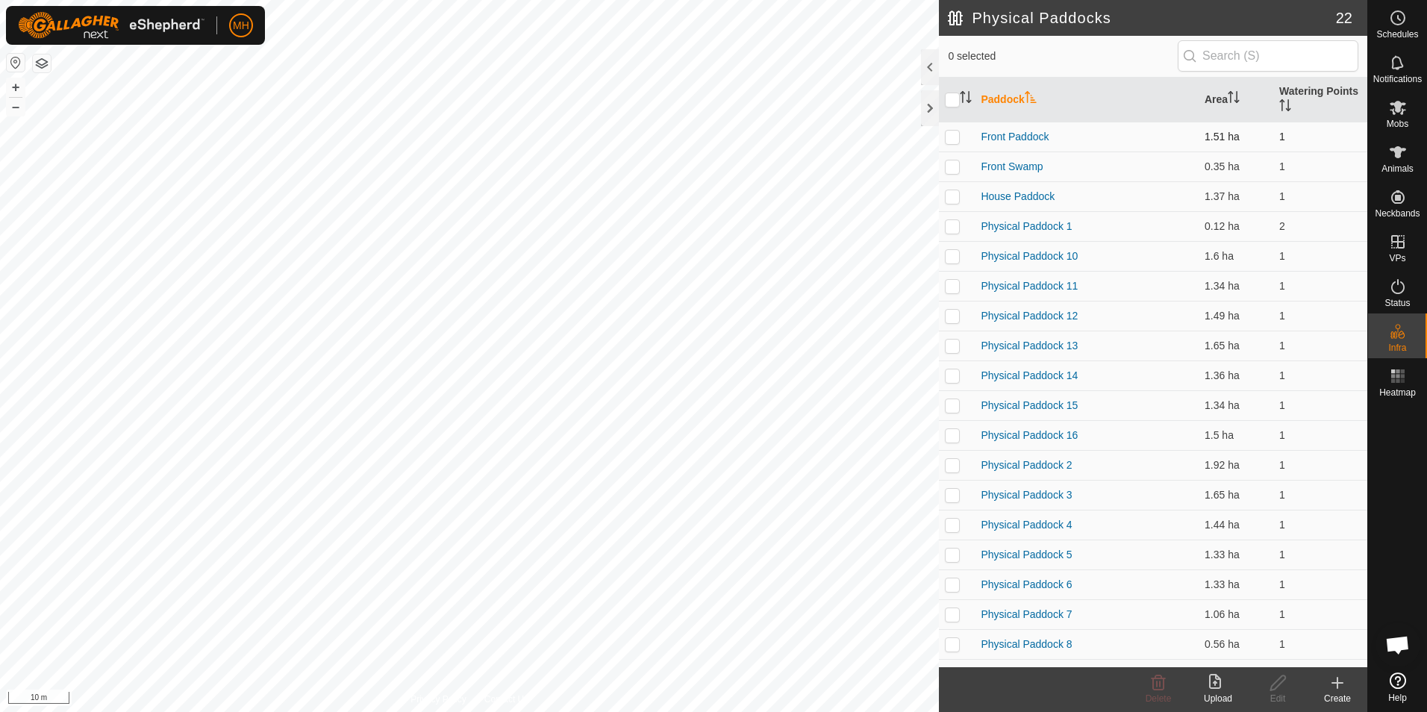
click at [1105, 140] on td "Front Paddock" at bounding box center [1086, 137] width 224 height 30
click at [1027, 133] on link "Front Paddock" at bounding box center [1014, 137] width 68 height 12
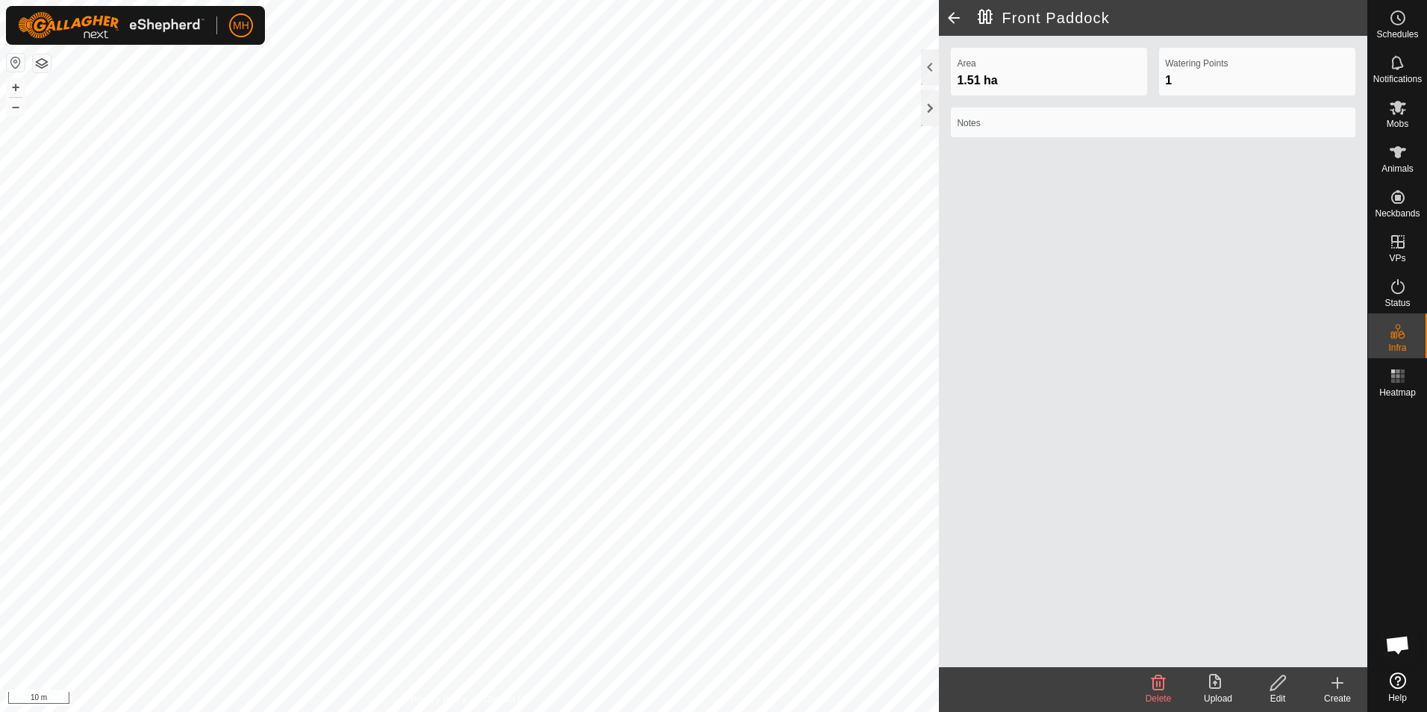
click at [1271, 693] on div "Edit" at bounding box center [1278, 698] width 60 height 13
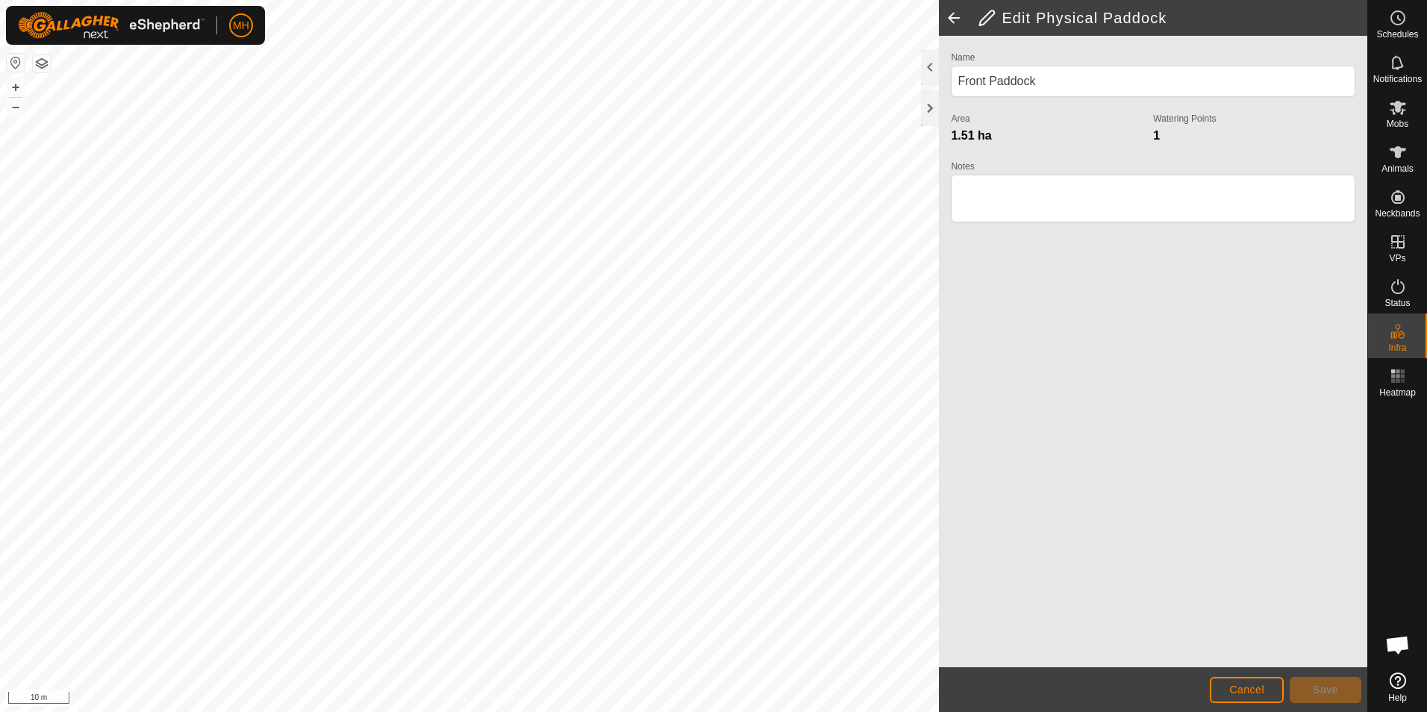
click at [955, 21] on span at bounding box center [954, 18] width 30 height 36
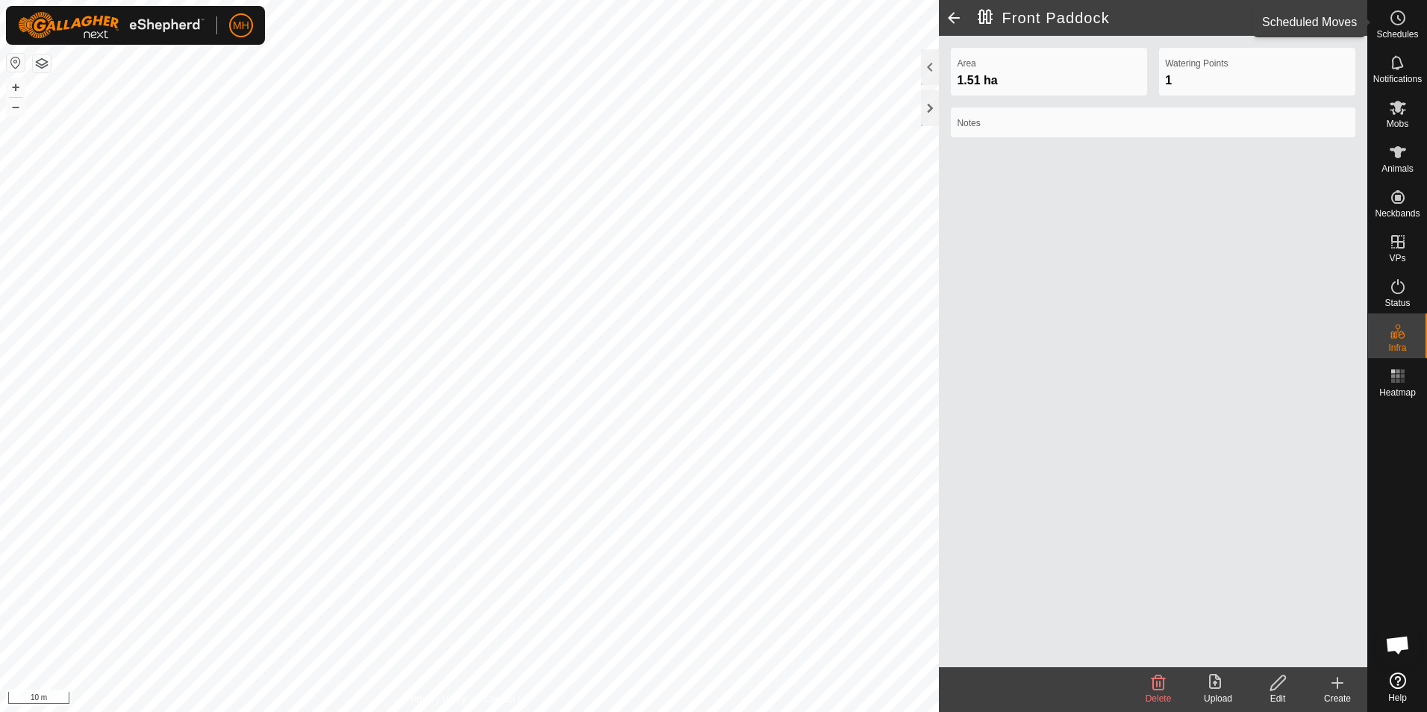
click at [1401, 26] on icon at bounding box center [1398, 18] width 18 height 18
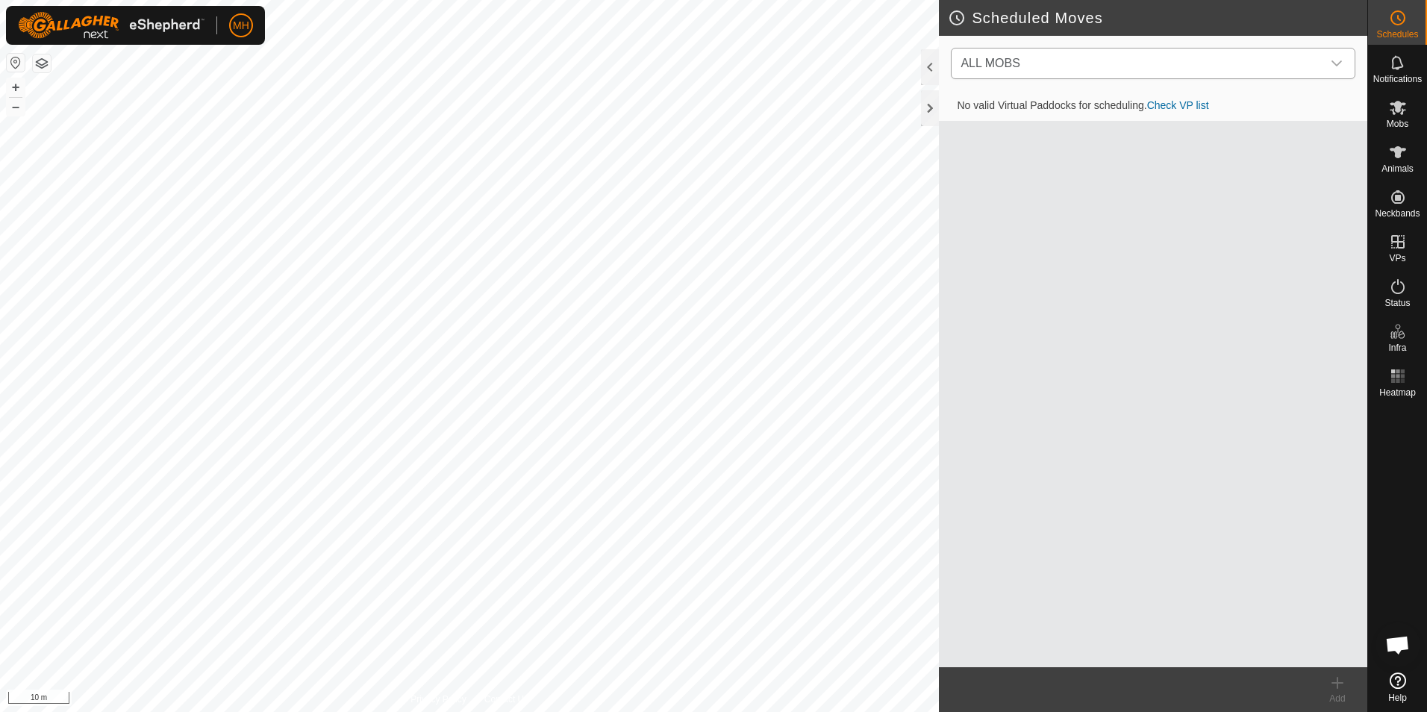
click at [1345, 69] on div "dropdown trigger" at bounding box center [1336, 63] width 30 height 30
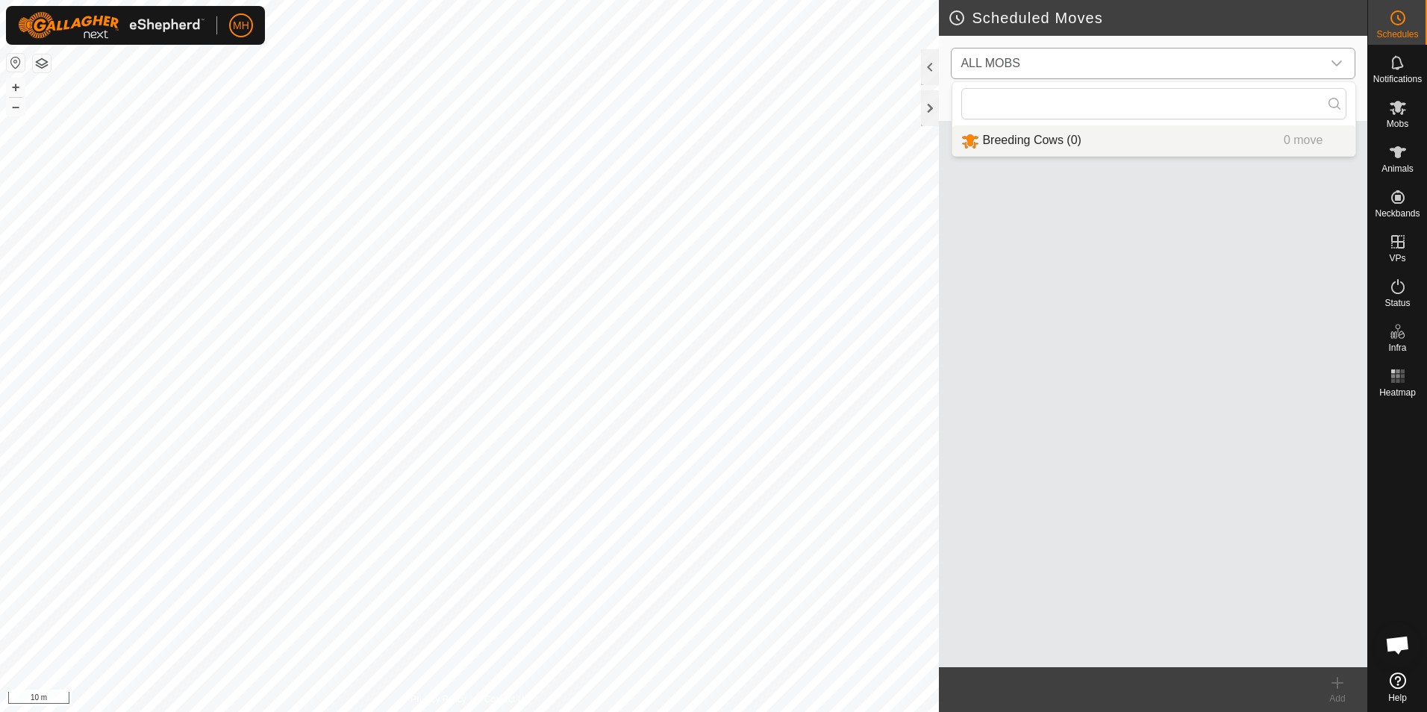
click at [1163, 132] on li "Breeding Cows (0) 0 move" at bounding box center [1153, 140] width 403 height 31
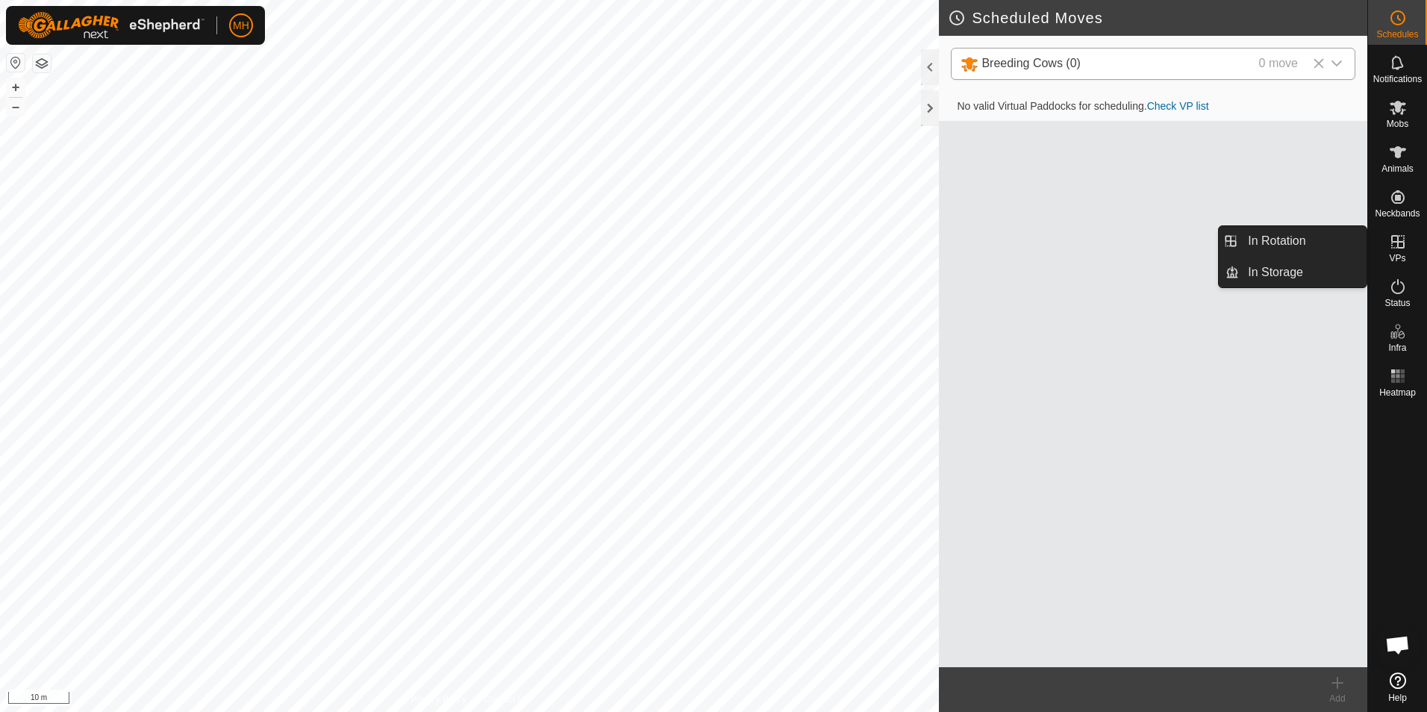
click at [1406, 237] on icon at bounding box center [1398, 242] width 18 height 18
click at [1392, 246] on icon at bounding box center [1398, 242] width 18 height 18
click at [1301, 237] on link "In Rotation" at bounding box center [1303, 241] width 128 height 30
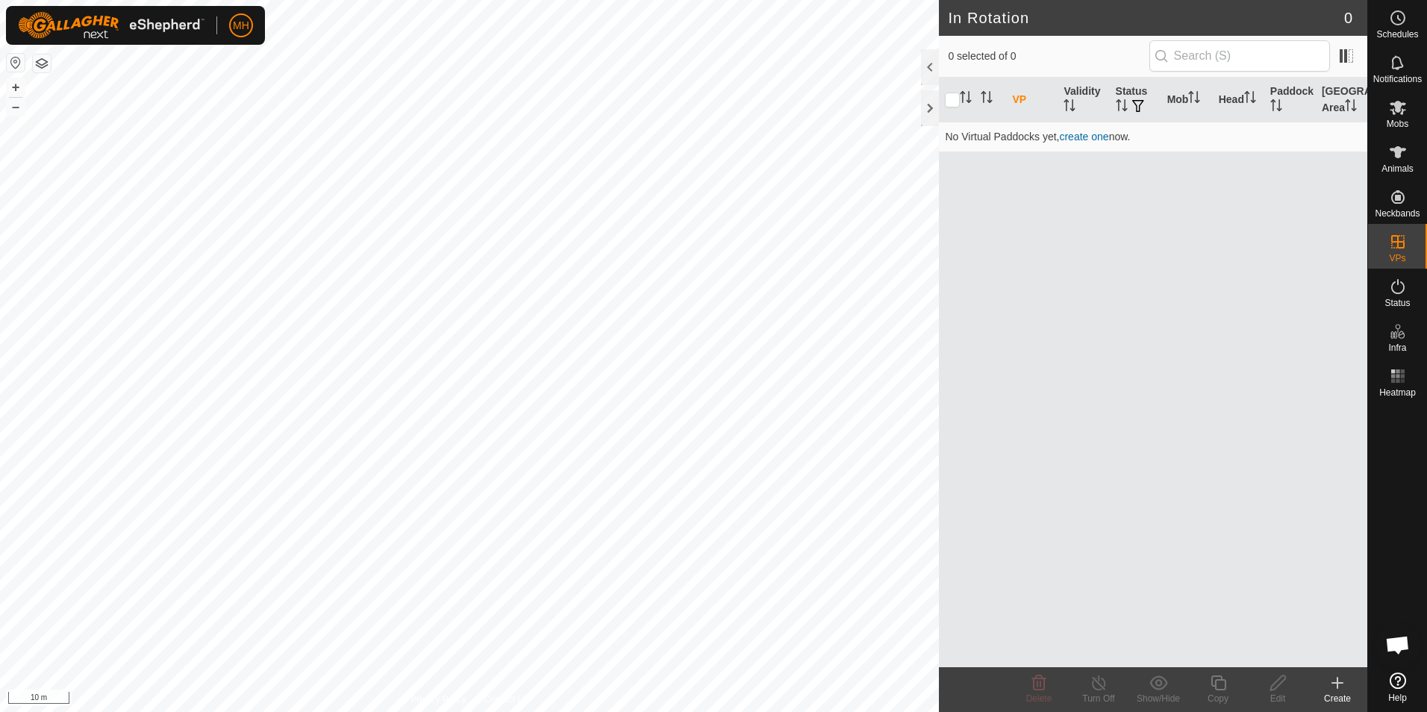
click at [1342, 688] on icon at bounding box center [1337, 683] width 18 height 18
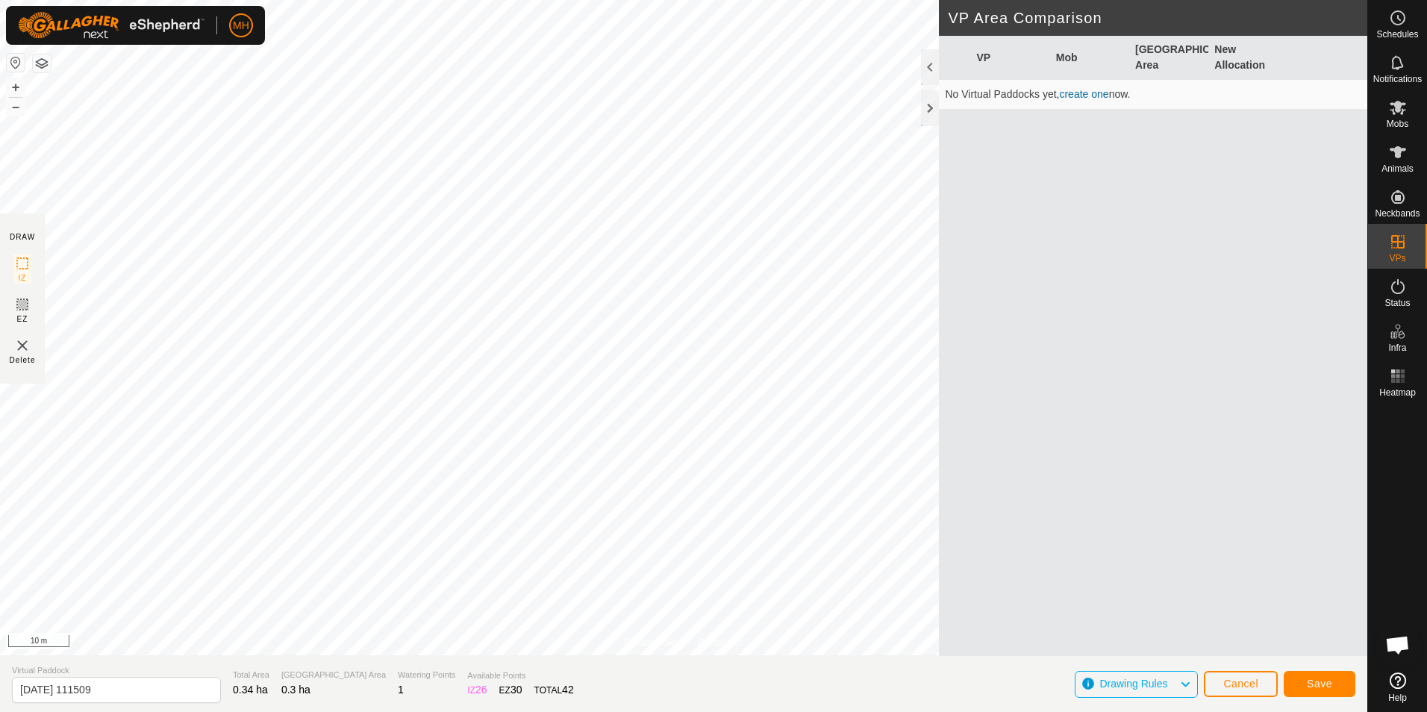
click at [1175, 675] on span "Drawing Rules" at bounding box center [1139, 684] width 80 height 19
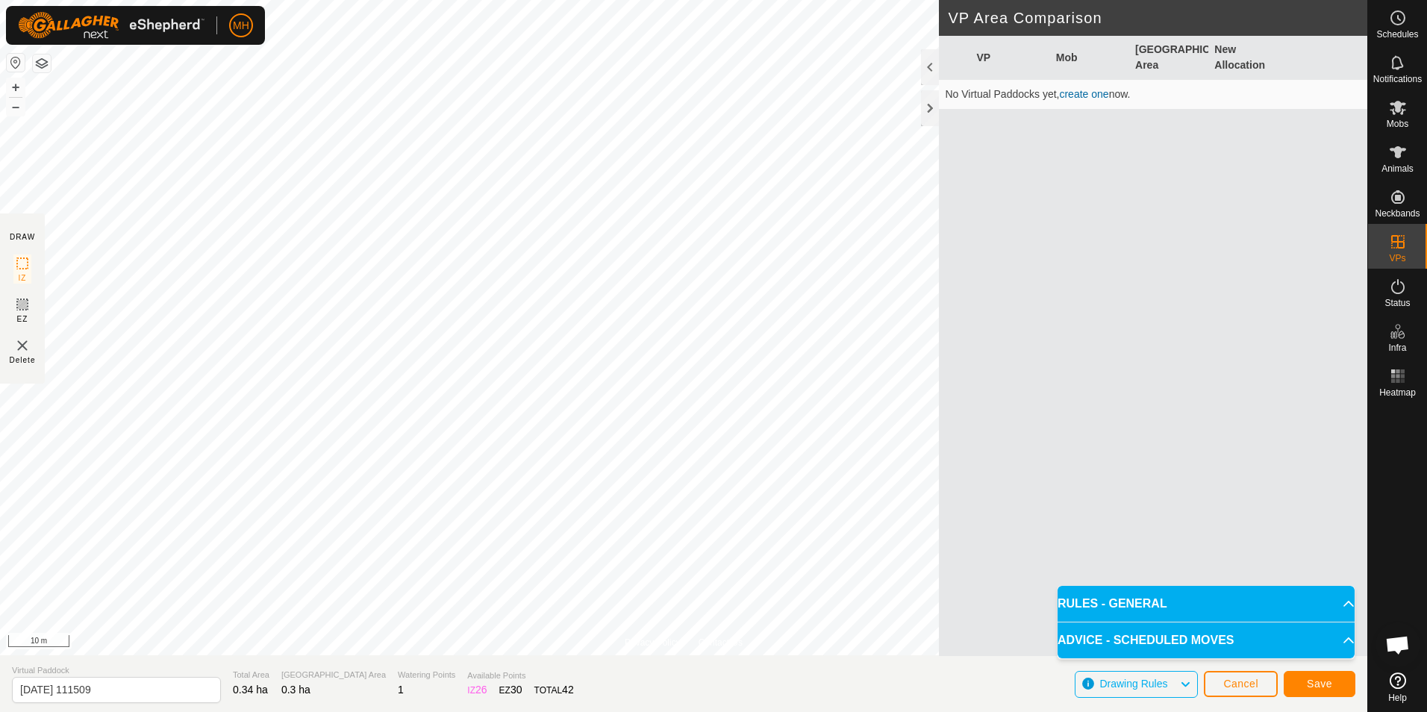
click at [1337, 604] on p-accordion-header "RULES - GENERAL" at bounding box center [1205, 604] width 297 height 36
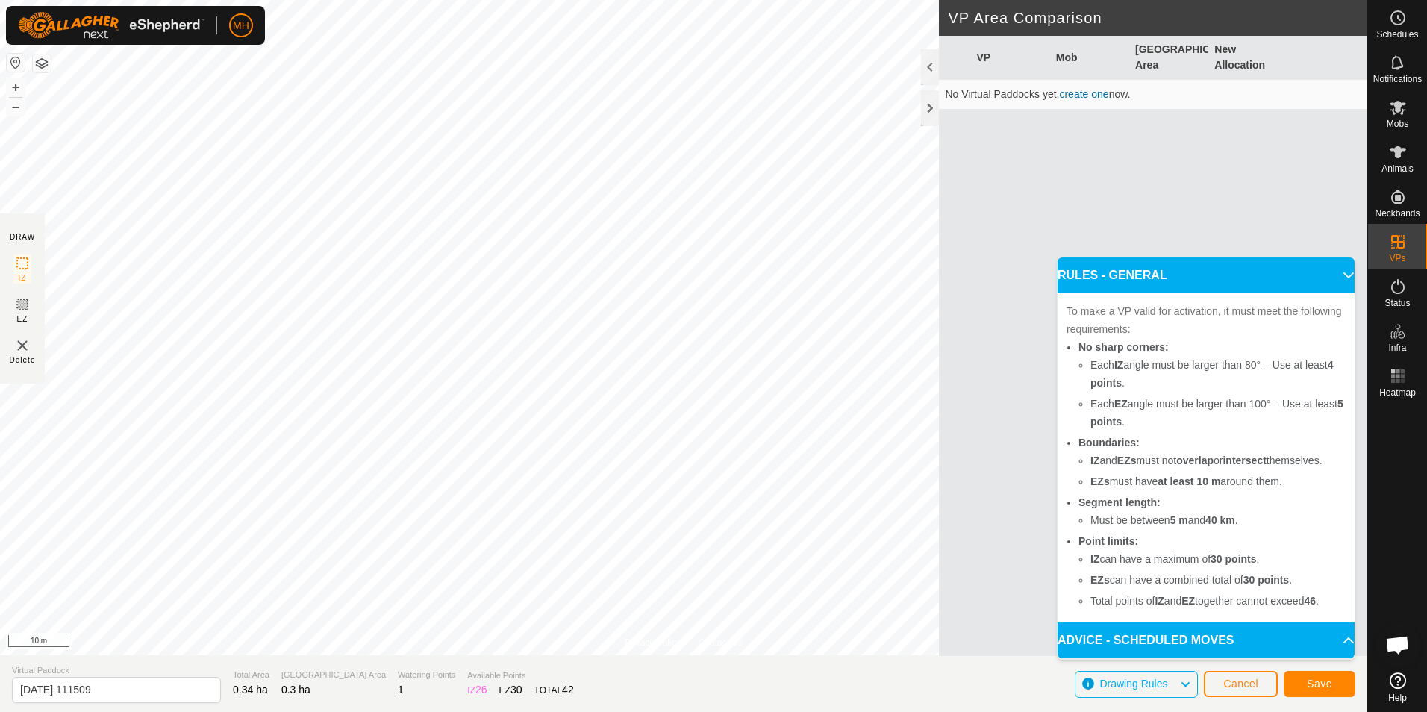
click at [1345, 272] on p-accordion-header "RULES - GENERAL" at bounding box center [1205, 275] width 297 height 36
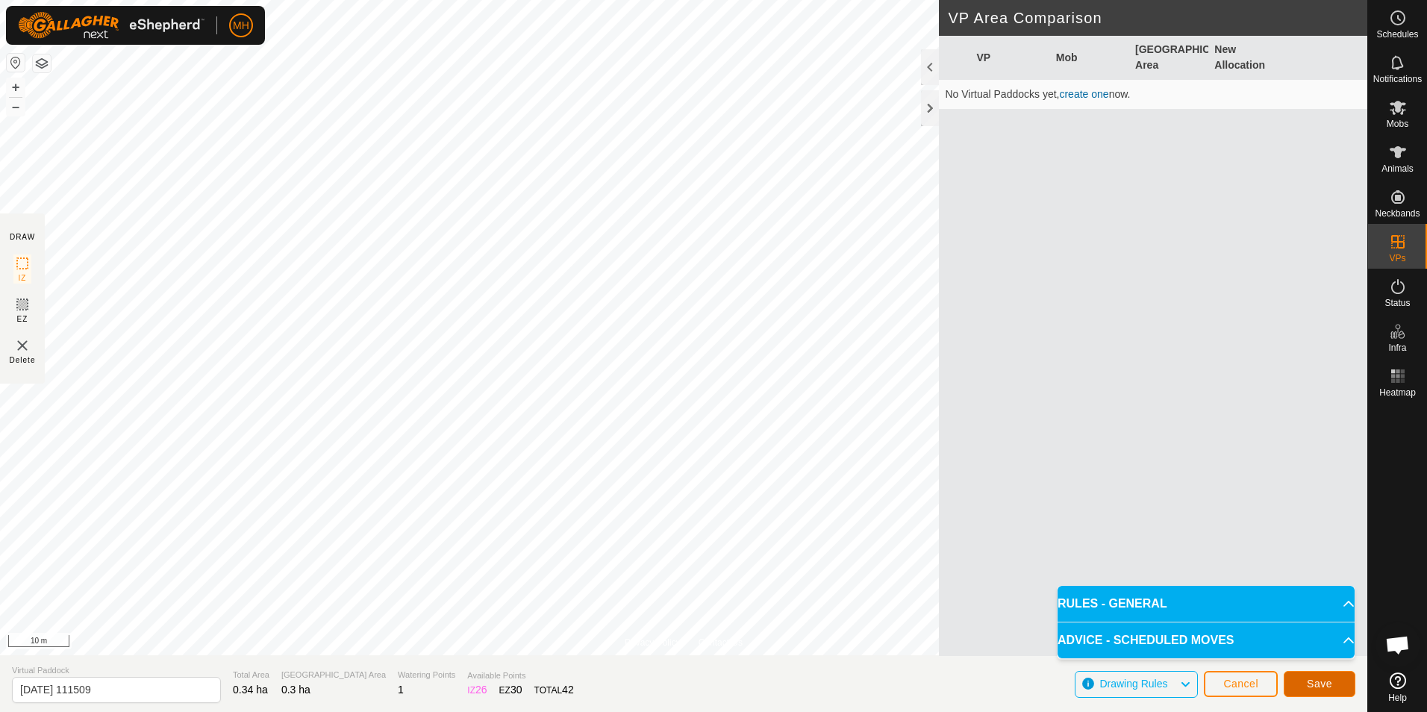
click at [1318, 678] on span "Save" at bounding box center [1318, 683] width 25 height 12
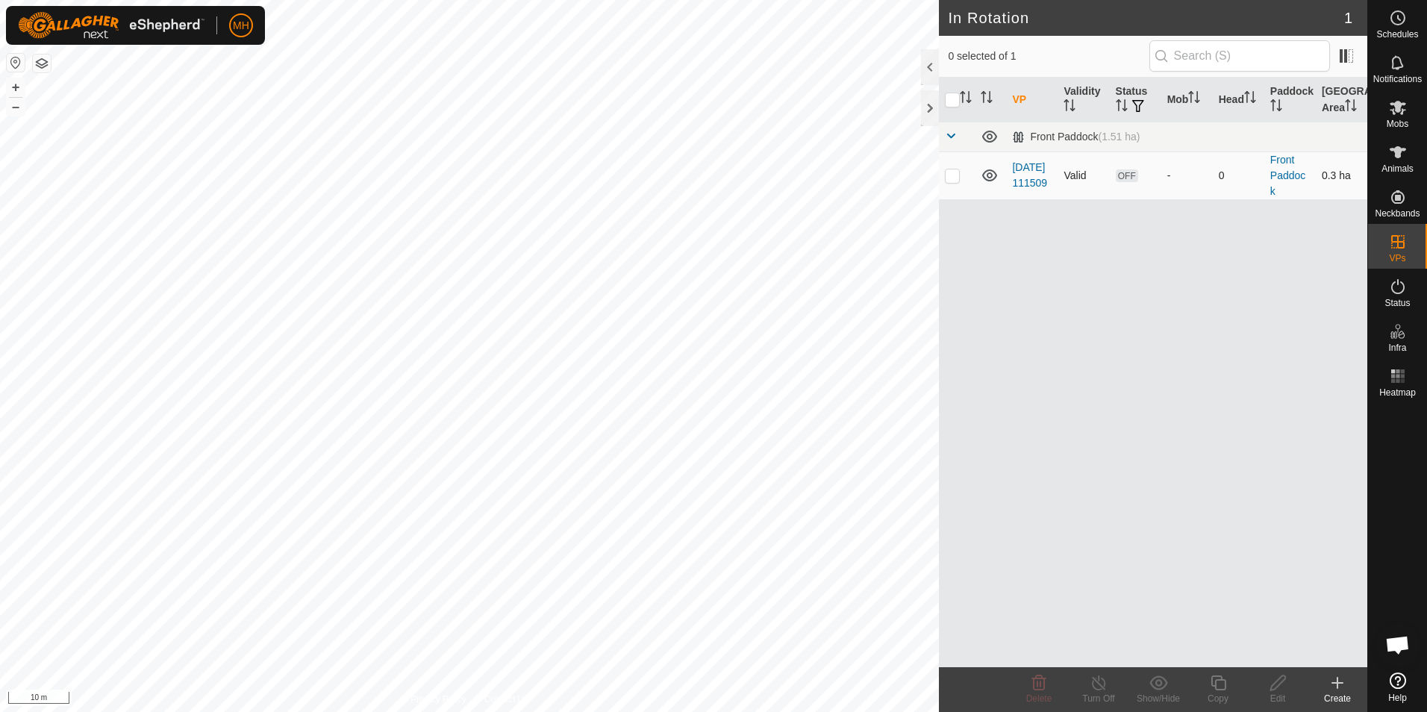
click at [951, 176] on p-checkbox at bounding box center [952, 175] width 15 height 12
checkbox input "true"
click at [956, 175] on p-checkbox at bounding box center [952, 175] width 15 height 12
checkbox input "false"
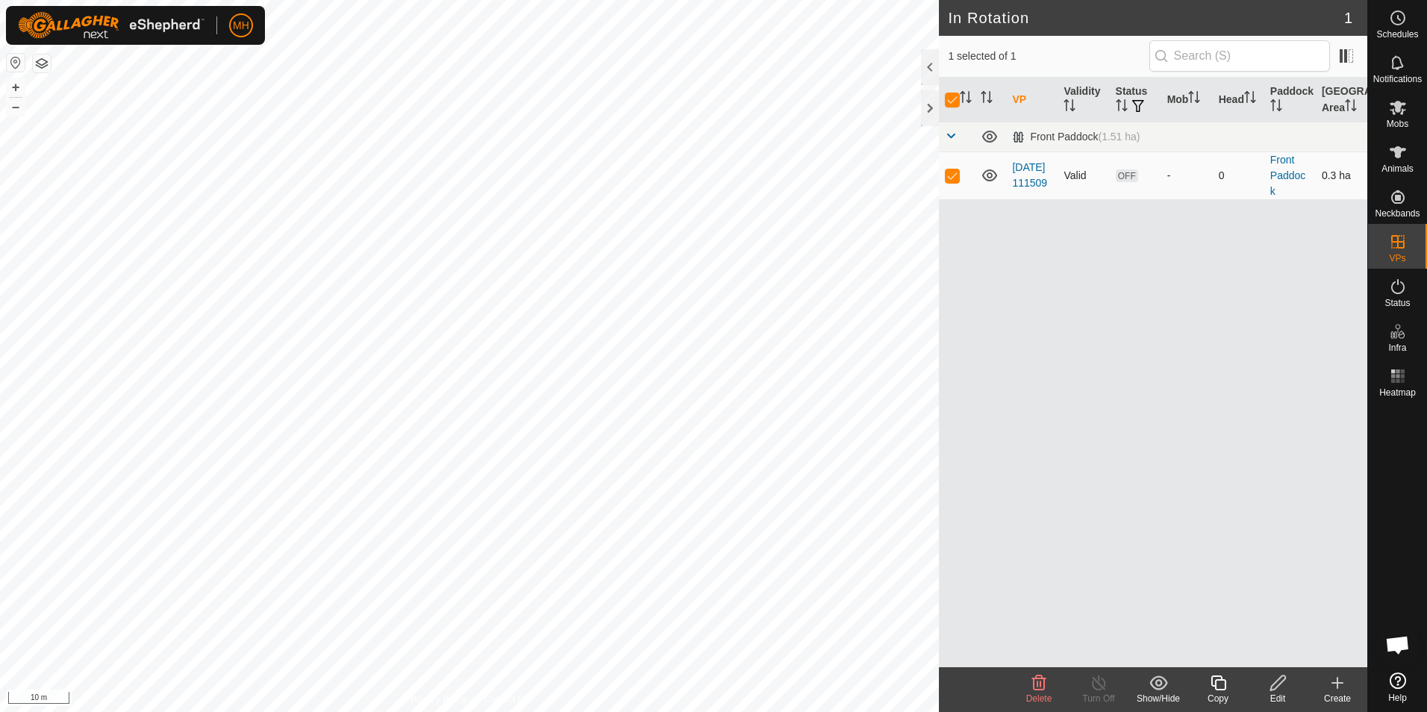
checkbox input "false"
click at [992, 172] on icon at bounding box center [989, 175] width 15 height 12
click at [990, 175] on icon at bounding box center [989, 175] width 18 height 18
click at [1123, 174] on span "OFF" at bounding box center [1126, 175] width 22 height 13
click at [1130, 173] on span "OFF" at bounding box center [1126, 175] width 22 height 13
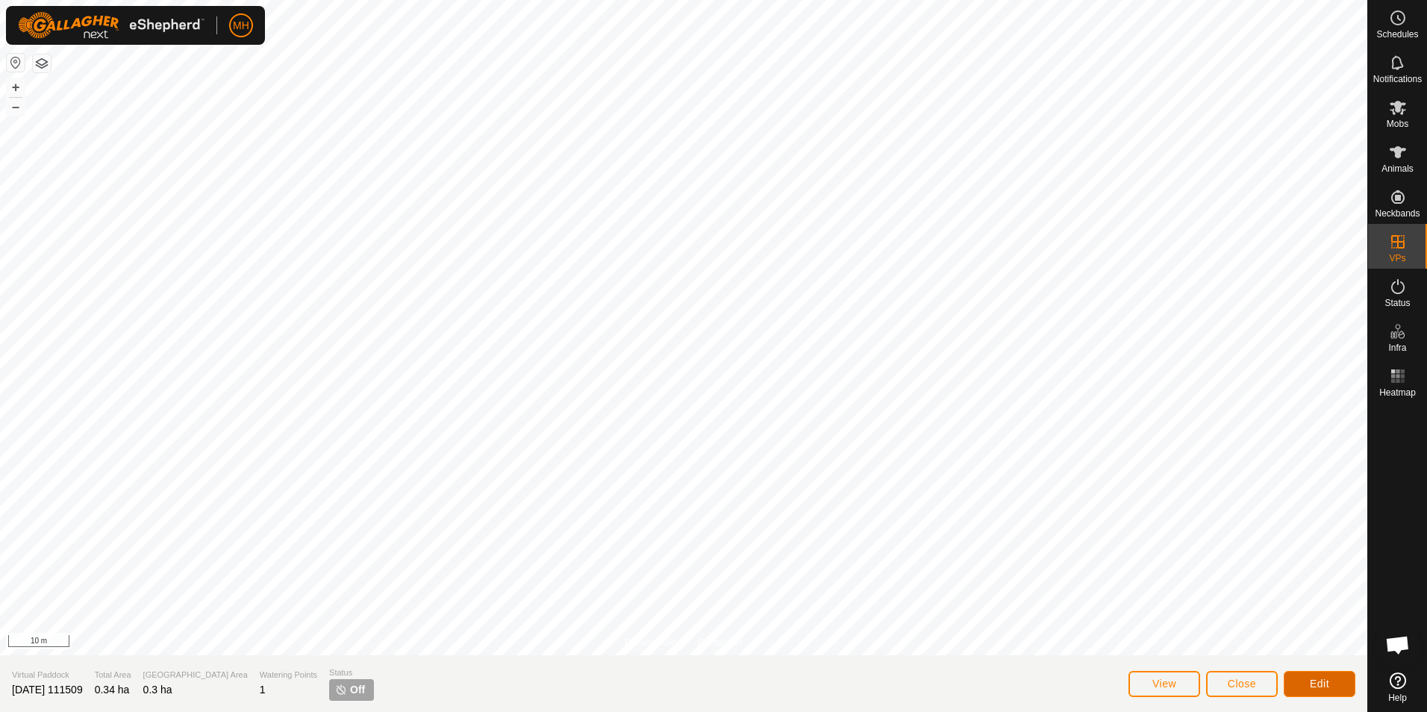
click at [1327, 680] on span "Edit" at bounding box center [1318, 683] width 19 height 12
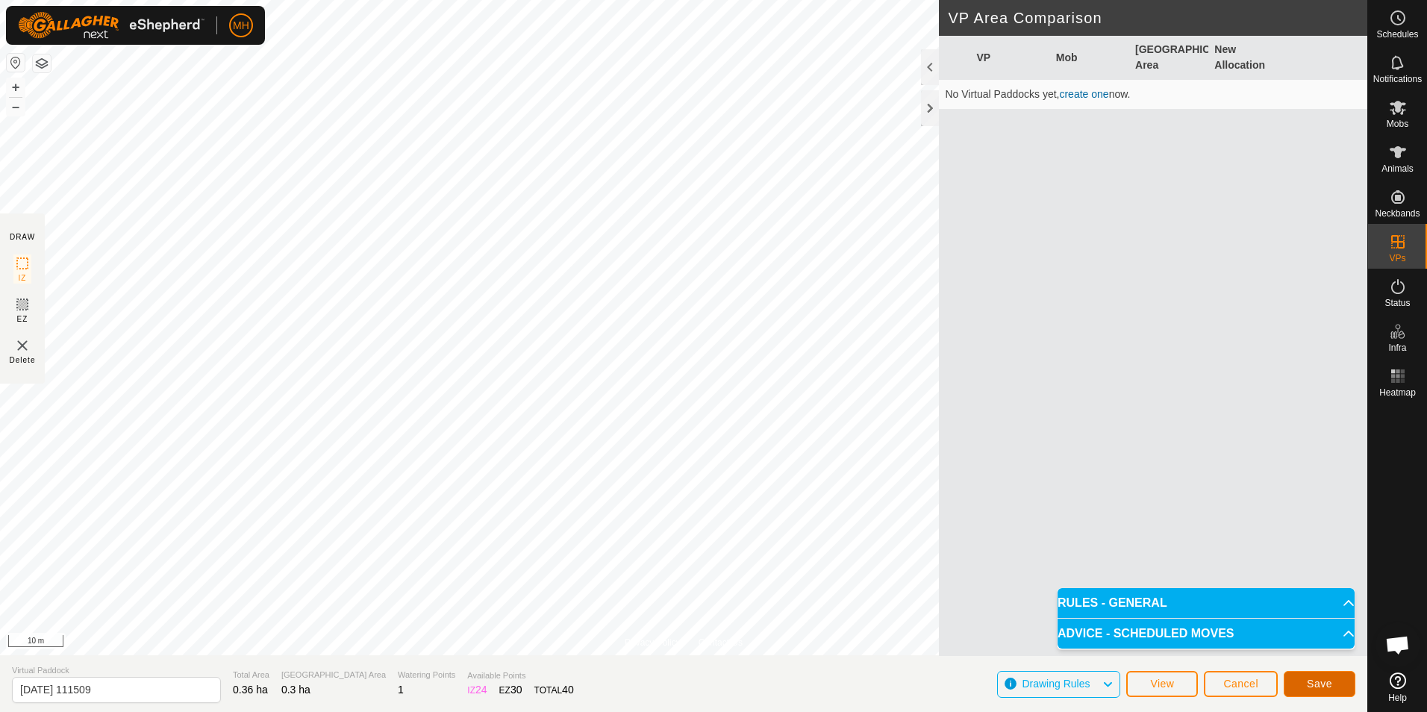
click at [1321, 686] on span "Save" at bounding box center [1318, 683] width 25 height 12
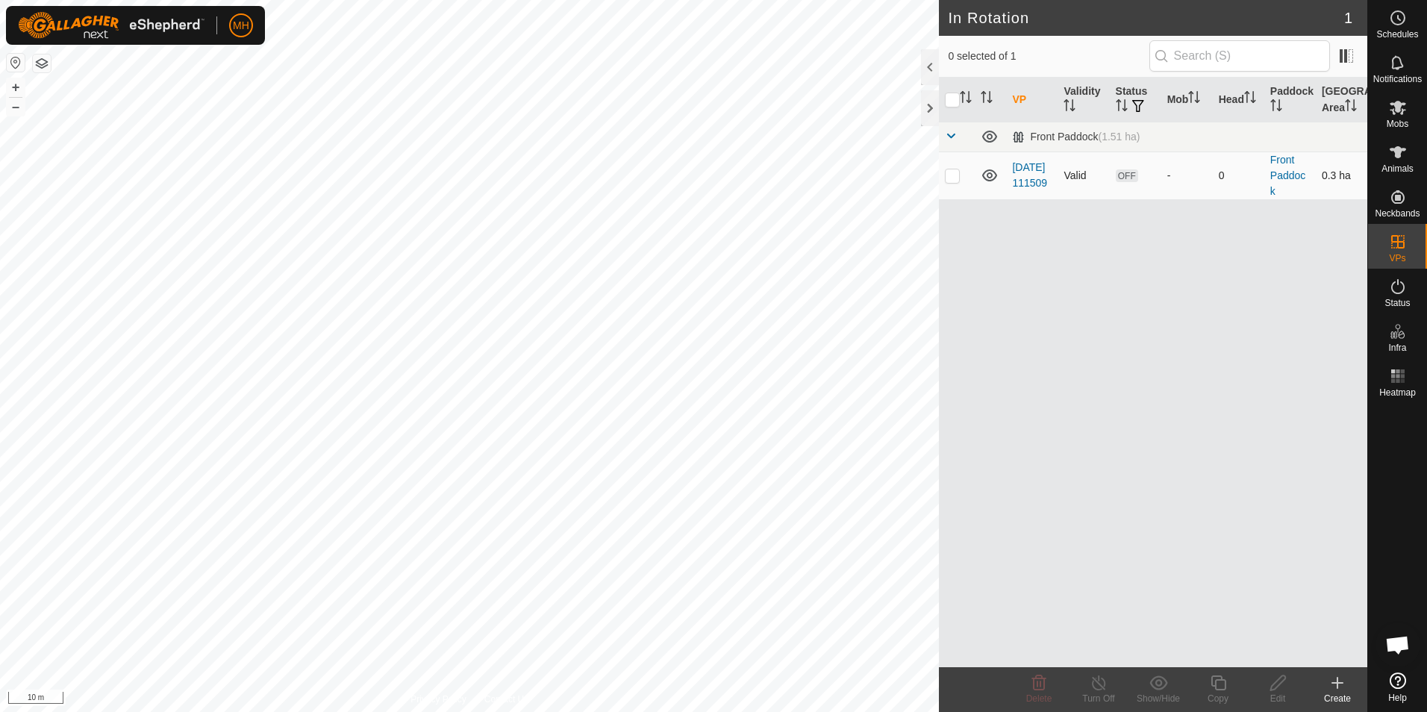
click at [952, 181] on p-checkbox at bounding box center [952, 175] width 15 height 12
checkbox input "true"
click at [1124, 181] on span "OFF" at bounding box center [1126, 175] width 22 height 13
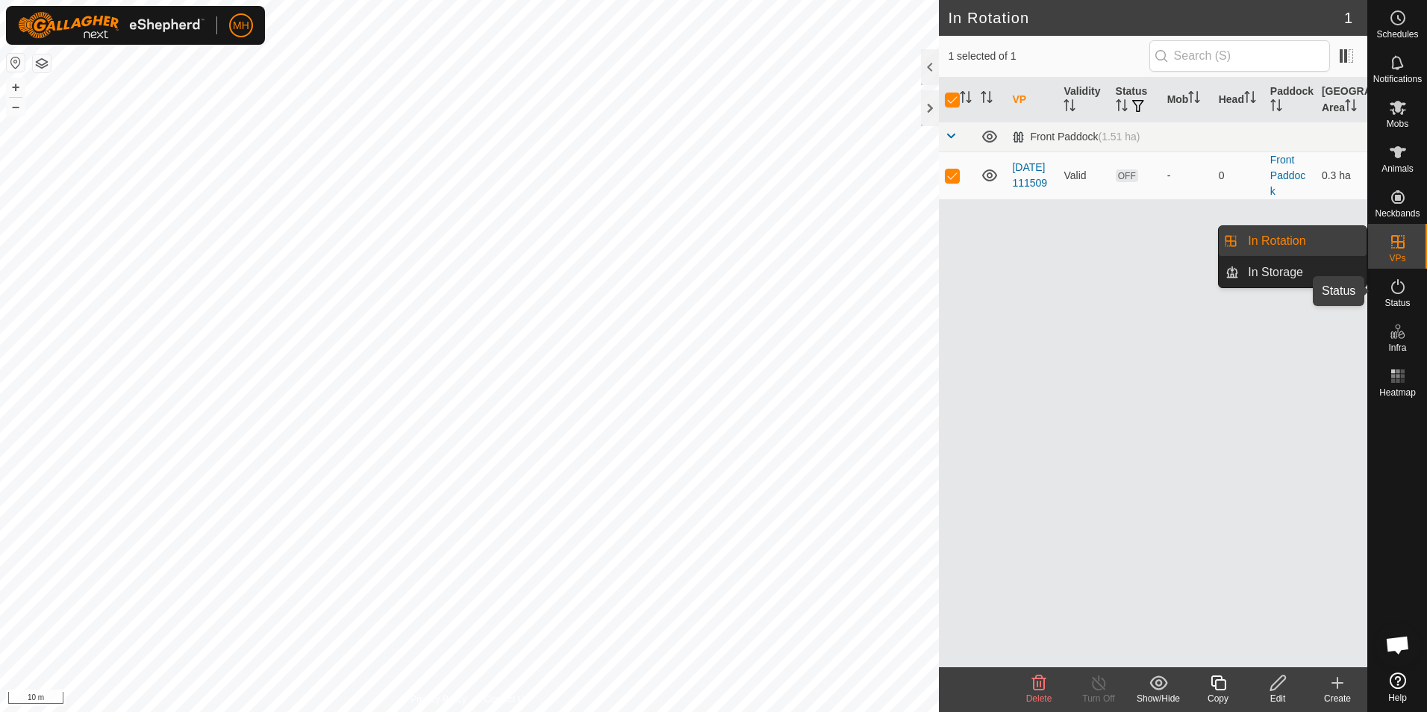
click at [1398, 290] on icon at bounding box center [1398, 287] width 18 height 18
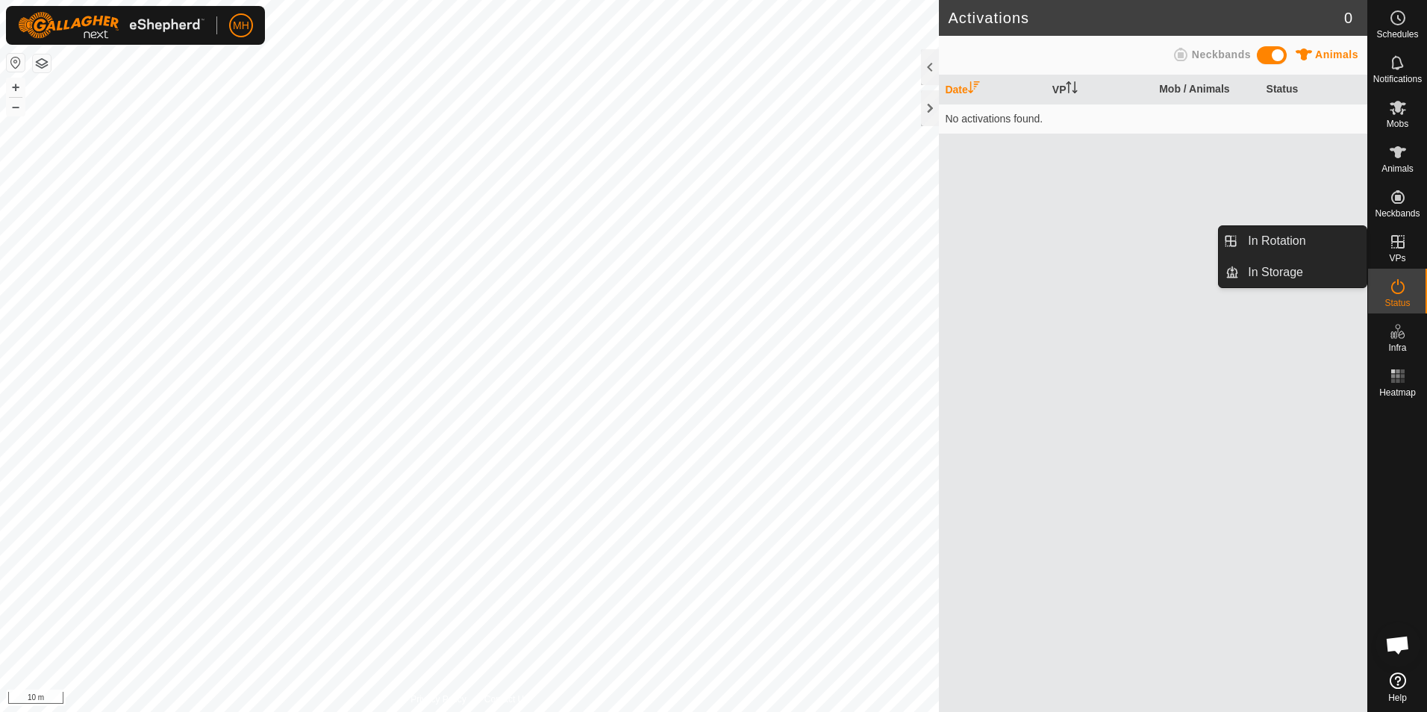
click at [1393, 245] on icon at bounding box center [1398, 242] width 18 height 18
click at [1403, 260] on span "VPs" at bounding box center [1397, 258] width 16 height 9
click at [1297, 245] on link "In Rotation" at bounding box center [1303, 241] width 128 height 30
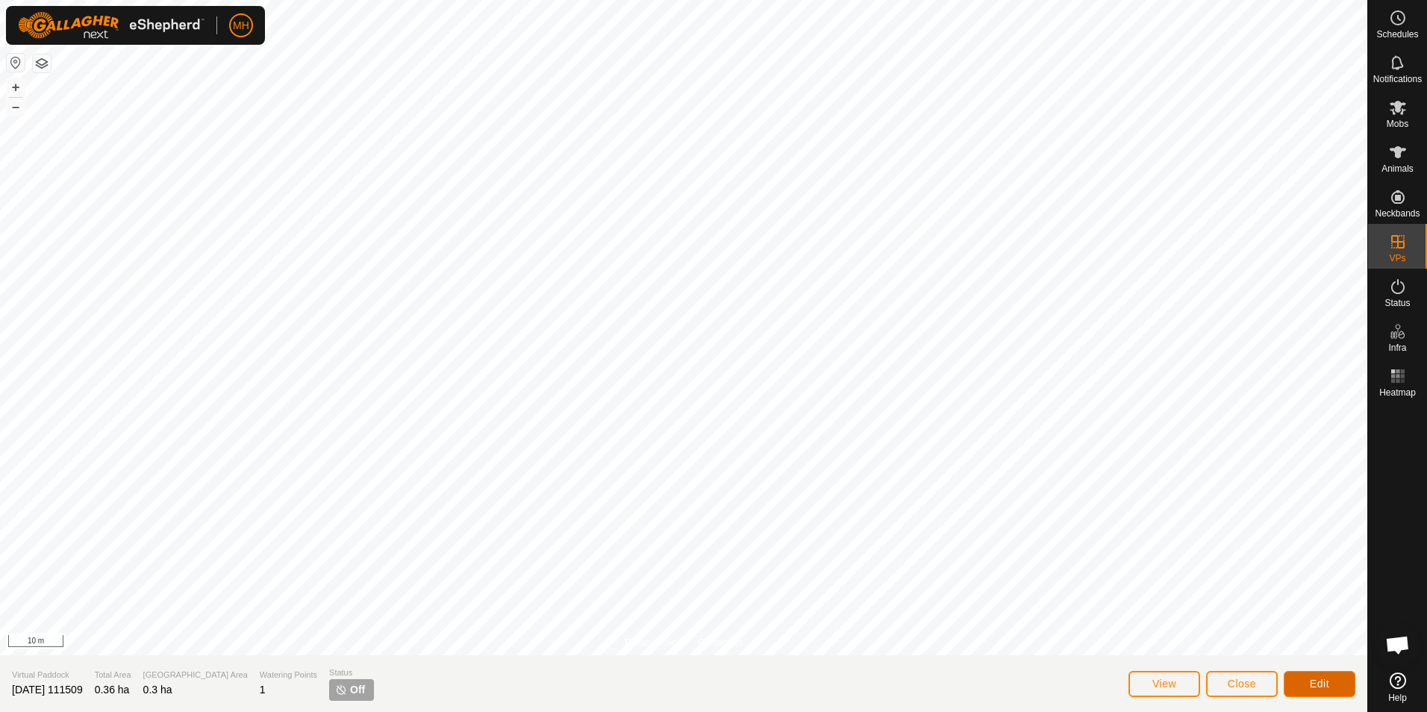
click at [1321, 683] on span "Edit" at bounding box center [1318, 683] width 19 height 12
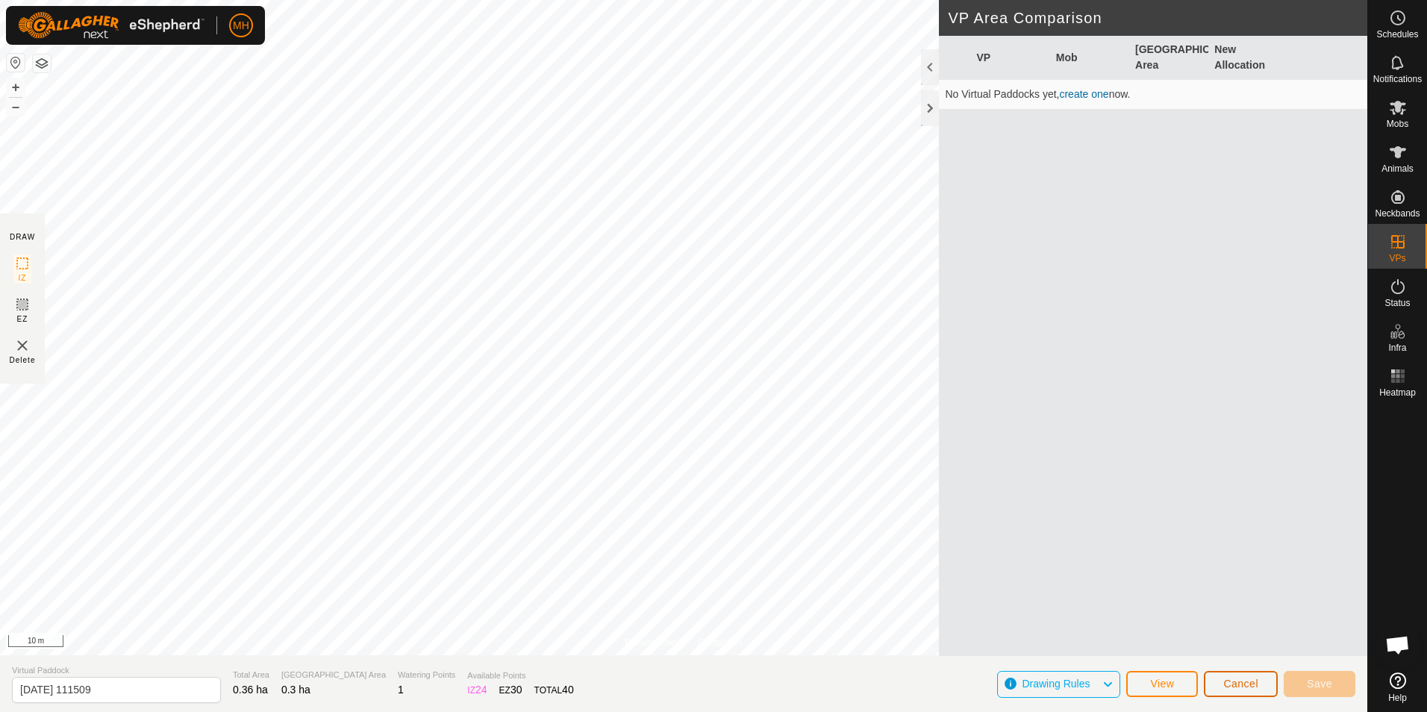
click at [1227, 687] on span "Cancel" at bounding box center [1240, 683] width 35 height 12
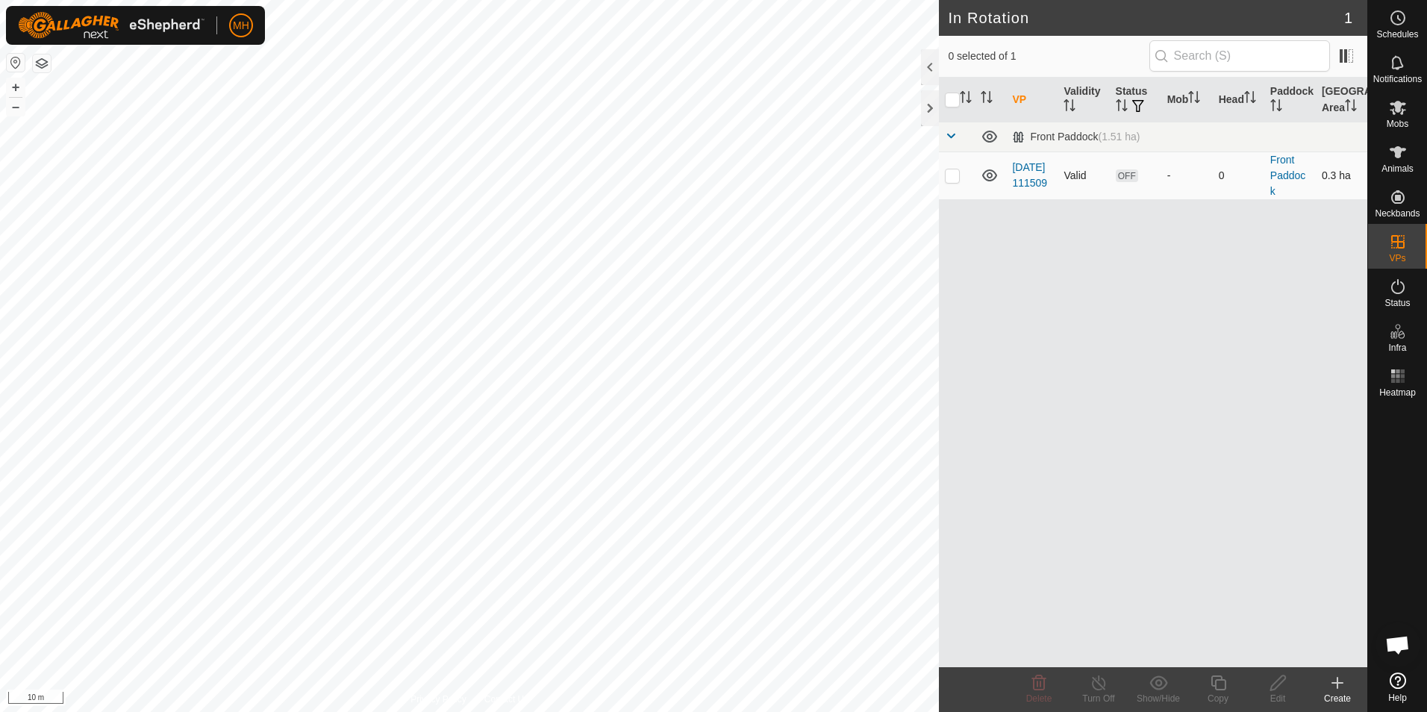
click at [950, 175] on p-checkbox at bounding box center [952, 175] width 15 height 12
checkbox input "true"
click at [955, 175] on p-checkbox at bounding box center [952, 175] width 15 height 12
checkbox input "false"
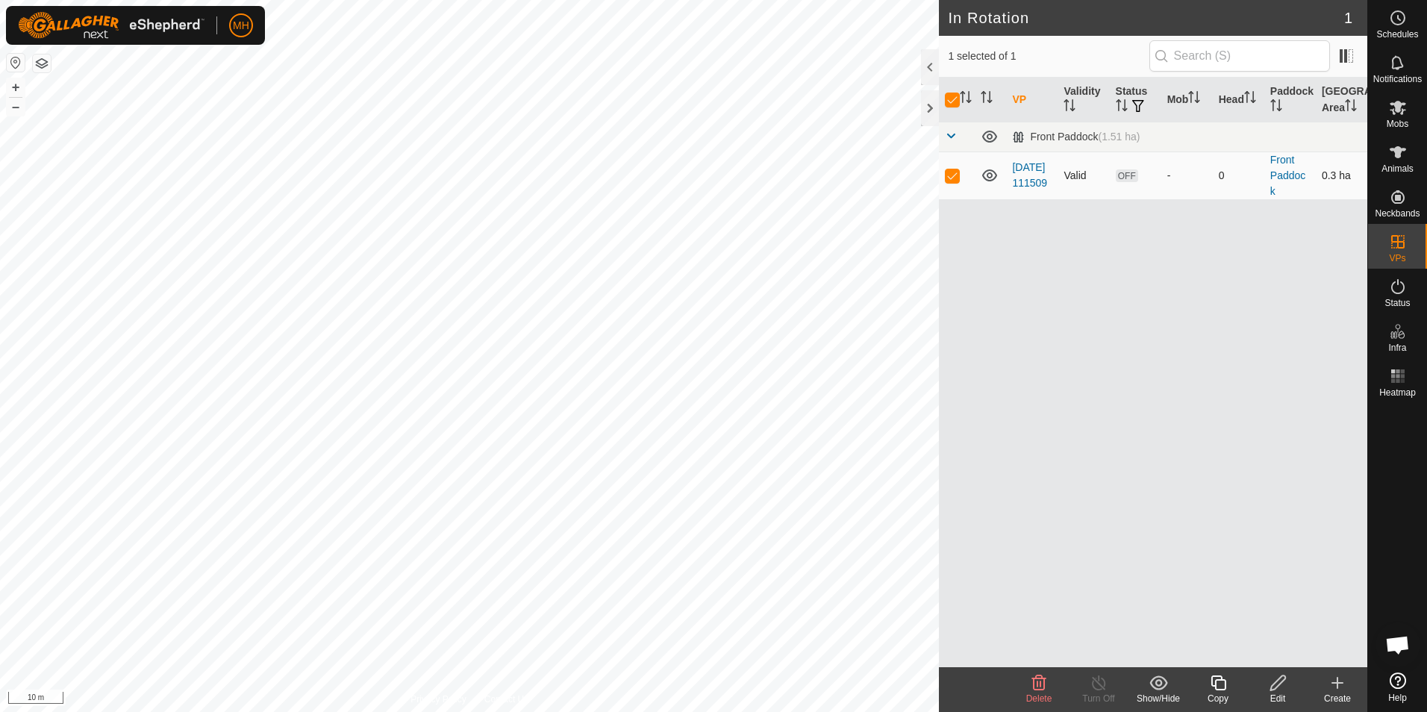
checkbox input "false"
click at [954, 175] on p-checkbox at bounding box center [952, 175] width 15 height 12
checkbox input "true"
click at [1041, 692] on div "Delete" at bounding box center [1039, 698] width 60 height 13
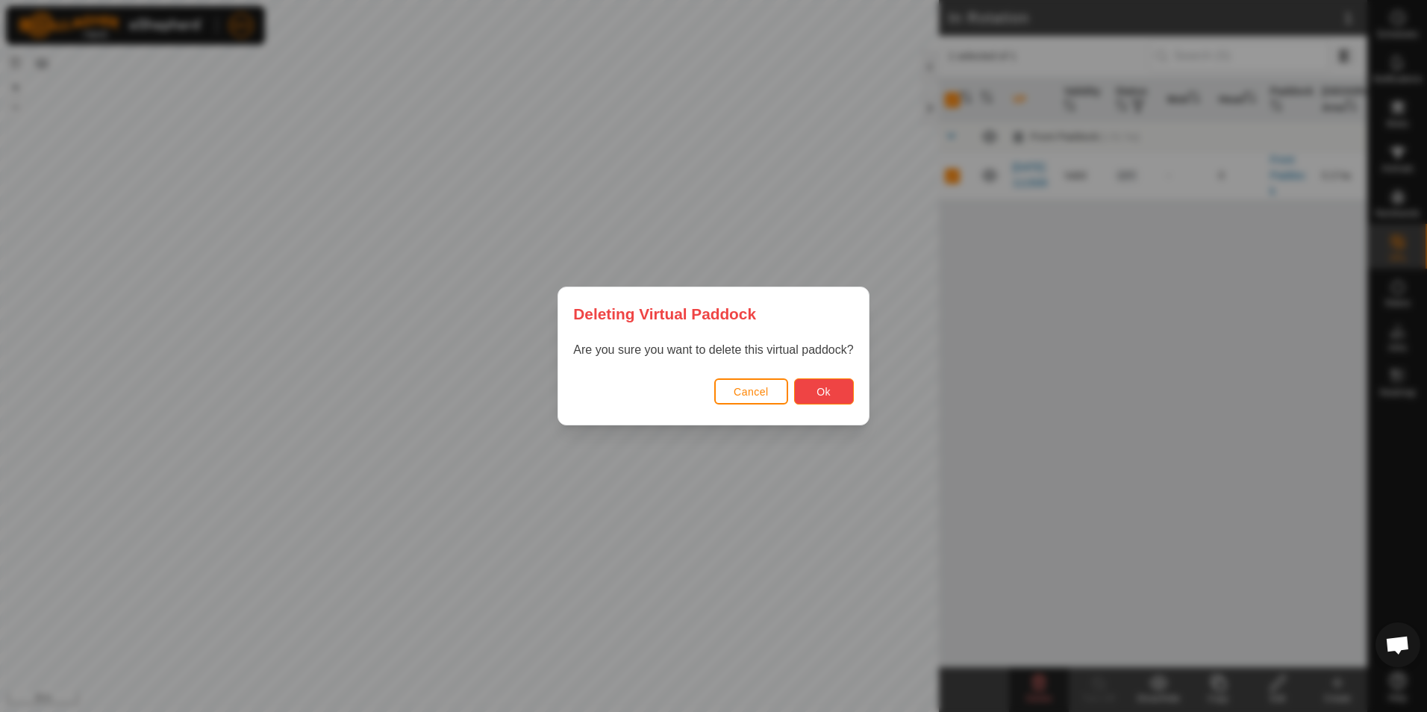
click at [836, 392] on button "Ok" at bounding box center [824, 391] width 60 height 26
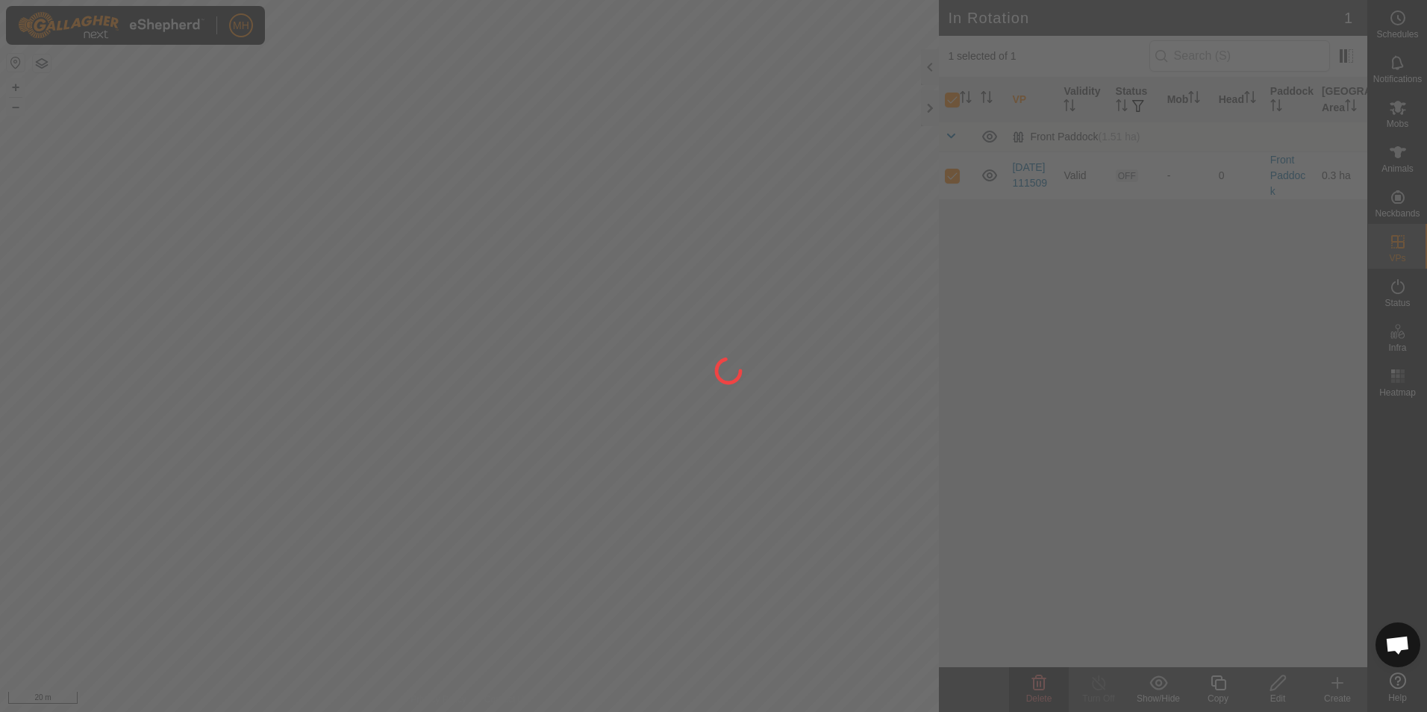
checkbox input "false"
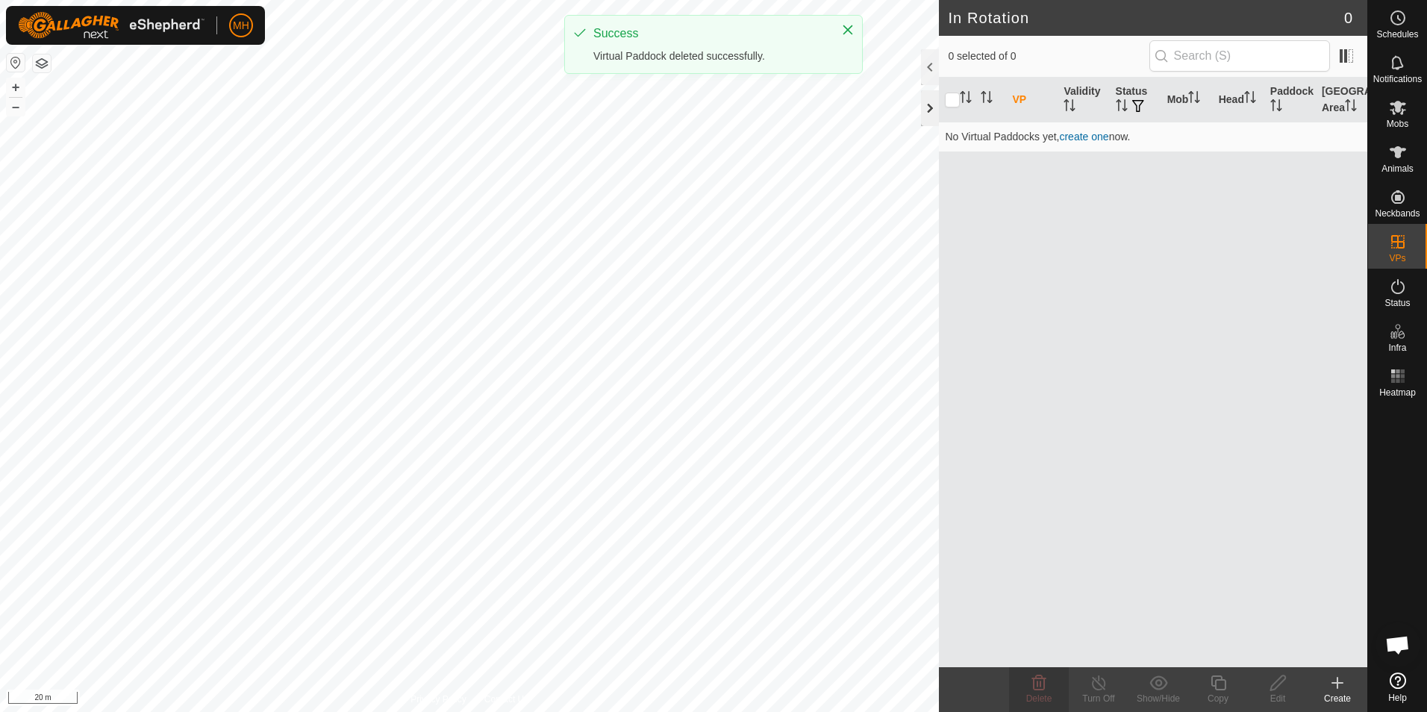
click at [927, 115] on div at bounding box center [930, 108] width 18 height 36
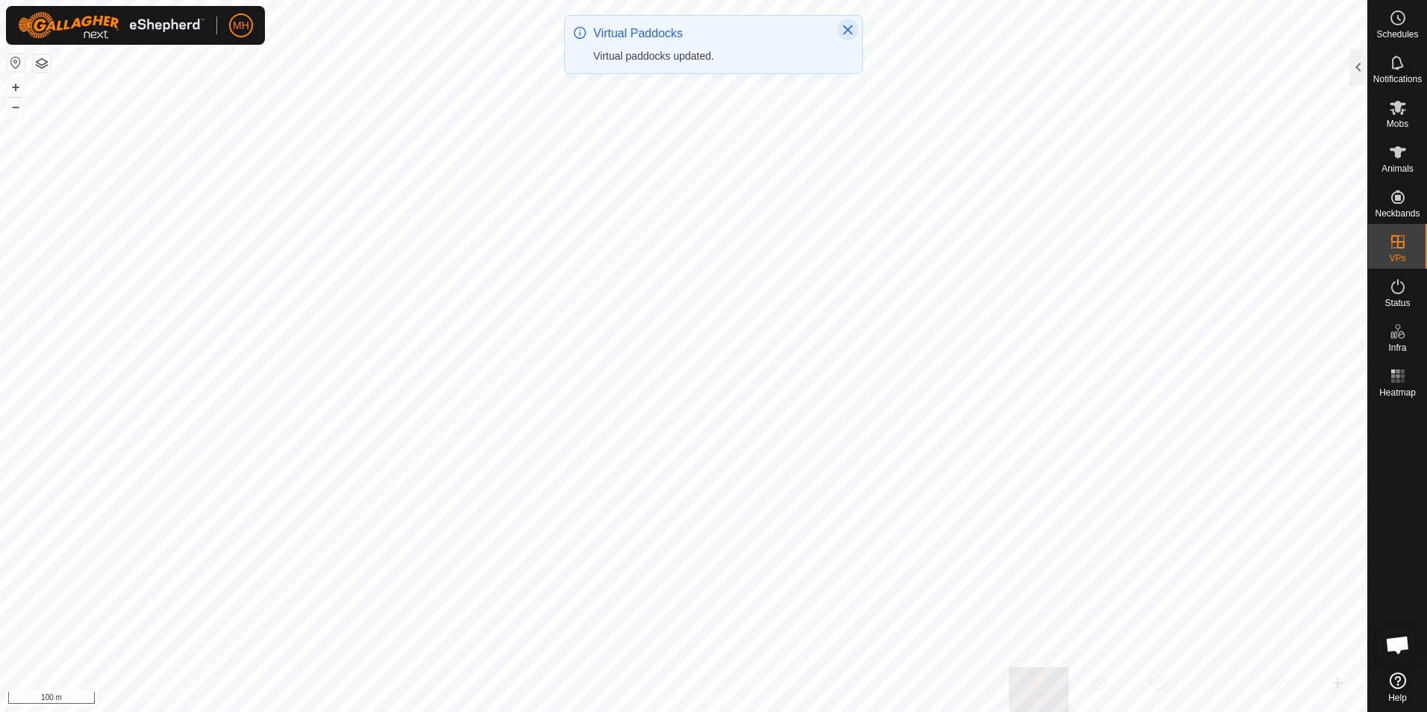
click at [848, 29] on icon "Close" at bounding box center [848, 30] width 10 height 10
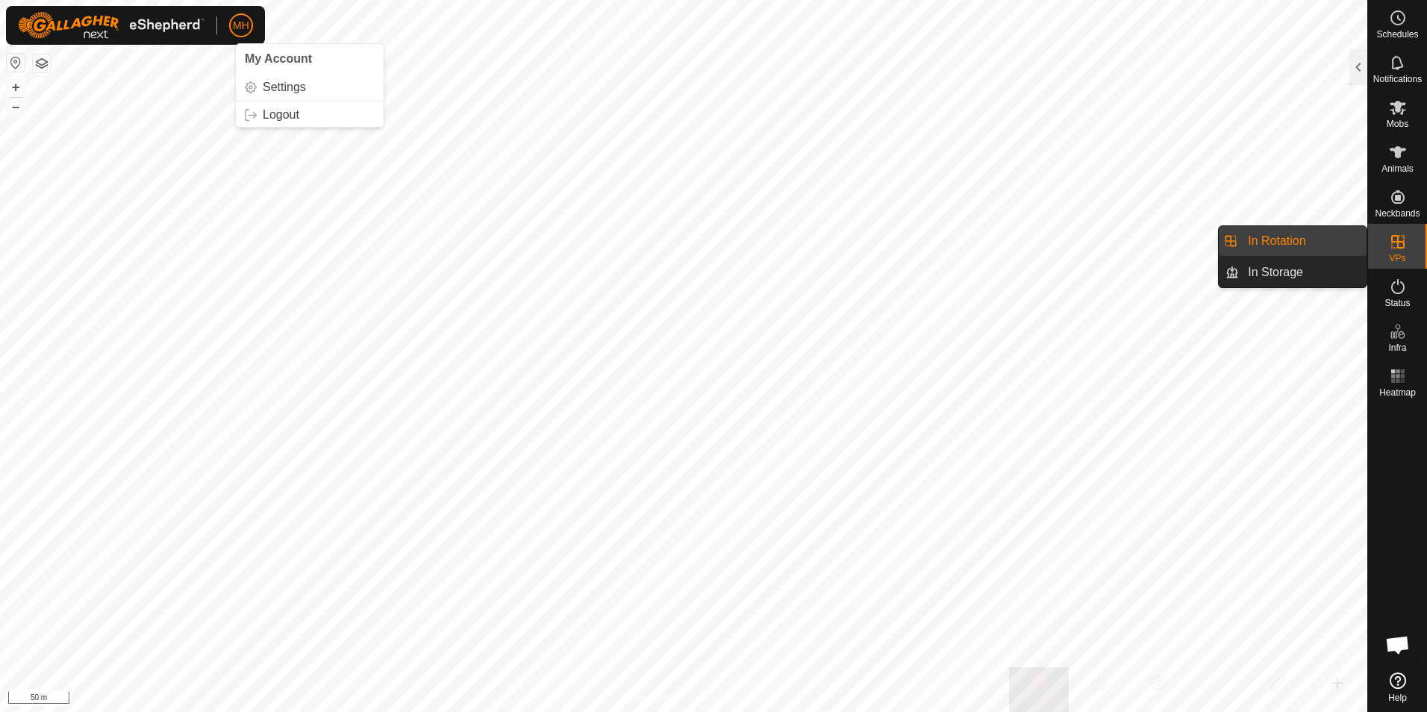
click at [1399, 681] on icon at bounding box center [1397, 680] width 16 height 16
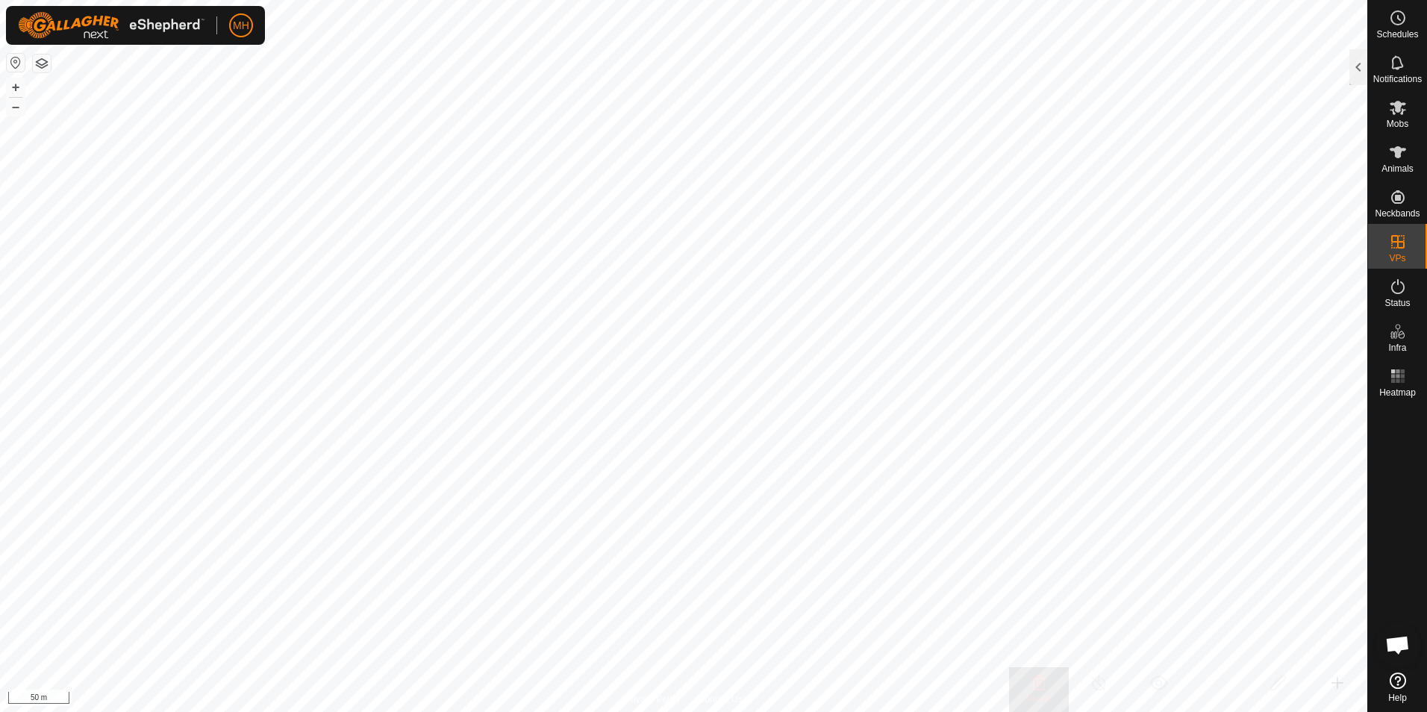
click at [42, 69] on button "button" at bounding box center [42, 63] width 18 height 18
click at [37, 70] on button "button" at bounding box center [42, 63] width 18 height 18
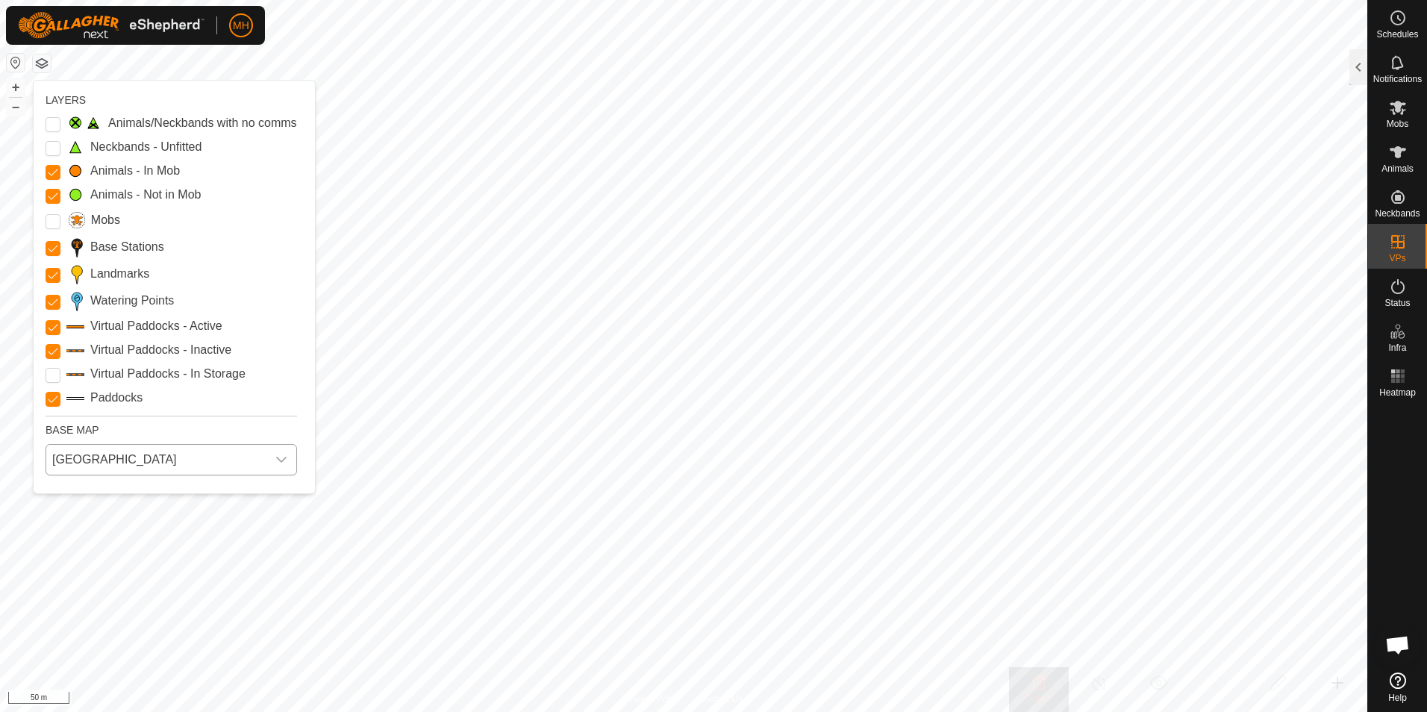
click at [145, 448] on span "[GEOGRAPHIC_DATA]" at bounding box center [156, 460] width 220 height 30
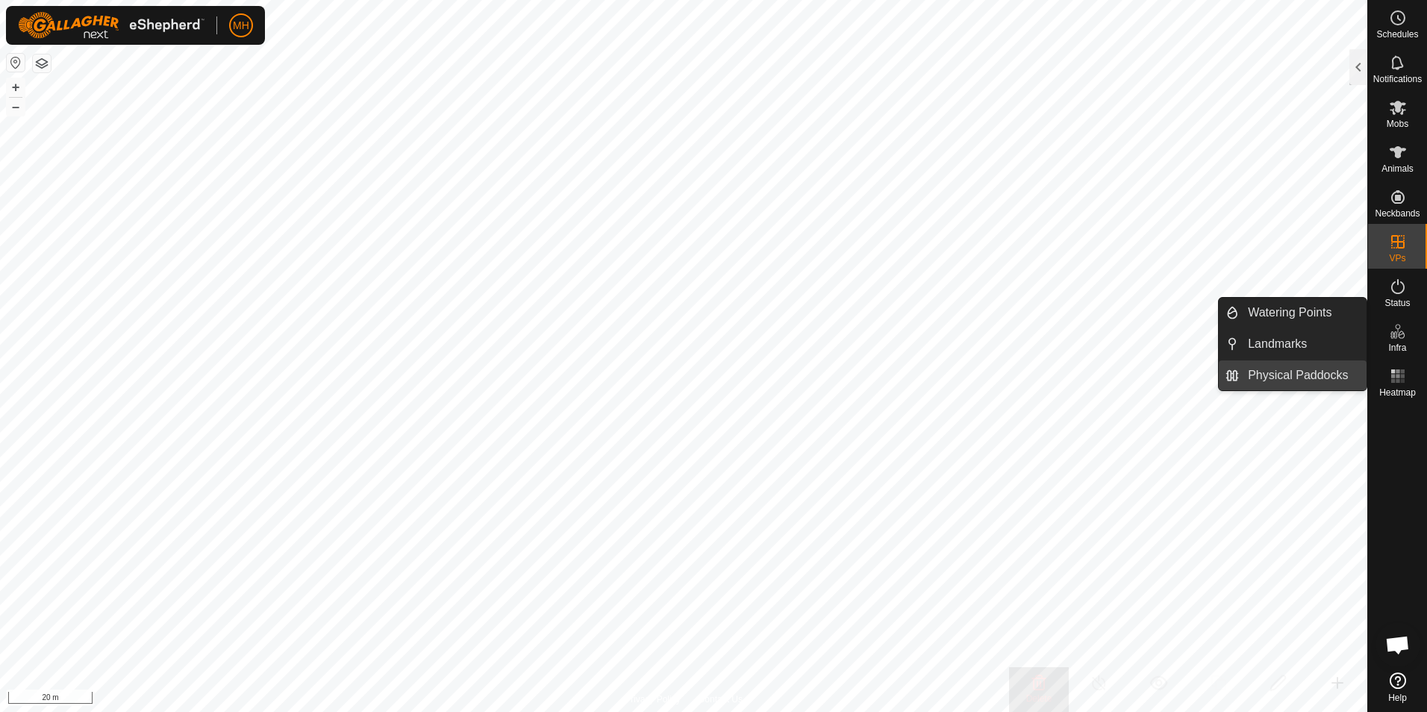
click at [1312, 374] on link "Physical Paddocks" at bounding box center [1303, 375] width 128 height 30
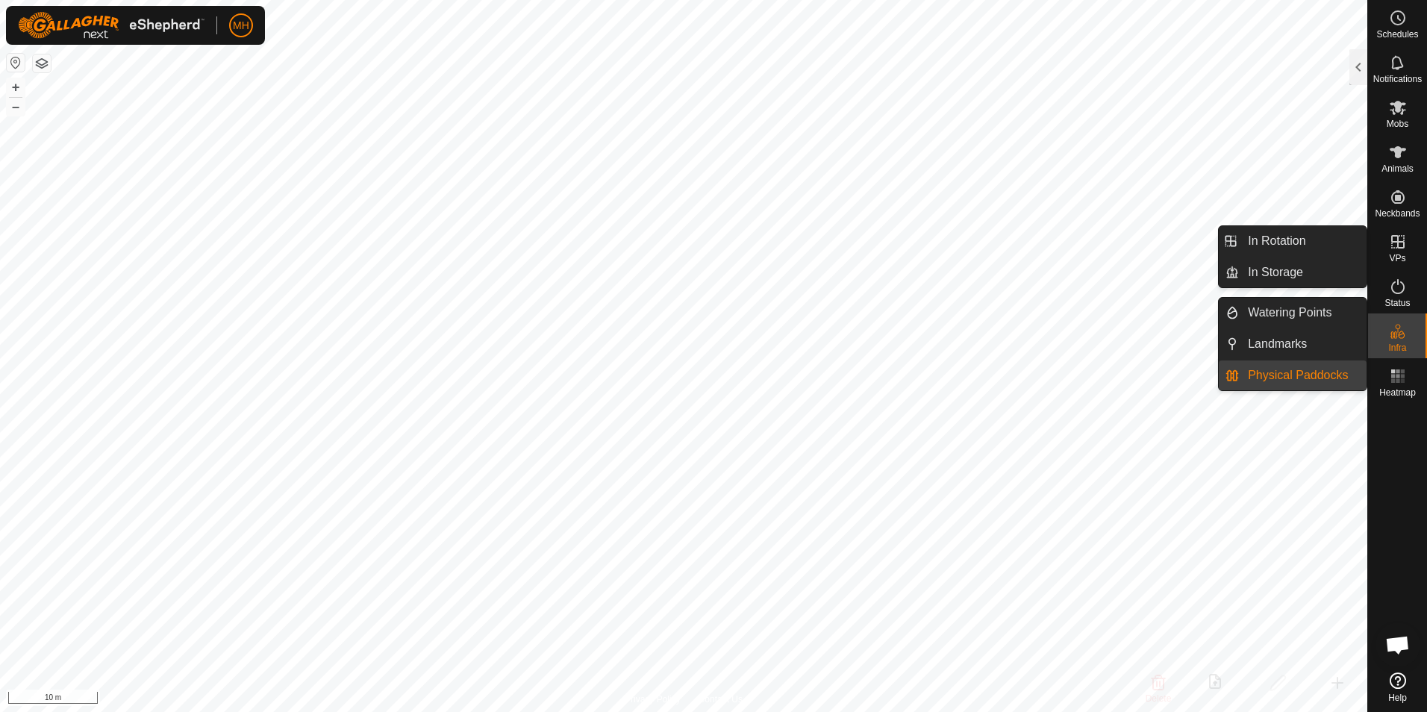
click at [1321, 372] on link "Physical Paddocks" at bounding box center [1303, 375] width 128 height 30
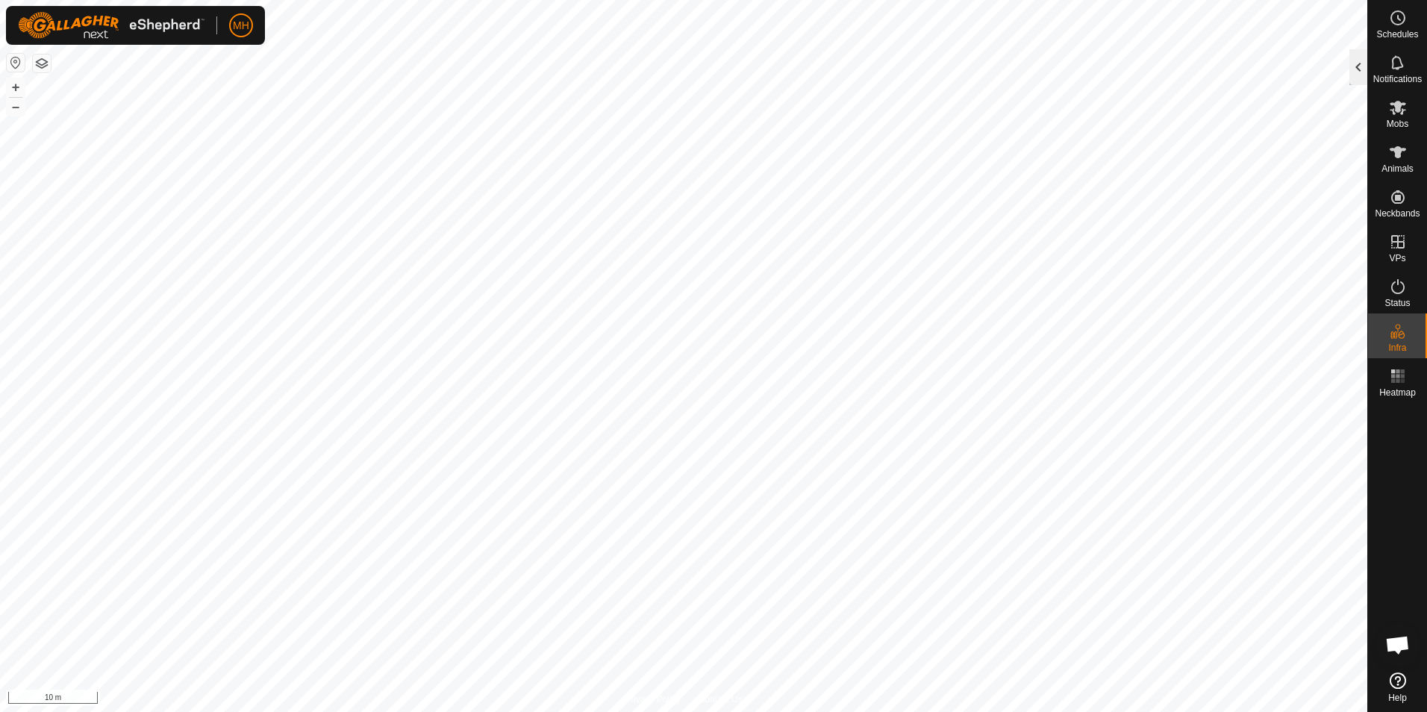
click at [1362, 74] on div at bounding box center [1358, 67] width 18 height 36
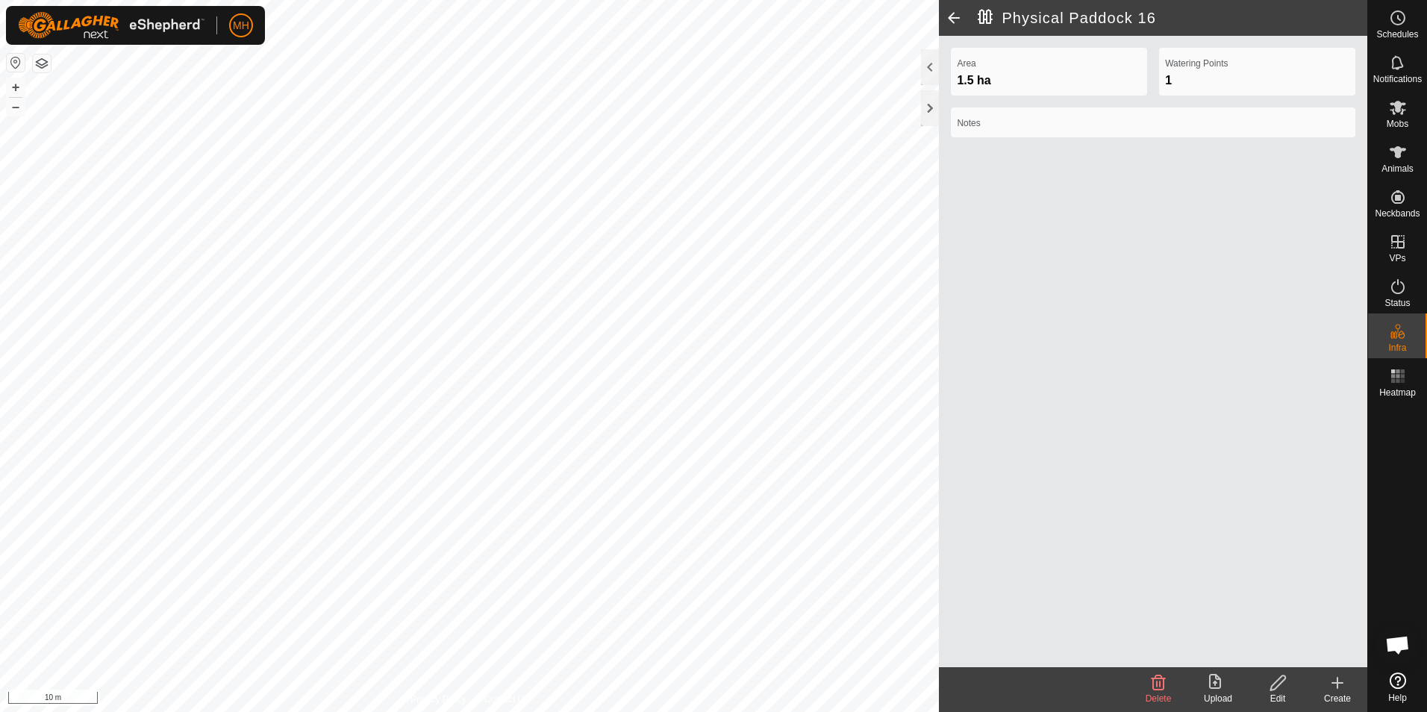
click at [1327, 690] on create-svg-icon at bounding box center [1337, 683] width 60 height 18
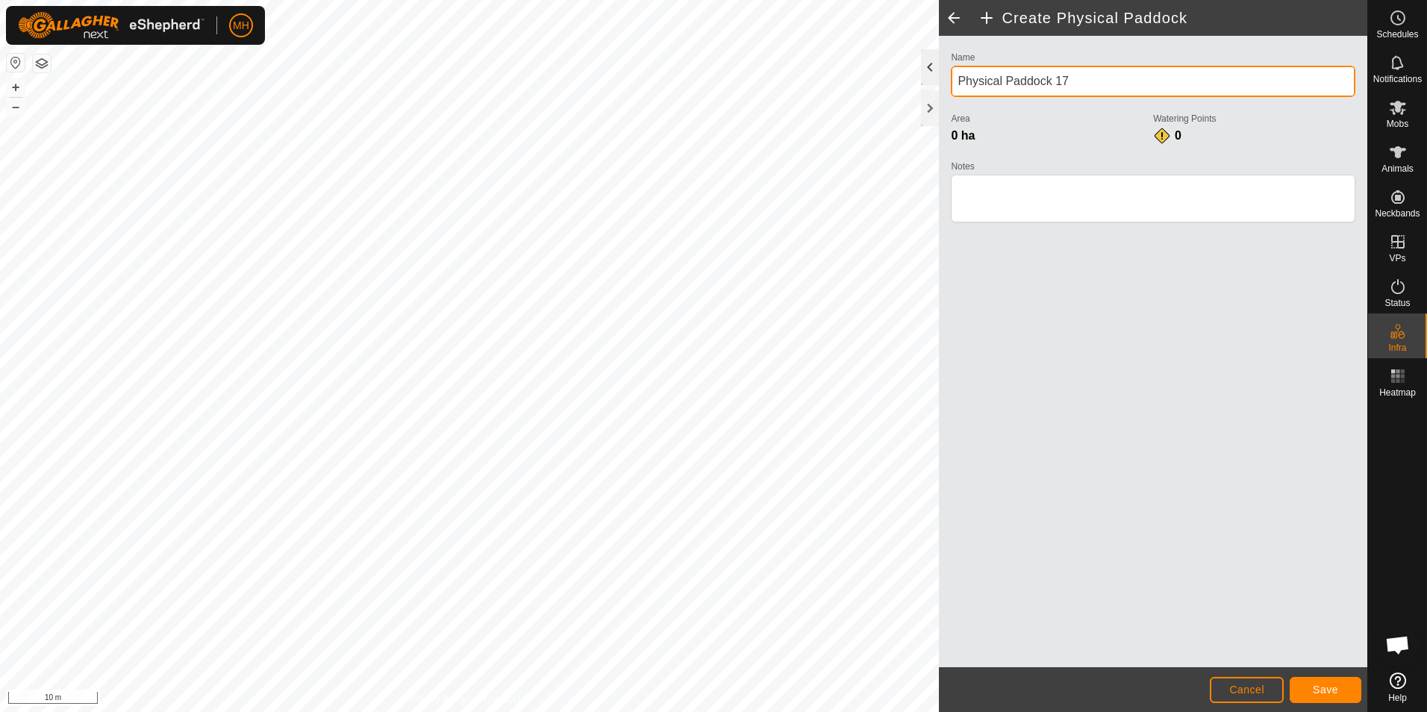
click at [917, 78] on div "Create Physical Paddock Name Physical Paddock 17 Area 0 ha Watering Points 0 No…" at bounding box center [683, 356] width 1367 height 712
type input "Turnaround"
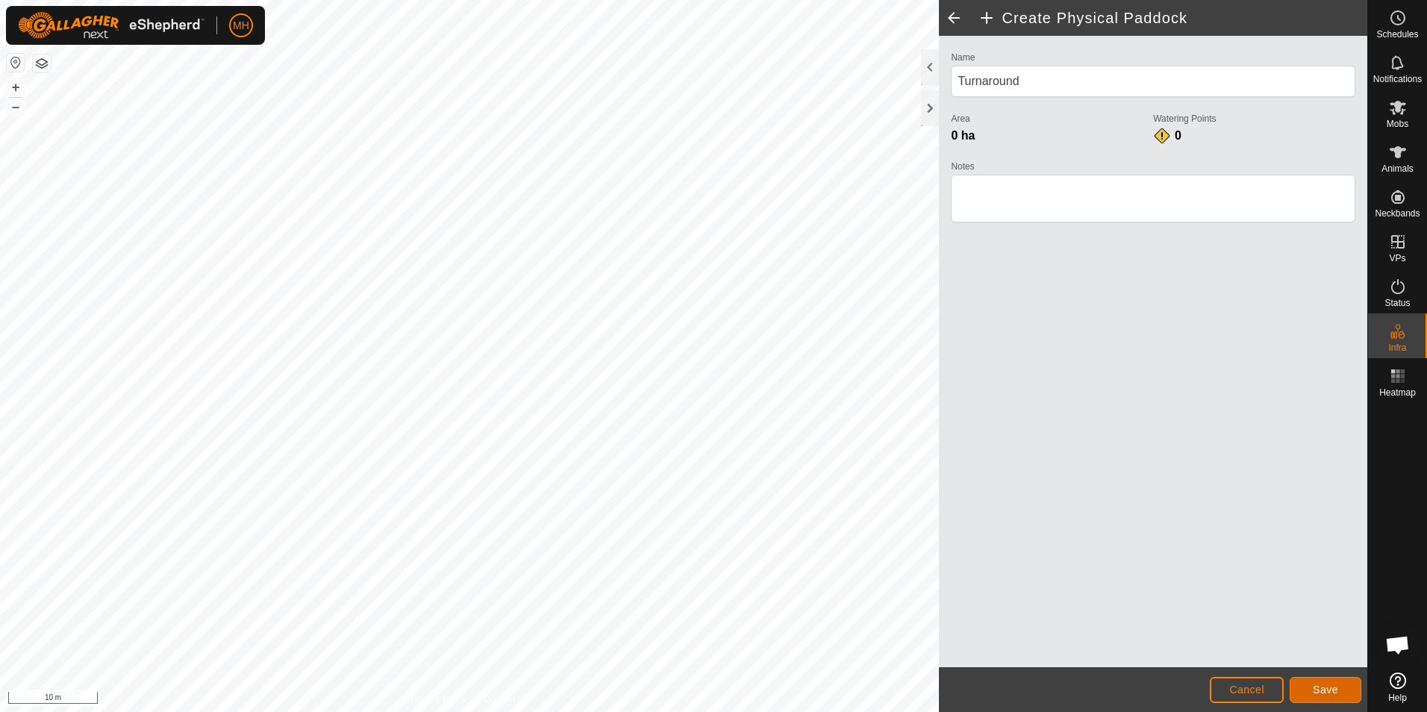
click at [1348, 686] on button "Save" at bounding box center [1325, 690] width 72 height 26
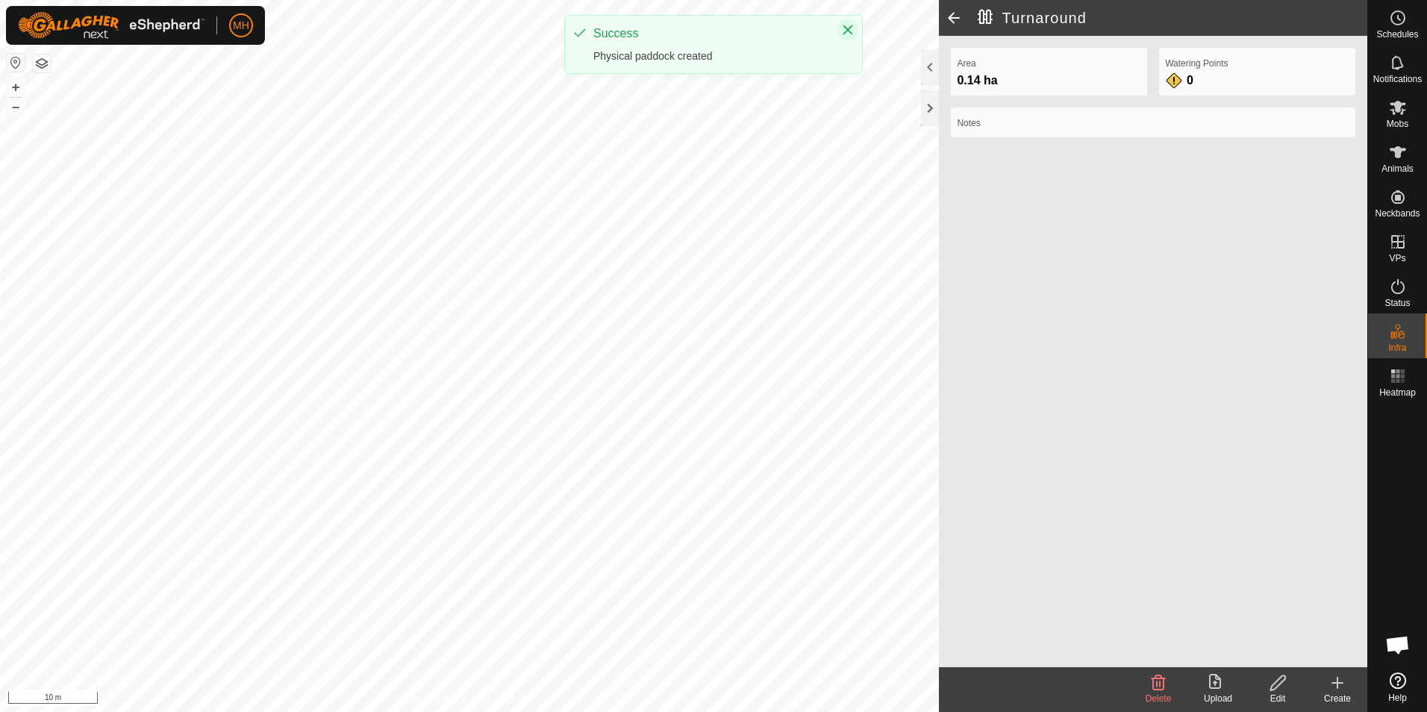
click at [854, 34] on button "Close" at bounding box center [847, 29] width 21 height 21
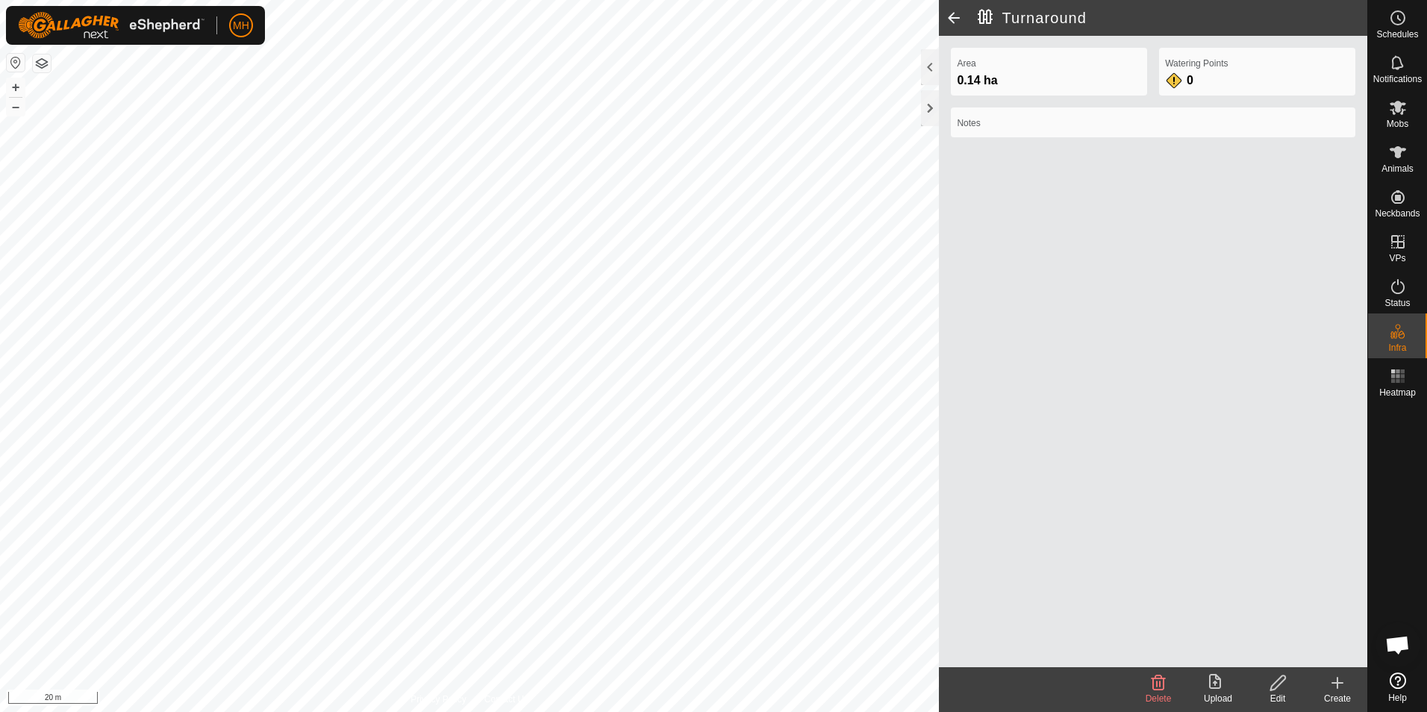
click at [957, 16] on span at bounding box center [954, 18] width 30 height 36
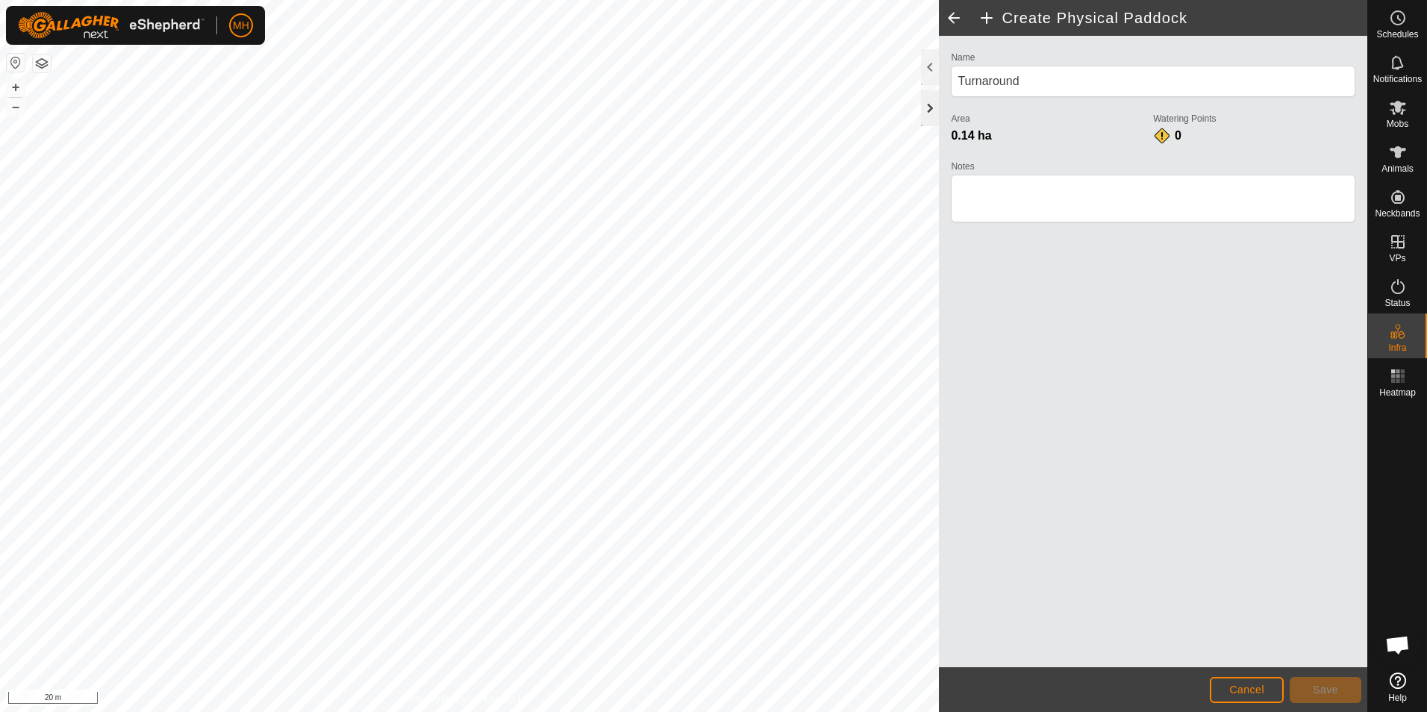
click at [928, 116] on div at bounding box center [930, 108] width 18 height 36
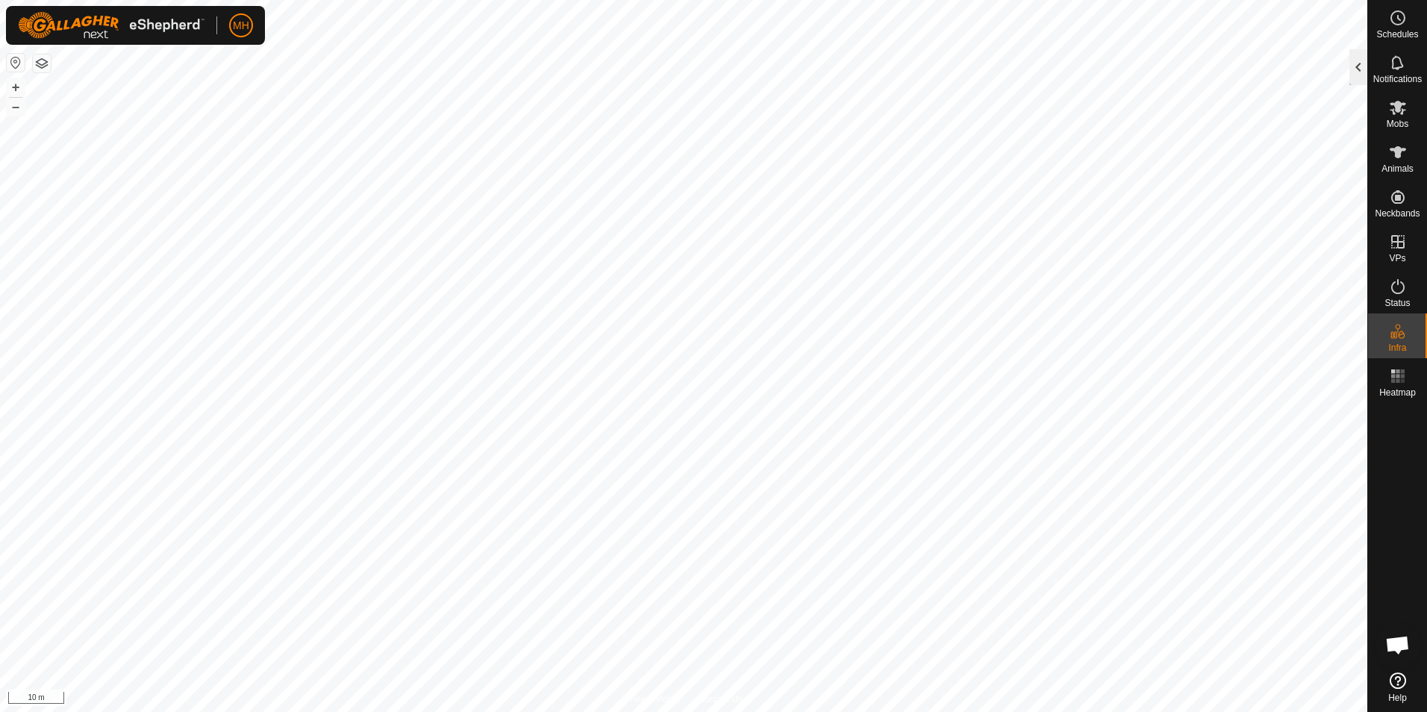
click at [1351, 63] on div at bounding box center [1358, 67] width 18 height 36
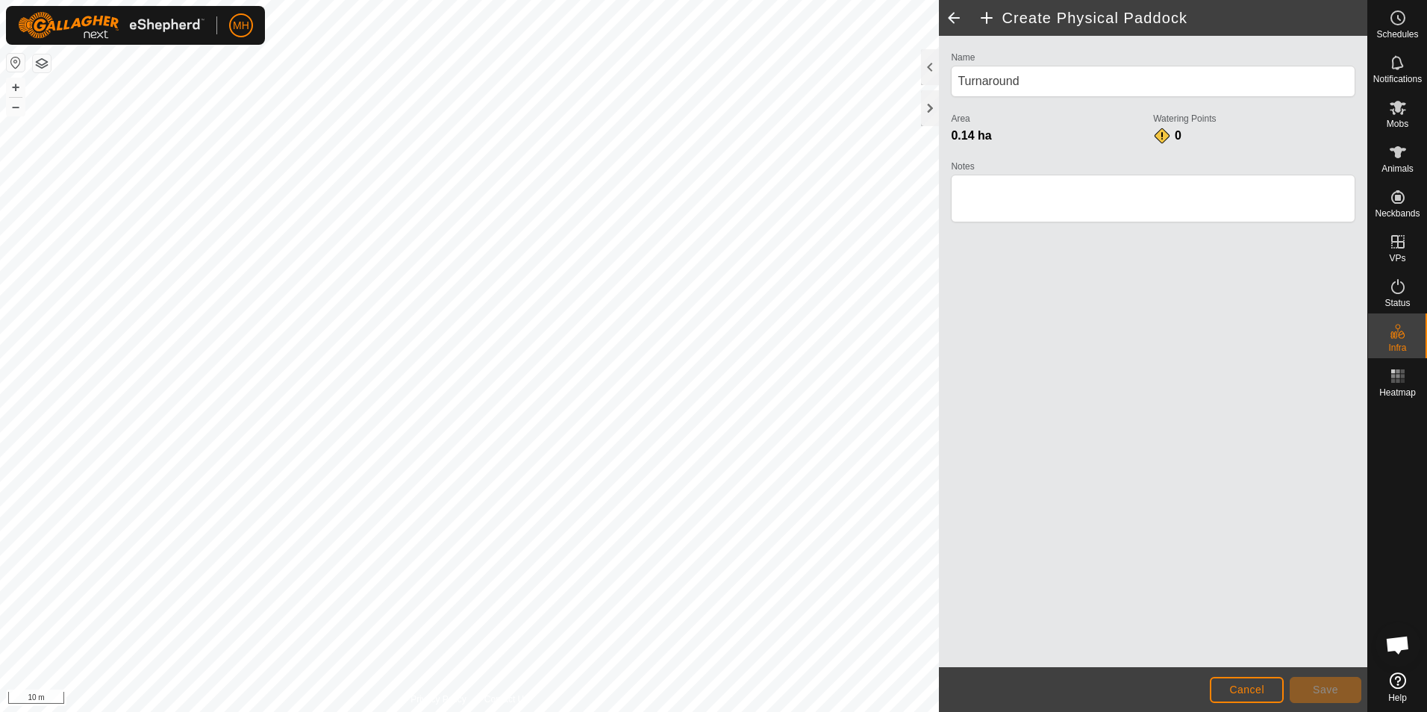
click at [992, 16] on h2 "Create Physical Paddock" at bounding box center [1171, 18] width 389 height 18
click at [985, 22] on h2 "Create Physical Paddock" at bounding box center [1171, 18] width 389 height 18
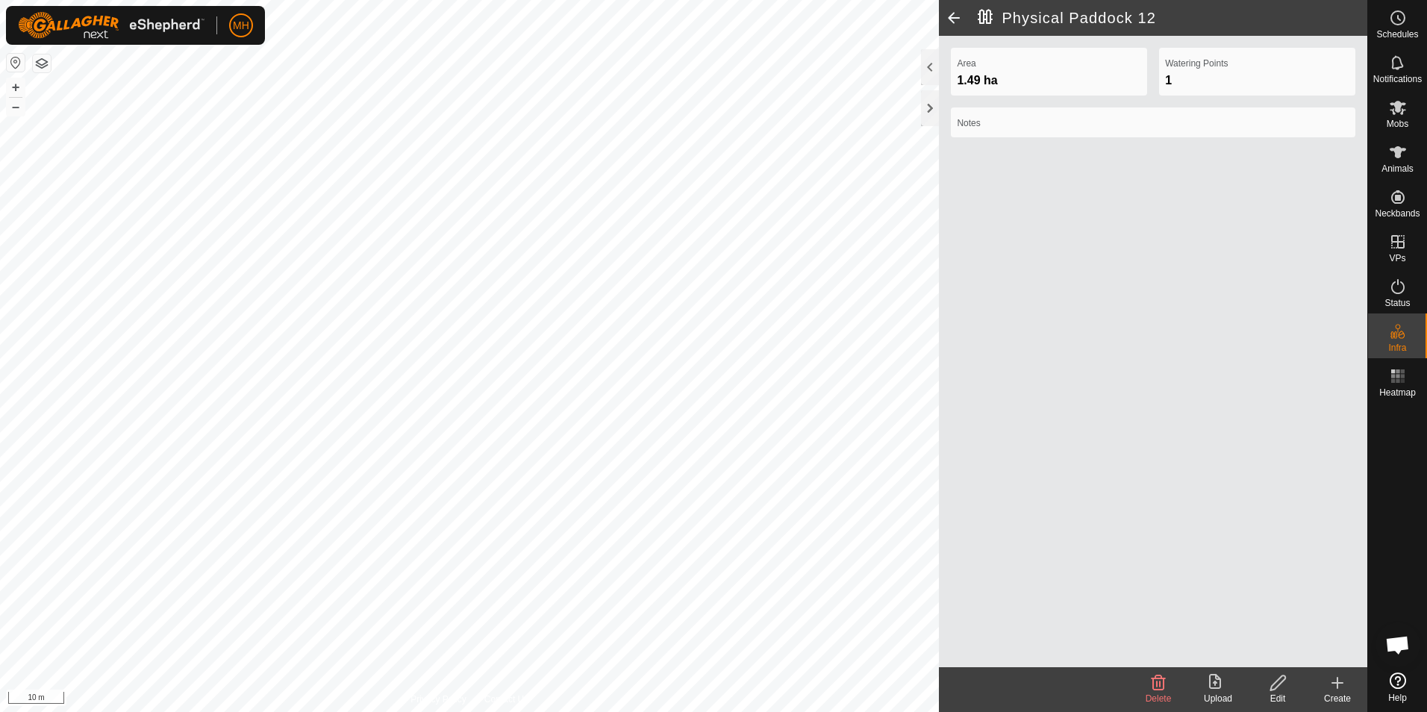
click at [1342, 685] on icon at bounding box center [1337, 683] width 18 height 18
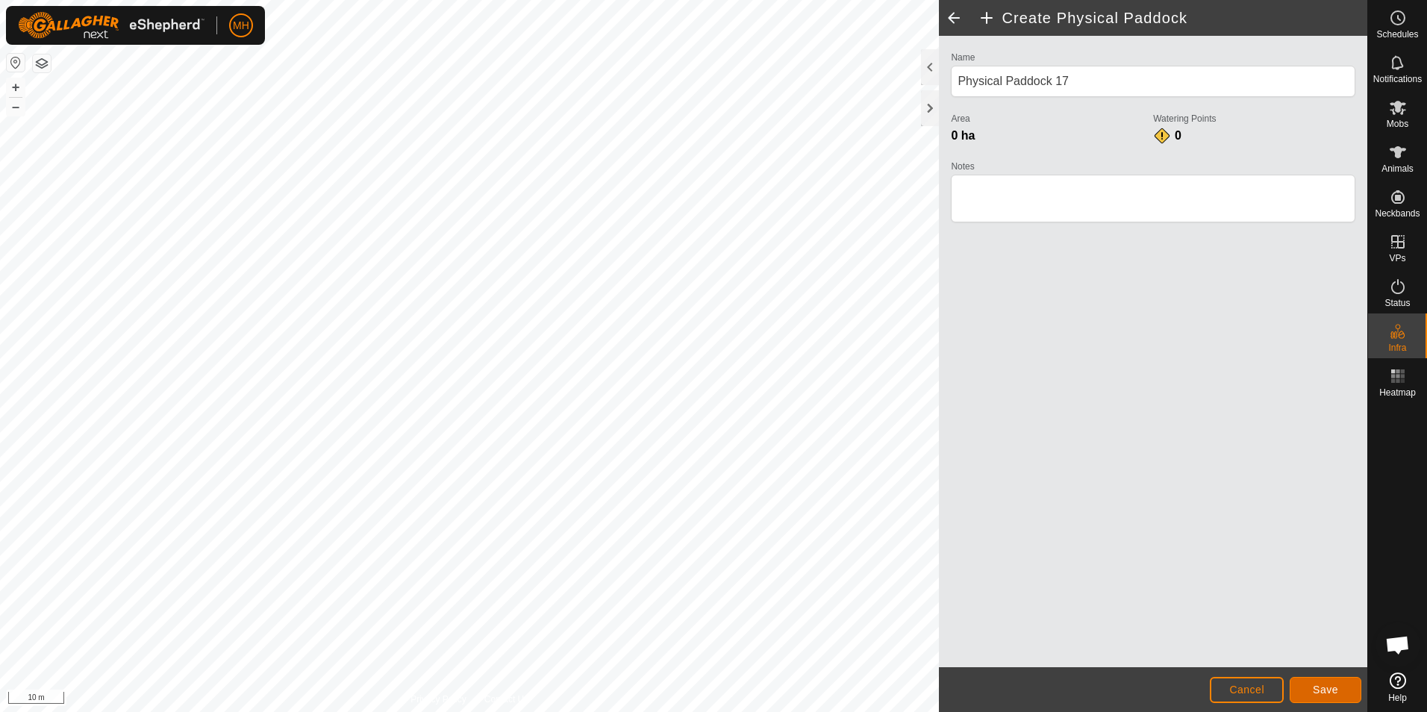
click at [1330, 695] on span "Save" at bounding box center [1324, 689] width 25 height 12
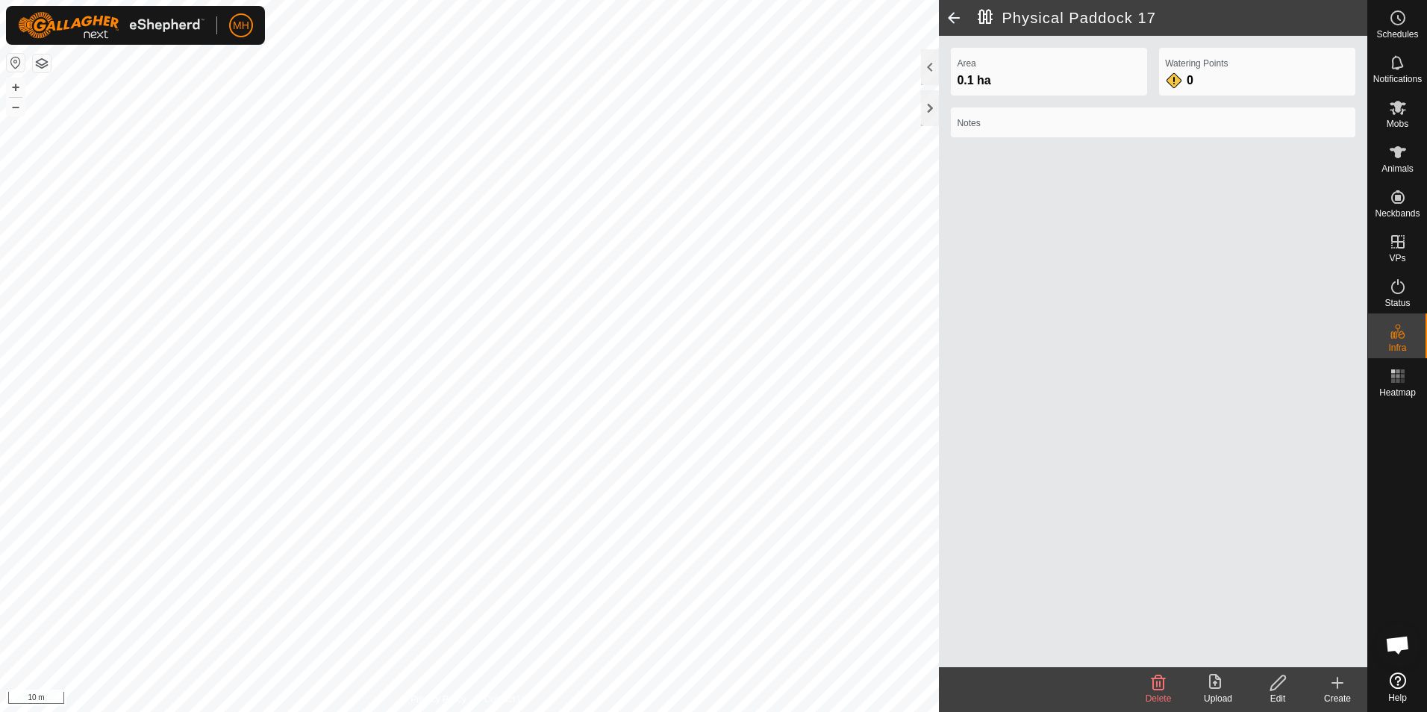
click at [1277, 683] on icon at bounding box center [1277, 683] width 19 height 18
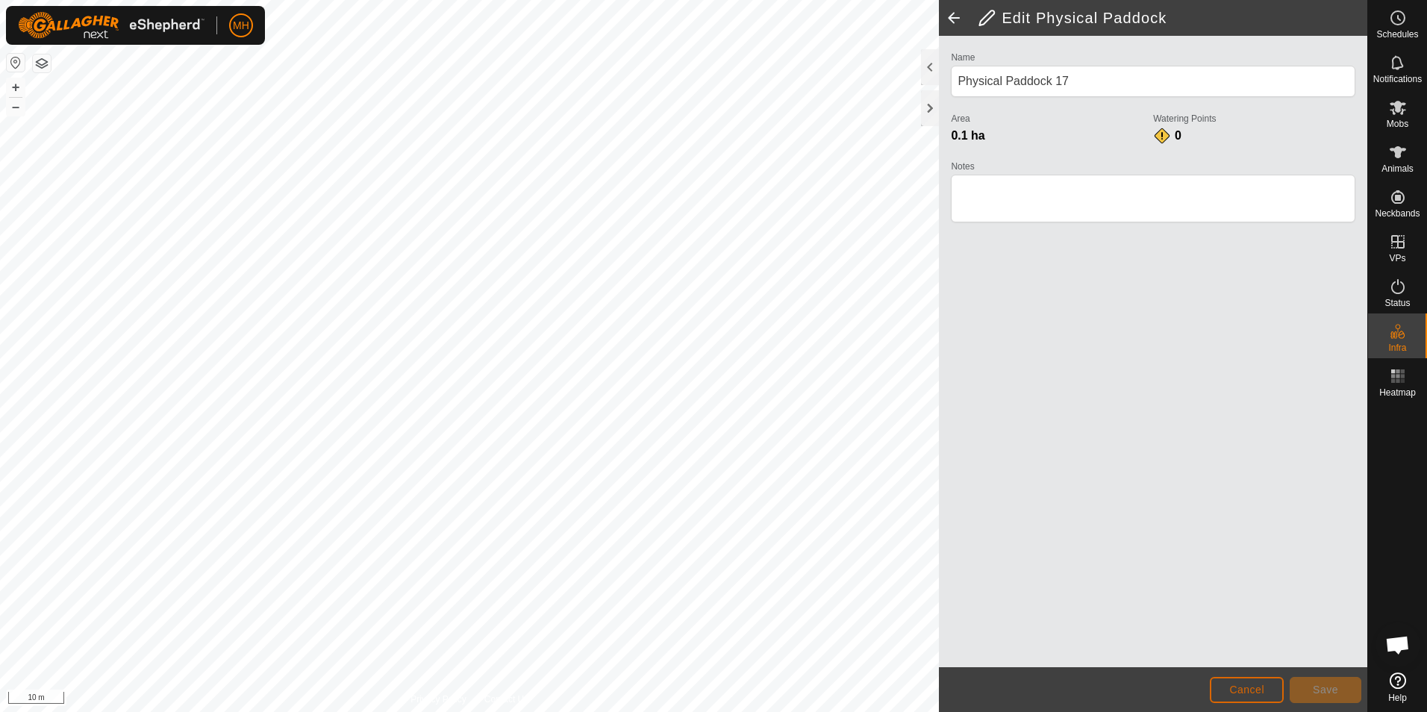
click at [1254, 683] on span "Cancel" at bounding box center [1246, 689] width 35 height 12
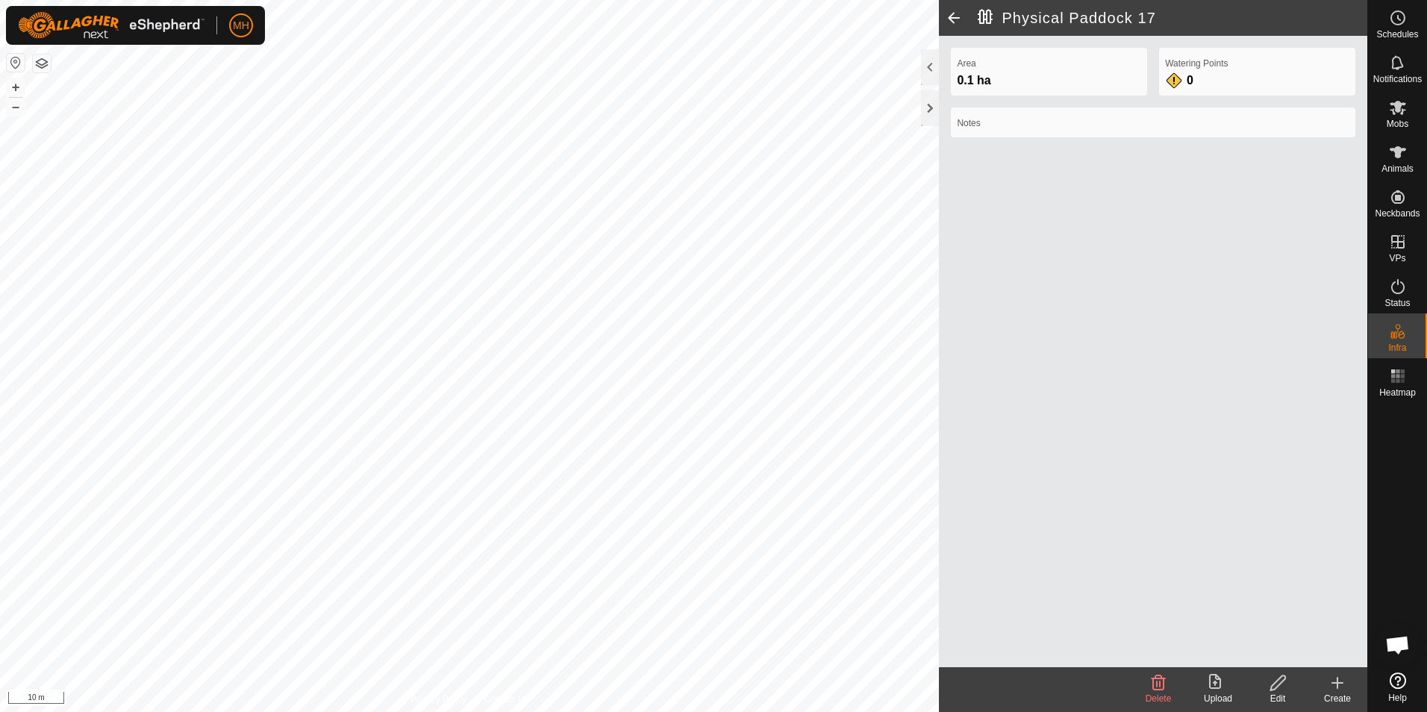
click at [1158, 683] on icon at bounding box center [1158, 683] width 18 height 18
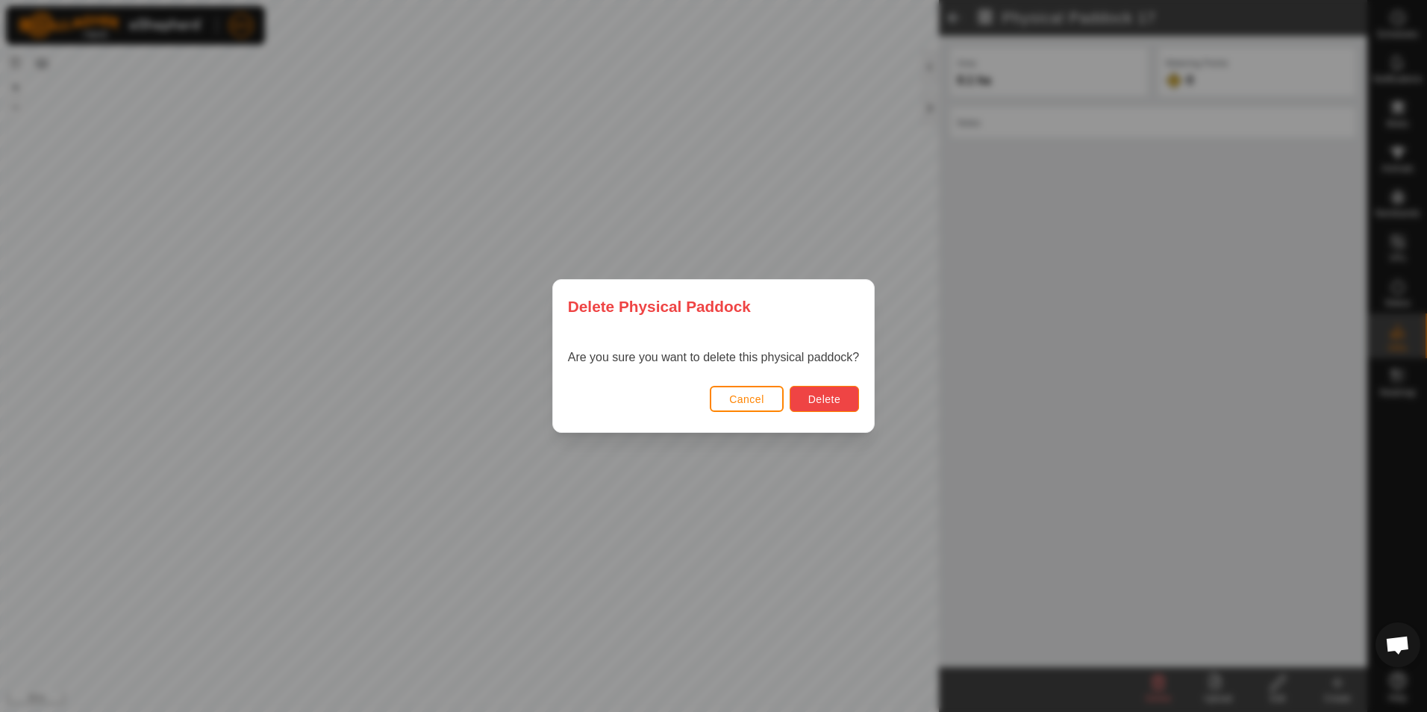
click at [850, 394] on button "Delete" at bounding box center [823, 399] width 69 height 26
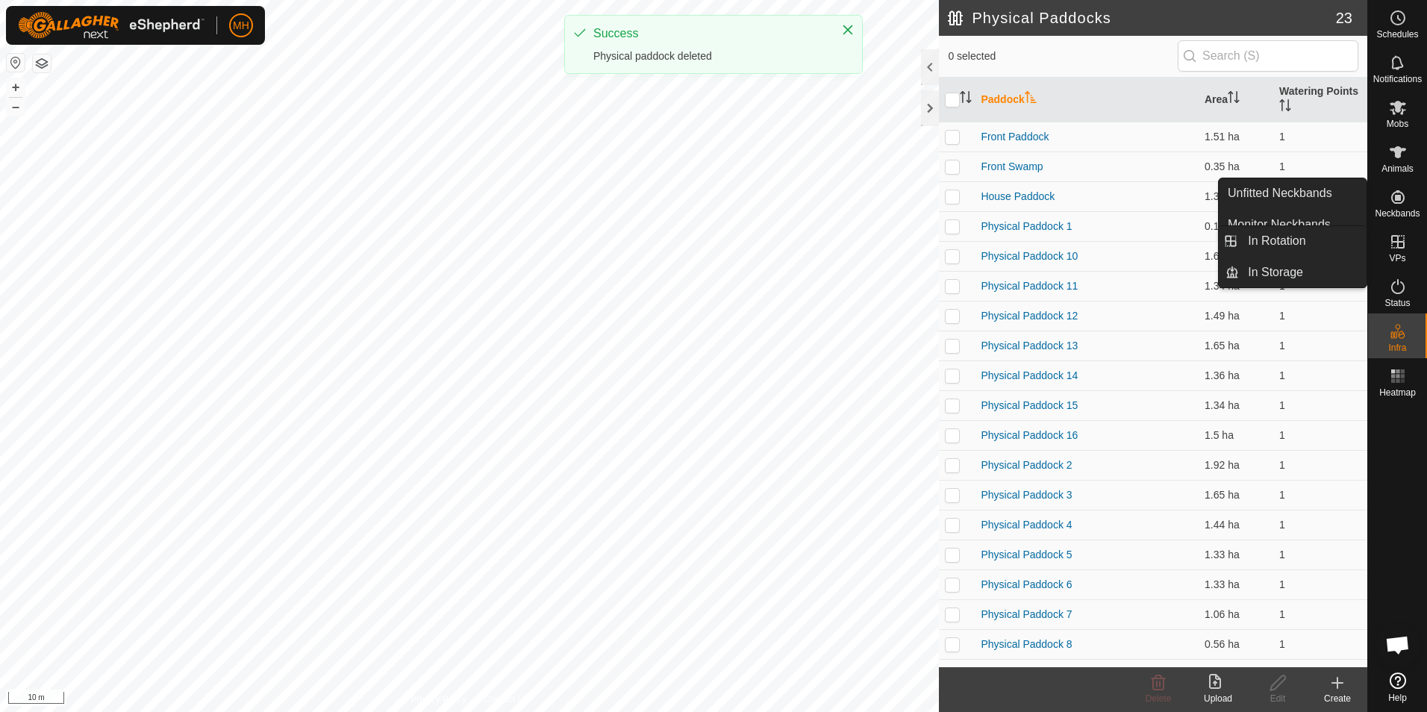
click at [1399, 245] on icon at bounding box center [1398, 242] width 18 height 18
click at [1393, 254] on span "VPs" at bounding box center [1397, 258] width 16 height 9
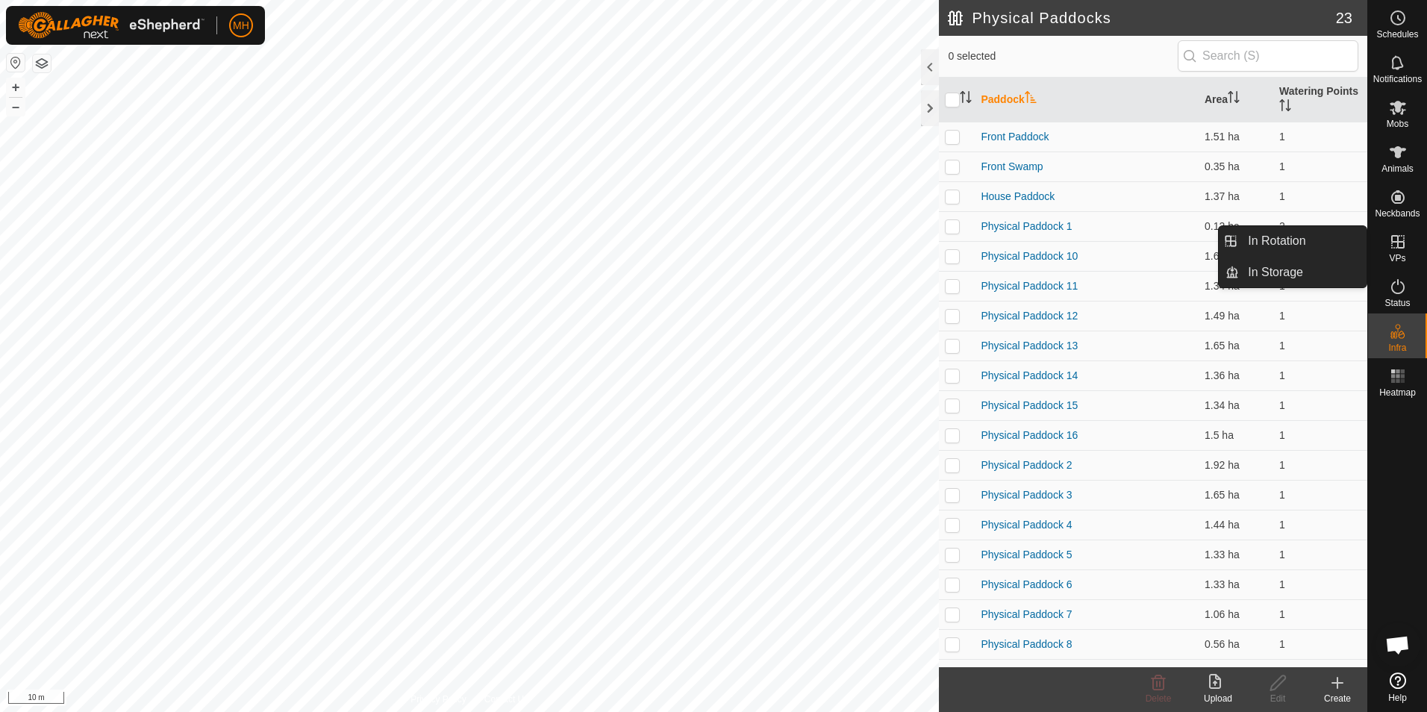
click at [1394, 251] on es-virtualpaddocks-svg-icon at bounding box center [1397, 242] width 27 height 24
click at [1331, 235] on link "In Rotation" at bounding box center [1303, 241] width 128 height 30
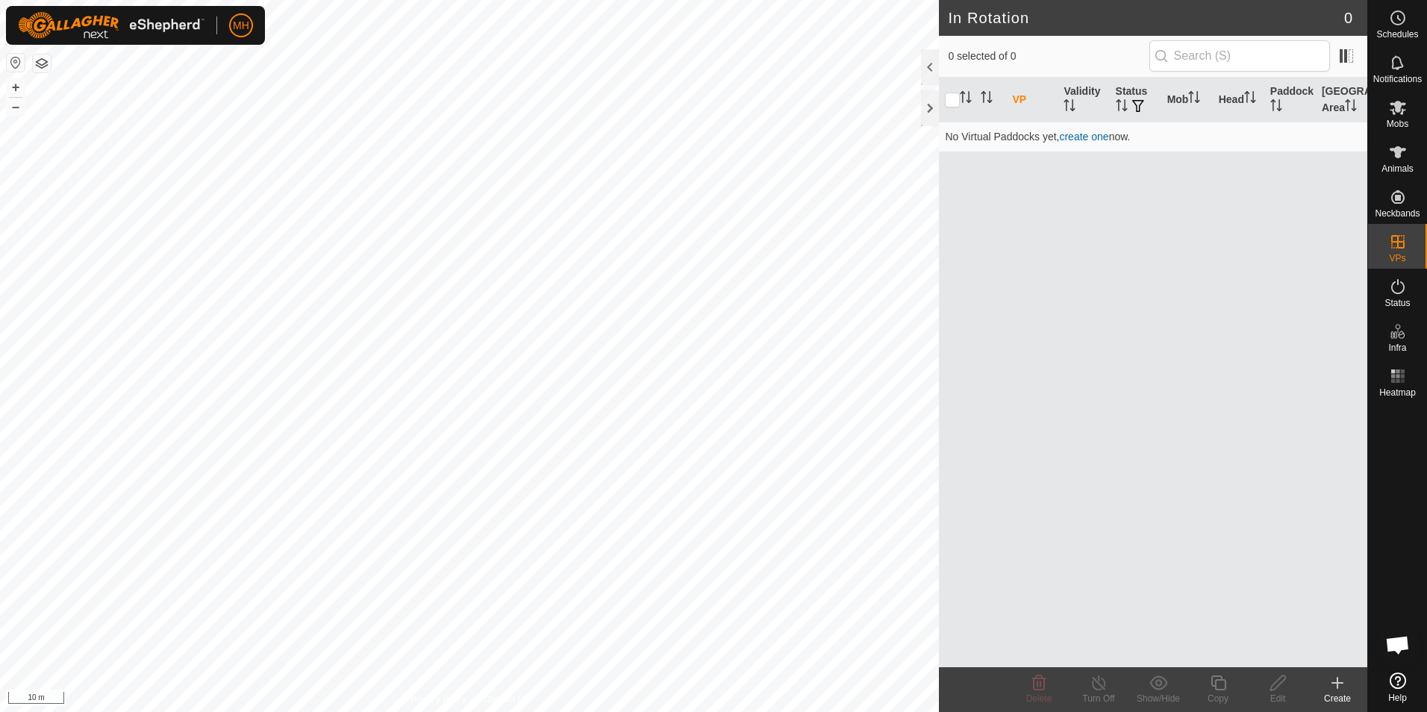
click at [1342, 693] on div "Create" at bounding box center [1337, 698] width 60 height 13
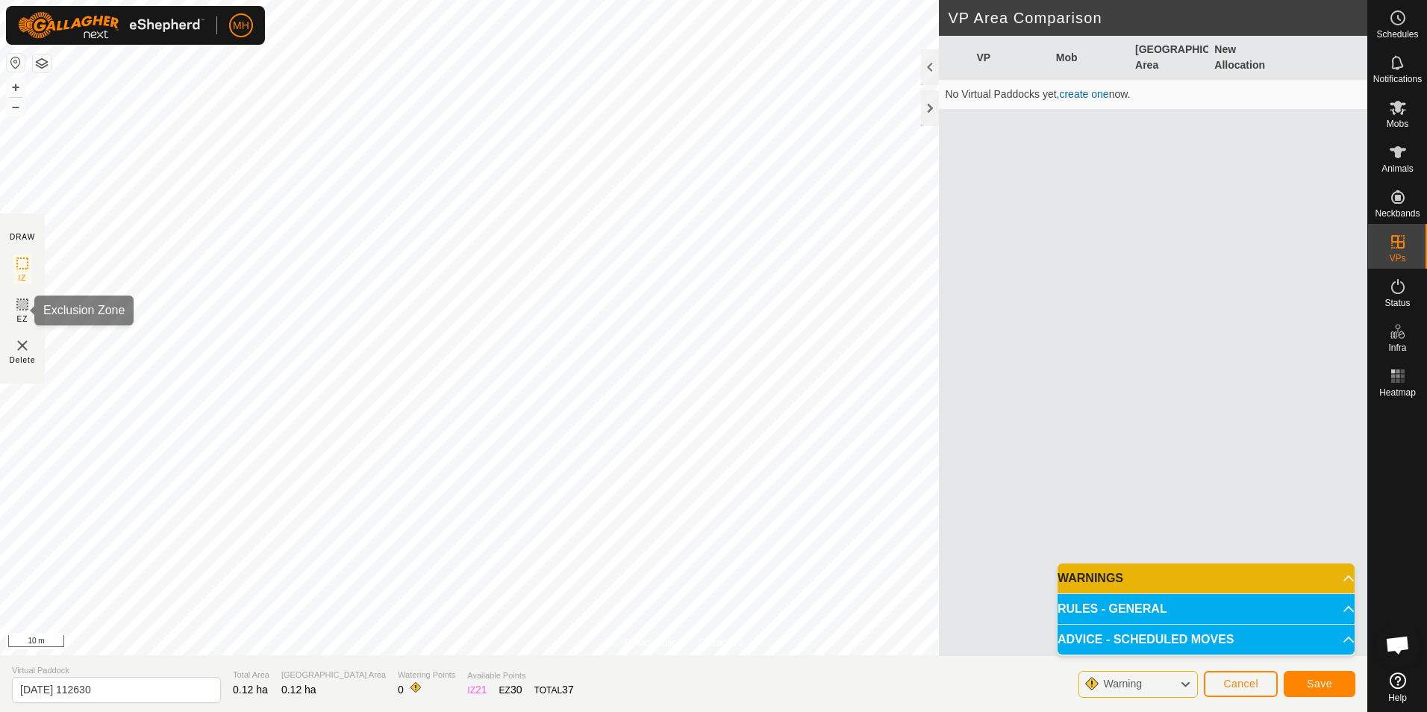
click at [21, 304] on icon at bounding box center [22, 304] width 18 height 18
